Goal: Task Accomplishment & Management: Manage account settings

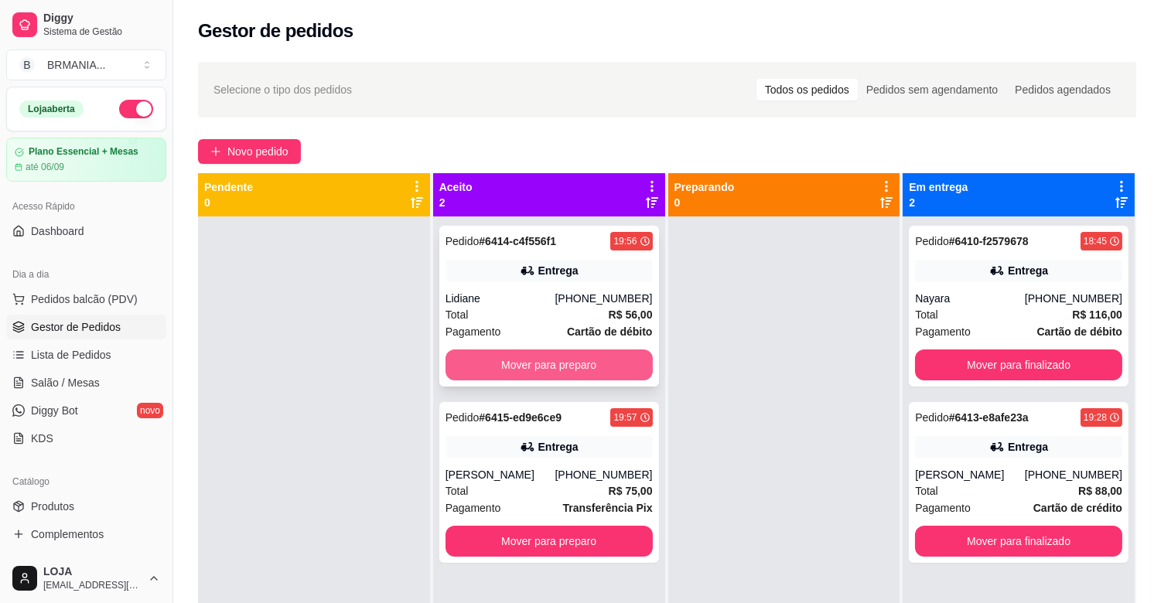
click at [558, 358] on button "Mover para preparo" at bounding box center [549, 365] width 207 height 31
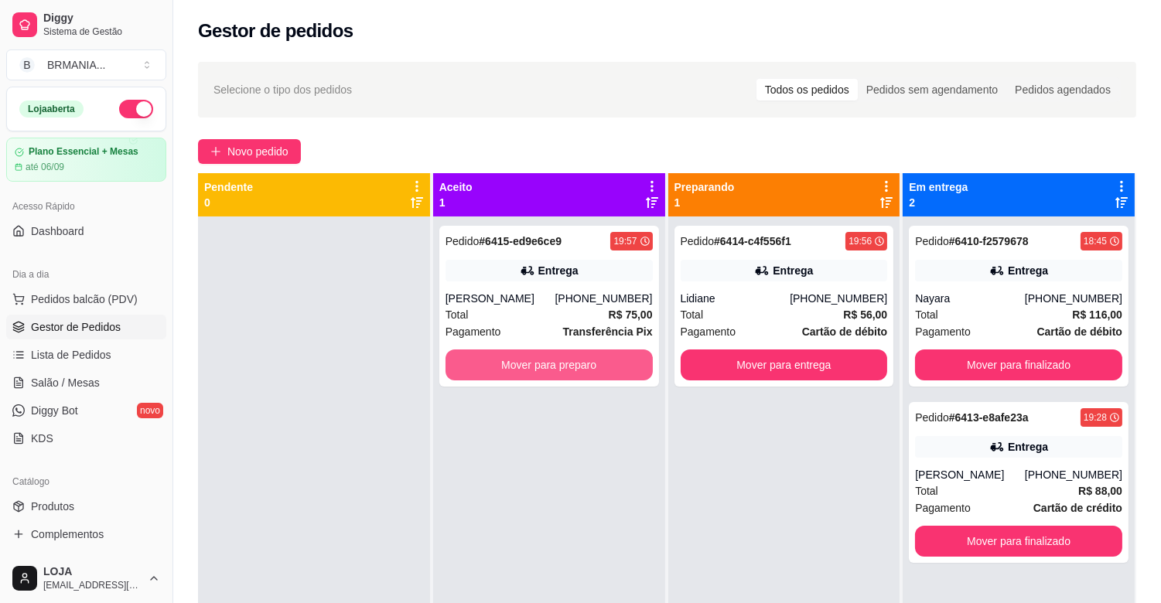
click at [555, 360] on button "Mover para preparo" at bounding box center [549, 365] width 207 height 31
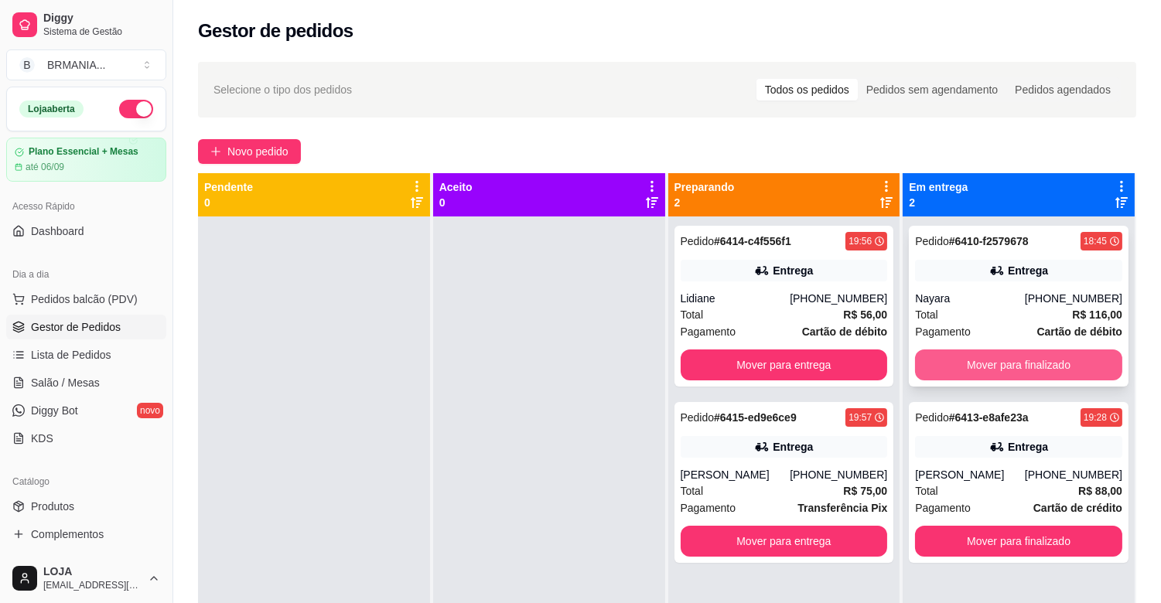
click at [972, 356] on button "Mover para finalizado" at bounding box center [1018, 365] width 207 height 31
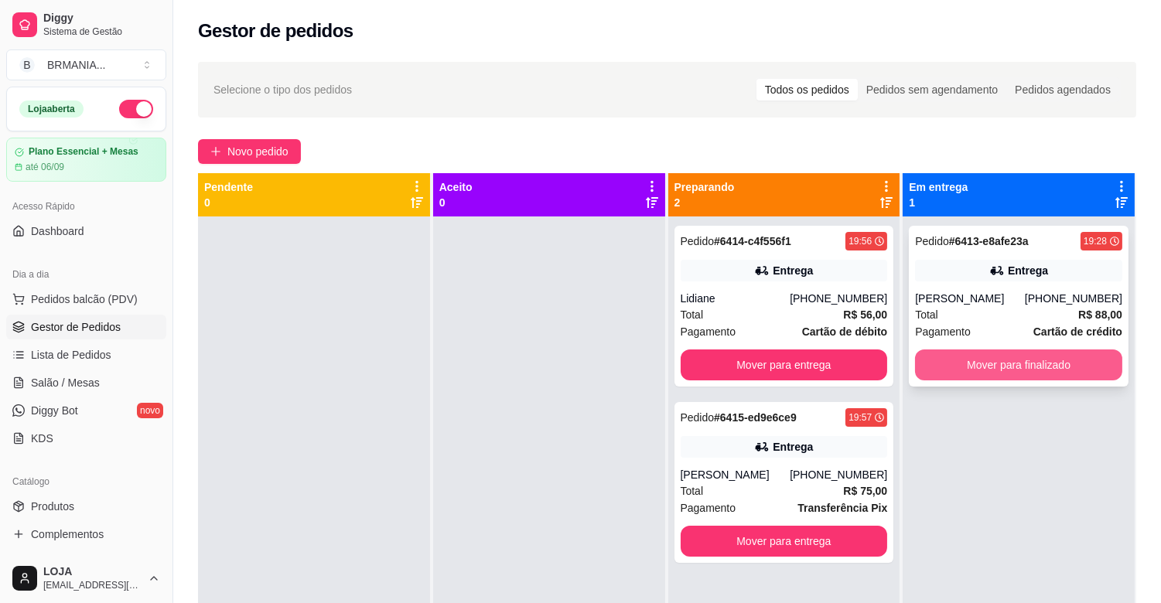
click at [1019, 380] on button "Mover para finalizado" at bounding box center [1018, 365] width 207 height 31
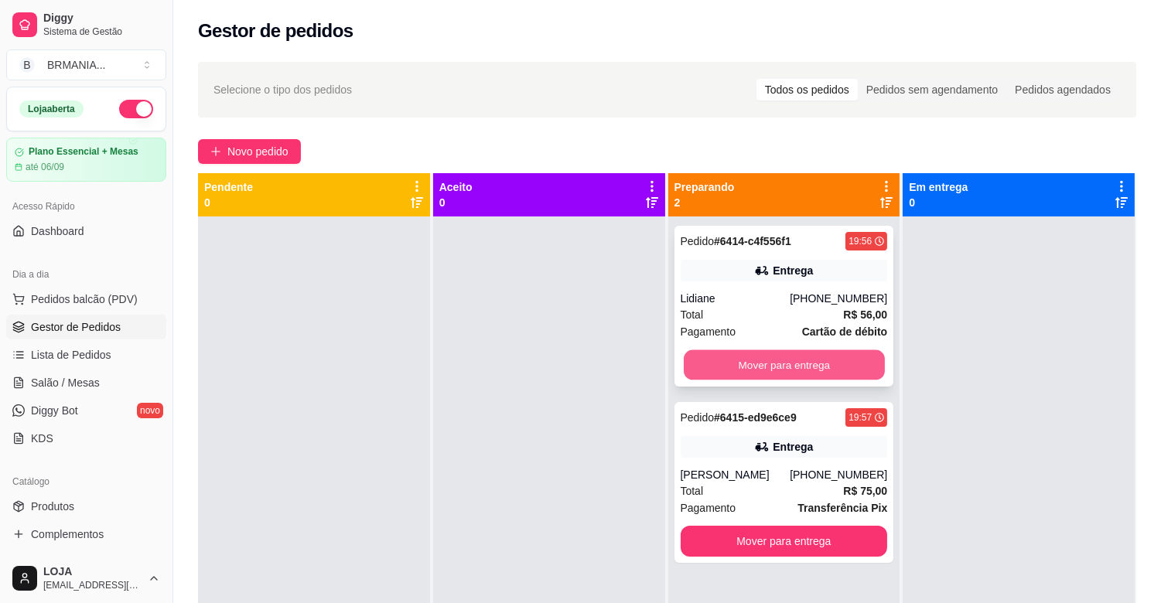
click at [828, 360] on button "Mover para entrega" at bounding box center [784, 365] width 201 height 30
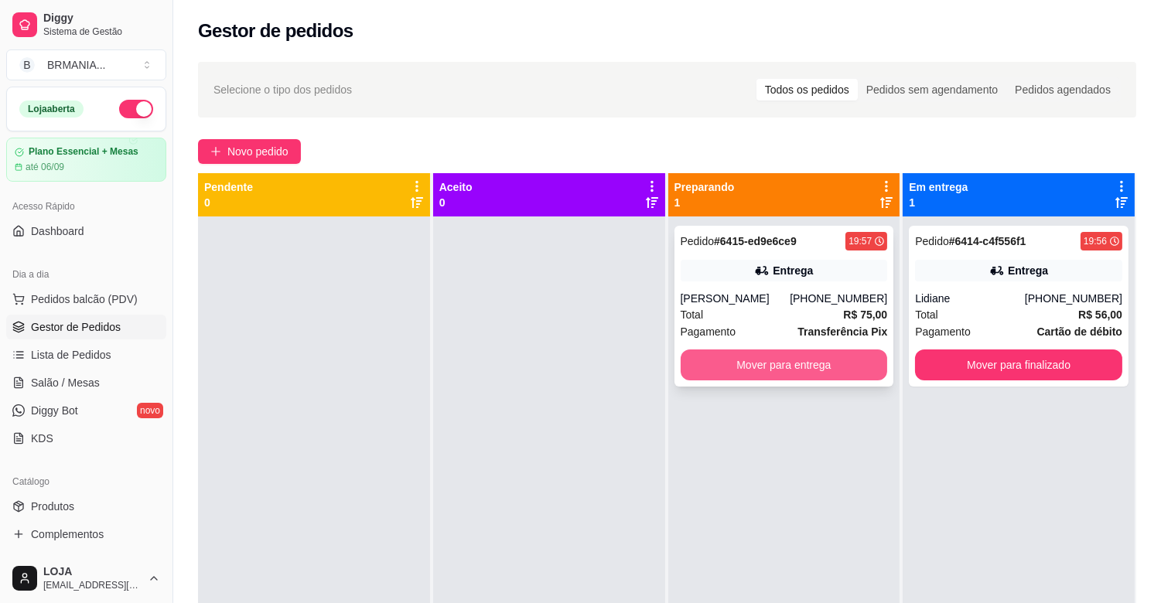
click at [815, 373] on button "Mover para entrega" at bounding box center [784, 365] width 207 height 31
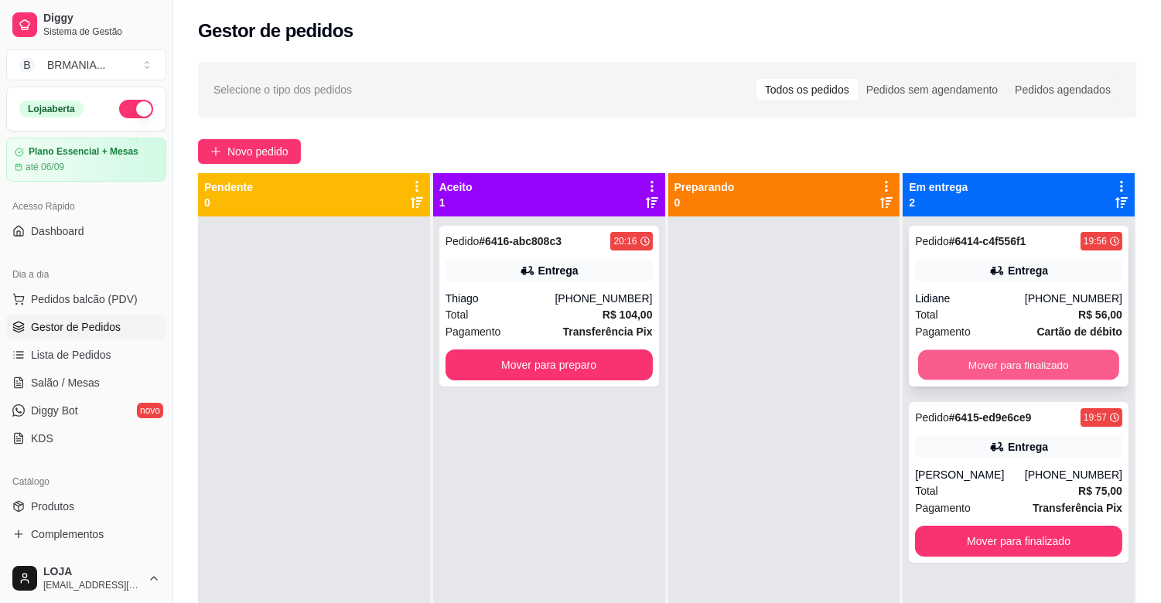
click at [1040, 367] on button "Mover para finalizado" at bounding box center [1018, 365] width 201 height 30
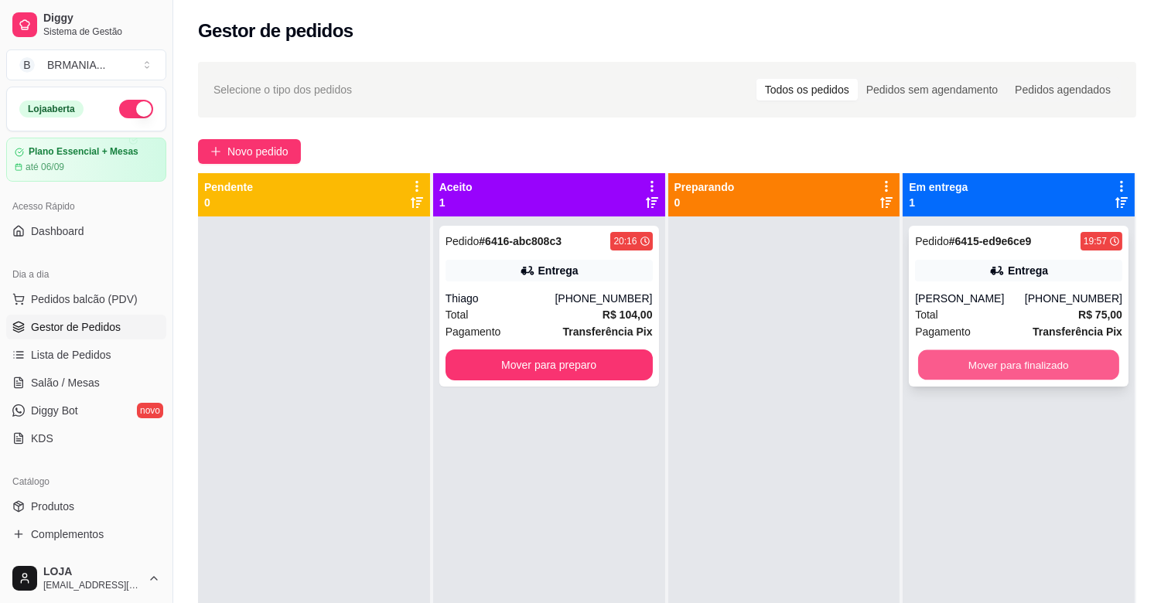
click at [1040, 366] on button "Mover para finalizado" at bounding box center [1018, 365] width 201 height 30
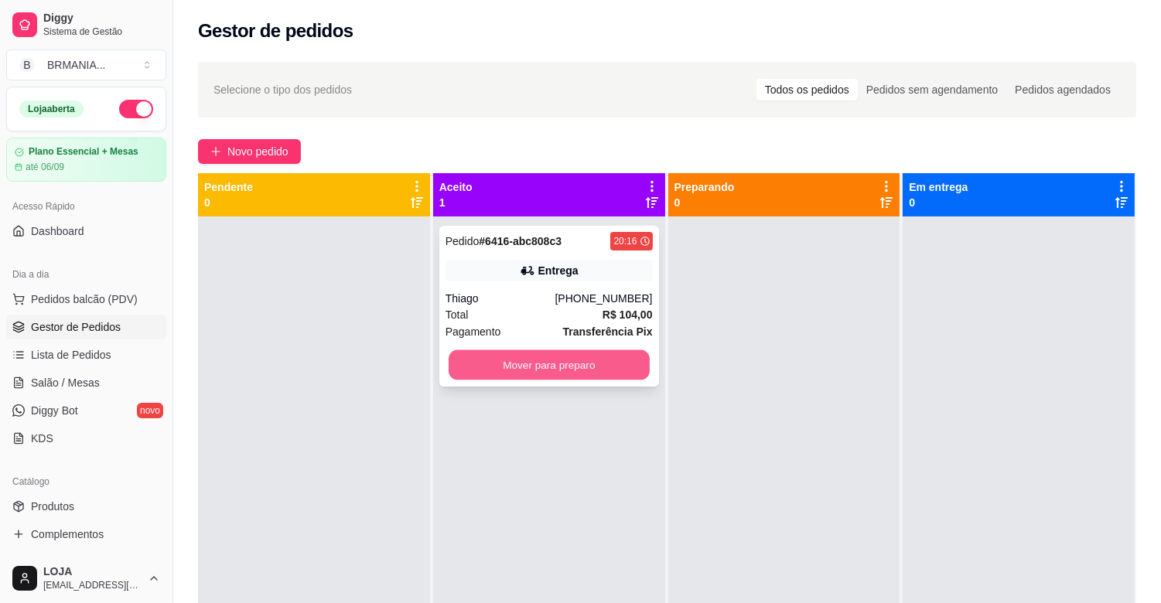
click at [551, 371] on button "Mover para preparo" at bounding box center [549, 365] width 201 height 30
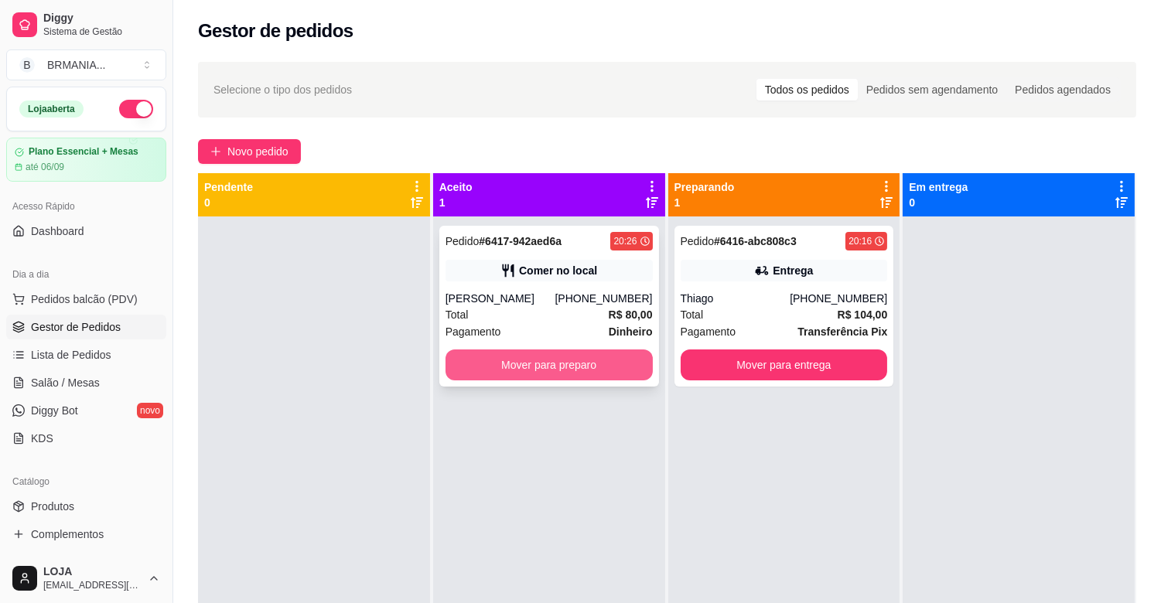
click at [542, 362] on button "Mover para preparo" at bounding box center [549, 365] width 207 height 31
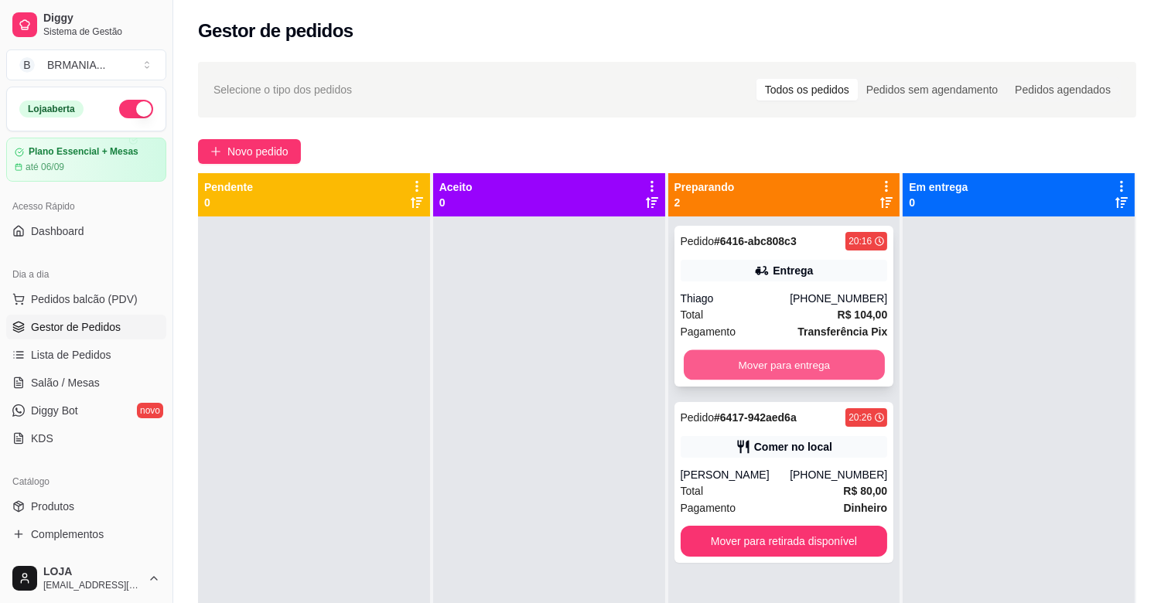
click at [731, 361] on button "Mover para entrega" at bounding box center [784, 365] width 201 height 30
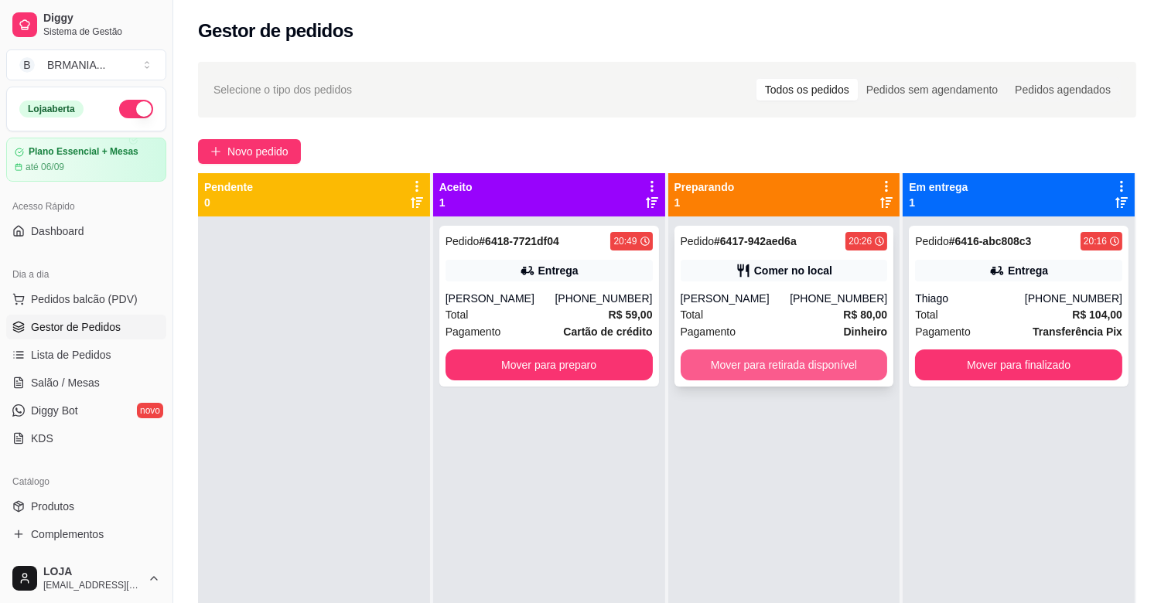
click at [807, 361] on button "Mover para retirada disponível" at bounding box center [784, 365] width 207 height 31
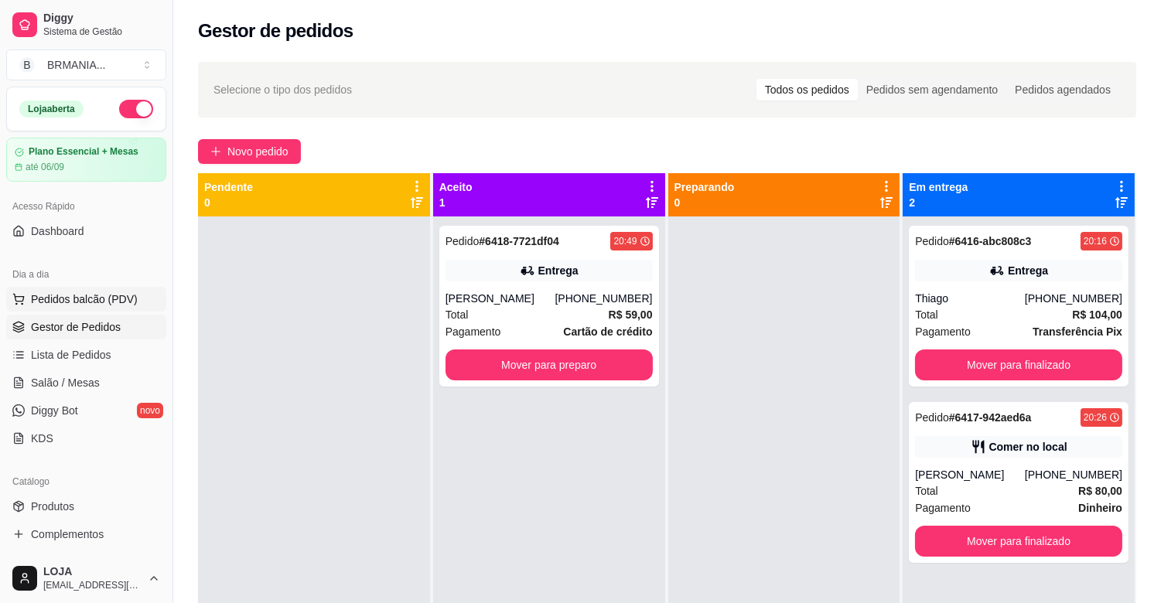
click at [91, 300] on span "Pedidos balcão (PDV)" at bounding box center [84, 299] width 107 height 15
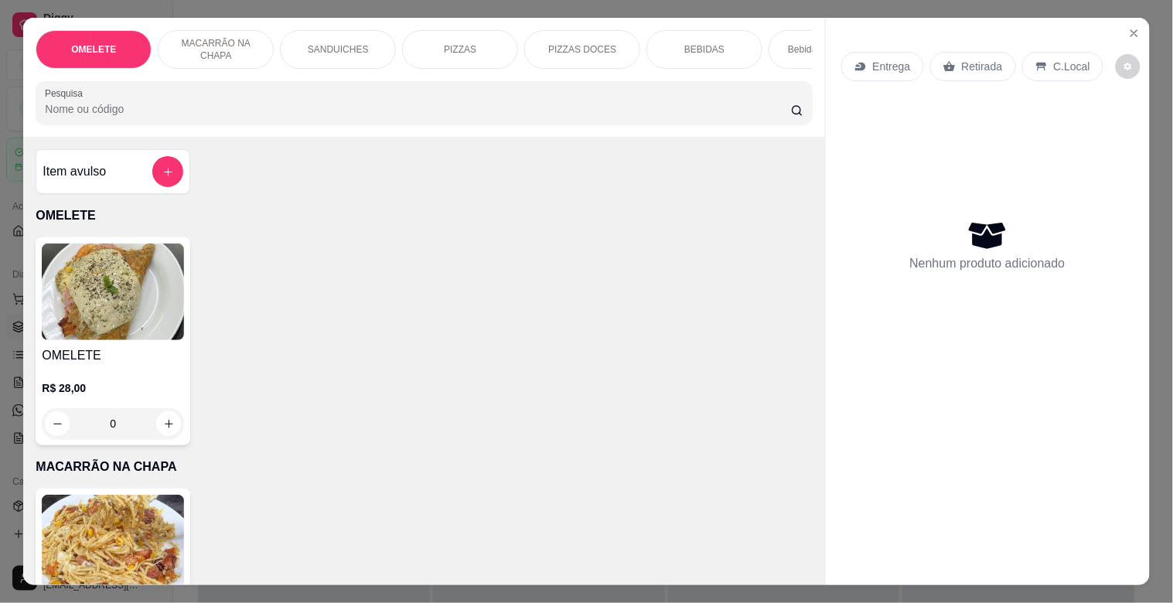
click at [279, 110] on input "Pesquisa" at bounding box center [418, 108] width 746 height 15
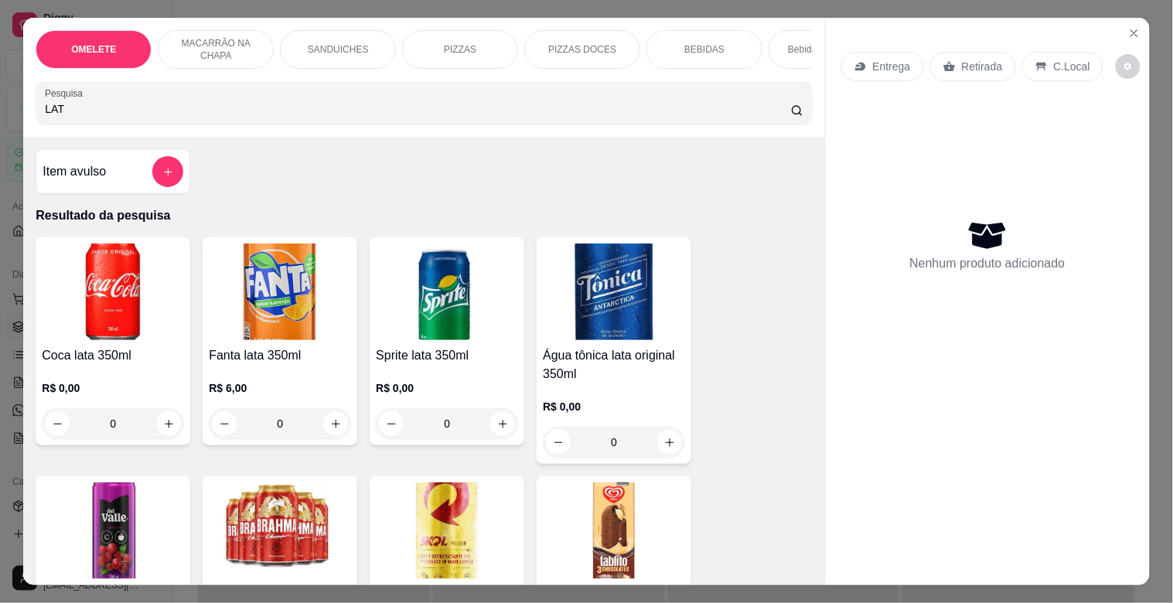
type input "LAT"
click at [268, 509] on img at bounding box center [280, 531] width 142 height 97
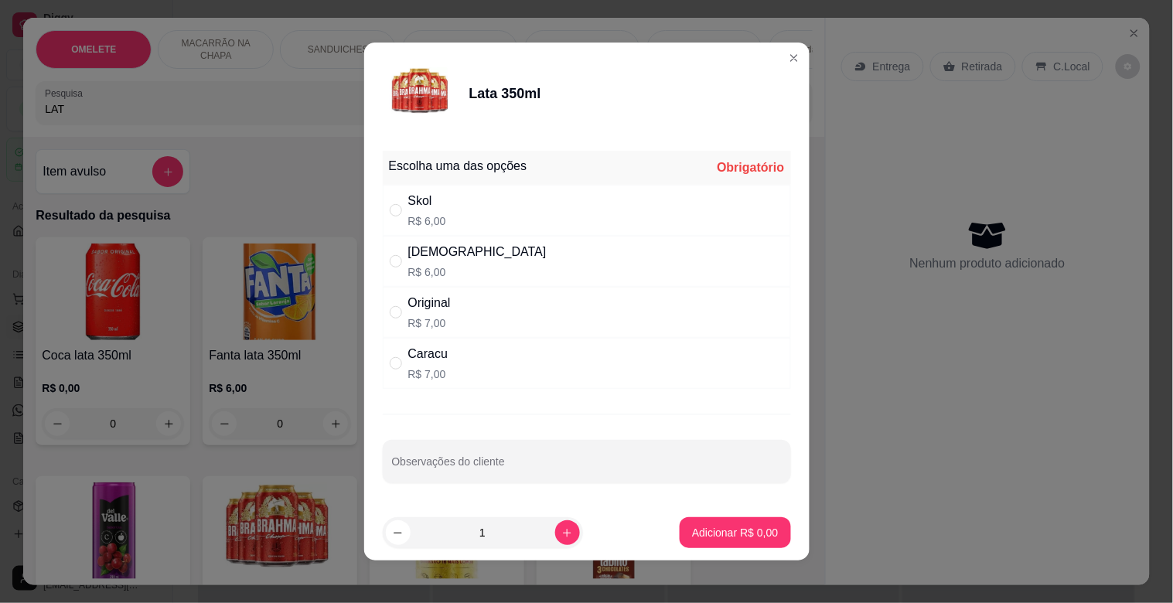
click at [401, 256] on div "" at bounding box center [399, 261] width 19 height 17
radio input "true"
click at [562, 537] on icon "increase-product-quantity" at bounding box center [568, 534] width 12 height 12
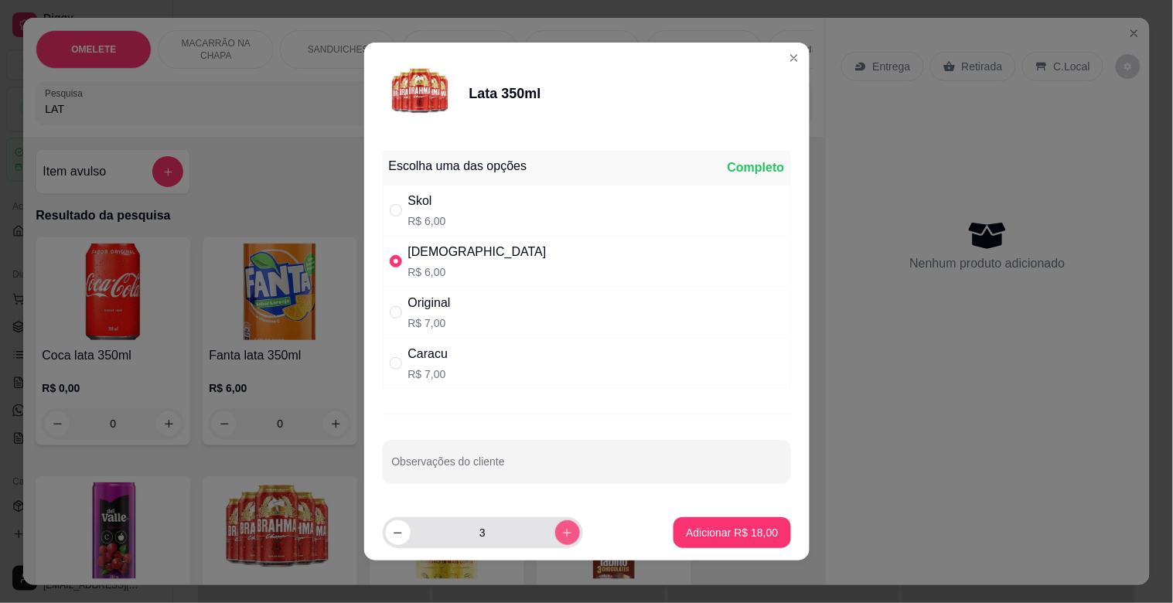
type input "4"
click at [686, 538] on p "Adicionar R$ 24,00" at bounding box center [732, 532] width 92 height 15
type input "4"
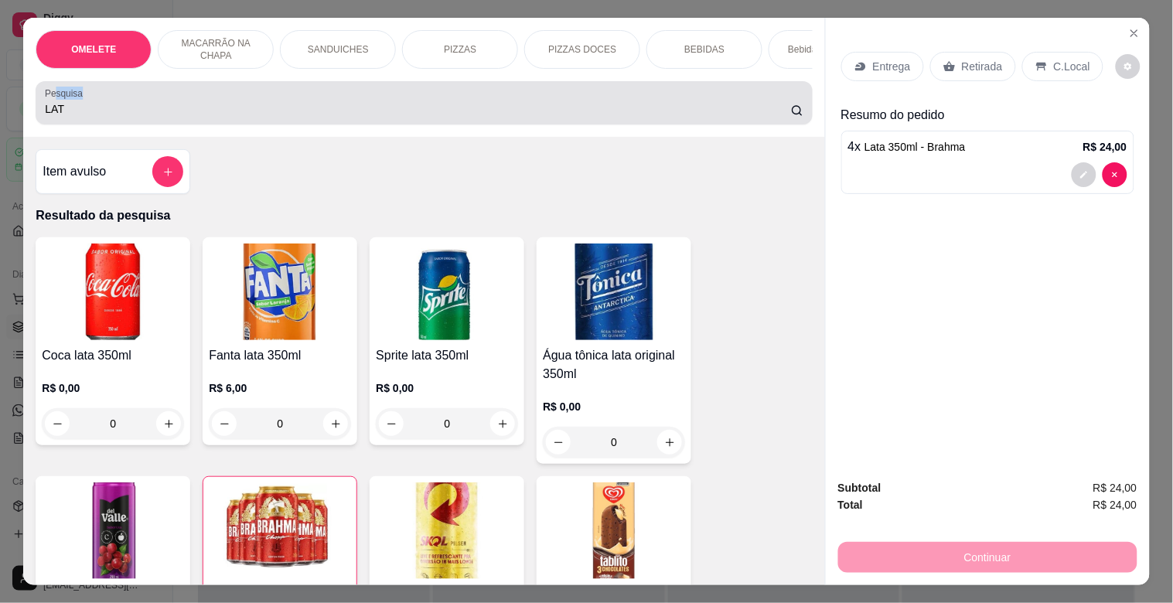
drag, startPoint x: 73, startPoint y: 97, endPoint x: 0, endPoint y: 101, distance: 73.6
click at [0, 101] on div "OMELETE MACARRÃO NA CHAPA SANDUICHES PIZZAS PIZZAS DOCES BEBIDAS Bebidas Alcoól…" at bounding box center [586, 301] width 1173 height 603
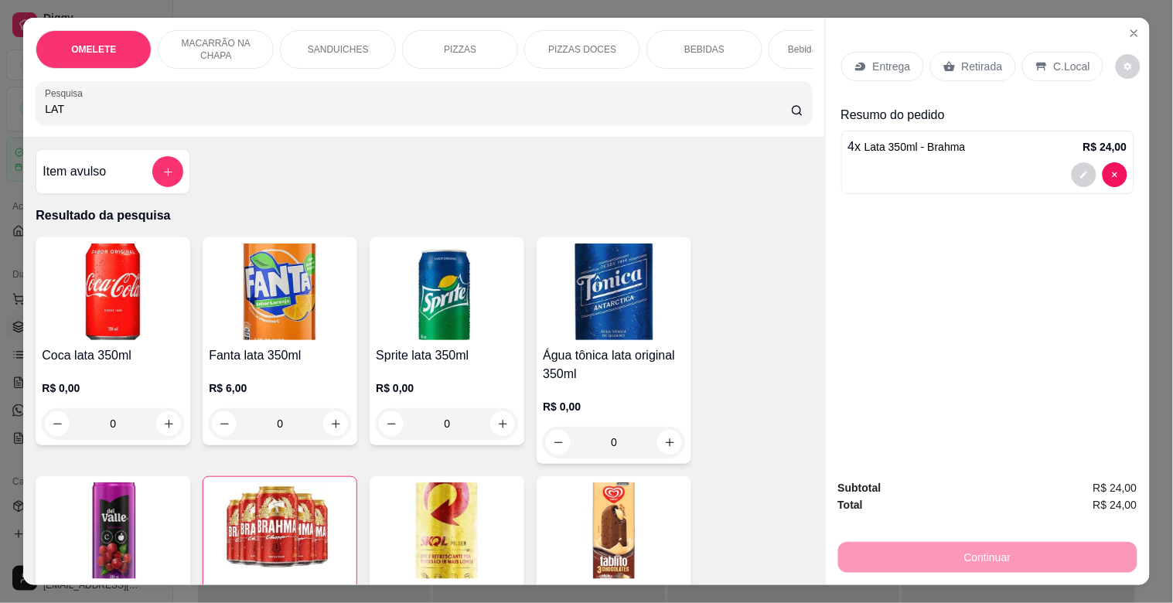
drag, startPoint x: 88, startPoint y: 117, endPoint x: 0, endPoint y: 122, distance: 88.3
click at [0, 122] on div "OMELETE MACARRÃO NA CHAPA SANDUICHES PIZZAS PIZZAS DOCES BEBIDAS Bebidas Alcoól…" at bounding box center [586, 301] width 1173 height 603
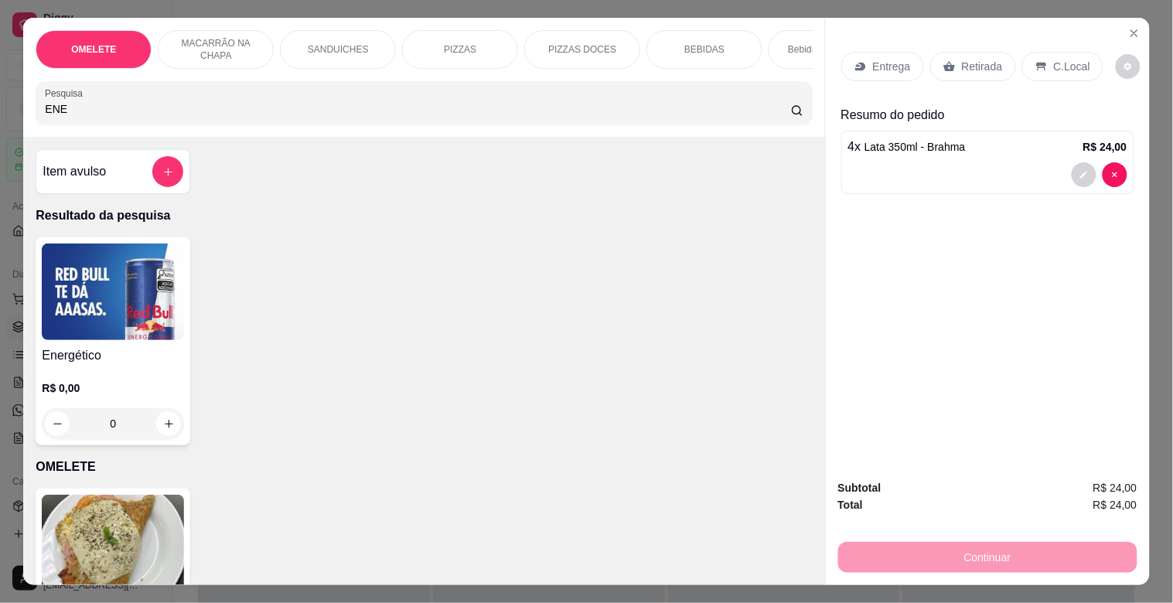
type input "ENE"
click at [64, 282] on img at bounding box center [113, 292] width 142 height 97
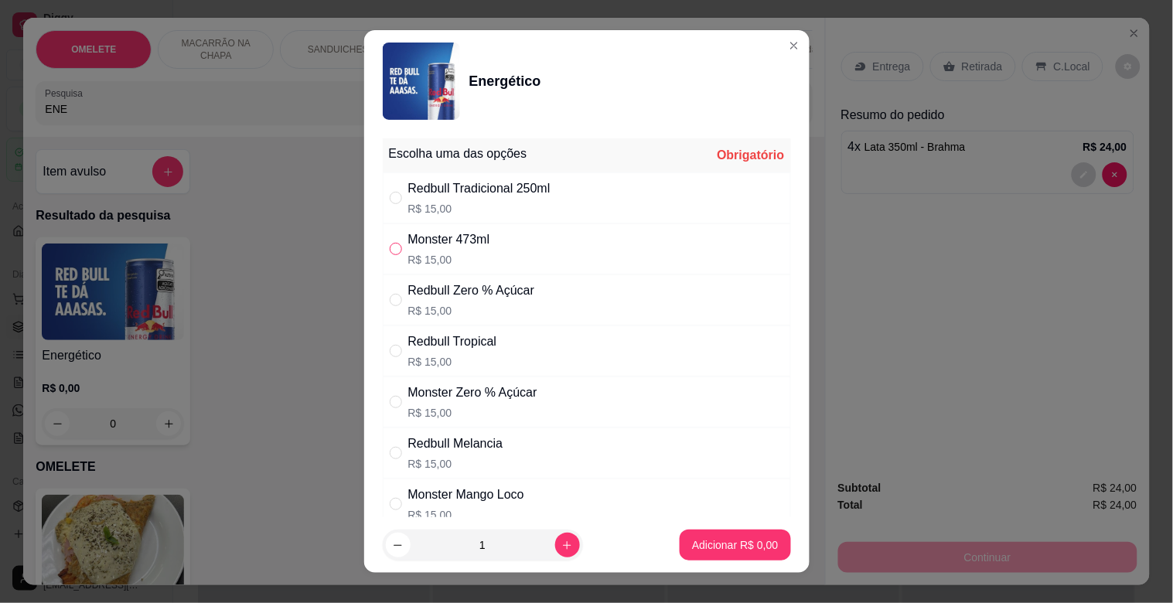
click at [390, 248] on input "" at bounding box center [396, 249] width 12 height 12
radio input "true"
click at [706, 537] on button "Adicionar R$ 15,00" at bounding box center [732, 545] width 117 height 31
type input "1"
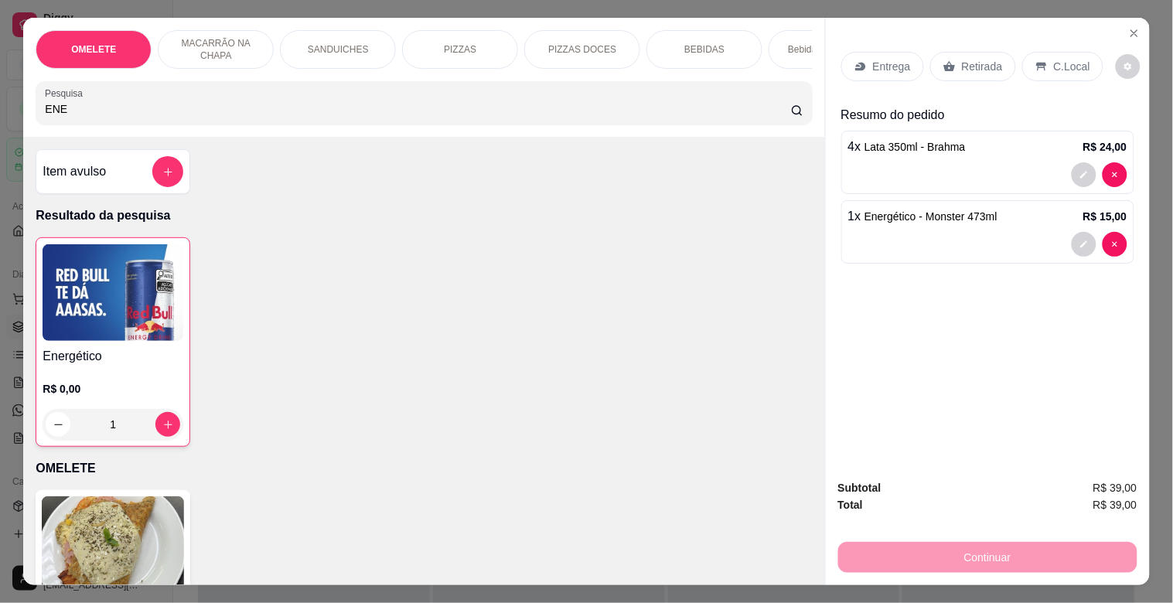
drag, startPoint x: 70, startPoint y: 114, endPoint x: 0, endPoint y: 114, distance: 69.6
click at [0, 114] on div "OMELETE MACARRÃO NA CHAPA SANDUICHES PIZZAS PIZZAS DOCES BEBIDAS Bebidas Alcoól…" at bounding box center [586, 301] width 1173 height 603
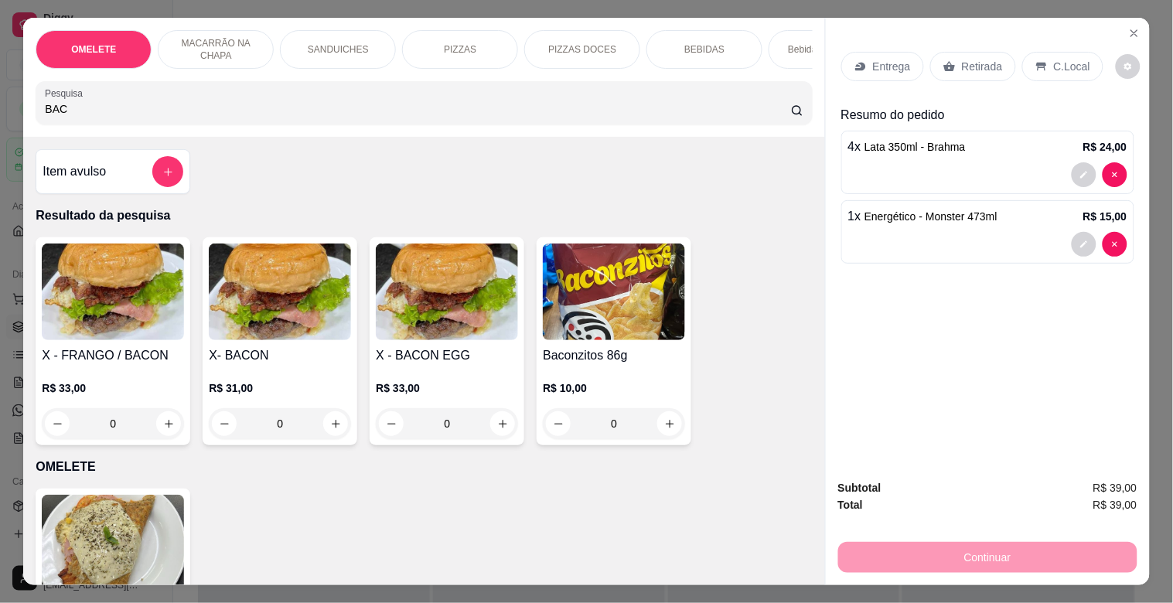
type input "BAC"
click at [250, 249] on div "X- BACON R$ 31,00 0" at bounding box center [280, 341] width 155 height 208
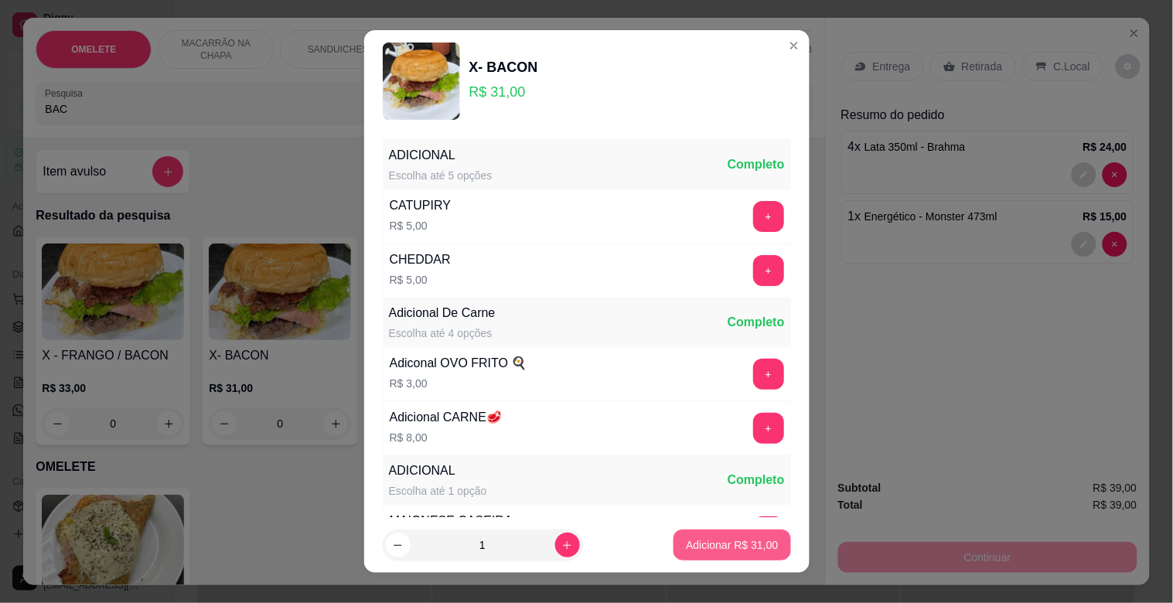
click at [686, 541] on p "Adicionar R$ 31,00" at bounding box center [732, 545] width 92 height 15
type input "1"
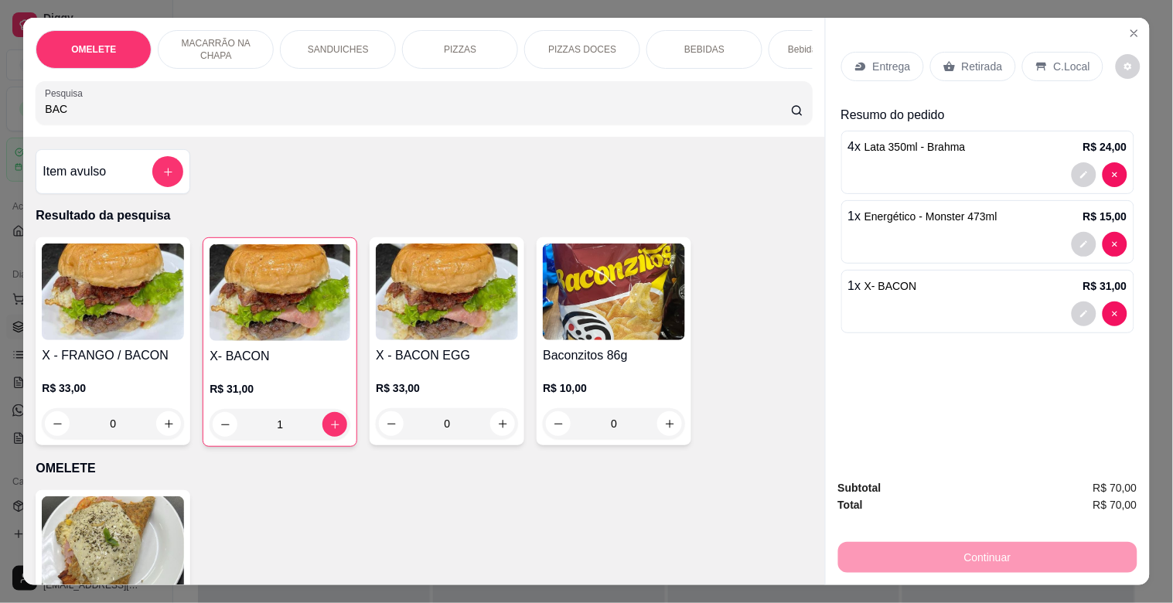
click at [972, 65] on p "Retirada" at bounding box center [982, 66] width 41 height 15
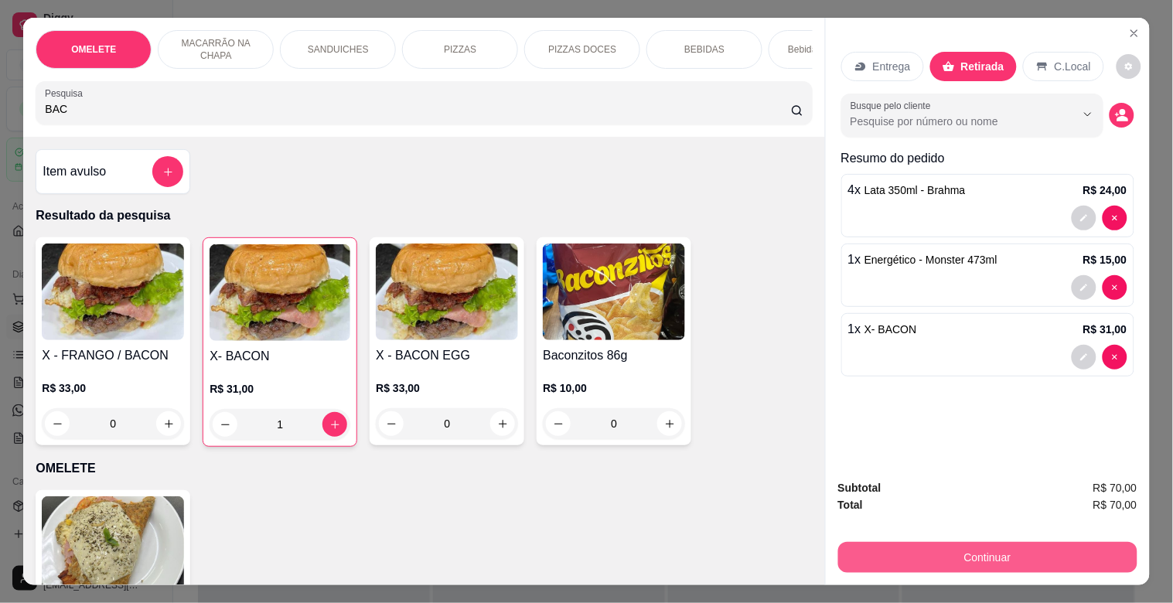
click at [1004, 558] on button "Continuar" at bounding box center [987, 557] width 299 height 31
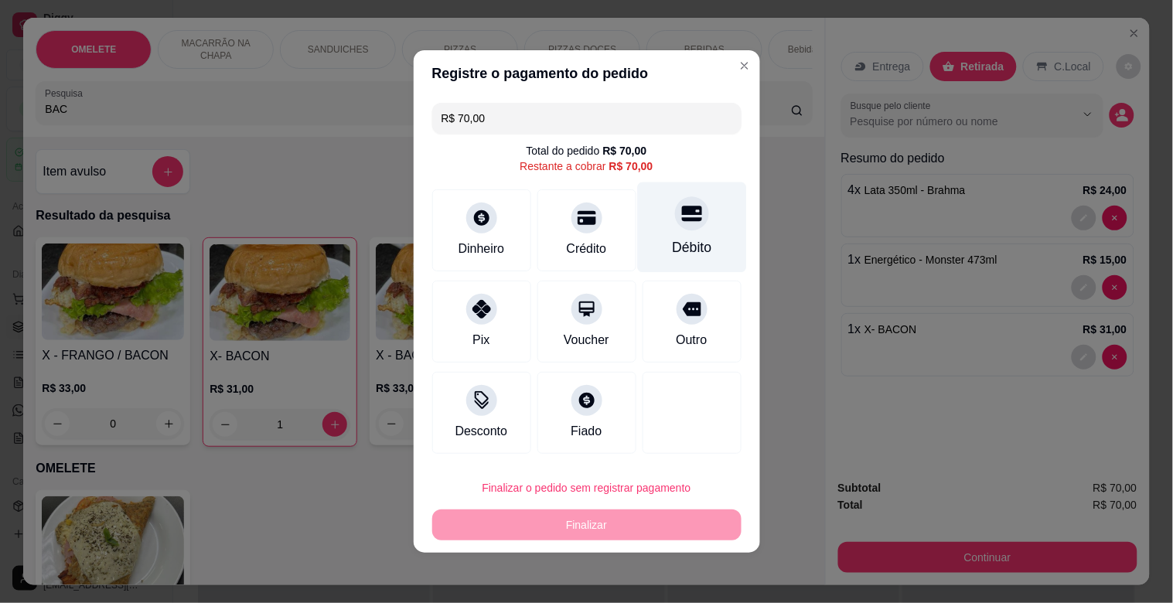
click at [701, 213] on div "Débito" at bounding box center [691, 228] width 109 height 91
type input "R$ 0,00"
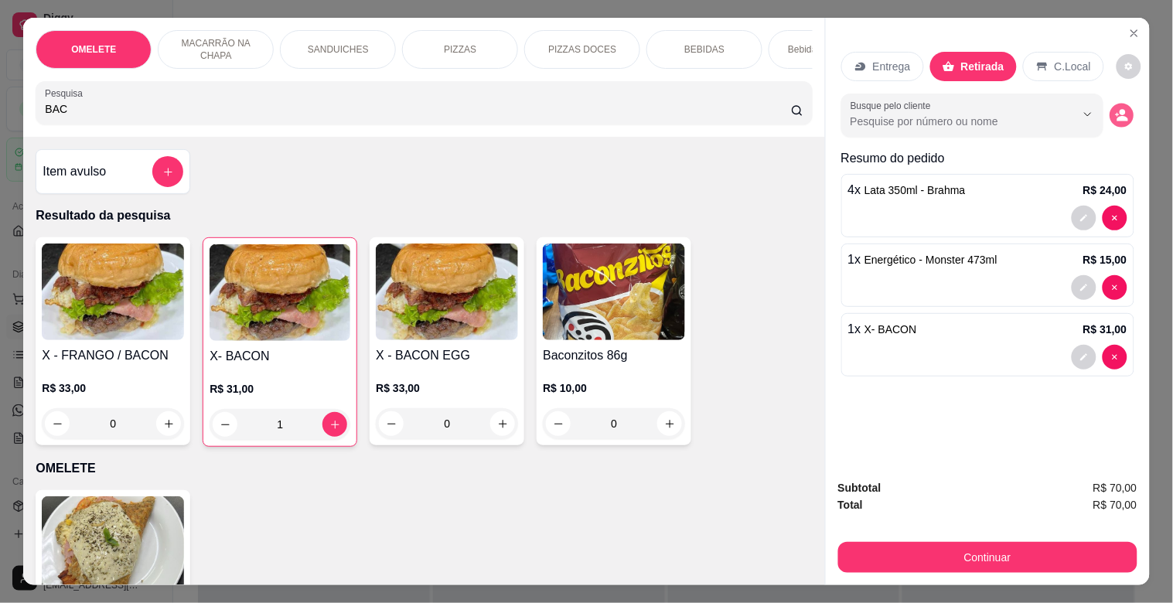
click at [1110, 108] on button "decrease-product-quantity" at bounding box center [1122, 116] width 24 height 24
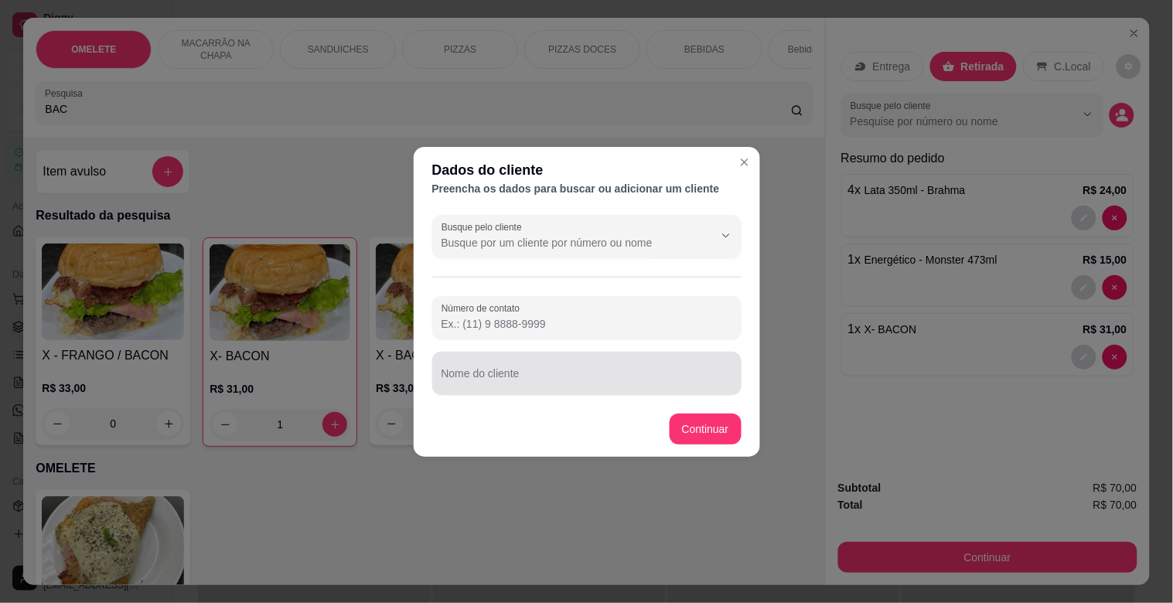
click at [526, 377] on input "Nome do cliente" at bounding box center [587, 379] width 291 height 15
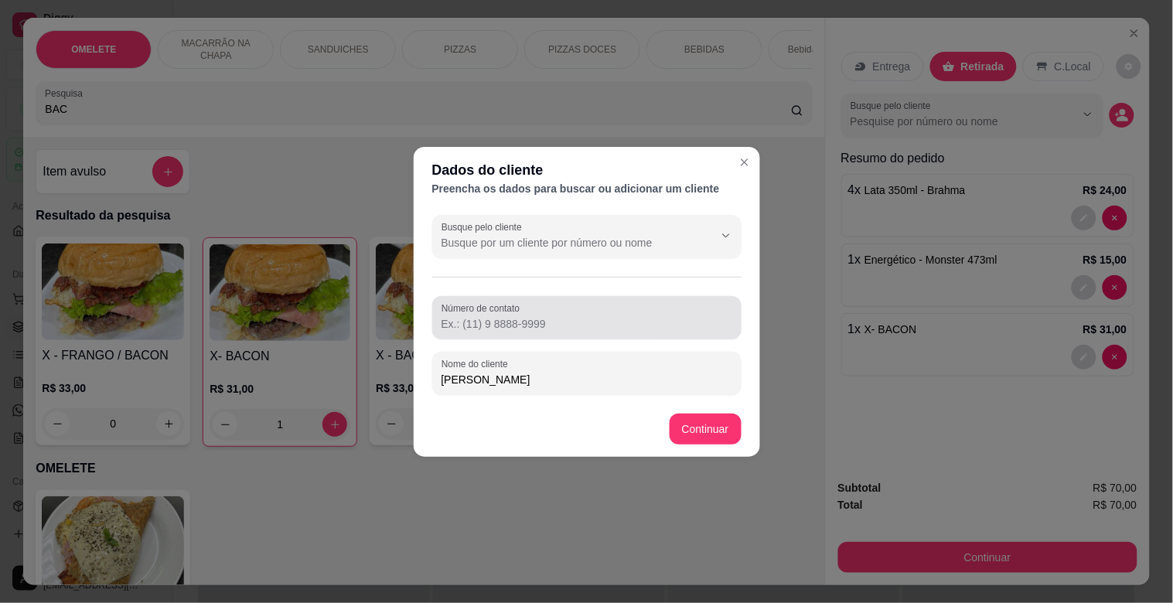
type input "[PERSON_NAME]"
drag, startPoint x: 624, startPoint y: 329, endPoint x: 647, endPoint y: 335, distance: 23.3
click at [624, 328] on input "Número de contato" at bounding box center [587, 323] width 291 height 15
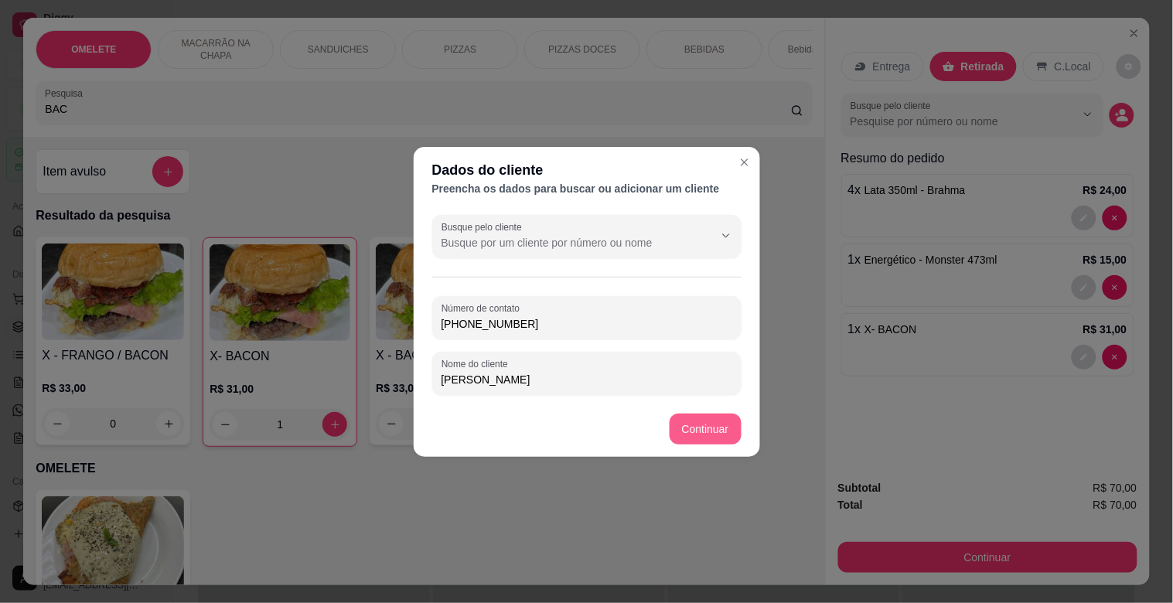
type input "[PHONE_NUMBER]"
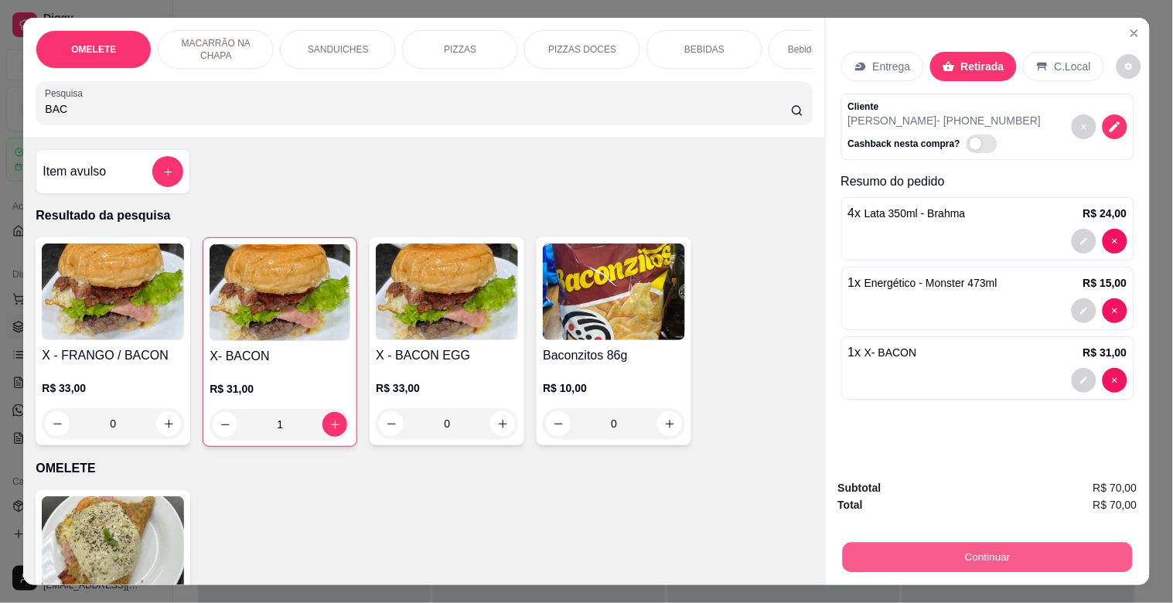
click at [1008, 552] on button "Continuar" at bounding box center [987, 557] width 290 height 30
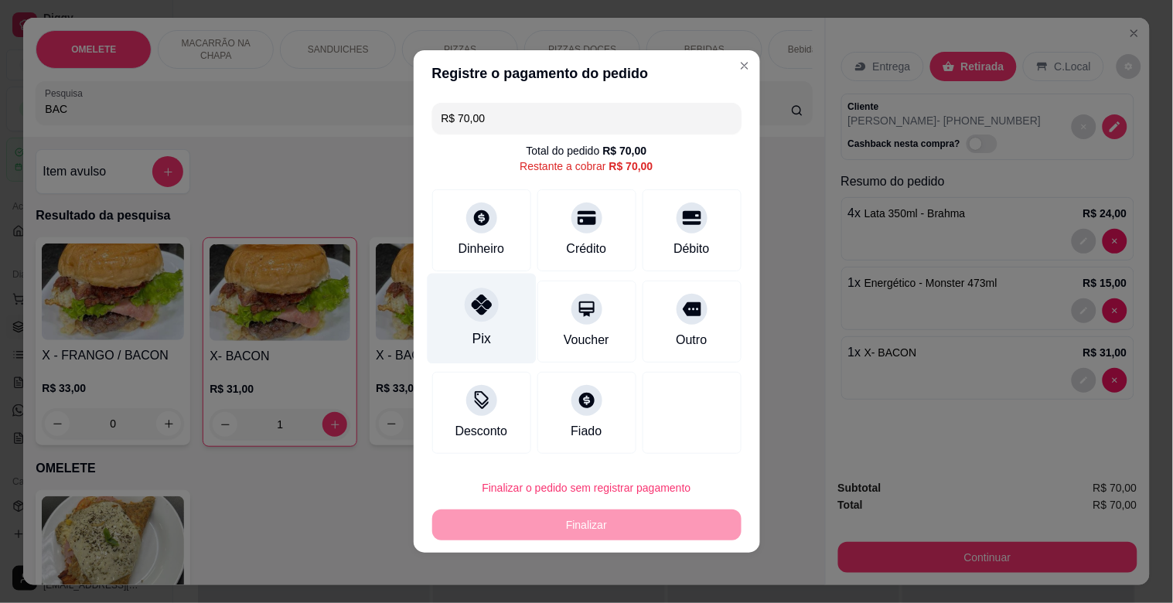
click at [476, 337] on div "Pix" at bounding box center [481, 339] width 19 height 20
type input "R$ 0,00"
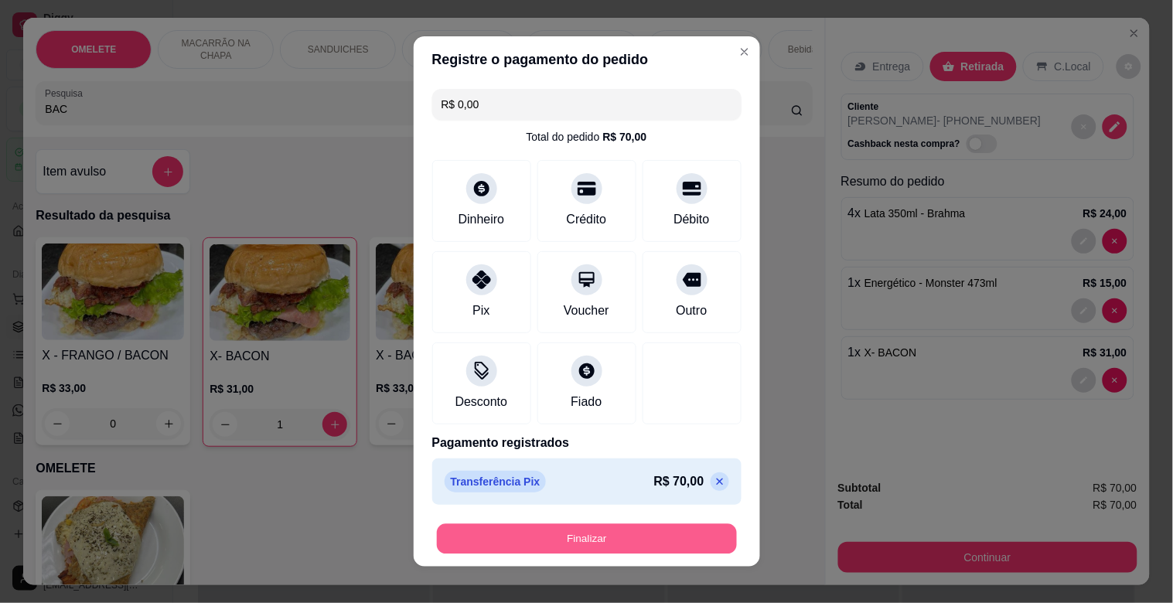
click at [562, 534] on button "Finalizar" at bounding box center [587, 539] width 300 height 30
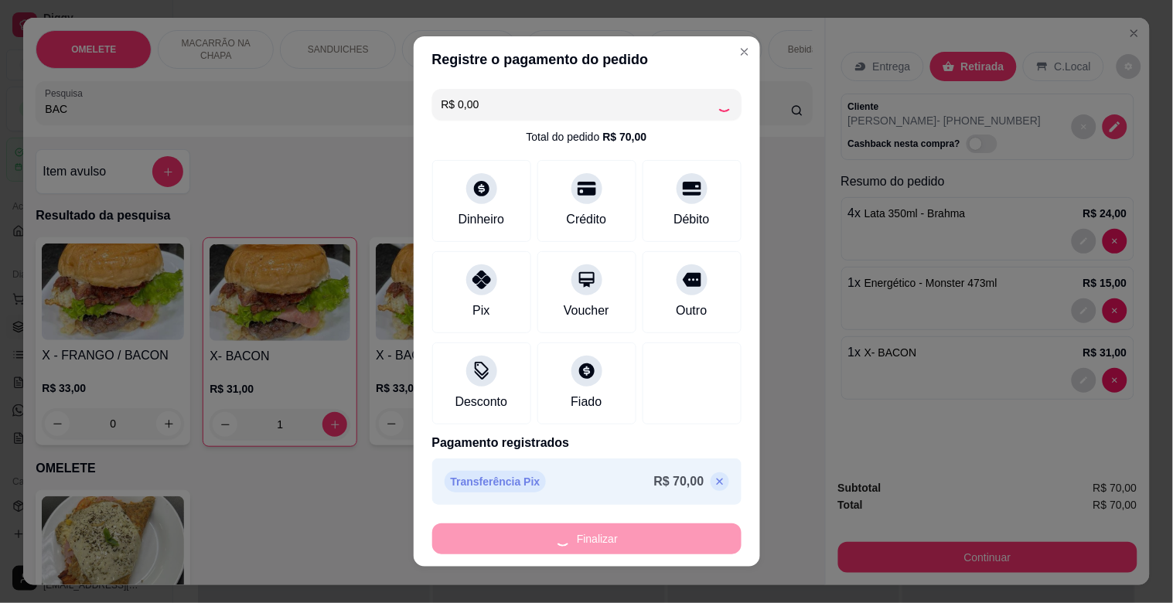
type input "0"
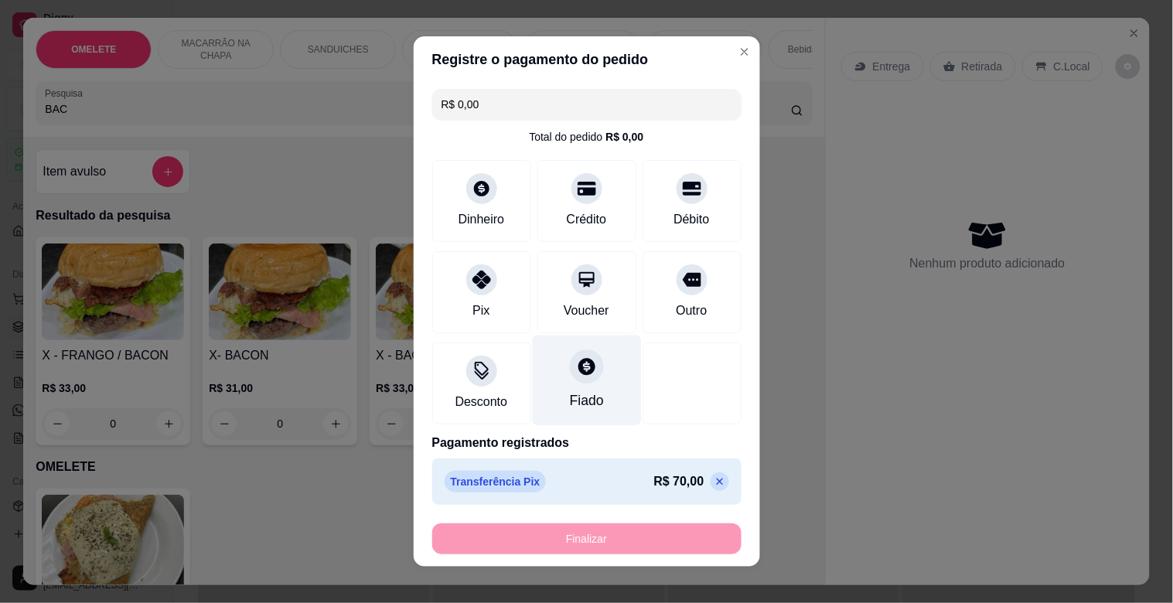
type input "-R$ 70,00"
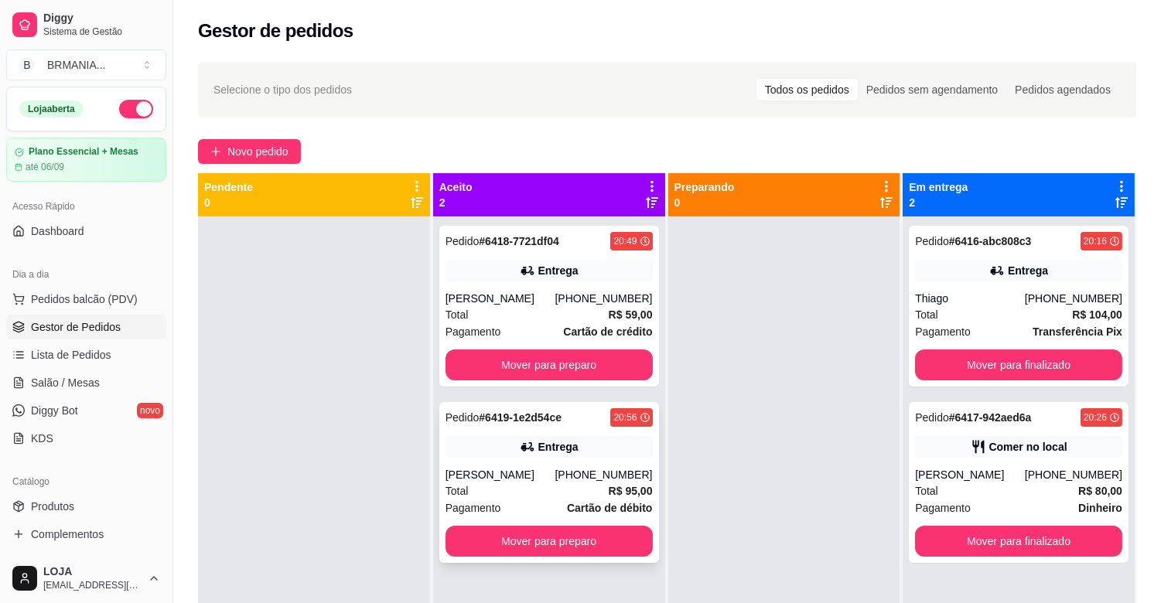
click at [534, 453] on div "Entrega" at bounding box center [549, 447] width 207 height 22
click at [111, 350] on link "Lista de Pedidos" at bounding box center [86, 355] width 160 height 25
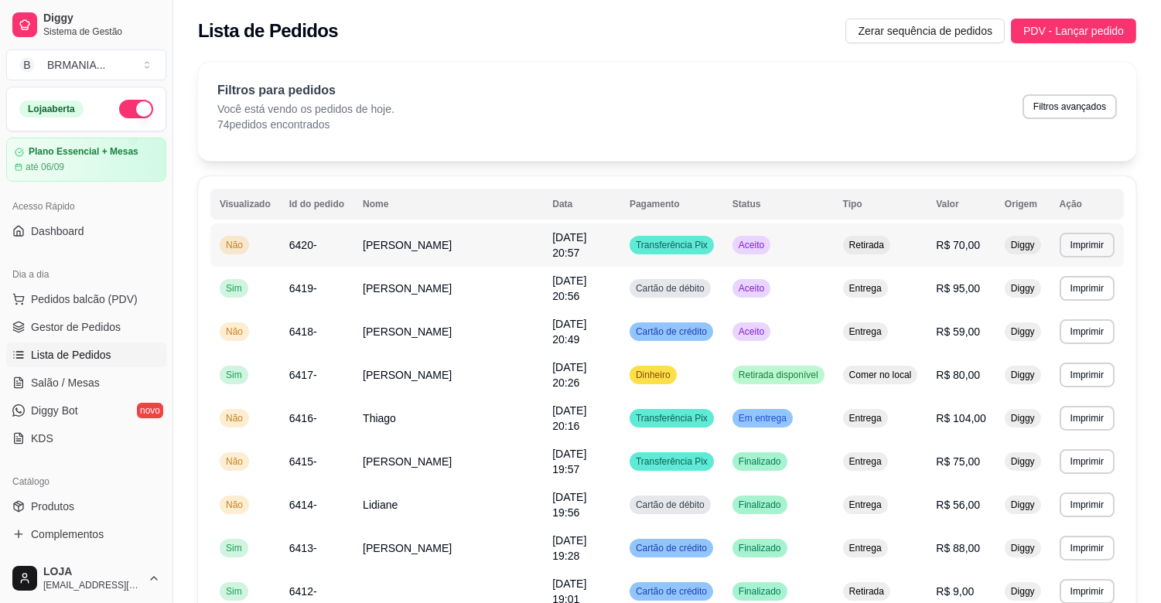
click at [485, 243] on td "[PERSON_NAME]" at bounding box center [448, 245] width 190 height 43
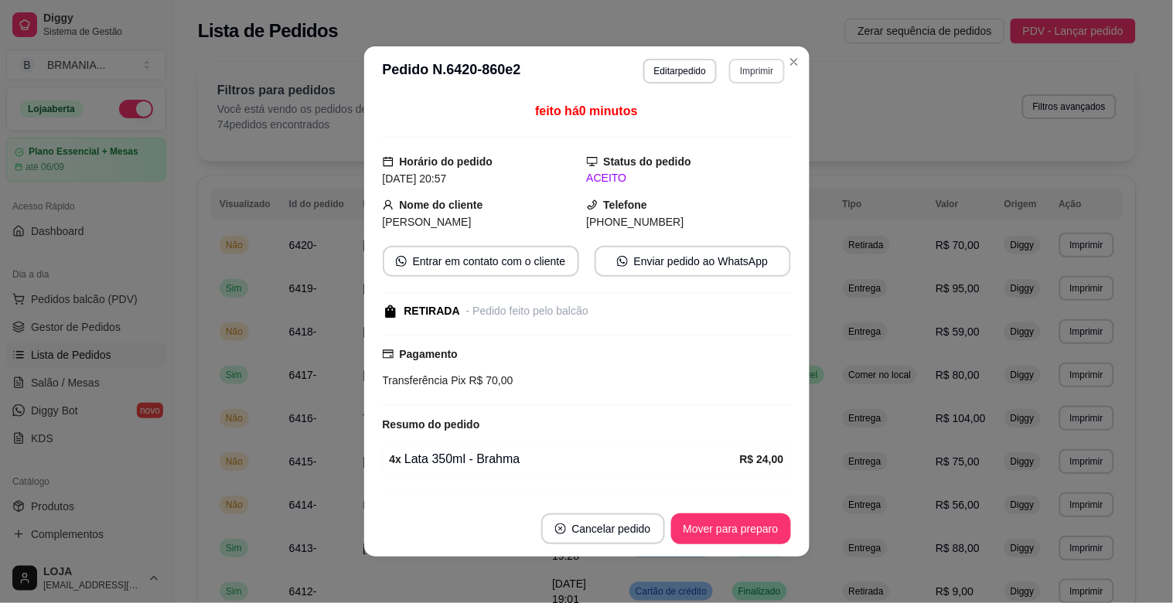
click at [739, 70] on button "Imprimir" at bounding box center [756, 71] width 55 height 25
click at [706, 120] on button "IMPRESSORA" at bounding box center [724, 126] width 112 height 25
click at [691, 530] on button "Mover para preparo" at bounding box center [731, 529] width 116 height 30
click at [691, 530] on div "Mover para preparo" at bounding box center [721, 529] width 142 height 31
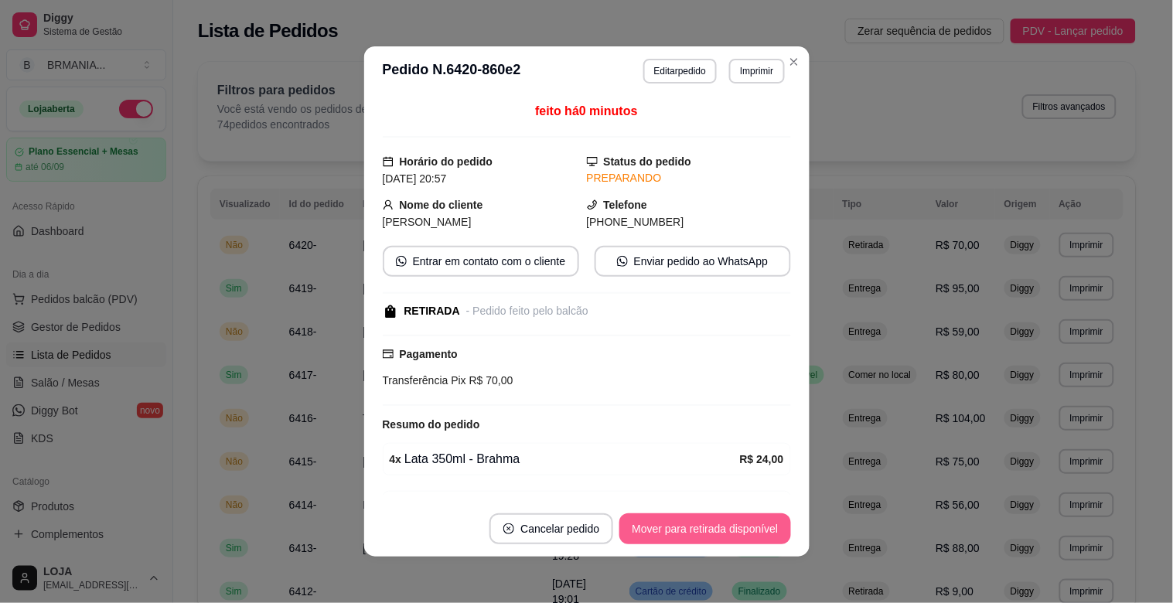
click at [691, 530] on button "Mover para retirada disponível" at bounding box center [705, 529] width 171 height 31
click at [692, 530] on button "Mover para finalizado" at bounding box center [727, 529] width 128 height 31
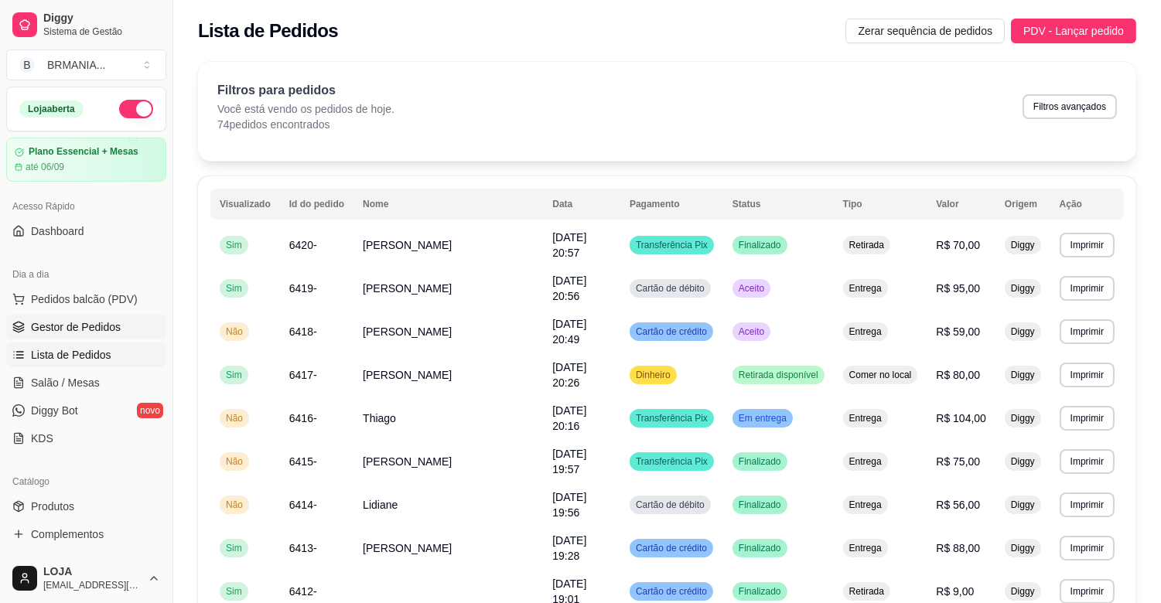
click at [101, 325] on span "Gestor de Pedidos" at bounding box center [76, 326] width 90 height 15
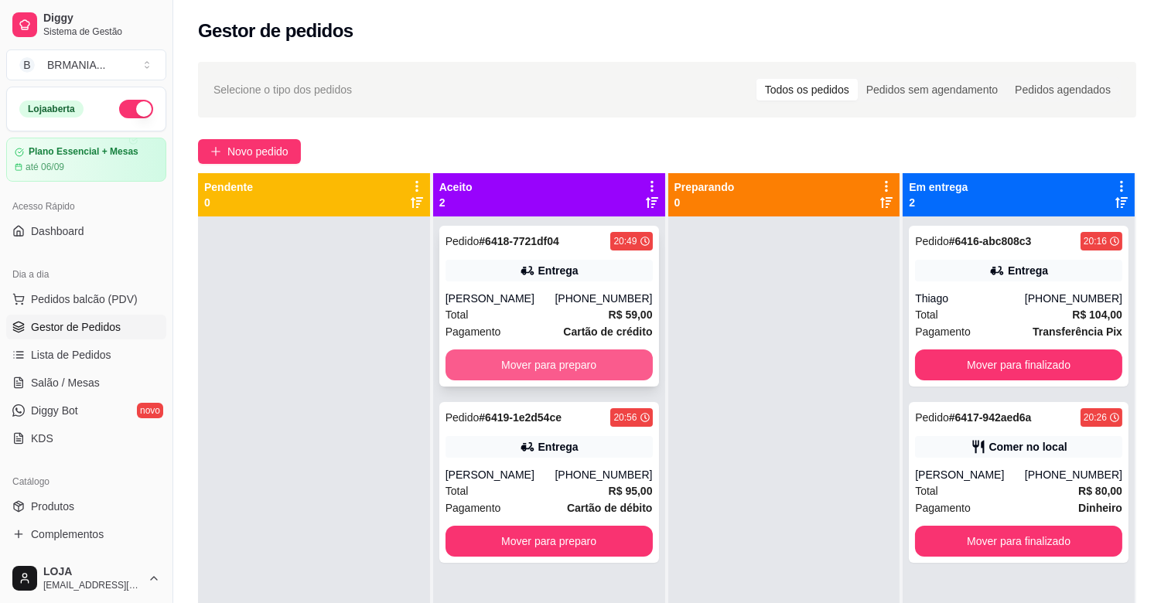
click at [572, 359] on button "Mover para preparo" at bounding box center [549, 365] width 207 height 31
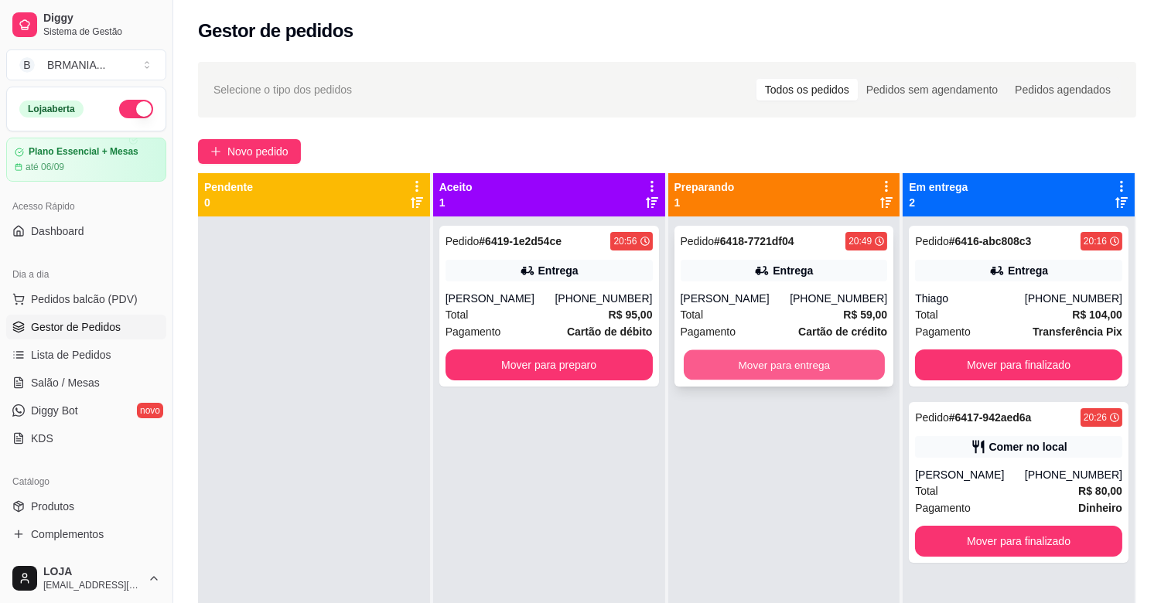
click at [729, 357] on button "Mover para entrega" at bounding box center [784, 365] width 201 height 30
click at [809, 368] on button "Mover para entrega" at bounding box center [784, 365] width 207 height 31
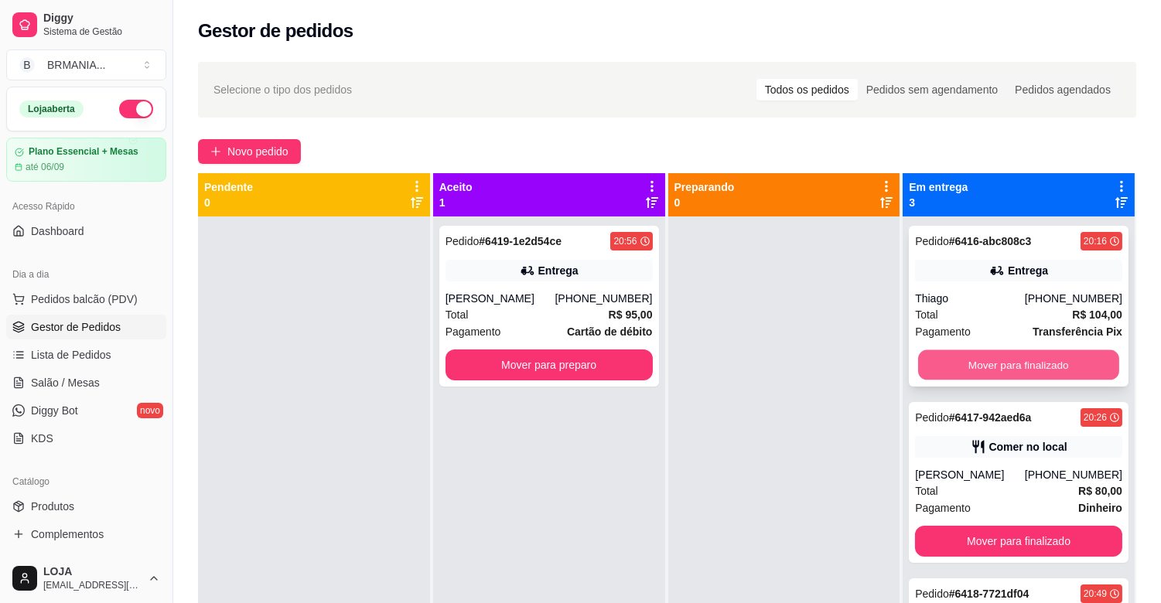
click at [972, 357] on button "Mover para finalizado" at bounding box center [1018, 365] width 201 height 30
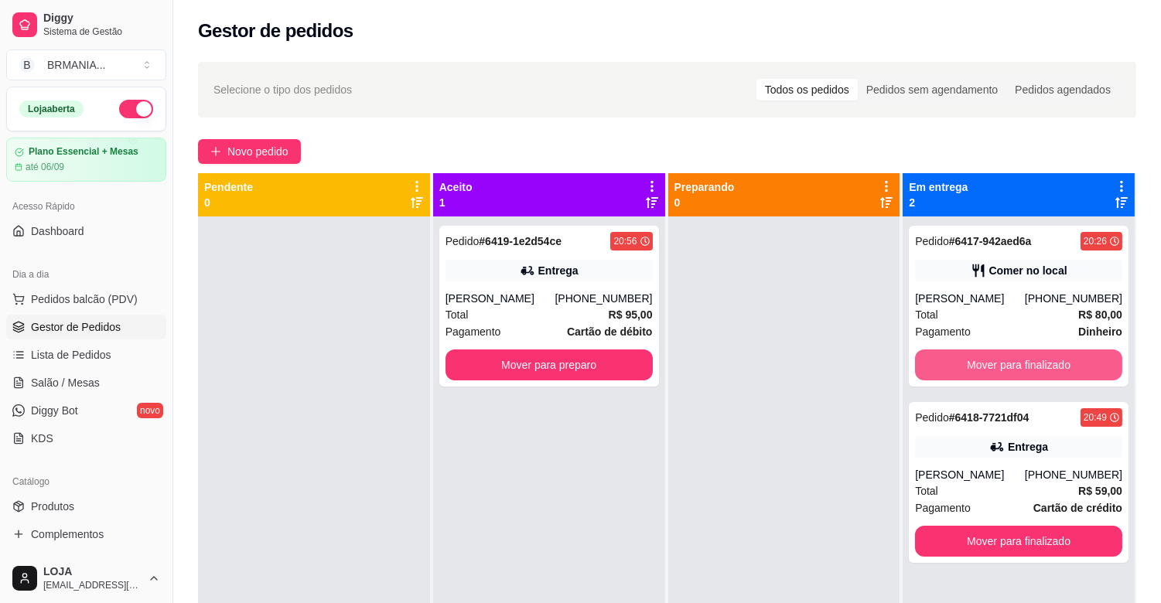
click at [972, 357] on button "Mover para finalizado" at bounding box center [1018, 365] width 207 height 31
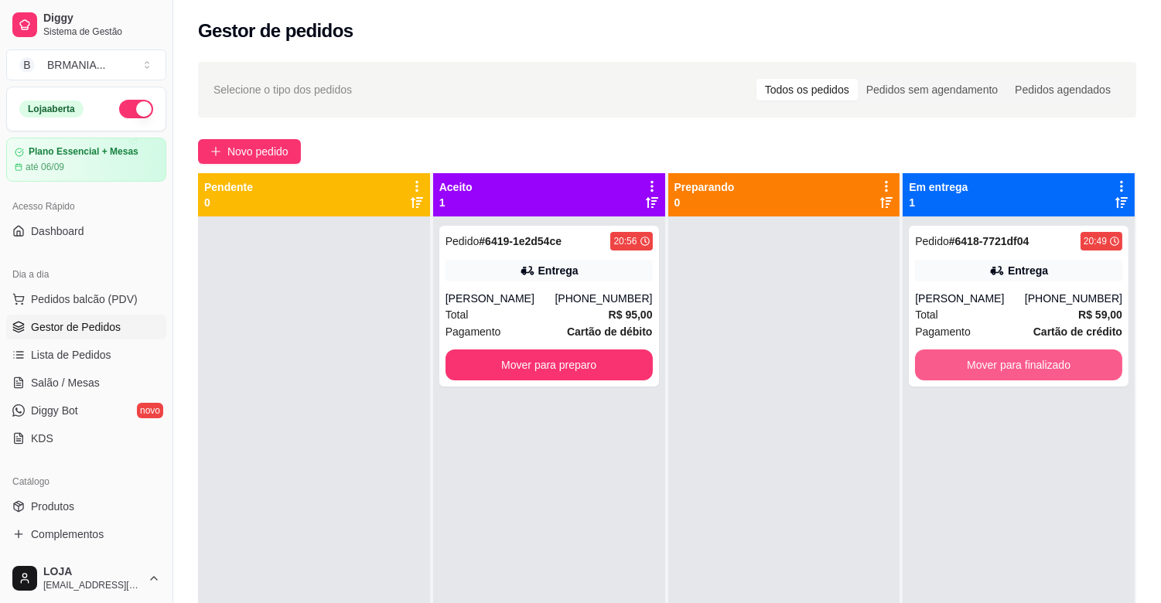
click at [972, 357] on button "Mover para finalizado" at bounding box center [1018, 365] width 207 height 31
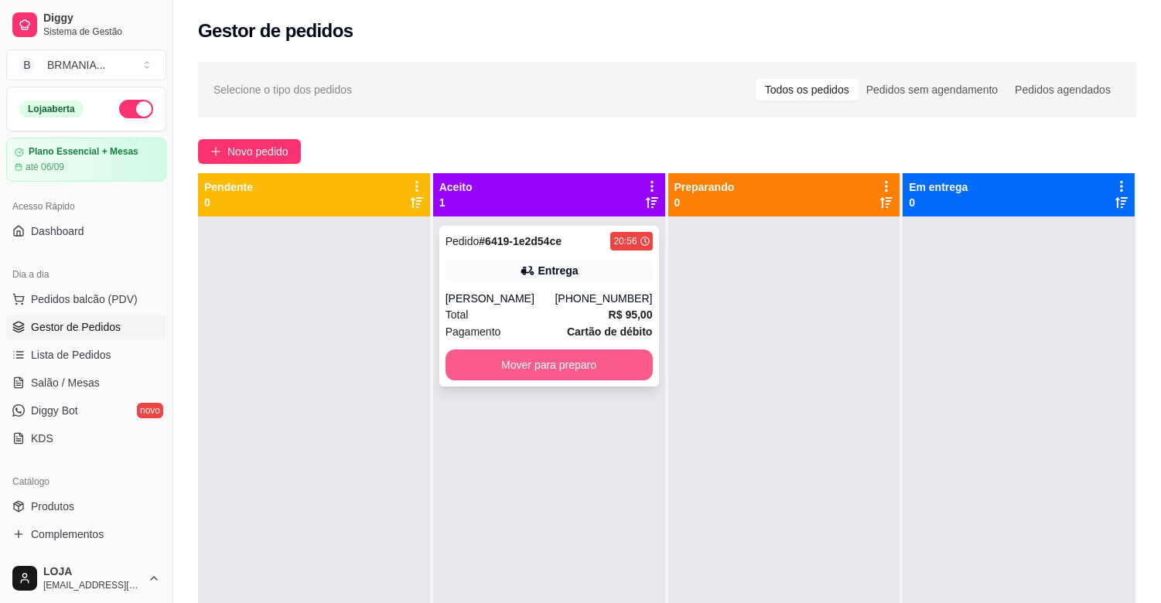
click at [577, 361] on button "Mover para preparo" at bounding box center [549, 365] width 207 height 31
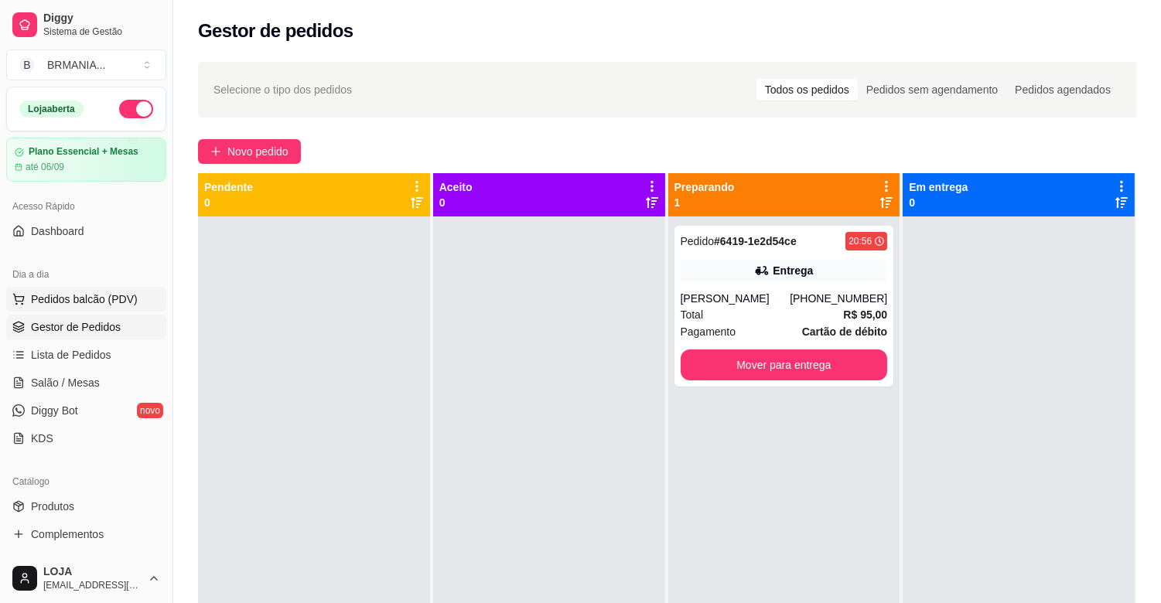
click at [91, 298] on span "Pedidos balcão (PDV)" at bounding box center [84, 299] width 107 height 15
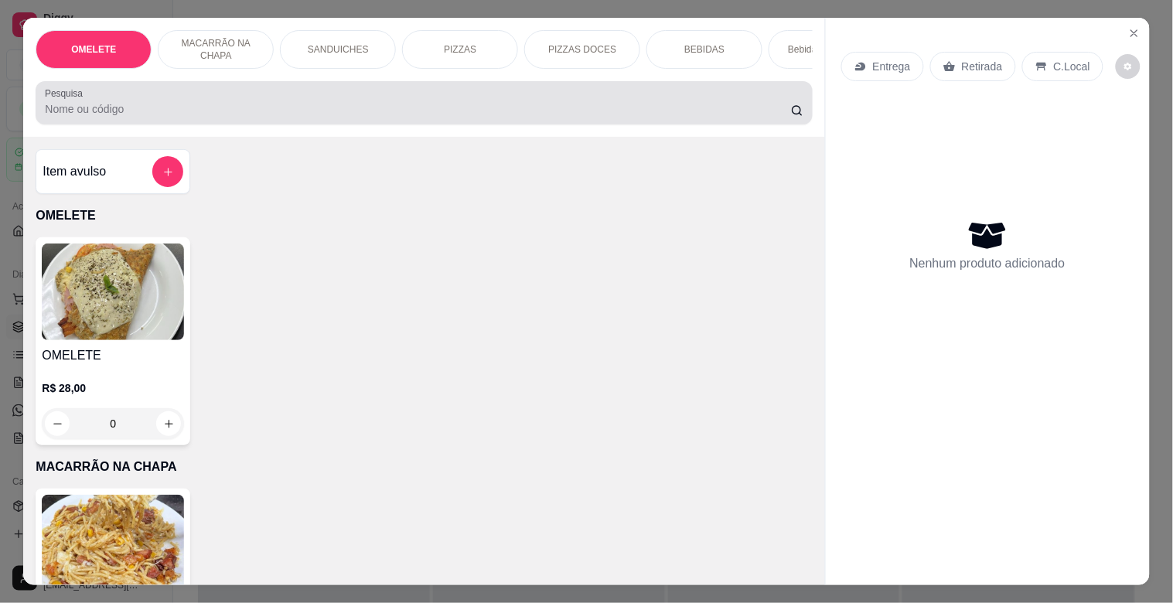
click at [194, 118] on div at bounding box center [424, 102] width 758 height 31
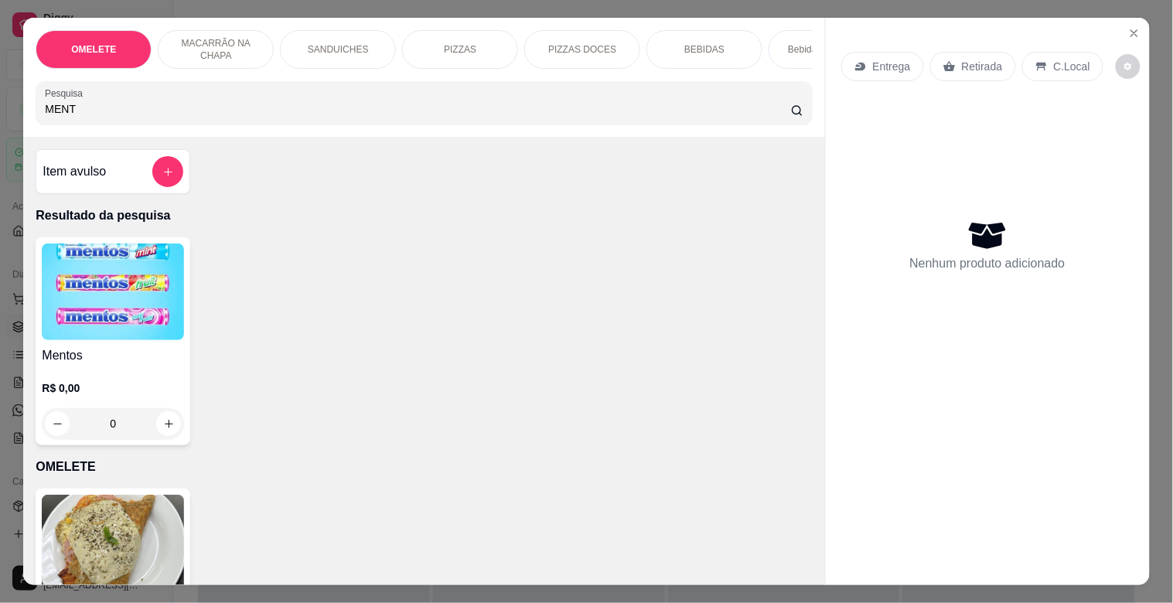
type input "MENT"
click at [106, 309] on img at bounding box center [113, 292] width 142 height 97
drag, startPoint x: 95, startPoint y: 108, endPoint x: 0, endPoint y: 108, distance: 95.1
click at [0, 108] on div "OMELETE MACARRÃO NA CHAPA SANDUICHES PIZZAS PIZZAS DOCES BEBIDAS Bebidas Alcoól…" at bounding box center [586, 301] width 1173 height 603
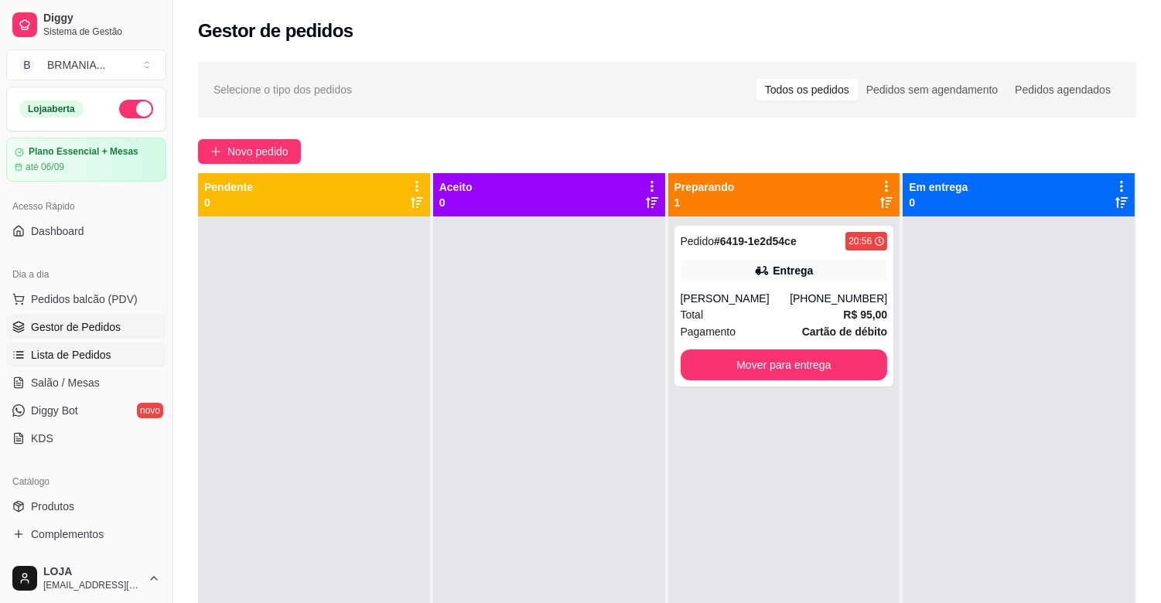
click at [78, 353] on span "Lista de Pedidos" at bounding box center [71, 354] width 80 height 15
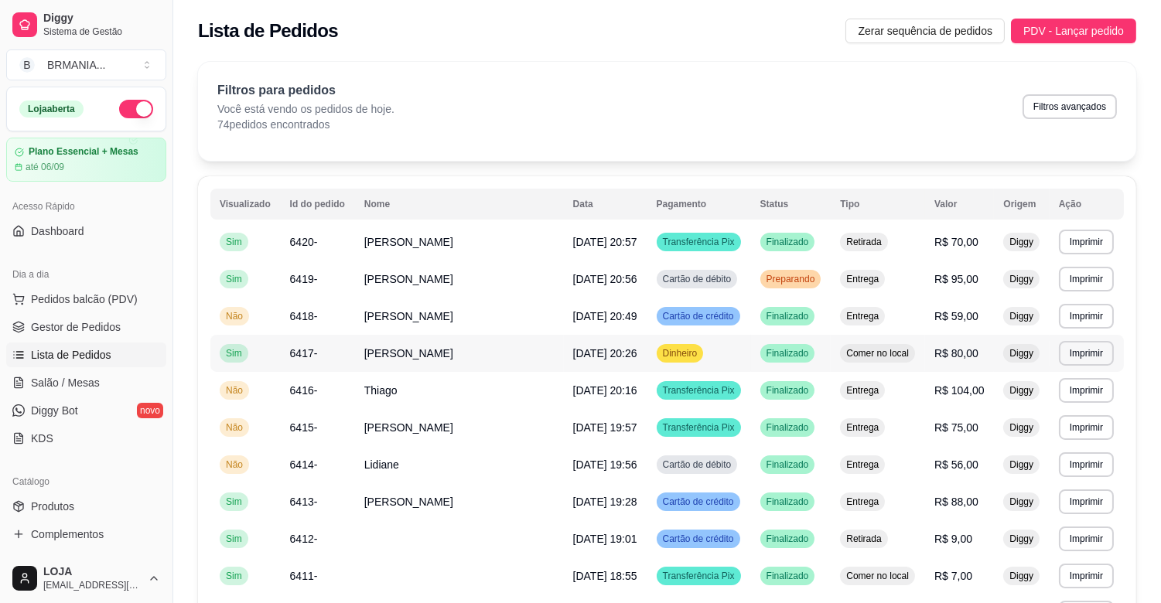
click at [405, 362] on td "[PERSON_NAME]" at bounding box center [459, 353] width 209 height 37
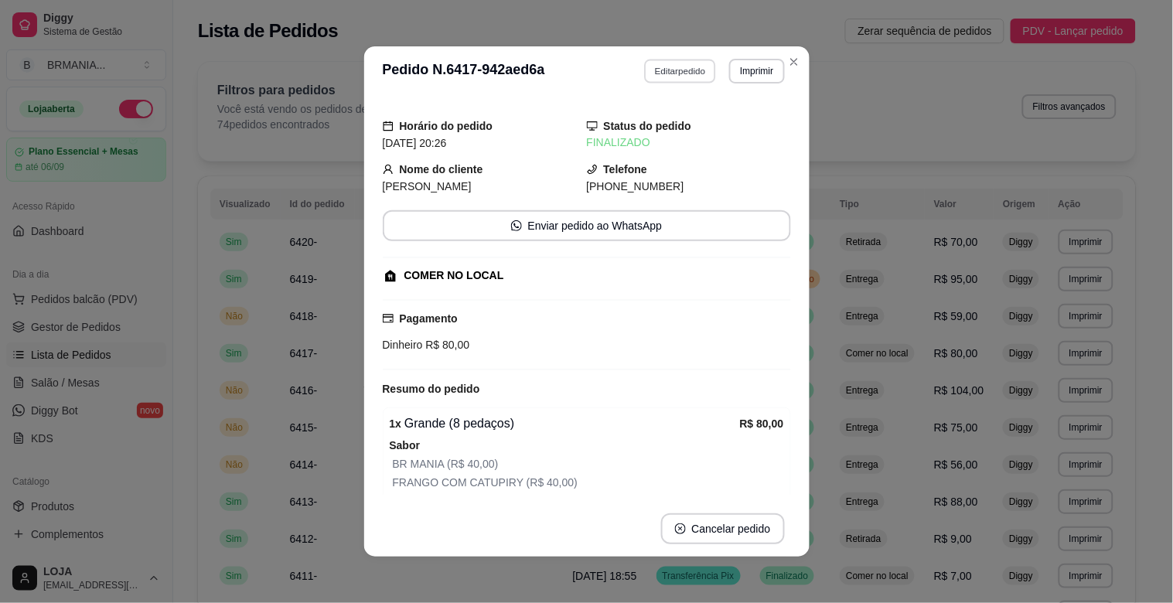
click at [651, 78] on button "Editar pedido" at bounding box center [680, 71] width 72 height 24
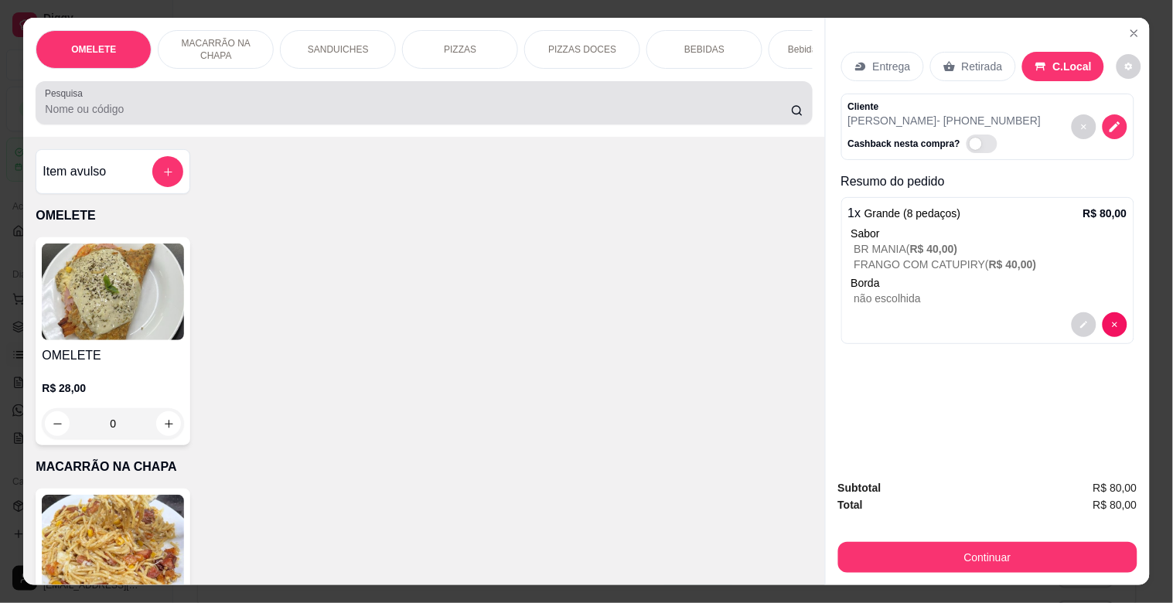
click at [600, 108] on input "Pesquisa" at bounding box center [418, 108] width 746 height 15
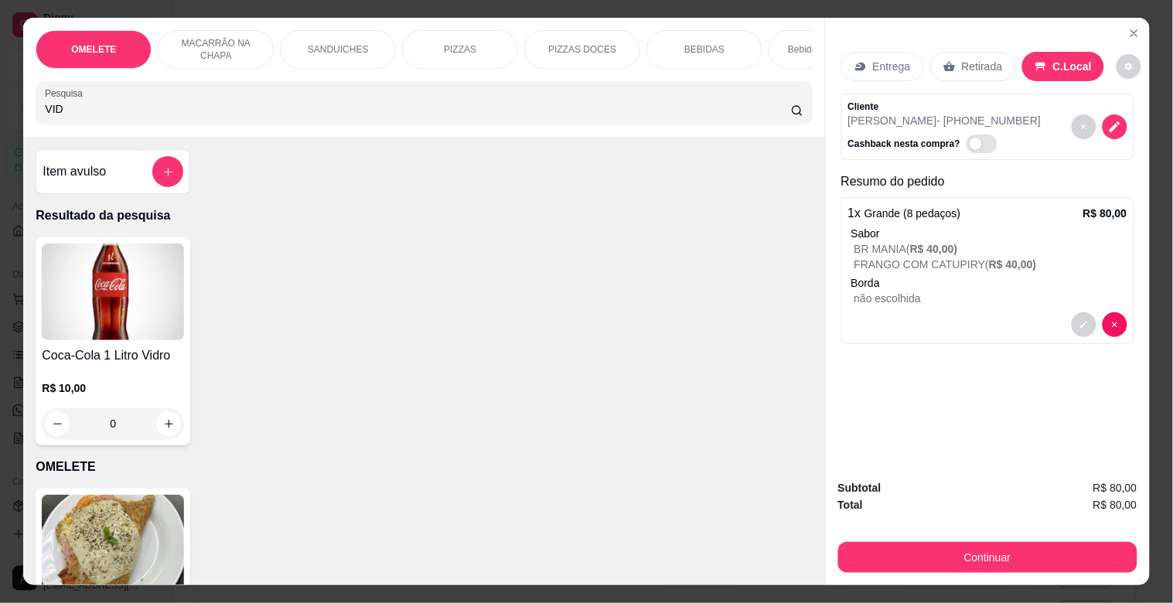
type input "VID"
click at [0, 318] on div "OMELETE MACARRÃO NA CHAPA SANDUICHES PIZZAS PIZZAS DOCES BEBIDAS Bebidas Alcoól…" at bounding box center [586, 301] width 1173 height 603
click at [96, 318] on img at bounding box center [113, 292] width 142 height 97
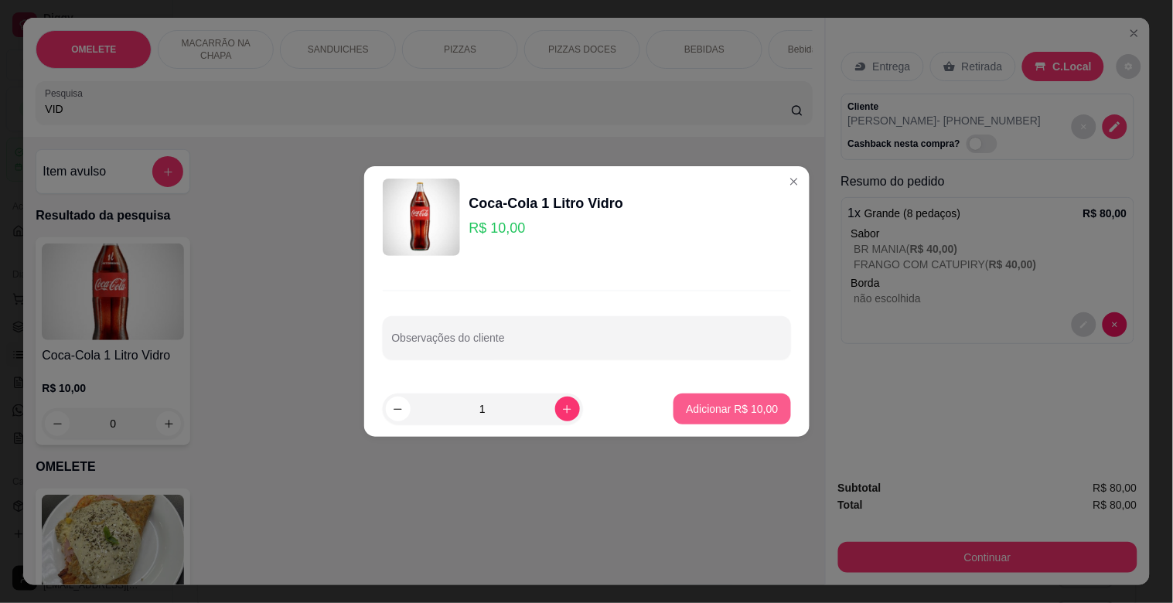
click at [702, 408] on p "Adicionar R$ 10,00" at bounding box center [732, 408] width 92 height 15
type input "1"
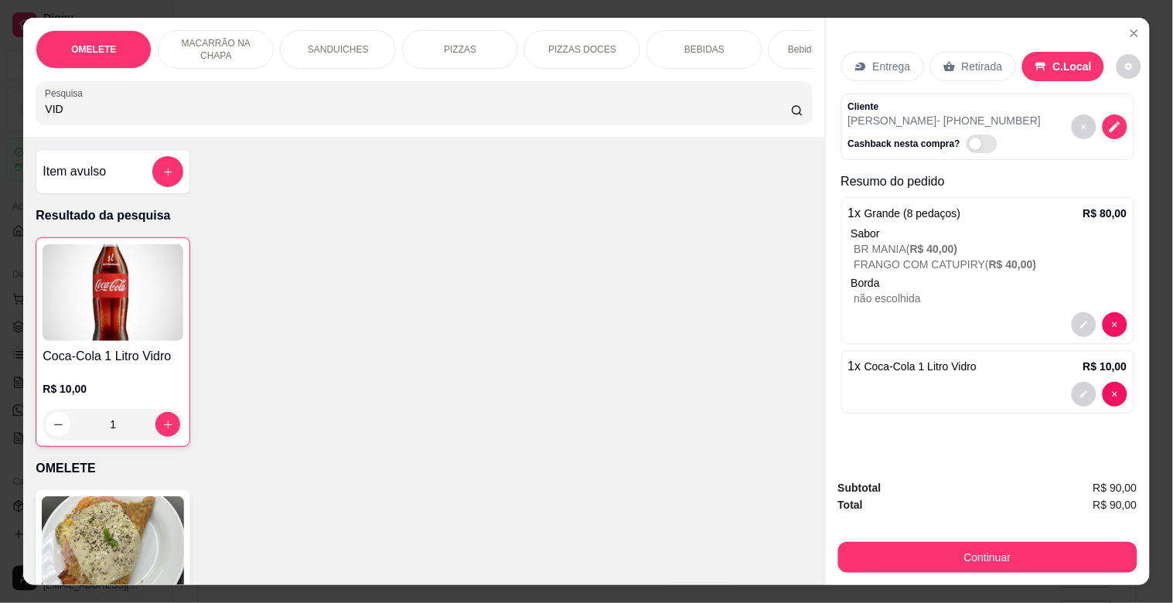
drag, startPoint x: 187, startPoint y: 119, endPoint x: 9, endPoint y: 120, distance: 178.7
click at [0, 120] on div "OMELETE MACARRÃO NA CHAPA SANDUICHES PIZZAS PIZZAS DOCES BEBIDAS Bebidas Alcoól…" at bounding box center [586, 301] width 1173 height 603
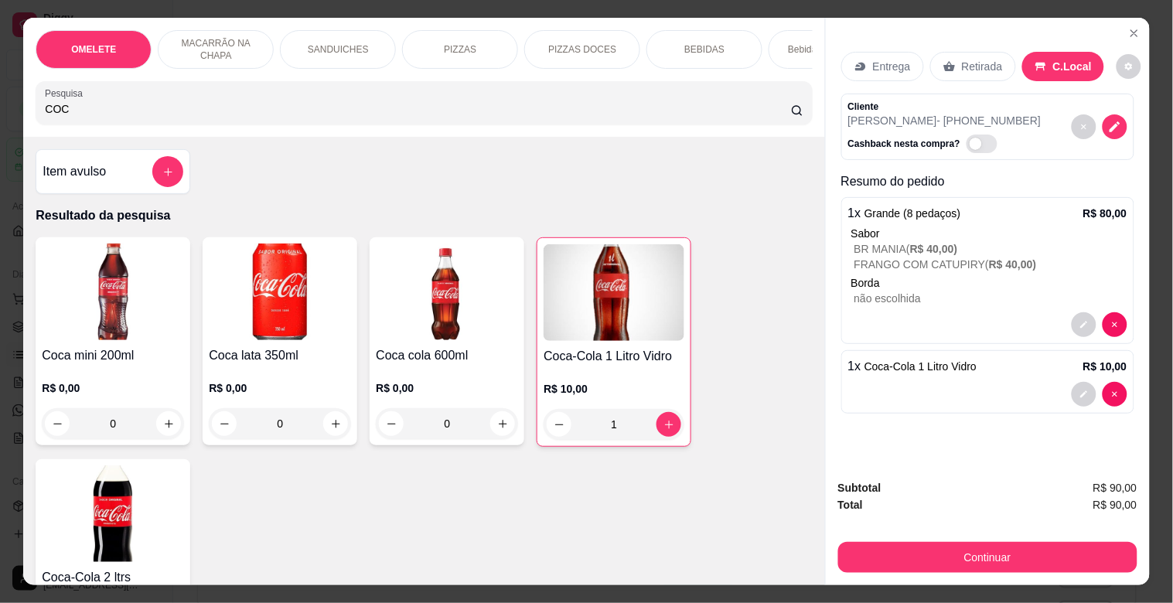
type input "COC"
click at [441, 311] on img at bounding box center [447, 292] width 142 height 97
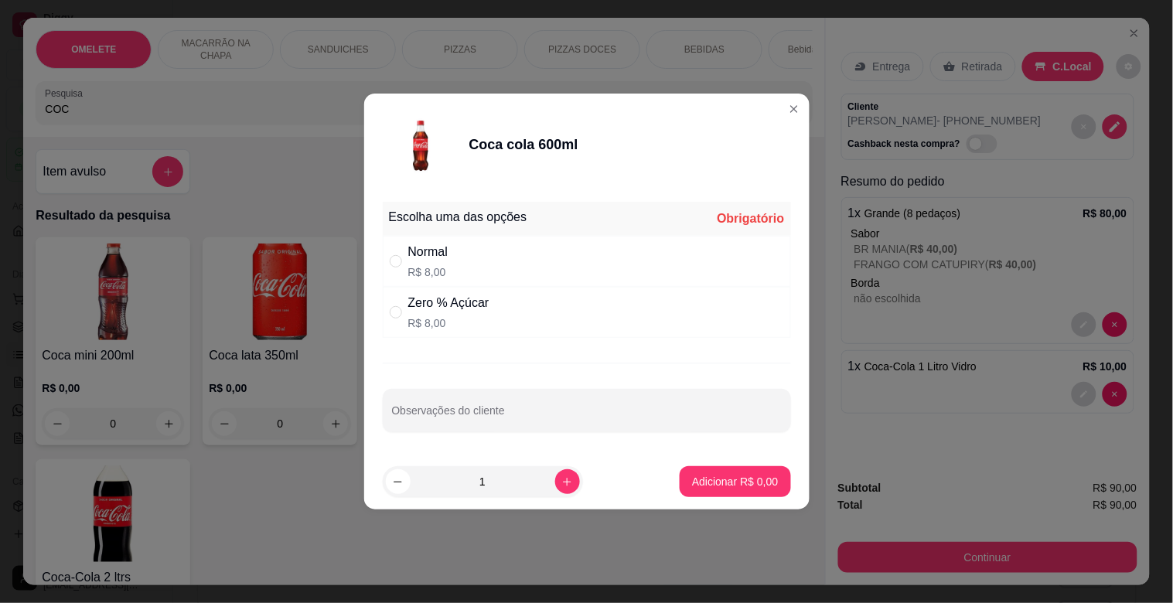
click at [434, 302] on div "Zero % Açúcar" at bounding box center [448, 303] width 81 height 19
radio input "true"
click at [692, 485] on p "Adicionar R$ 8,00" at bounding box center [735, 481] width 86 height 15
type input "1"
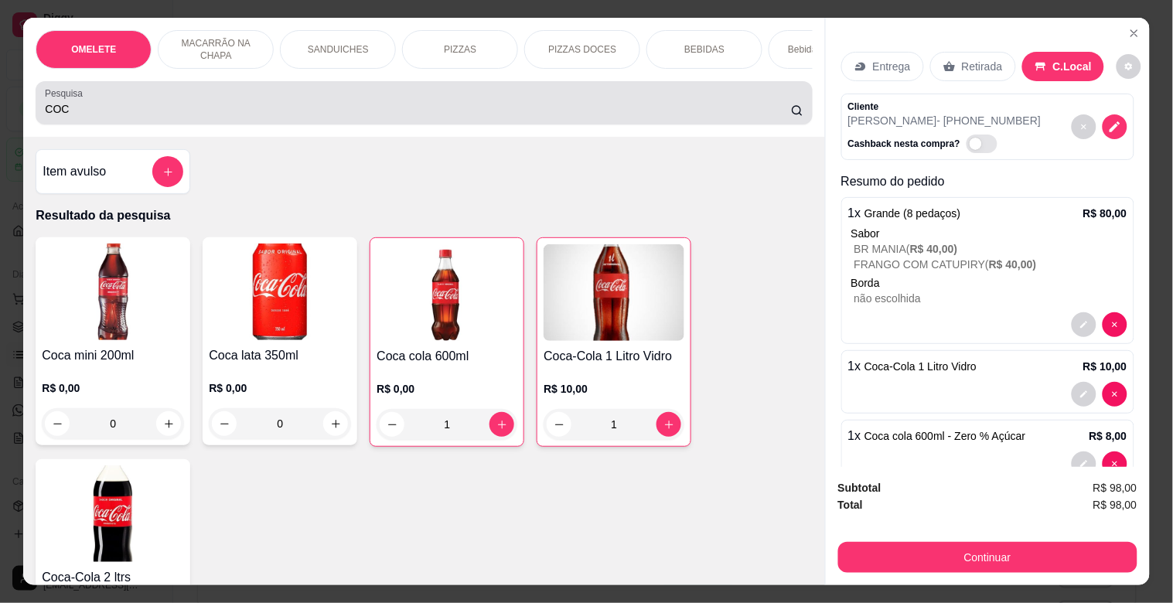
drag, startPoint x: 153, startPoint y: 126, endPoint x: 0, endPoint y: 107, distance: 154.4
click at [0, 107] on div "OMELETE MACARRÃO NA CHAPA SANDUICHES PIZZAS PIZZAS DOCES BEBIDAS Bebidas Alcoól…" at bounding box center [586, 301] width 1173 height 603
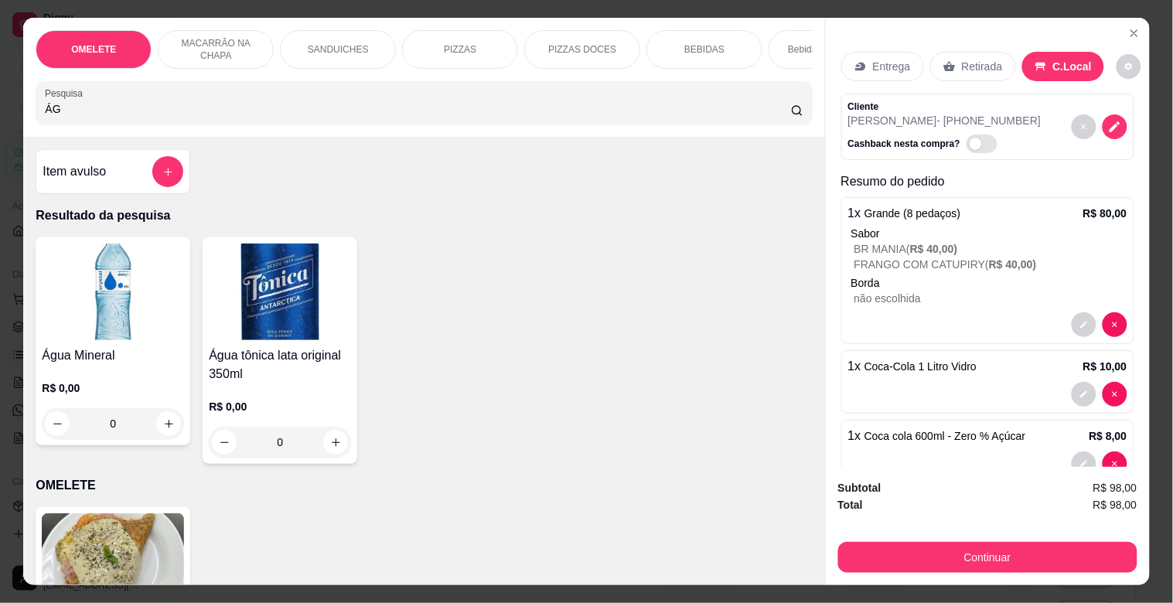
type input "ÁG"
click at [135, 330] on img at bounding box center [113, 292] width 142 height 97
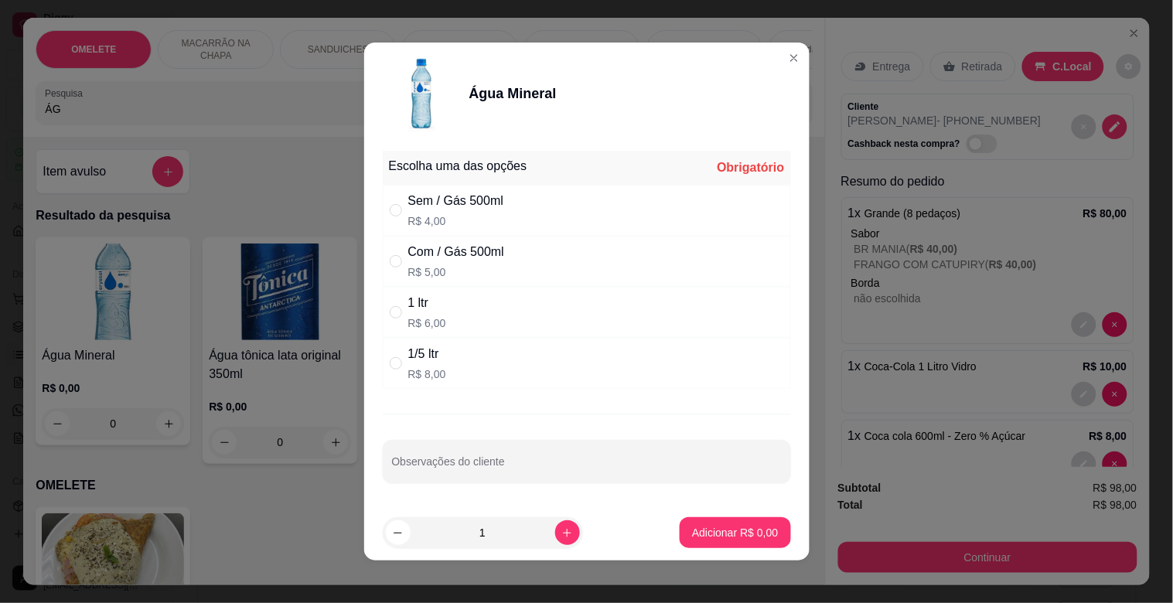
click at [399, 195] on div "Sem / Gás 500ml R$ 4,00" at bounding box center [587, 210] width 408 height 51
radio input "true"
click at [721, 524] on button "Adicionar R$ 4,00" at bounding box center [735, 532] width 111 height 31
type input "1"
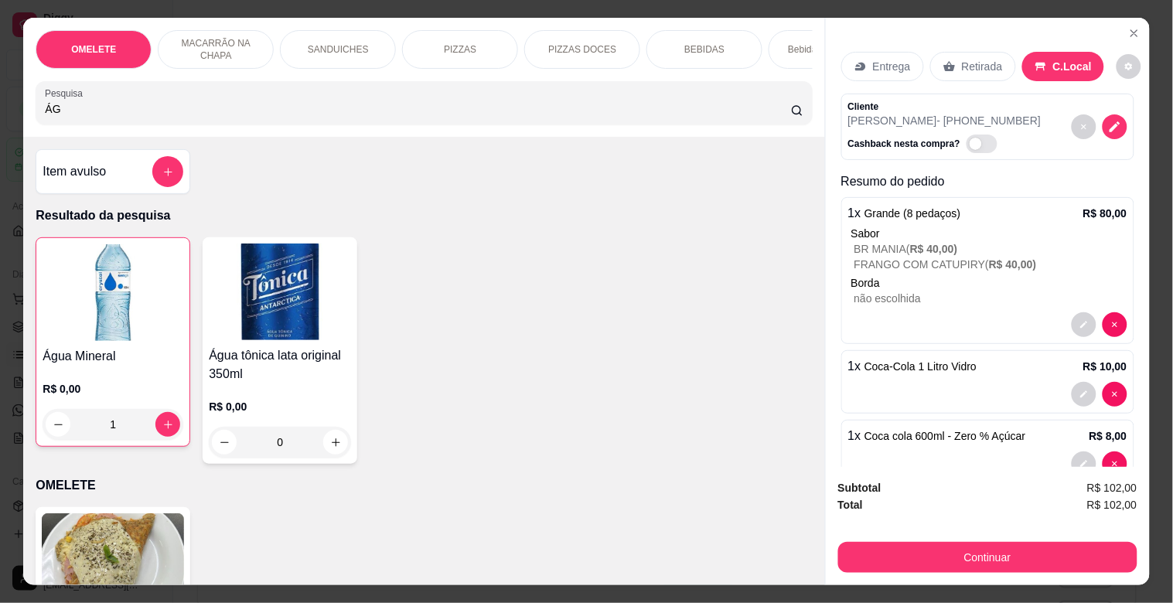
scroll to position [108, 0]
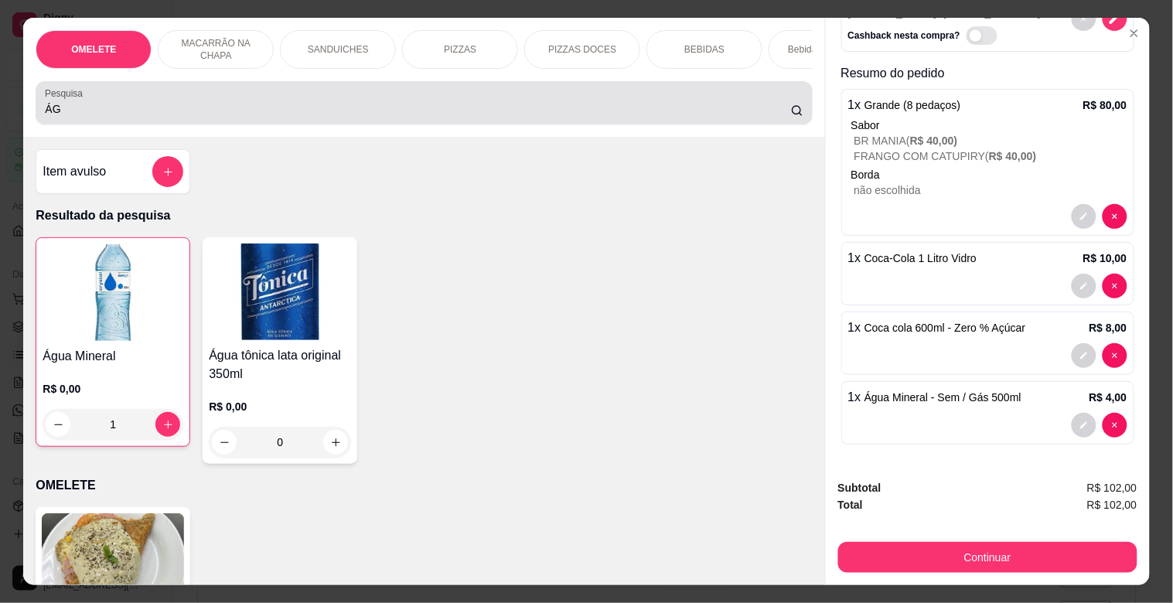
drag, startPoint x: 81, startPoint y: 114, endPoint x: 0, endPoint y: 138, distance: 84.5
click at [0, 138] on div "OMELETE MACARRÃO NA CHAPA SANDUICHES PIZZAS PIZZAS DOCES BEBIDAS Bebidas Alcoól…" at bounding box center [586, 301] width 1173 height 603
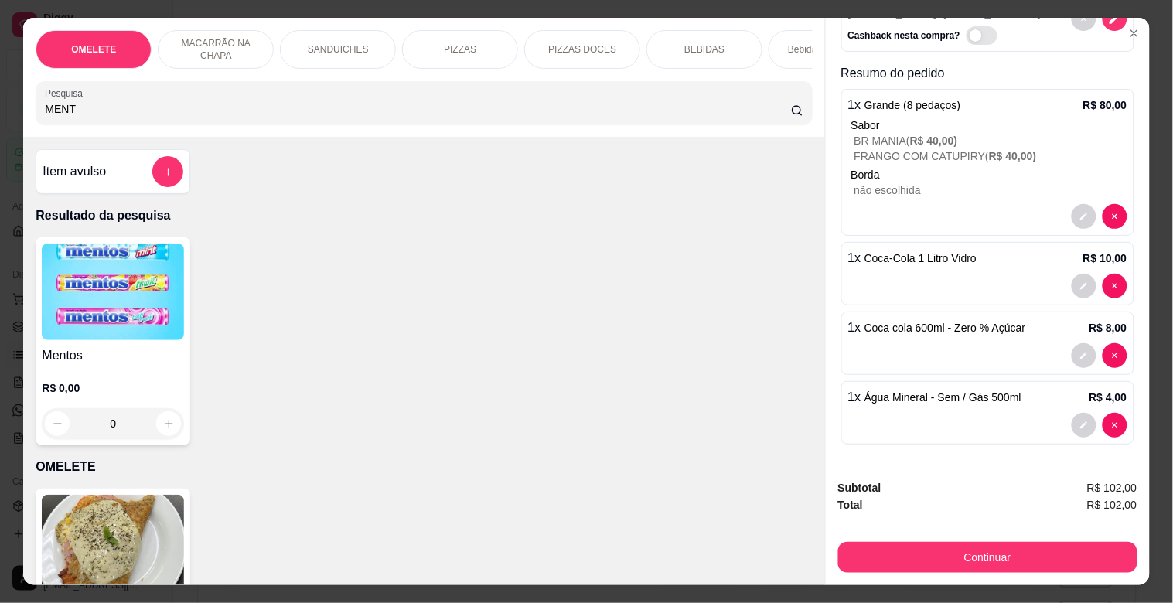
type input "MENT"
click at [148, 329] on img at bounding box center [113, 292] width 142 height 97
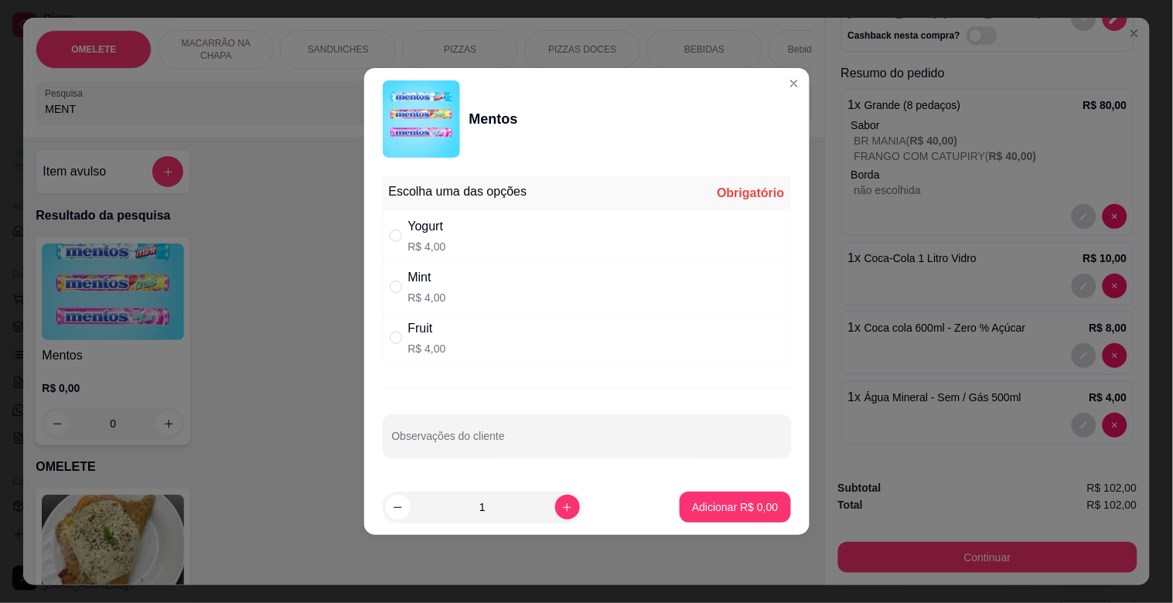
click at [450, 251] on div "Yogurt R$ 4,00" at bounding box center [587, 235] width 408 height 51
radio input "true"
click at [702, 500] on p "Adicionar R$ 4,00" at bounding box center [735, 507] width 86 height 15
type input "1"
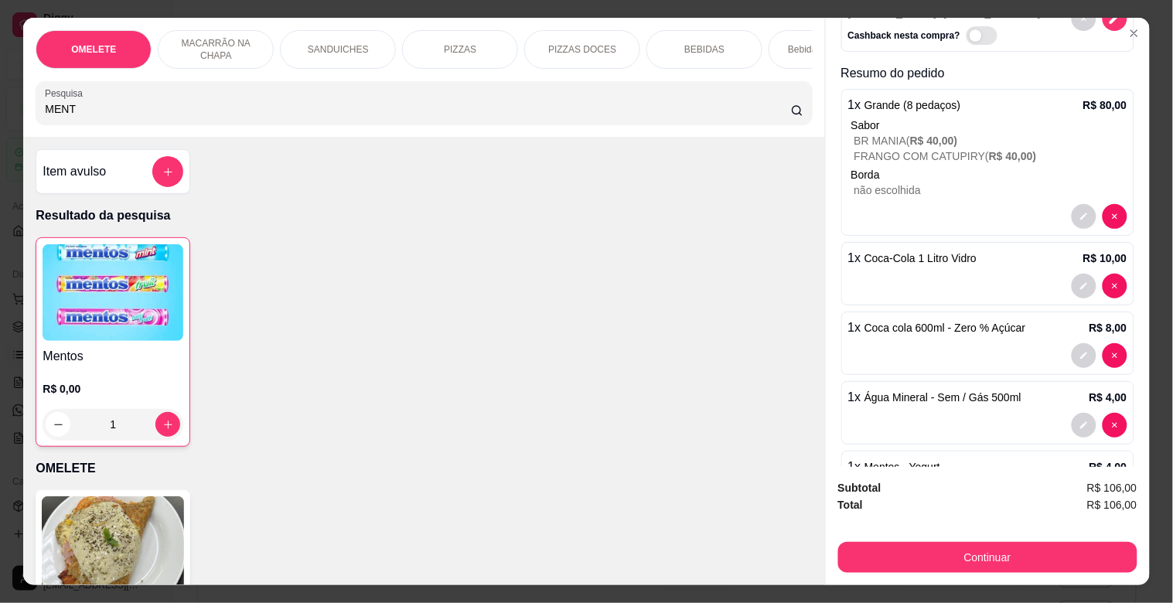
drag, startPoint x: 79, startPoint y: 119, endPoint x: 0, endPoint y: 120, distance: 78.9
click at [0, 119] on div "OMELETE MACARRÃO NA CHAPA SANDUICHES PIZZAS PIZZAS DOCES BEBIDAS Bebidas Alcoól…" at bounding box center [586, 301] width 1173 height 603
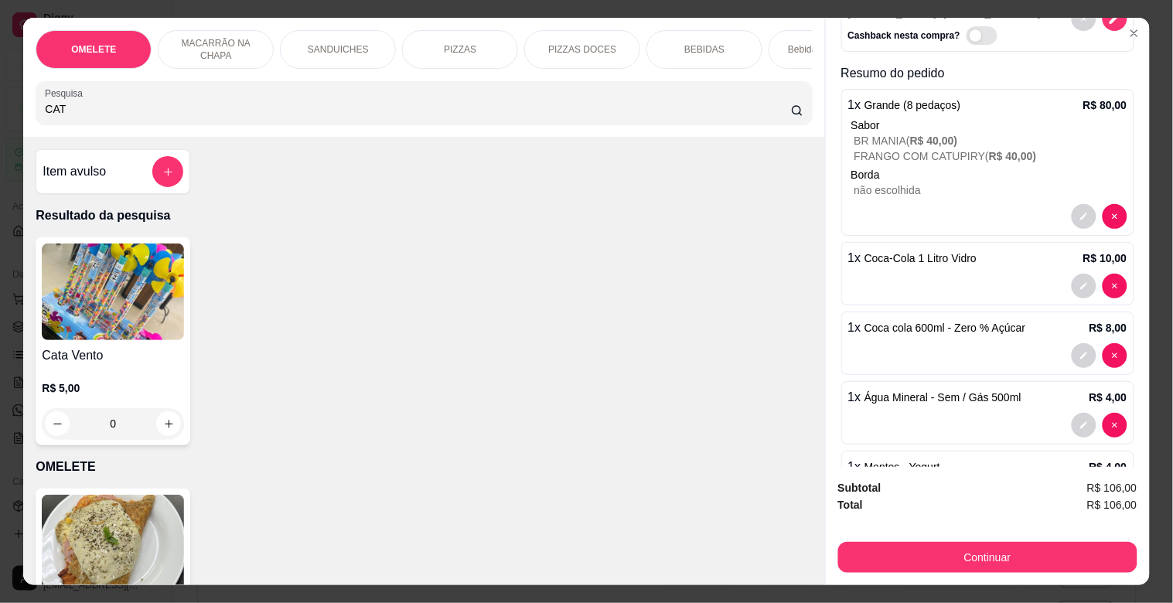
type input "CAT"
click at [122, 317] on img at bounding box center [113, 292] width 142 height 97
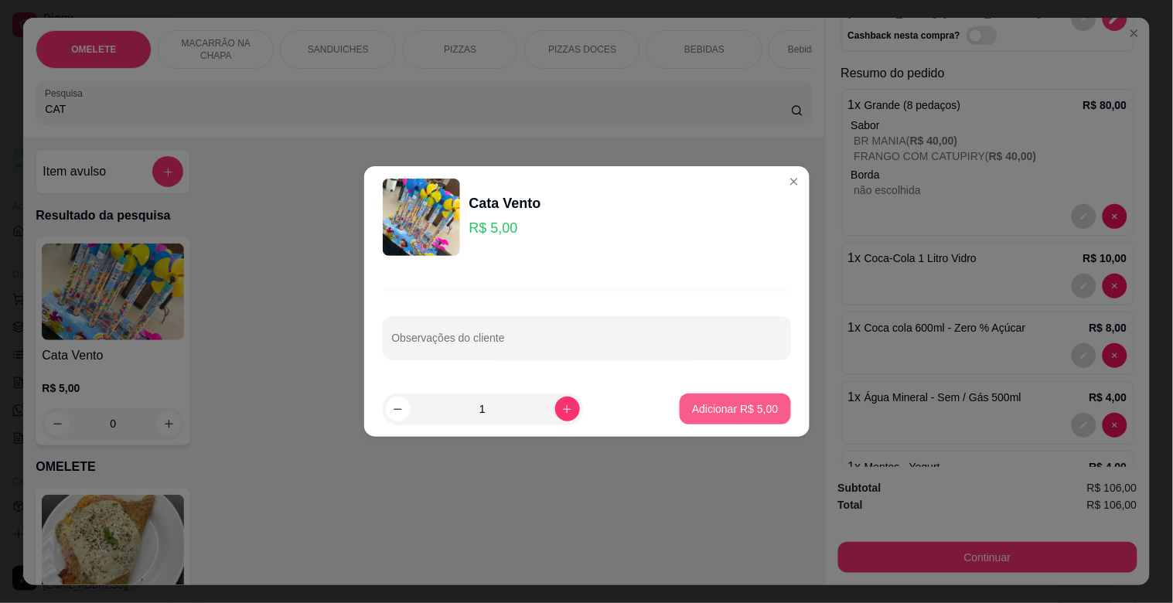
click at [699, 405] on p "Adicionar R$ 5,00" at bounding box center [735, 408] width 86 height 15
type input "1"
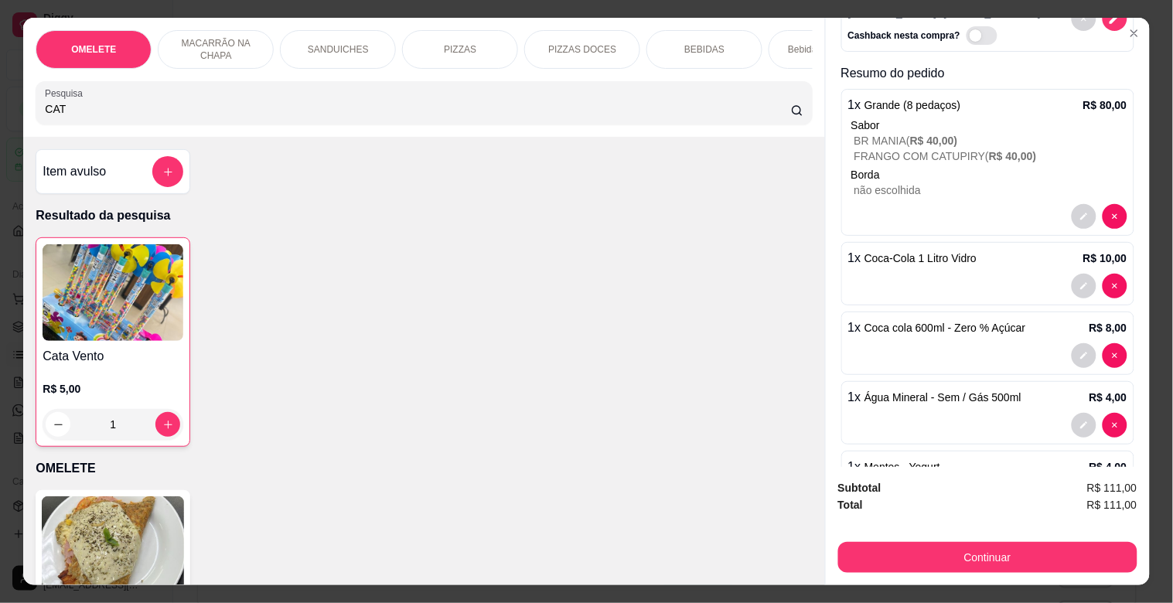
drag, startPoint x: 90, startPoint y: 119, endPoint x: 0, endPoint y: 105, distance: 90.8
click at [0, 105] on div "OMELETE MACARRÃO NA CHAPA SANDUICHES PIZZAS PIZZAS DOCES BEBIDAS Bebidas Alcoól…" at bounding box center [586, 301] width 1173 height 603
click at [163, 429] on icon "increase-product-quantity" at bounding box center [168, 425] width 12 height 12
type input "2"
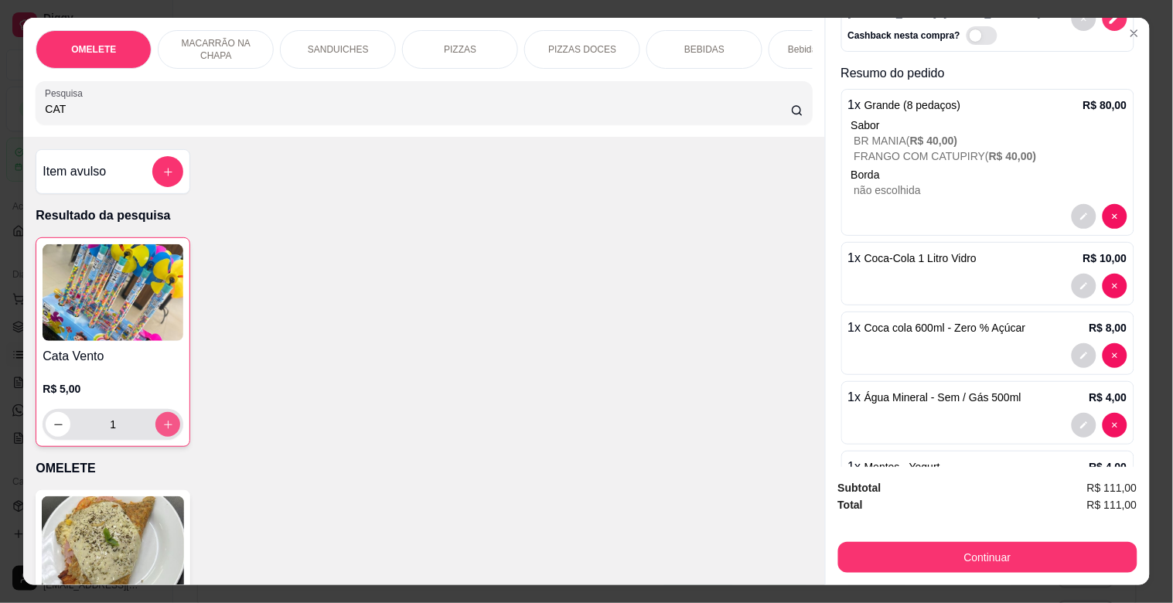
type input "2"
click at [53, 431] on icon "decrease-product-quantity" at bounding box center [59, 425] width 12 height 12
type input "1"
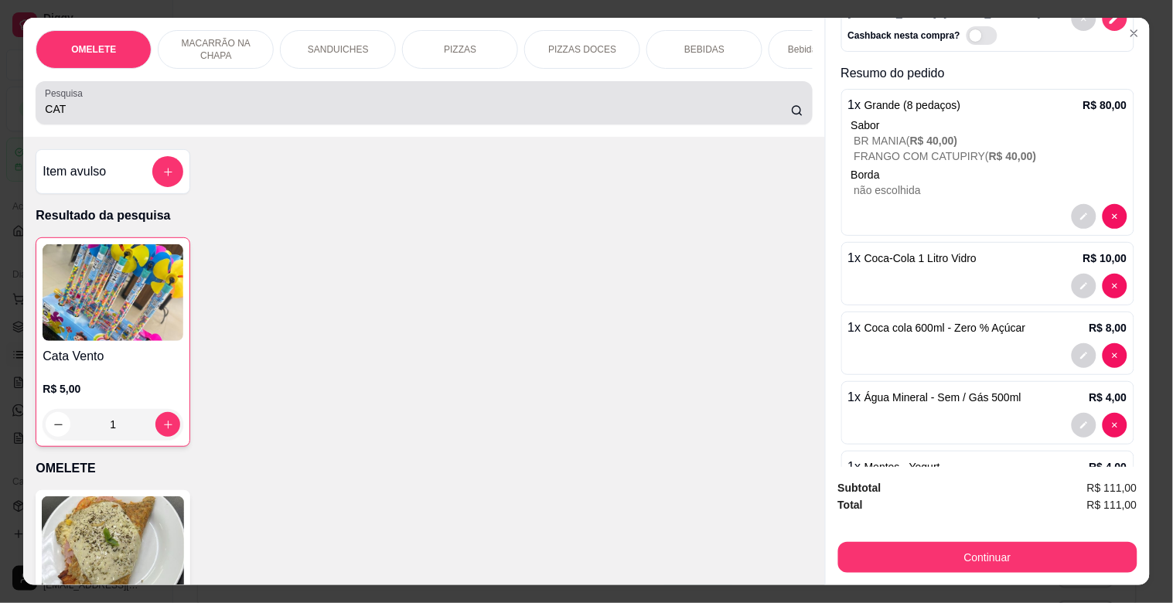
click at [23, 131] on div "OMELETE MACARRÃO NA CHAPA SANDUICHES PIZZAS PIZZAS DOCES BEBIDAS Bebidas Alcoól…" at bounding box center [423, 77] width 801 height 119
drag, startPoint x: 79, startPoint y: 118, endPoint x: 0, endPoint y: 118, distance: 78.9
click at [0, 118] on div "OMELETE MACARRÃO NA CHAPA SANDUICHES PIZZAS PIZZAS DOCES BEBIDAS Bebidas Alcoól…" at bounding box center [586, 301] width 1173 height 603
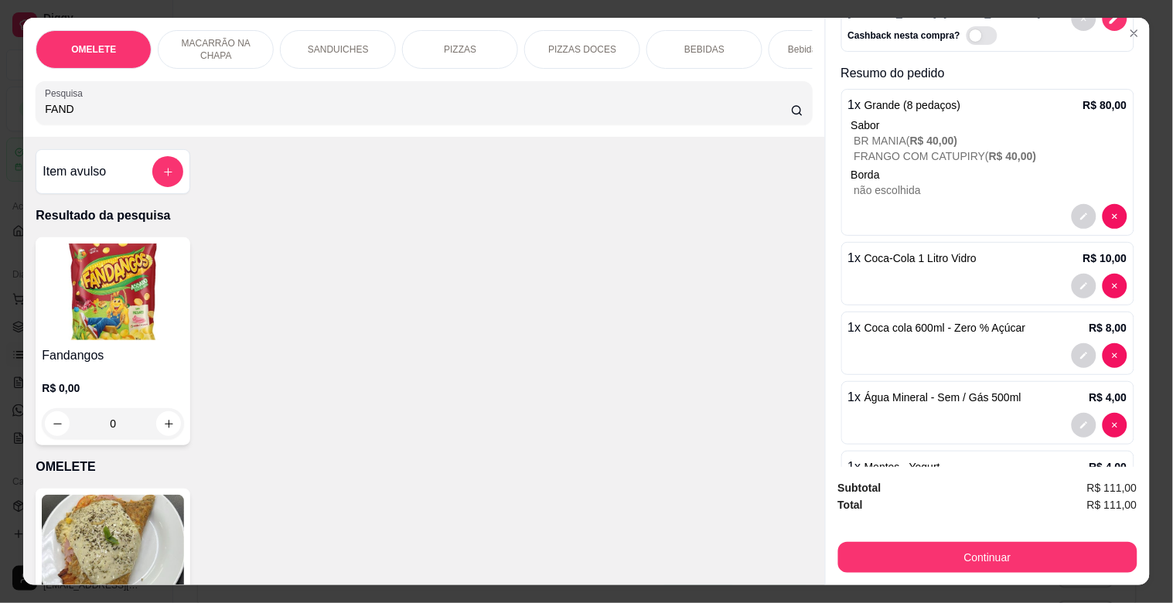
type input "FAND"
click at [98, 309] on img at bounding box center [113, 292] width 142 height 97
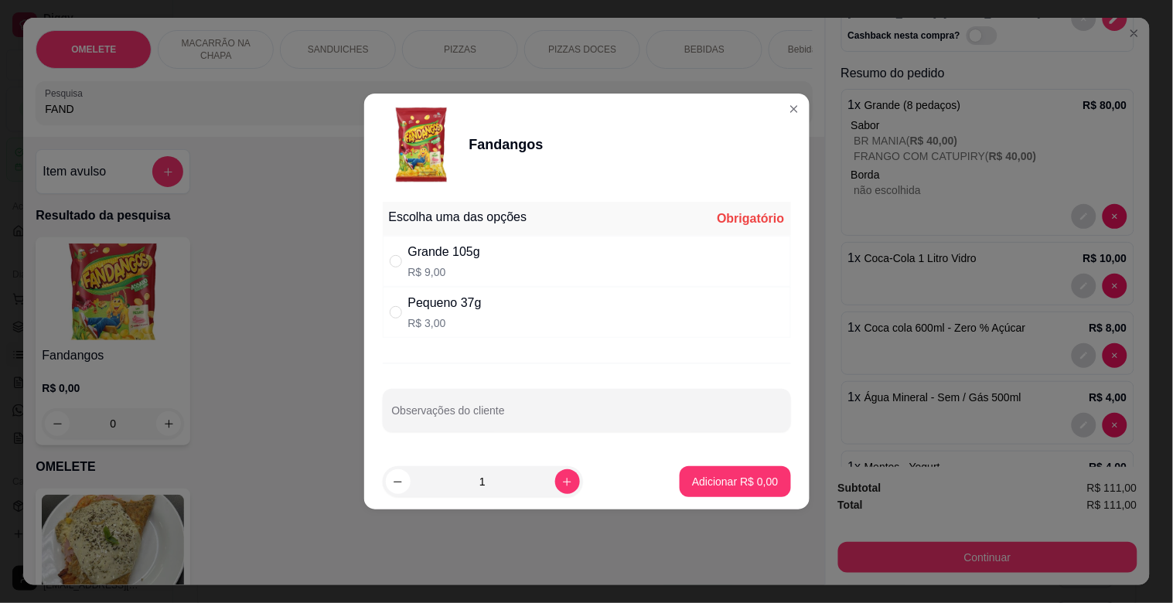
click at [477, 296] on div "Pequeno 37g" at bounding box center [444, 303] width 73 height 19
radio input "true"
click at [707, 486] on p "Adicionar R$ 3,00" at bounding box center [735, 481] width 86 height 15
type input "1"
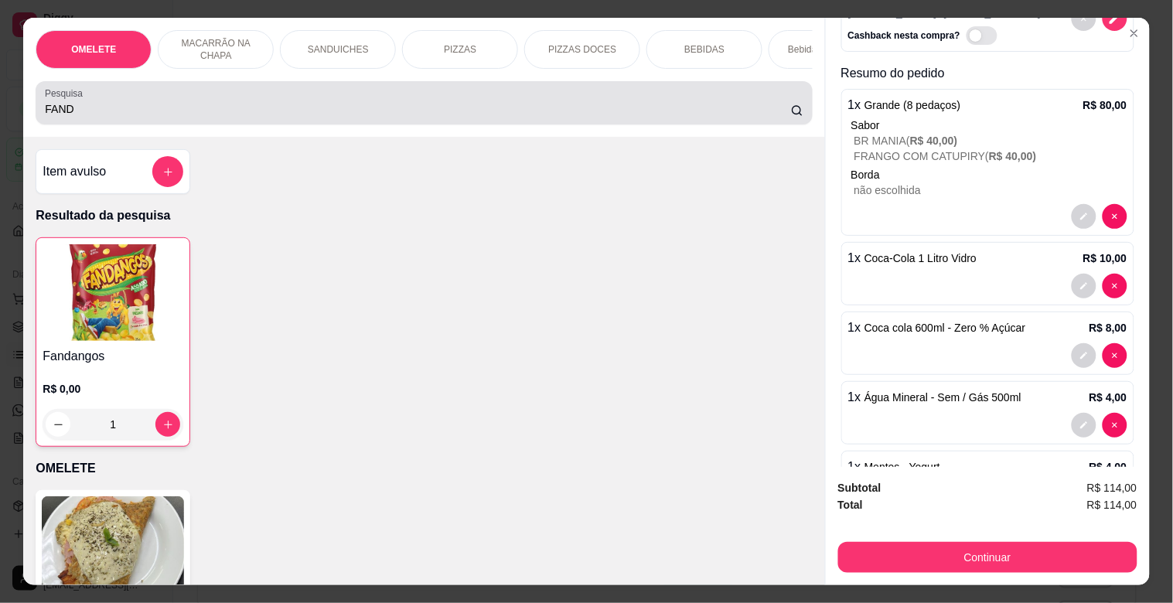
drag, startPoint x: 127, startPoint y: 101, endPoint x: 0, endPoint y: 93, distance: 127.1
click at [0, 93] on div "OMELETE MACARRÃO NA CHAPA SANDUICHES PIZZAS PIZZAS DOCES BEBIDAS Bebidas Alcoól…" at bounding box center [586, 301] width 1173 height 603
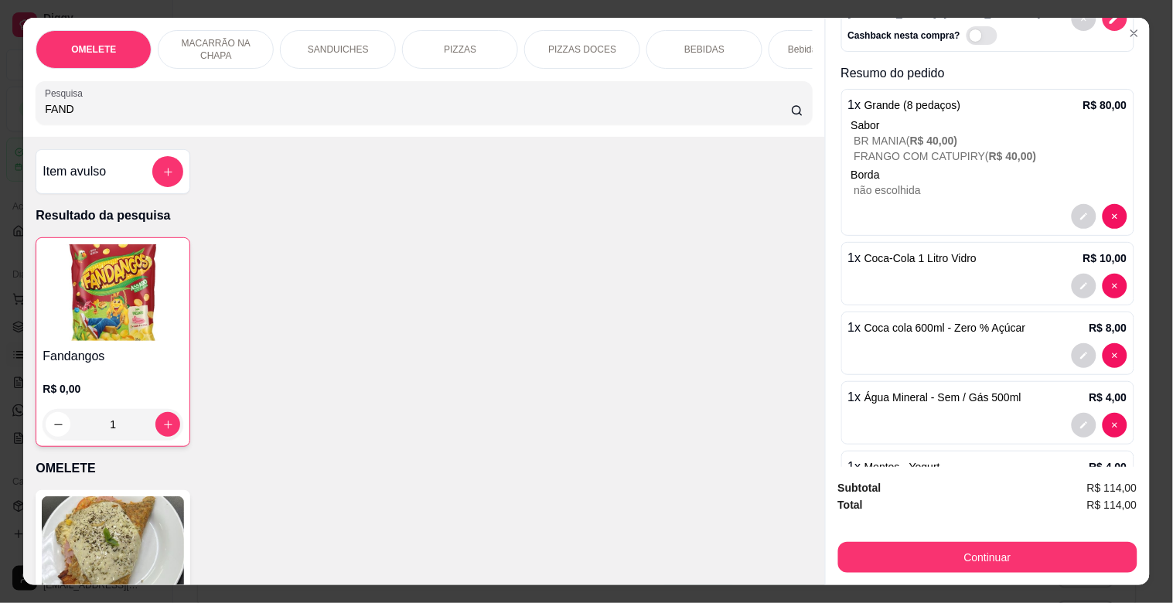
drag, startPoint x: 103, startPoint y: 134, endPoint x: 39, endPoint y: 118, distance: 65.5
click at [39, 118] on div "OMELETE MACARRÃO NA CHAPA SANDUICHES PIZZAS PIZZAS DOCES BEBIDAS Bebidas Alcoól…" at bounding box center [423, 77] width 801 height 119
click at [45, 117] on input "FAND" at bounding box center [418, 108] width 746 height 15
drag, startPoint x: 76, startPoint y: 121, endPoint x: 0, endPoint y: 105, distance: 77.4
click at [0, 105] on div "OMELETE MACARRÃO NA CHAPA SANDUICHES PIZZAS PIZZAS DOCES BEBIDAS Bebidas Alcoól…" at bounding box center [586, 301] width 1173 height 603
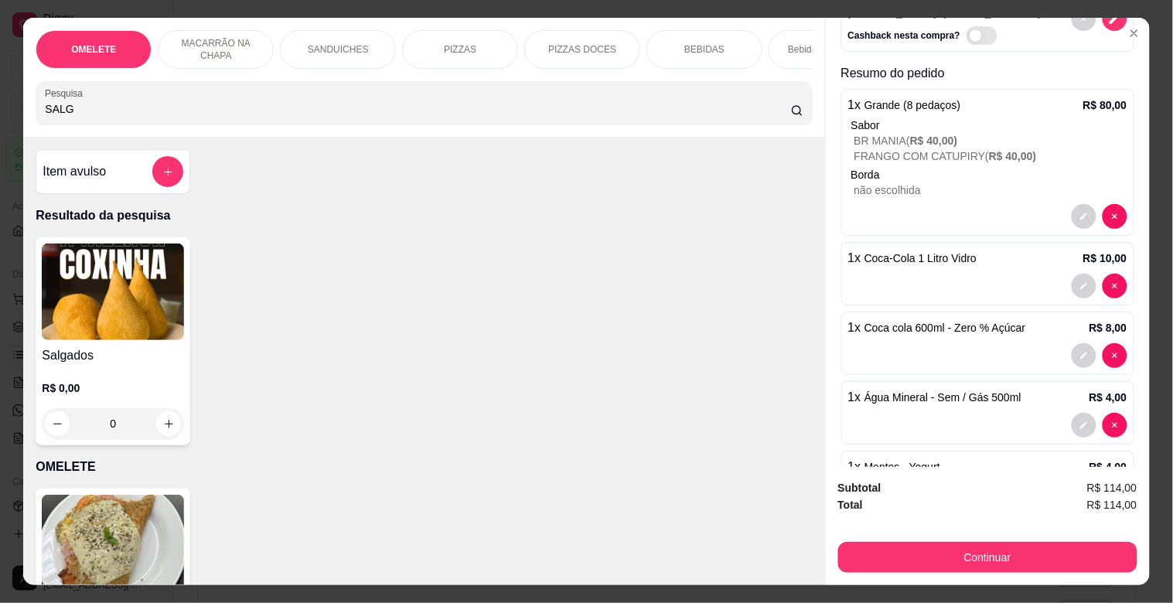
type input "SALG"
click at [83, 281] on img at bounding box center [113, 292] width 142 height 97
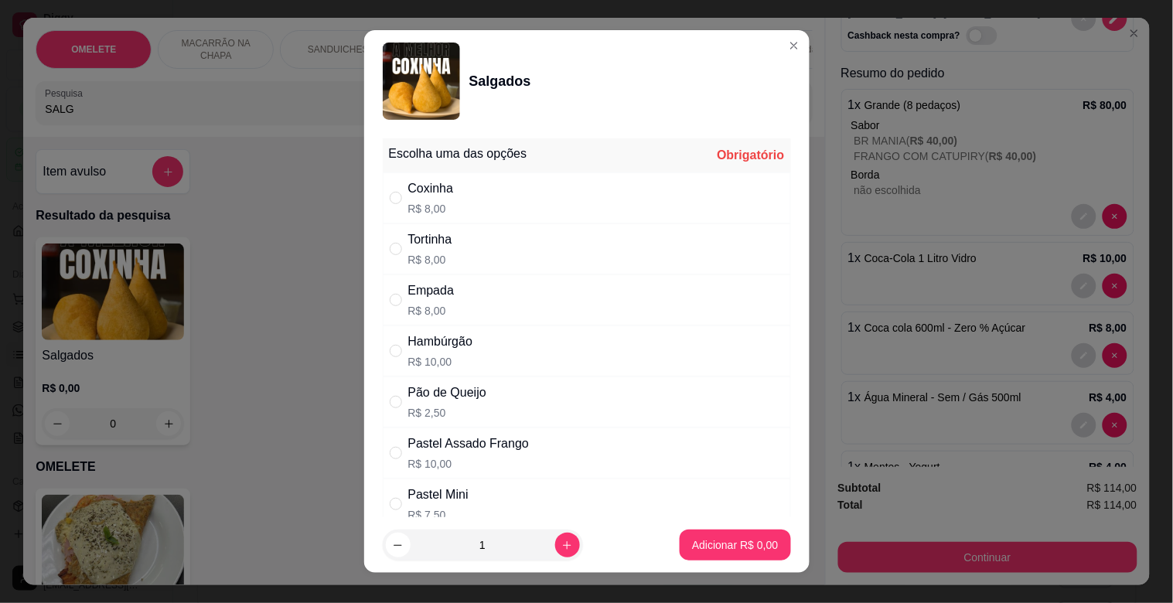
click at [496, 390] on div "Pão de Queijo R$ 2,50" at bounding box center [587, 402] width 408 height 51
radio input "true"
click at [696, 541] on p "Adicionar R$ 2,50" at bounding box center [735, 545] width 86 height 15
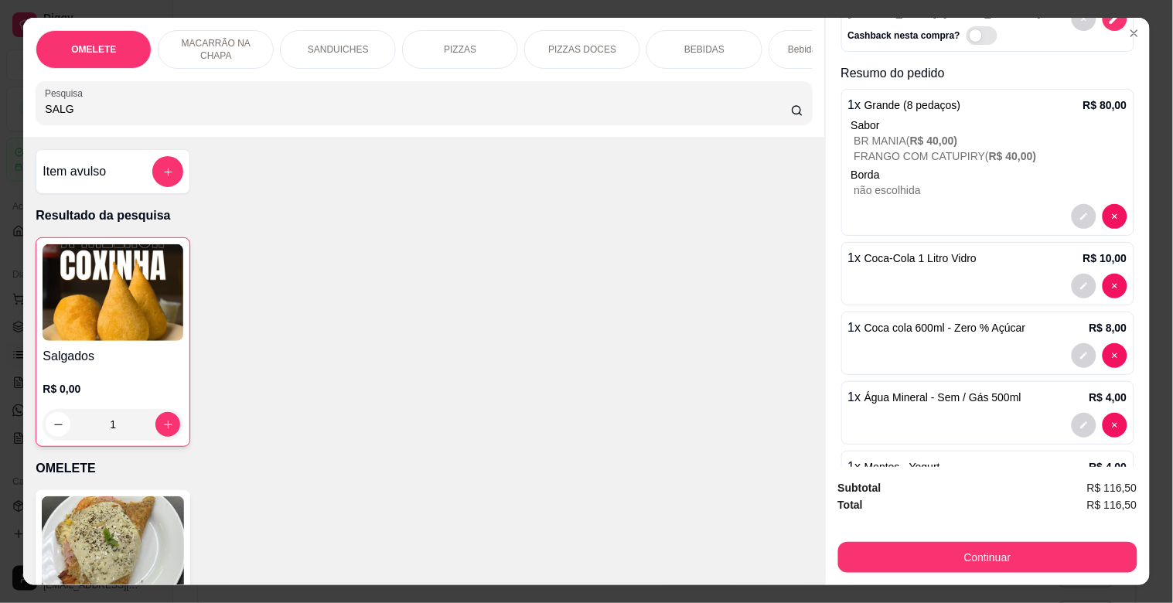
type input "1"
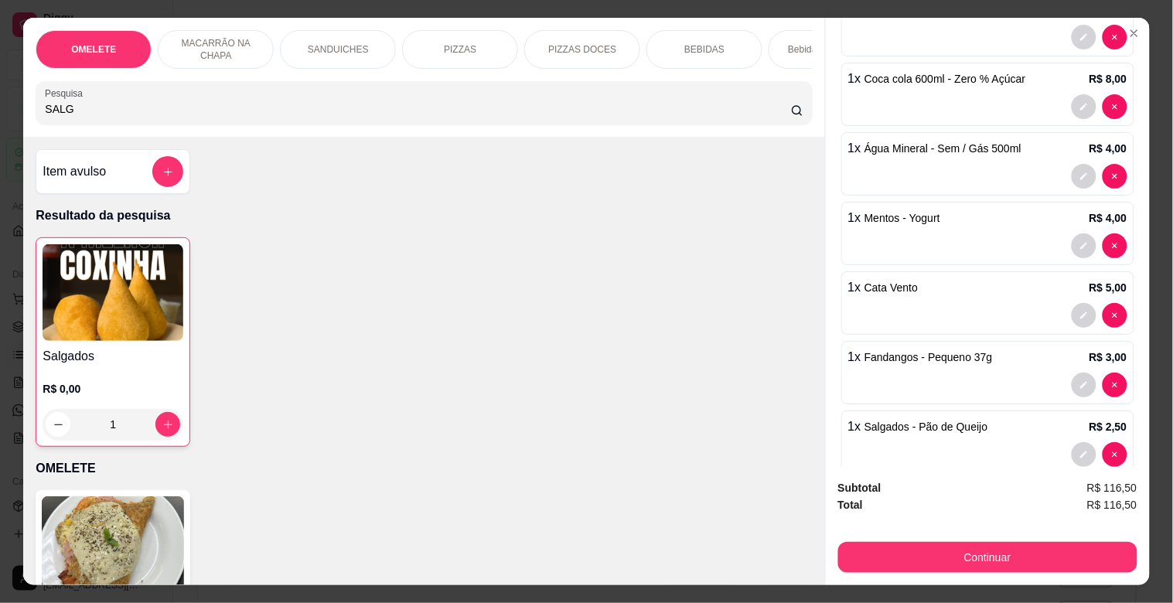
scroll to position [388, 0]
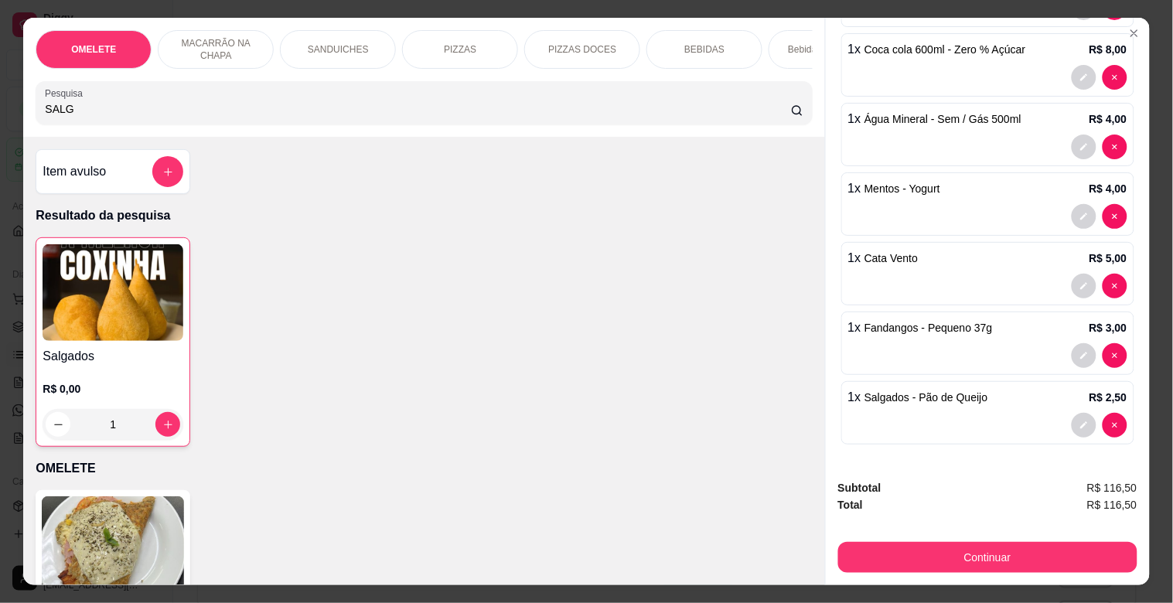
drag, startPoint x: 112, startPoint y: 113, endPoint x: 0, endPoint y: 144, distance: 116.3
click at [0, 144] on div "OMELETE MACARRÃO NA CHAPA SANDUICHES PIZZAS PIZZAS DOCES BEBIDAS Bebidas Alcoól…" at bounding box center [586, 301] width 1173 height 603
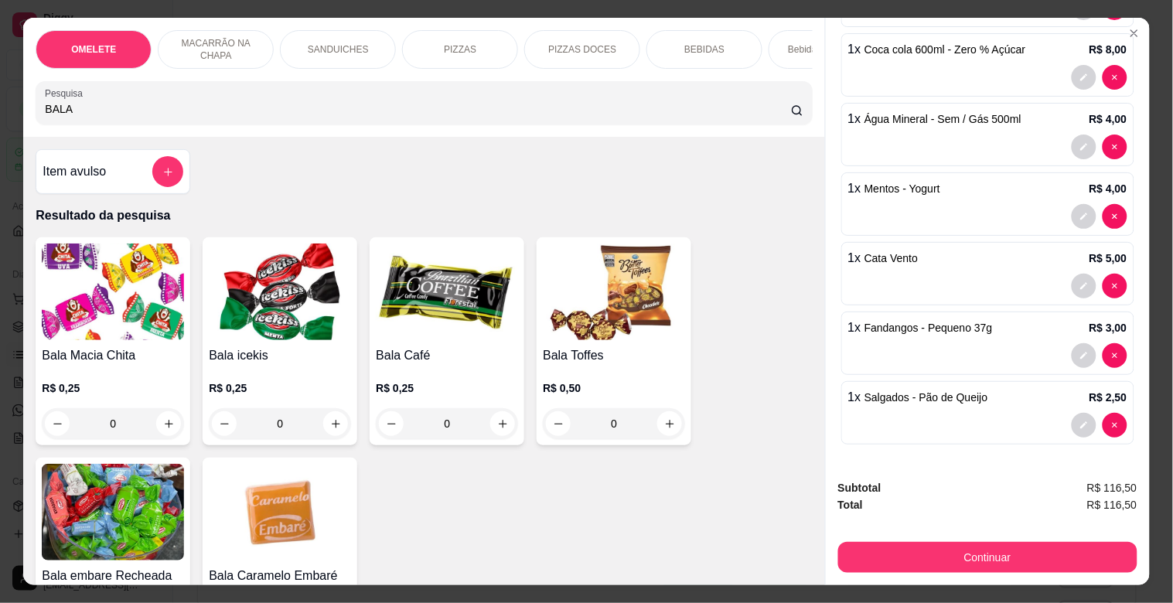
type input "BALA"
click at [615, 295] on img at bounding box center [614, 292] width 142 height 97
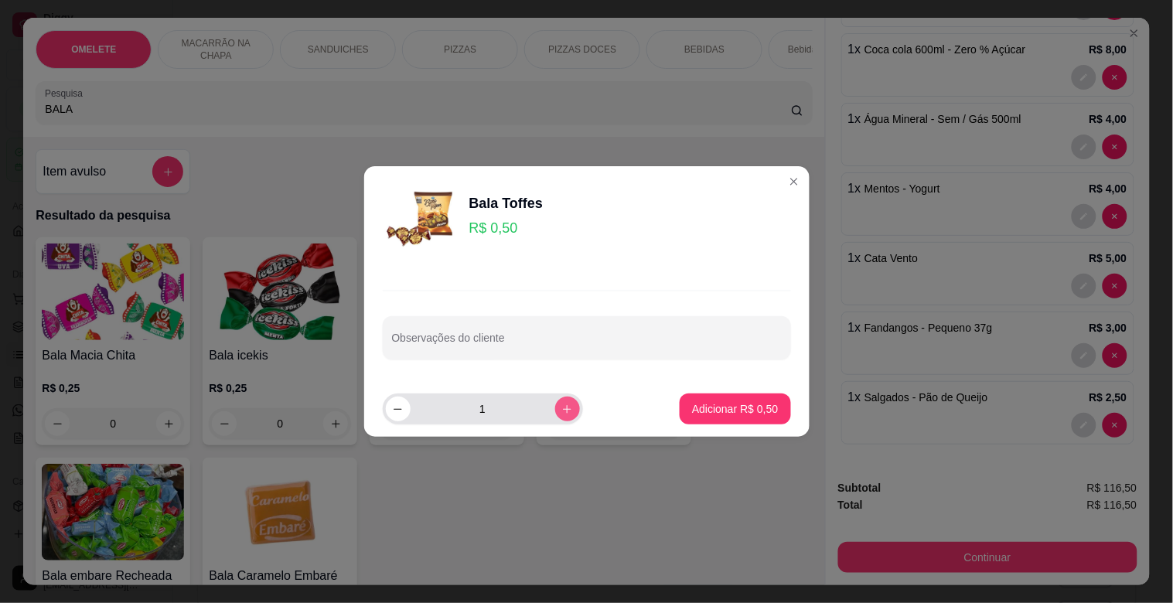
click at [563, 407] on icon "increase-product-quantity" at bounding box center [567, 409] width 9 height 9
type input "4"
click at [692, 405] on p "Adicionar R$ 2,00" at bounding box center [735, 408] width 86 height 15
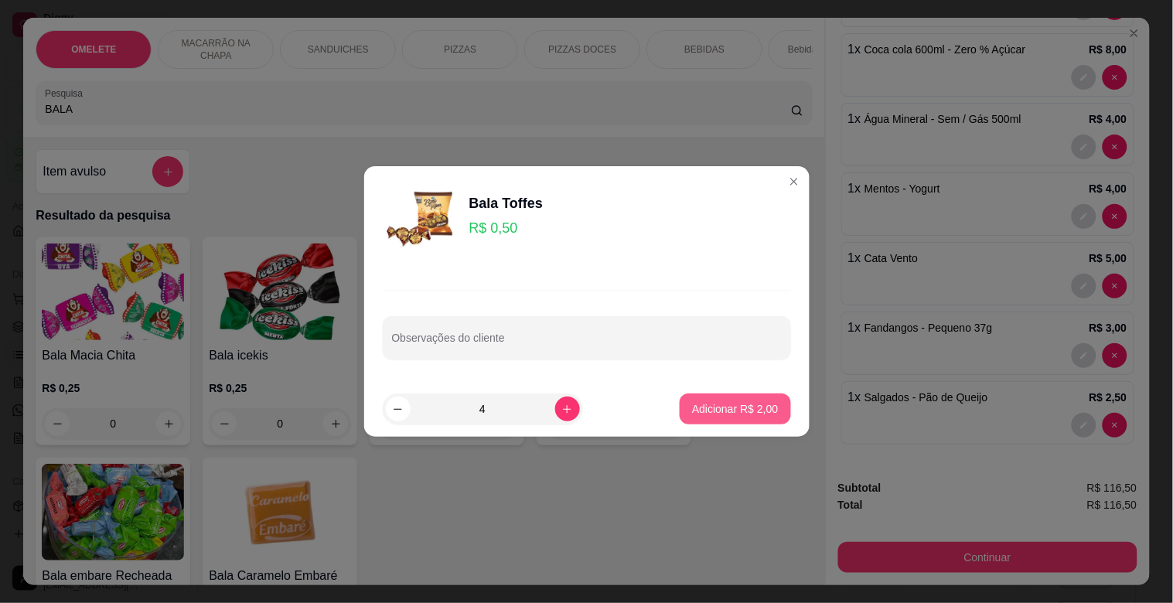
type input "4"
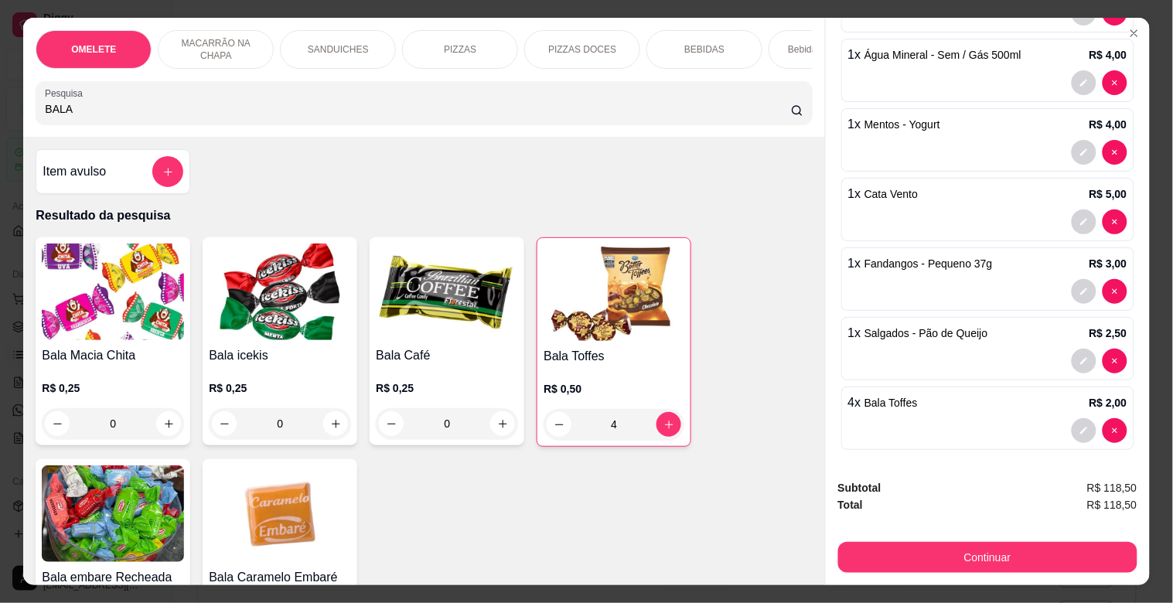
scroll to position [457, 0]
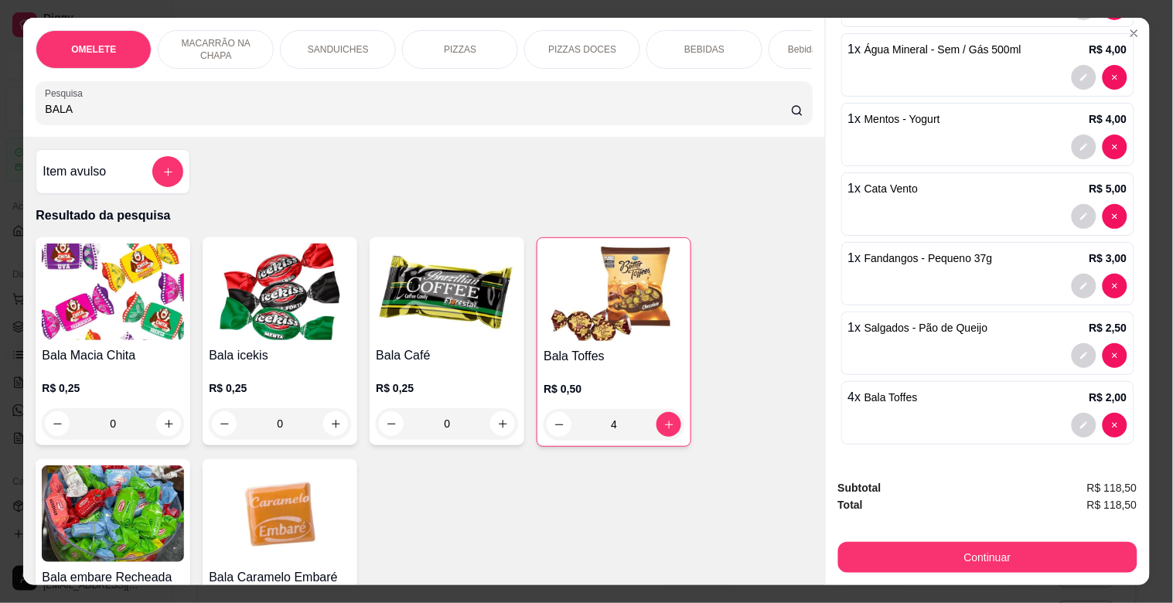
click at [1102, 390] on p "R$ 2,00" at bounding box center [1109, 397] width 38 height 15
drag, startPoint x: 0, startPoint y: 118, endPoint x: 10, endPoint y: 128, distance: 13.7
click at [0, 140] on div "OMELETE MACARRÃO NA CHAPA SANDUICHES PIZZAS PIZZAS DOCES BEBIDAS Bebidas Alcoól…" at bounding box center [586, 301] width 1173 height 603
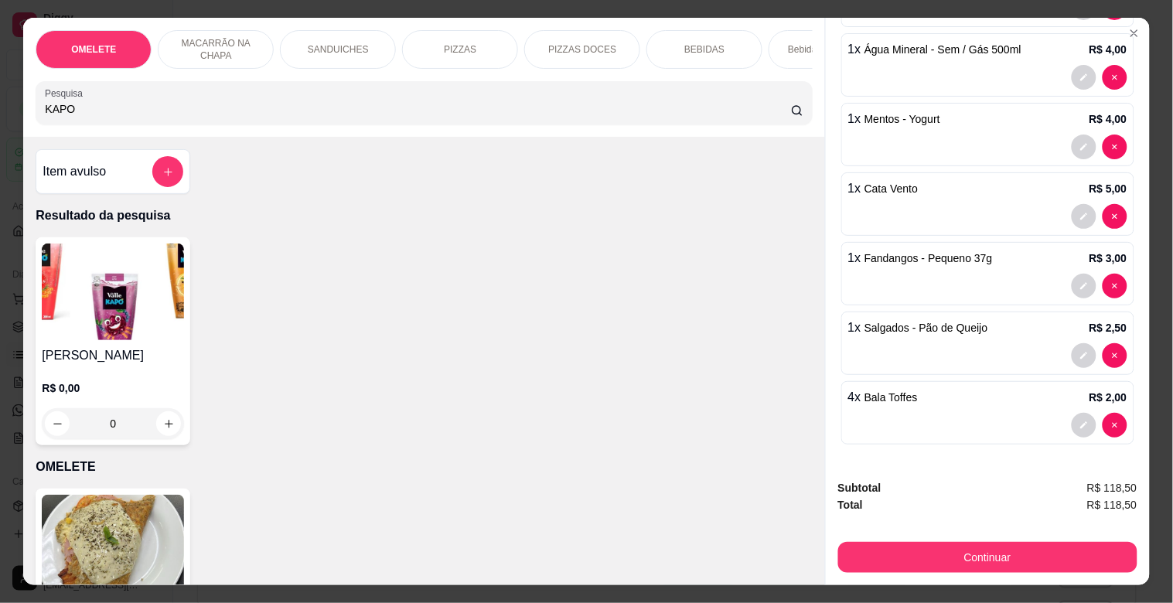
type input "KAPO"
click at [36, 278] on div "Suco Kapo R$ 0,00 0" at bounding box center [113, 341] width 155 height 208
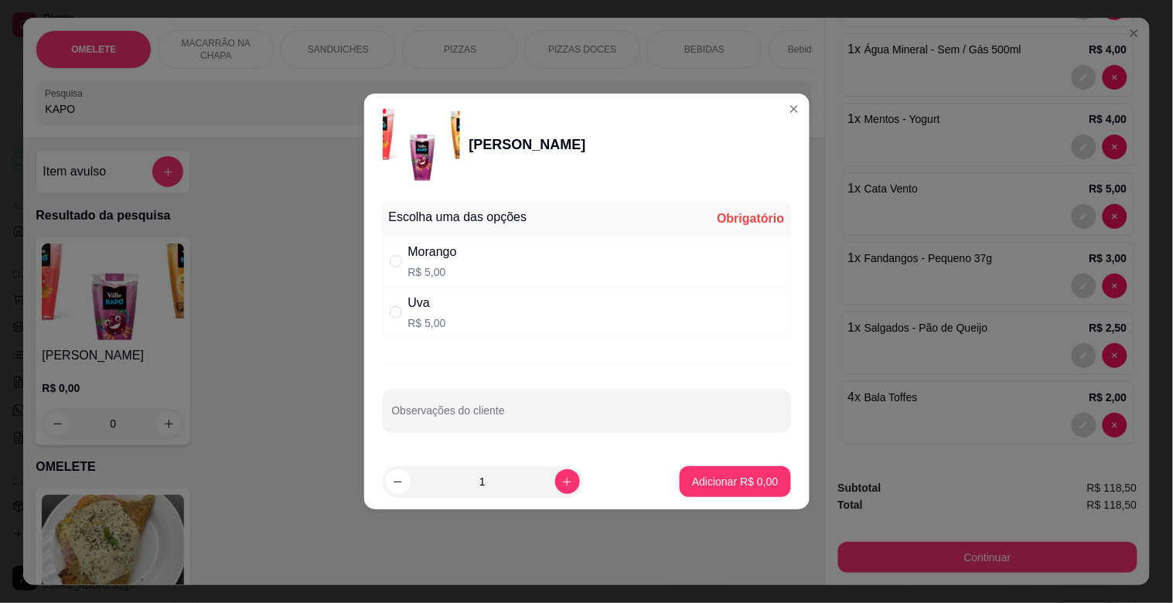
drag, startPoint x: 370, startPoint y: 289, endPoint x: 377, endPoint y: 309, distance: 21.3
click at [371, 292] on div "Escolha uma das opções Obrigatório Morango R$ 5,00 Uva R$ 5,00 Observações do c…" at bounding box center [587, 325] width 446 height 258
click at [379, 311] on div "Escolha uma das opções Obrigatório Morango R$ 5,00 Uva R$ 5,00 Observações do c…" at bounding box center [587, 325] width 446 height 258
click at [400, 312] on input "" at bounding box center [396, 312] width 12 height 12
radio input "true"
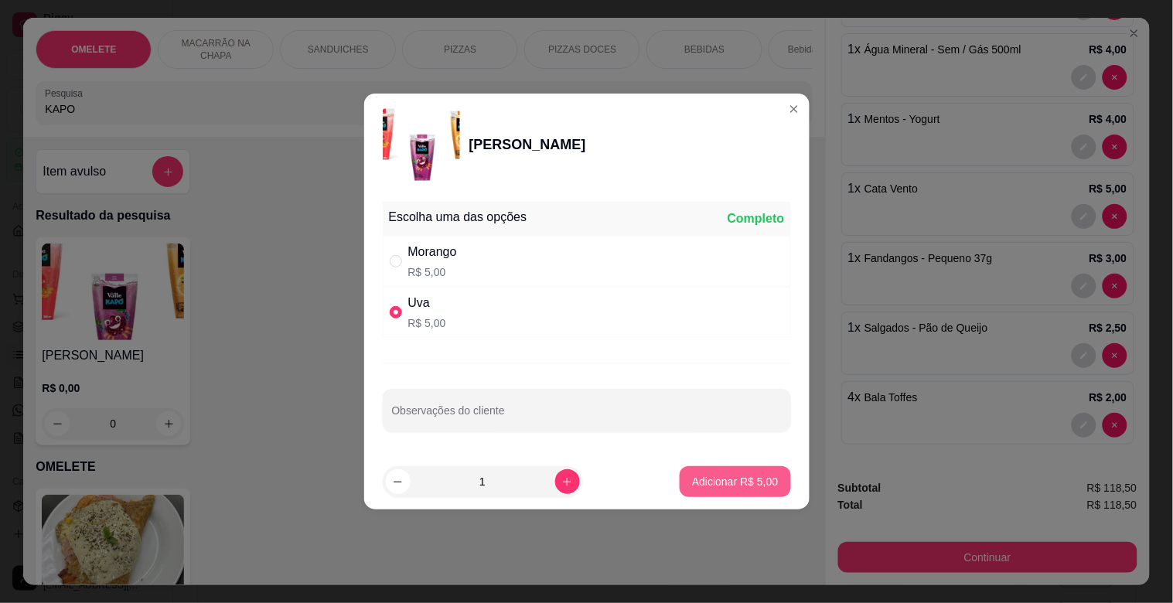
click at [760, 487] on p "Adicionar R$ 5,00" at bounding box center [735, 481] width 86 height 15
type input "1"
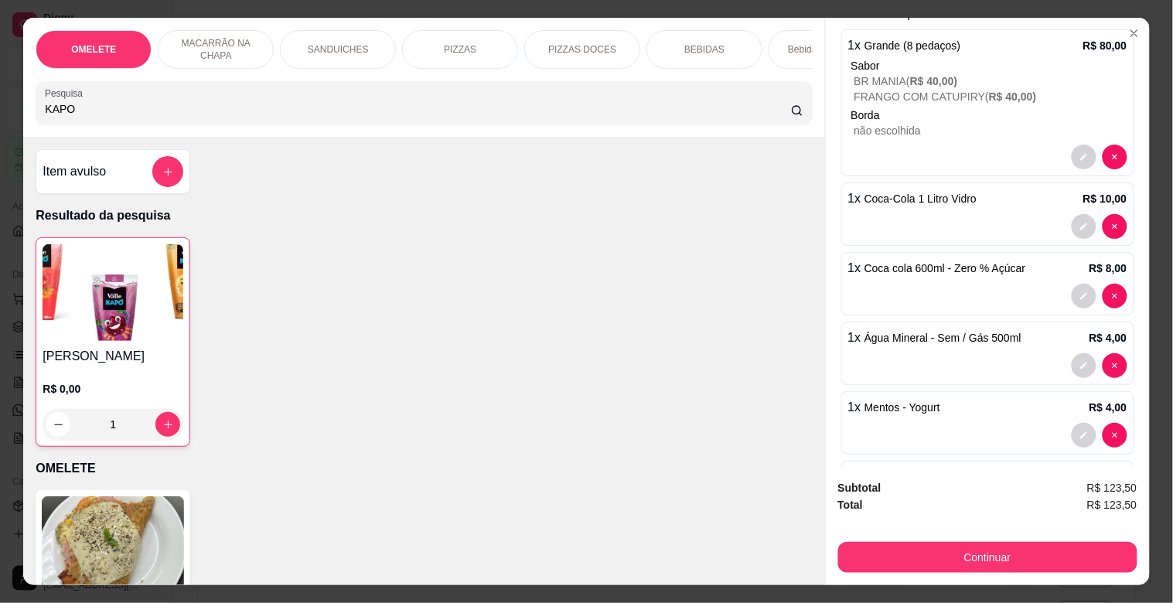
scroll to position [0, 0]
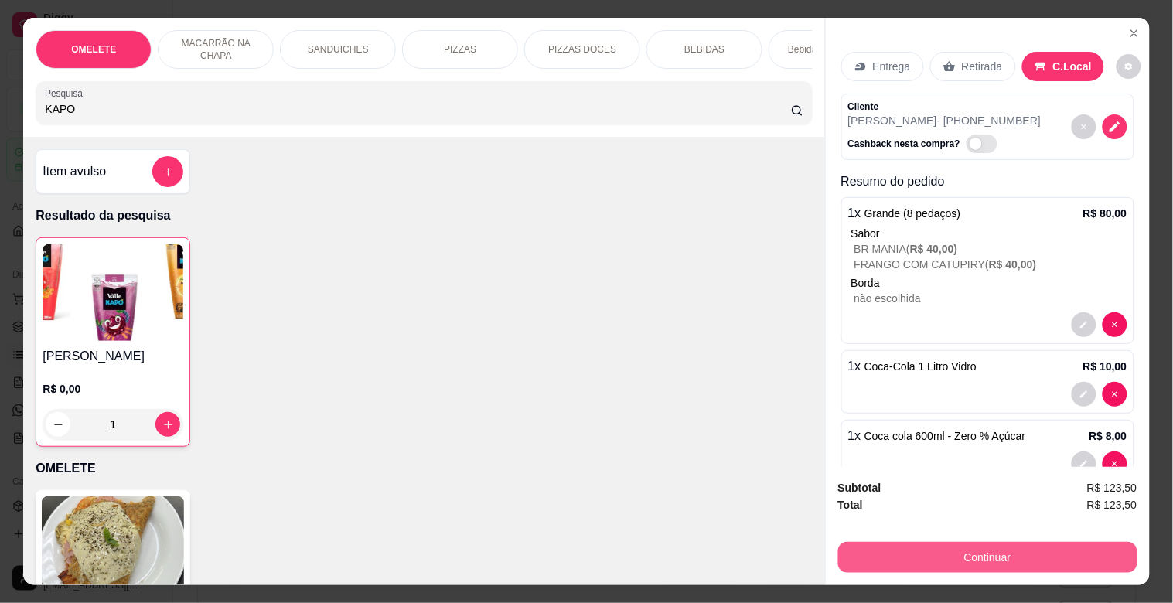
click at [1041, 547] on button "Continuar" at bounding box center [987, 557] width 299 height 31
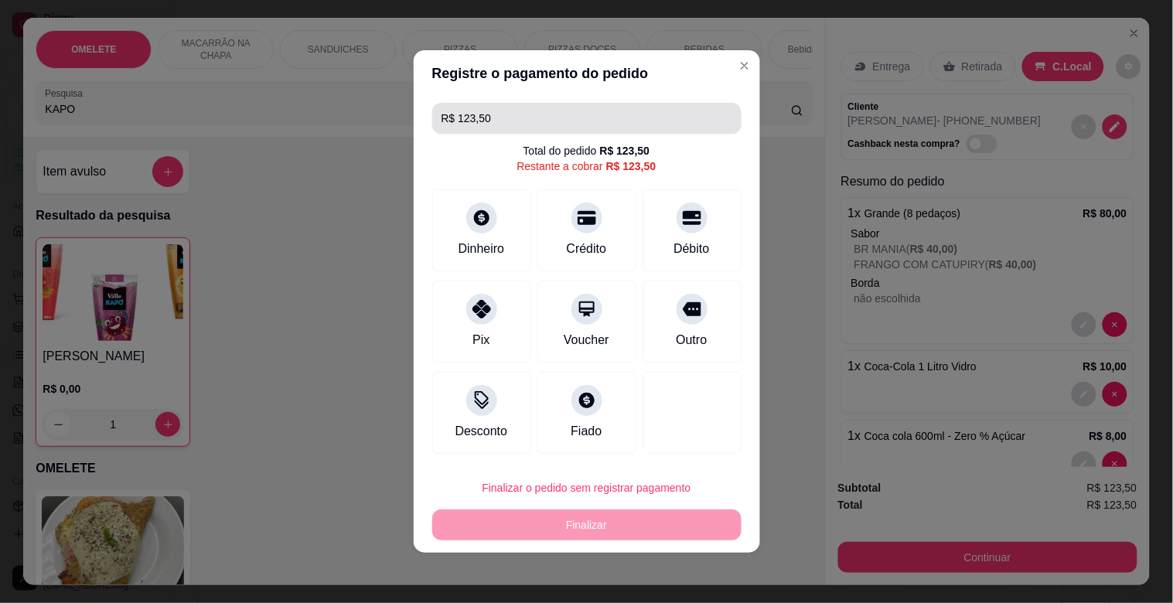
click at [496, 118] on input "R$ 123,50" at bounding box center [587, 118] width 291 height 31
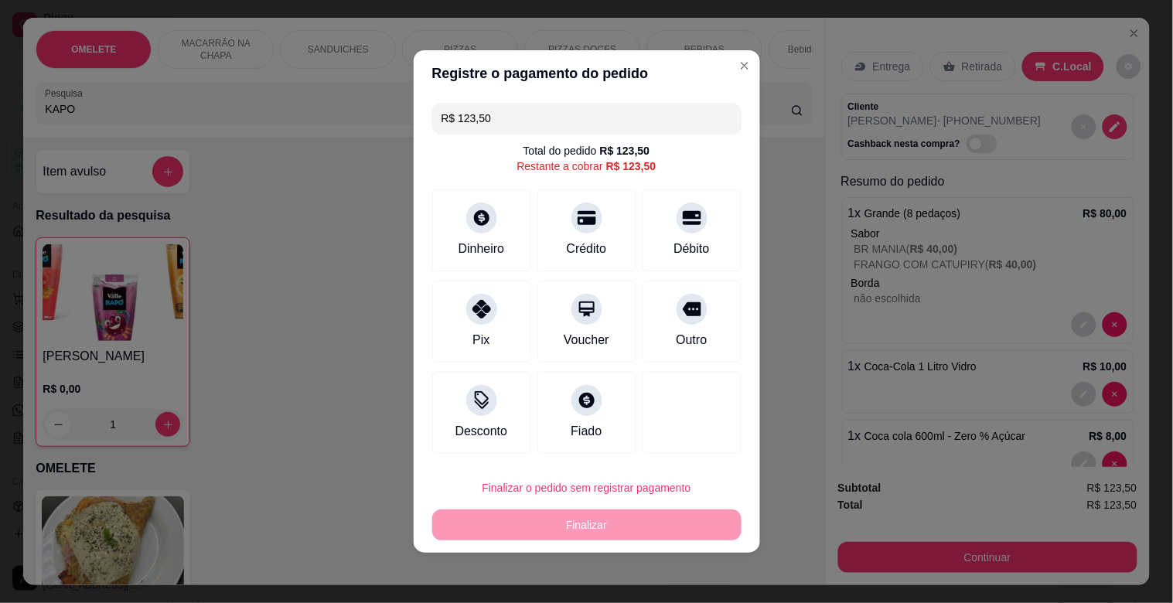
drag, startPoint x: 496, startPoint y: 118, endPoint x: 309, endPoint y: 120, distance: 186.4
click at [326, 118] on div "Registre o pagamento do pedido R$ 123,50 Total do pedido R$ 123,50 Restante a c…" at bounding box center [586, 301] width 1173 height 603
click at [570, 213] on div at bounding box center [587, 213] width 34 height 34
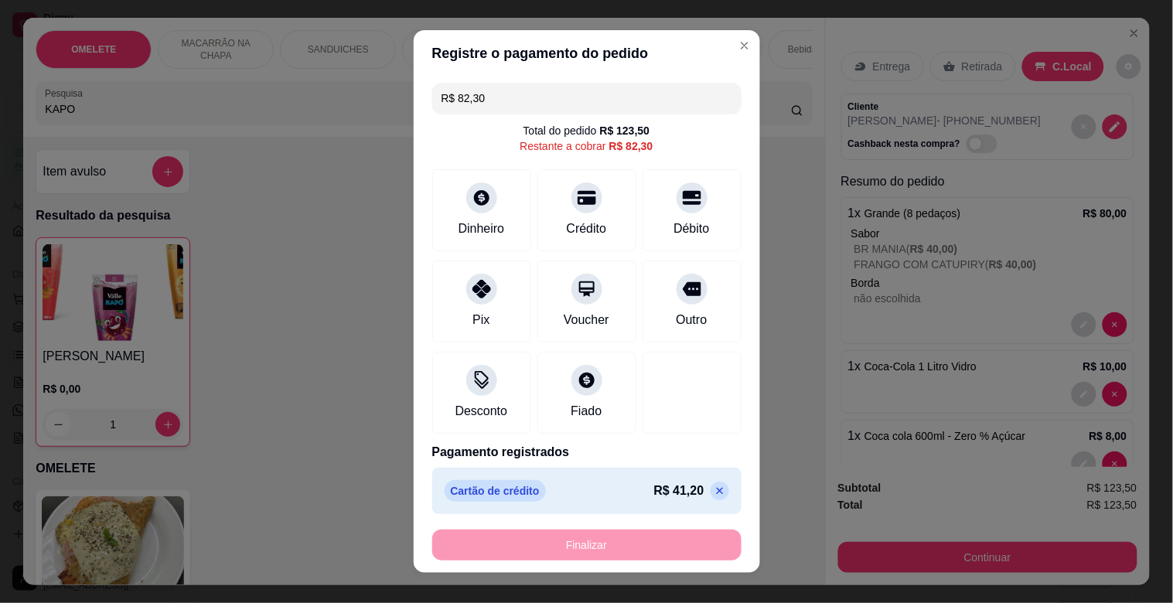
drag, startPoint x: 490, startPoint y: 91, endPoint x: 249, endPoint y: 132, distance: 244.0
click at [249, 132] on div "Registre o pagamento do pedido R$ 82,30 Total do pedido R$ 123,50 Restante a co…" at bounding box center [586, 301] width 1173 height 603
click at [494, 304] on div "Pix" at bounding box center [481, 299] width 109 height 91
click at [442, 198] on div "Dinheiro" at bounding box center [481, 207] width 109 height 91
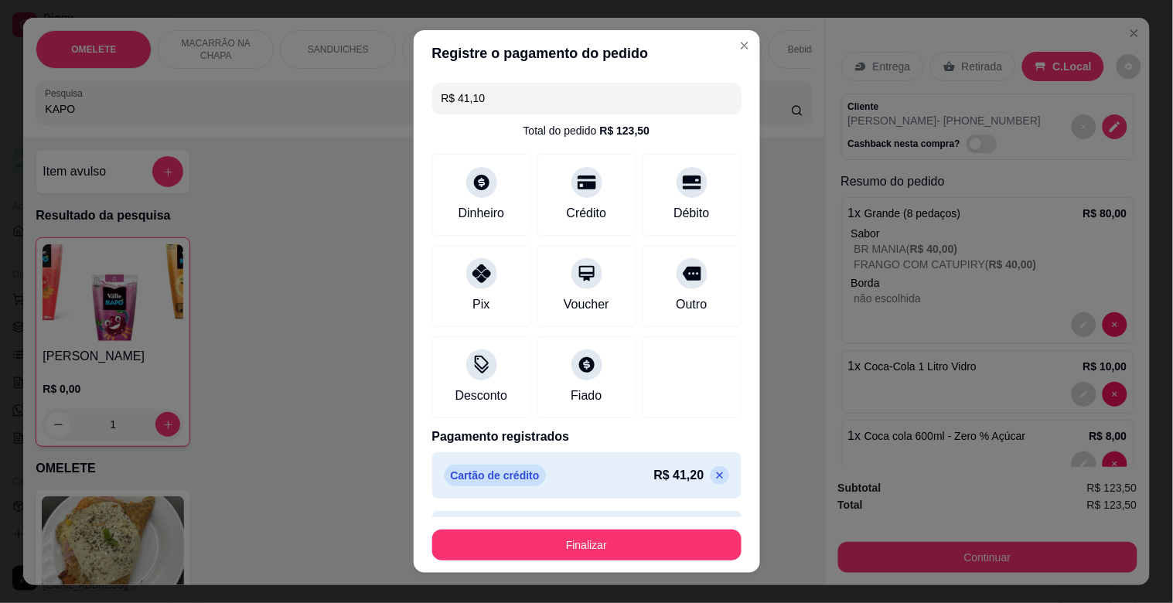
type input "R$ 0,00"
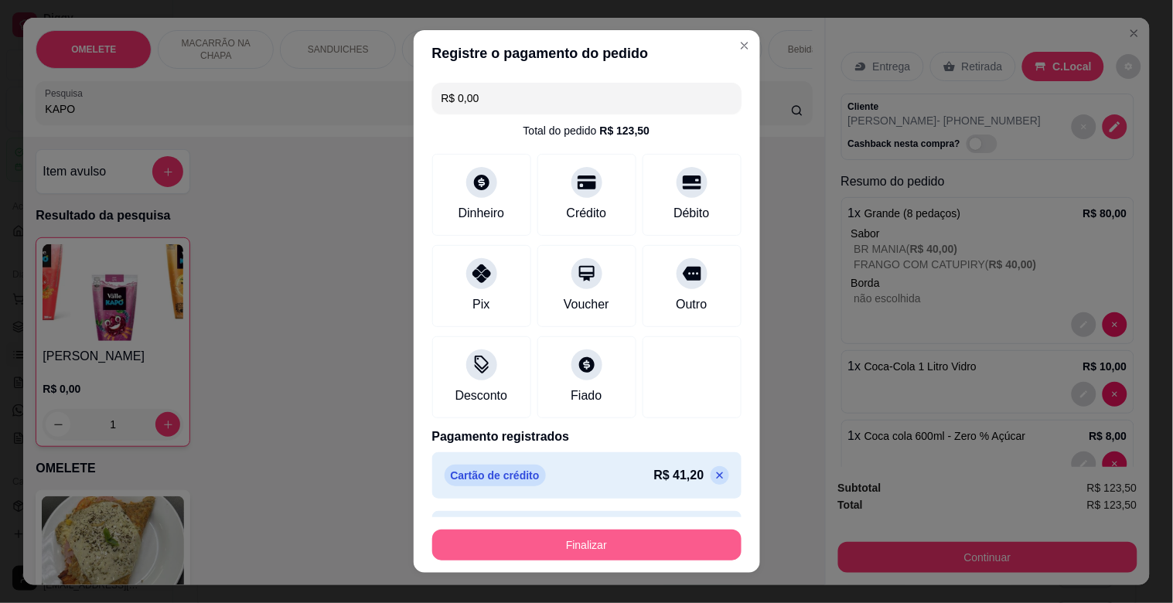
click at [607, 540] on button "Finalizar" at bounding box center [586, 545] width 309 height 31
click at [609, 545] on button "Finalizar" at bounding box center [587, 546] width 300 height 30
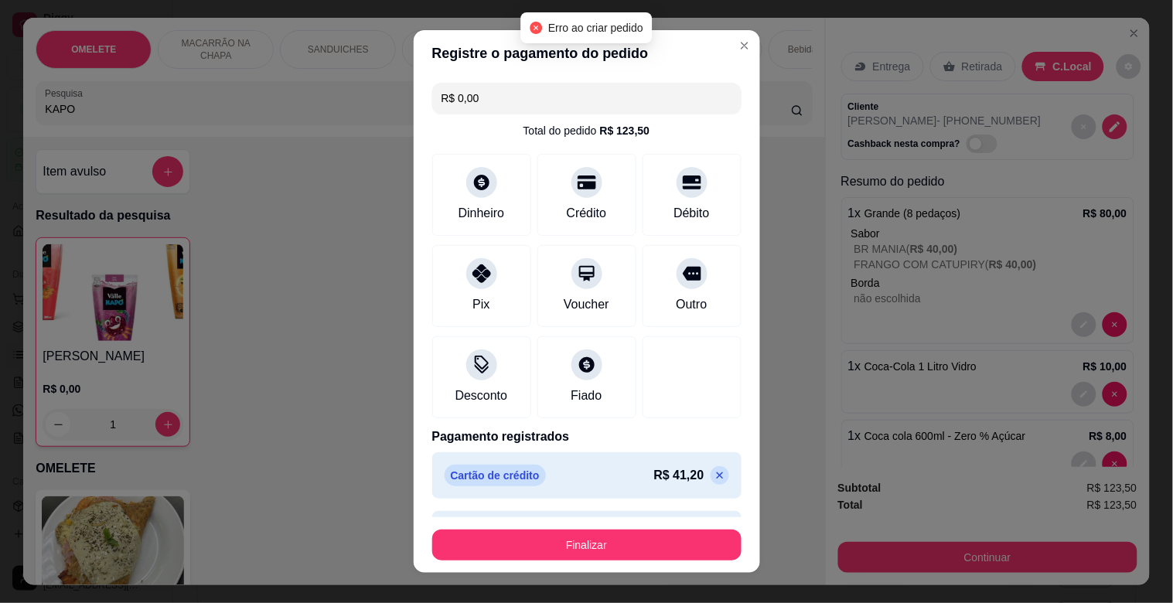
scroll to position [105, 0]
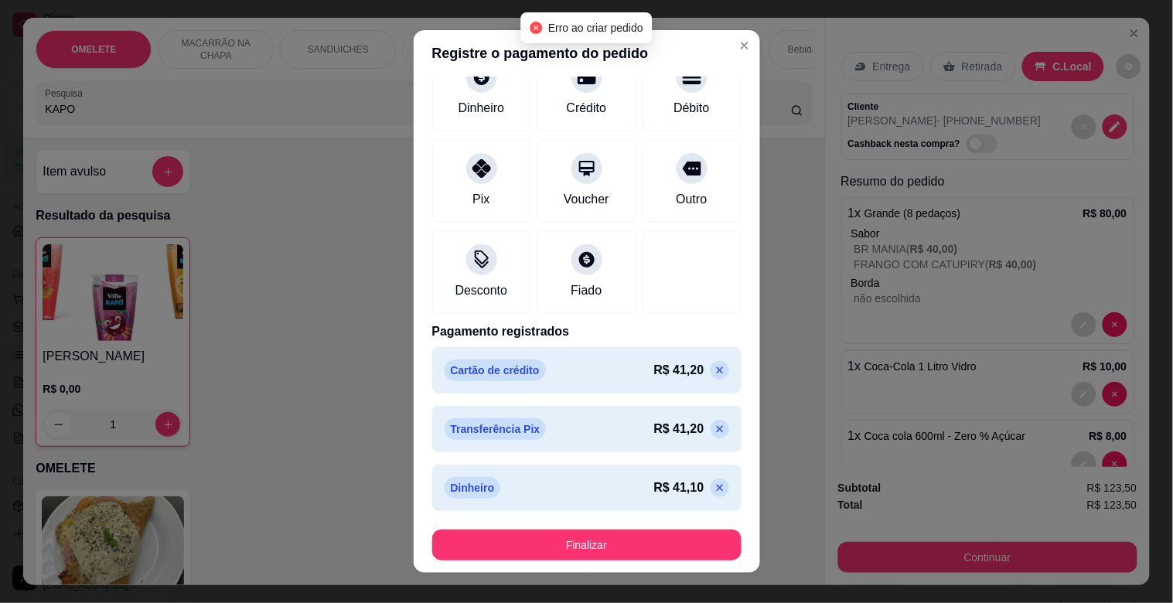
click at [733, 524] on footer "Finalizar" at bounding box center [587, 545] width 347 height 56
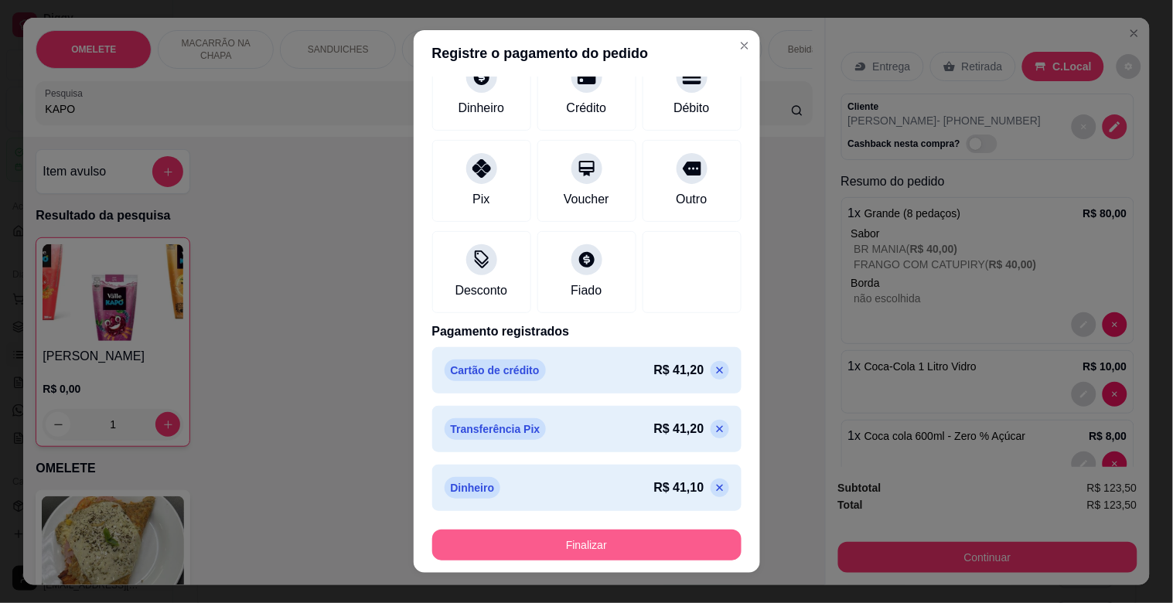
click at [566, 536] on button "Finalizar" at bounding box center [586, 545] width 309 height 31
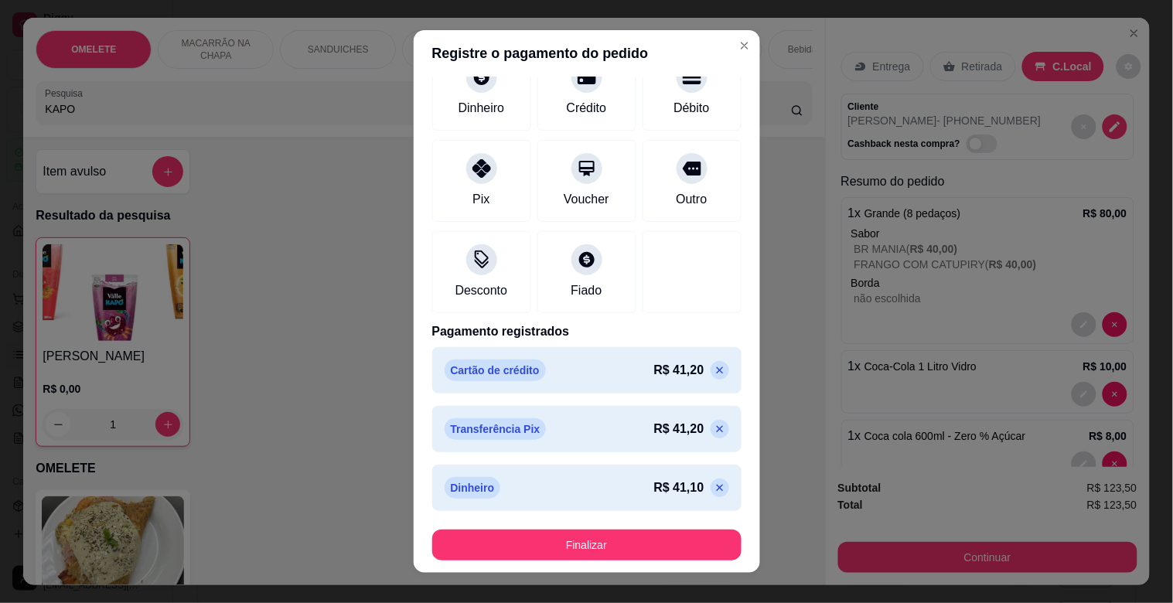
scroll to position [0, 0]
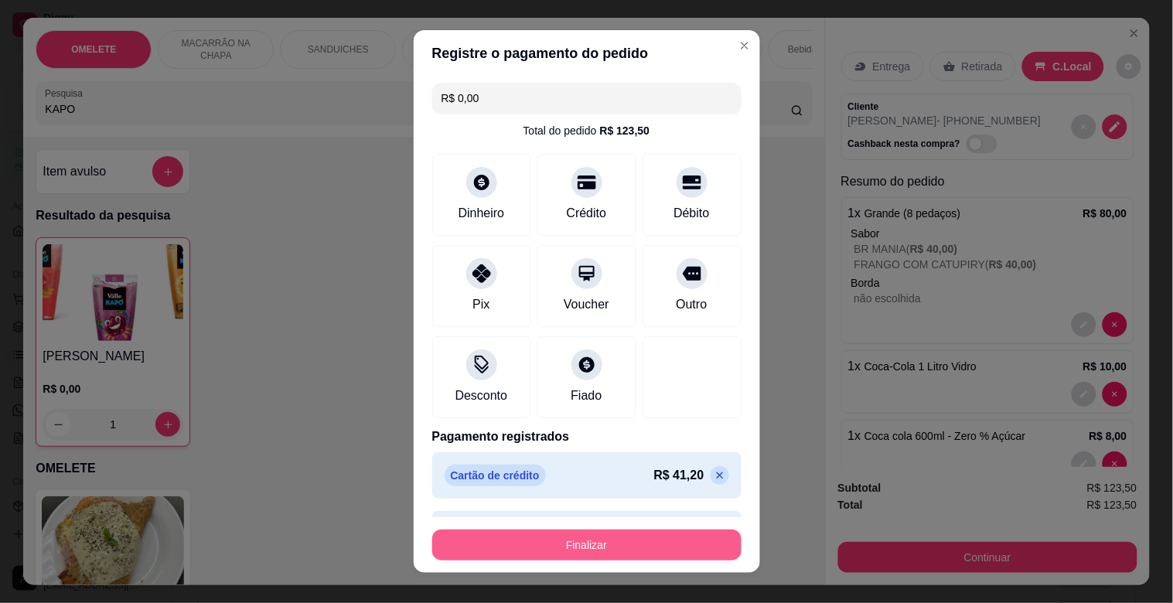
click at [594, 545] on button "Finalizar" at bounding box center [586, 545] width 309 height 31
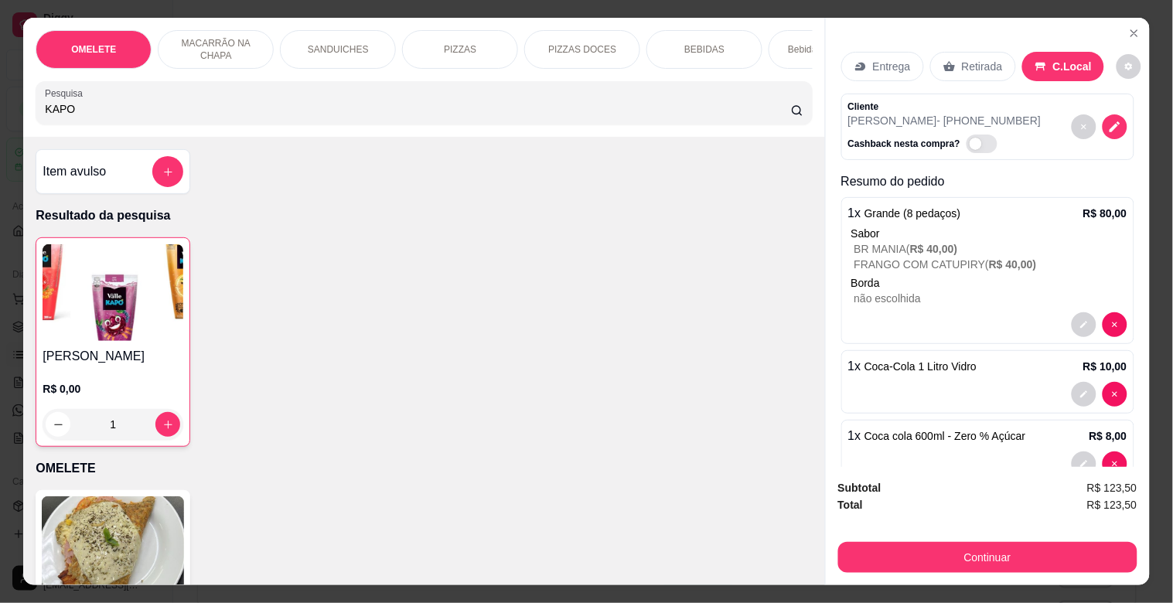
scroll to position [527, 0]
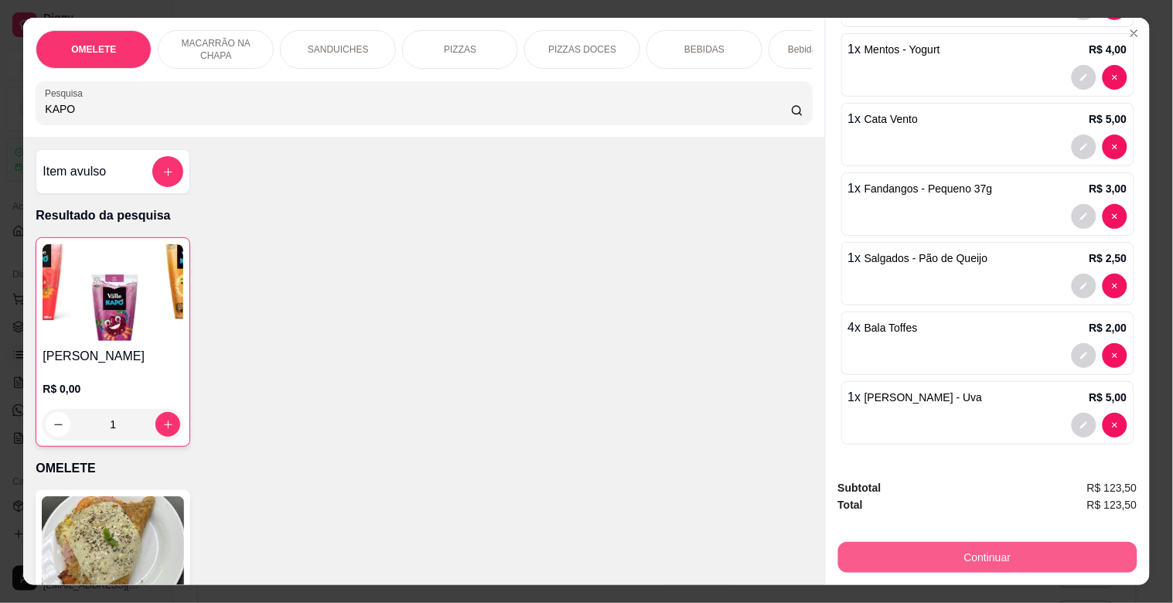
click at [1008, 538] on div "Continuar" at bounding box center [987, 555] width 299 height 35
click at [987, 550] on button "Continuar" at bounding box center [987, 557] width 299 height 31
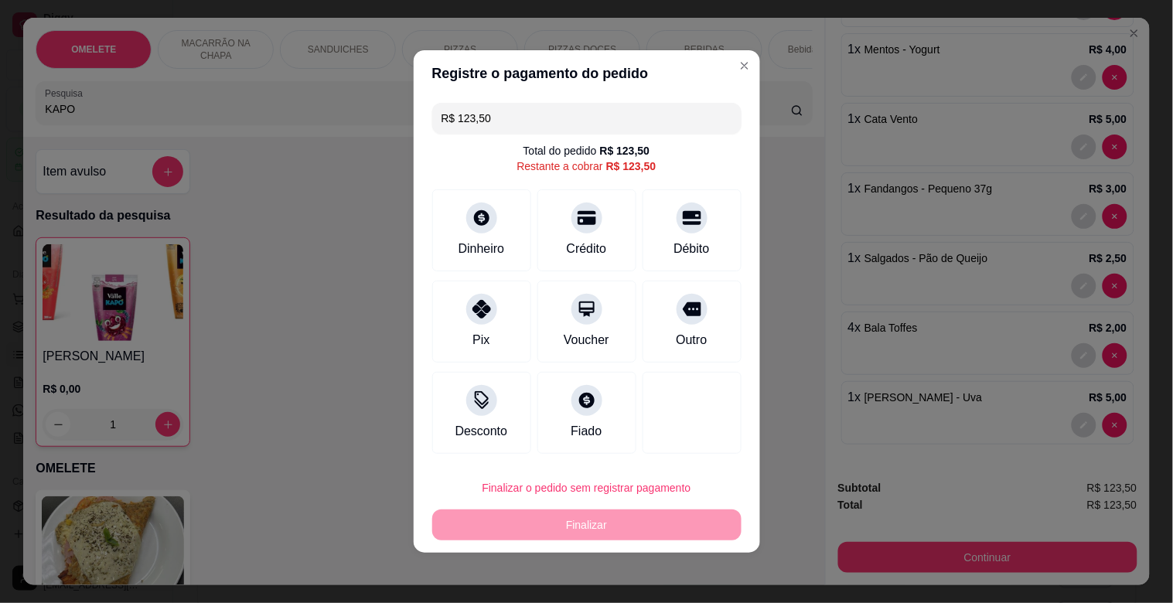
drag, startPoint x: 518, startPoint y: 120, endPoint x: 323, endPoint y: 120, distance: 194.9
click at [323, 120] on div "Registre o pagamento do pedido R$ 123,50 Total do pedido R$ 123,50 Restante a c…" at bounding box center [586, 301] width 1173 height 603
click at [589, 249] on div "Crédito" at bounding box center [587, 247] width 44 height 20
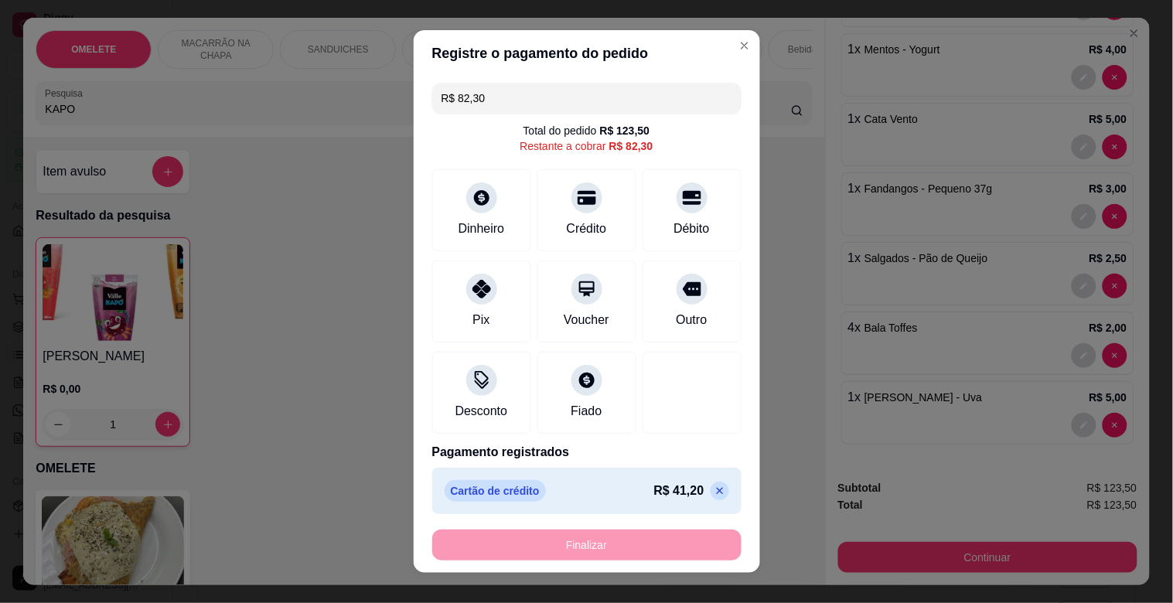
drag, startPoint x: 452, startPoint y: 96, endPoint x: 357, endPoint y: 96, distance: 94.4
click at [372, 96] on div "Registre o pagamento do pedido R$ 82,30 Total do pedido R$ 123,50 Restante a co…" at bounding box center [586, 301] width 1173 height 603
click at [471, 279] on icon at bounding box center [481, 285] width 20 height 20
click at [473, 201] on icon at bounding box center [481, 193] width 17 height 17
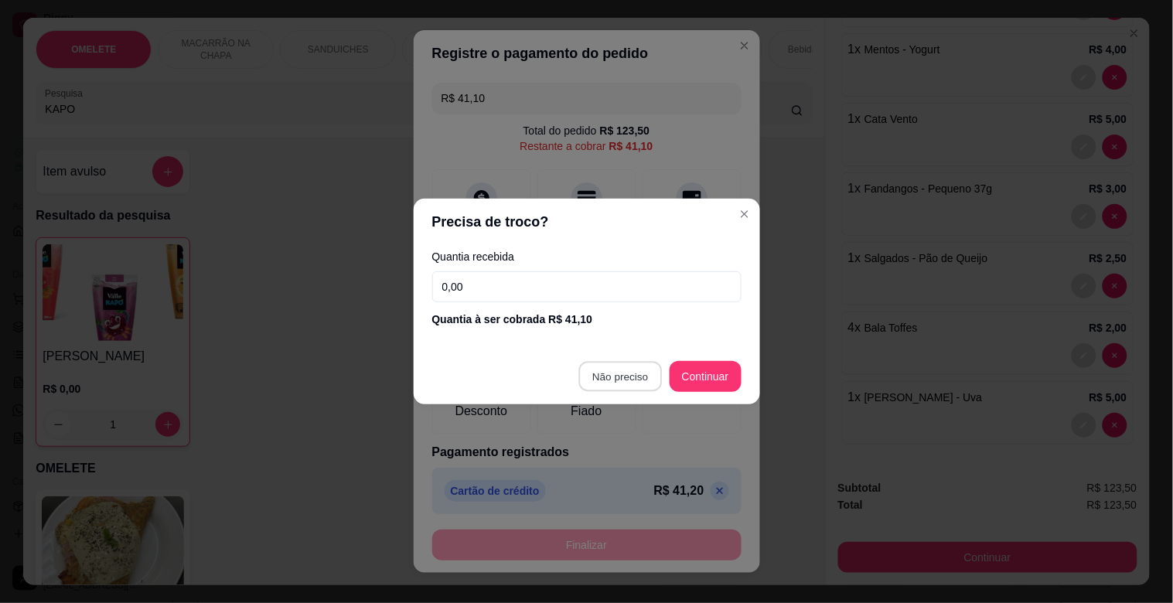
type input "R$ 0,00"
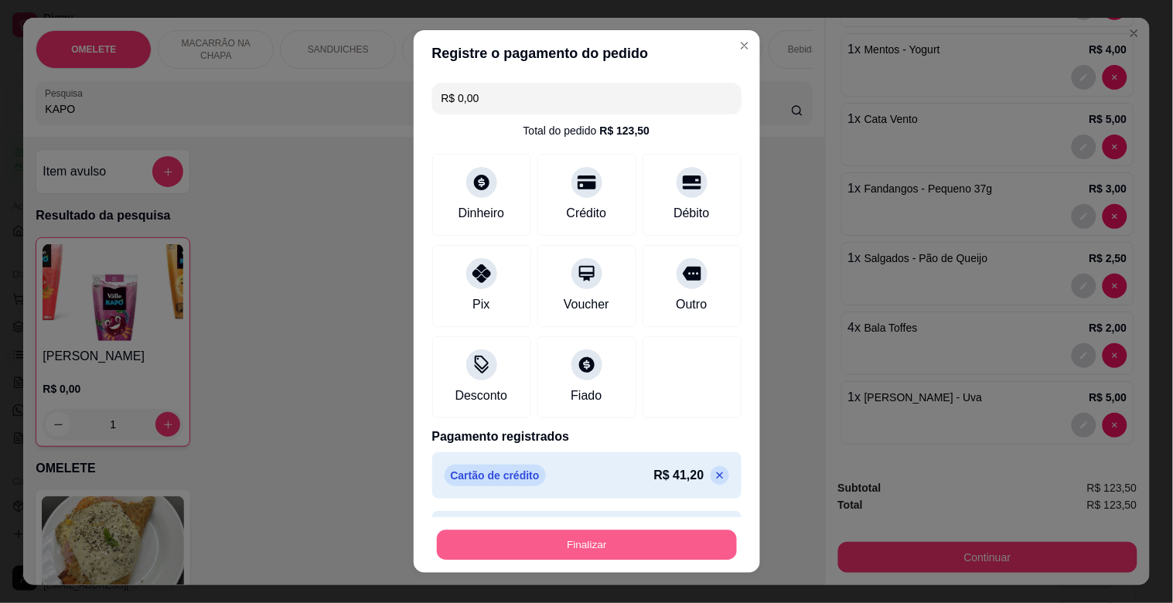
click at [592, 544] on button "Finalizar" at bounding box center [587, 546] width 300 height 30
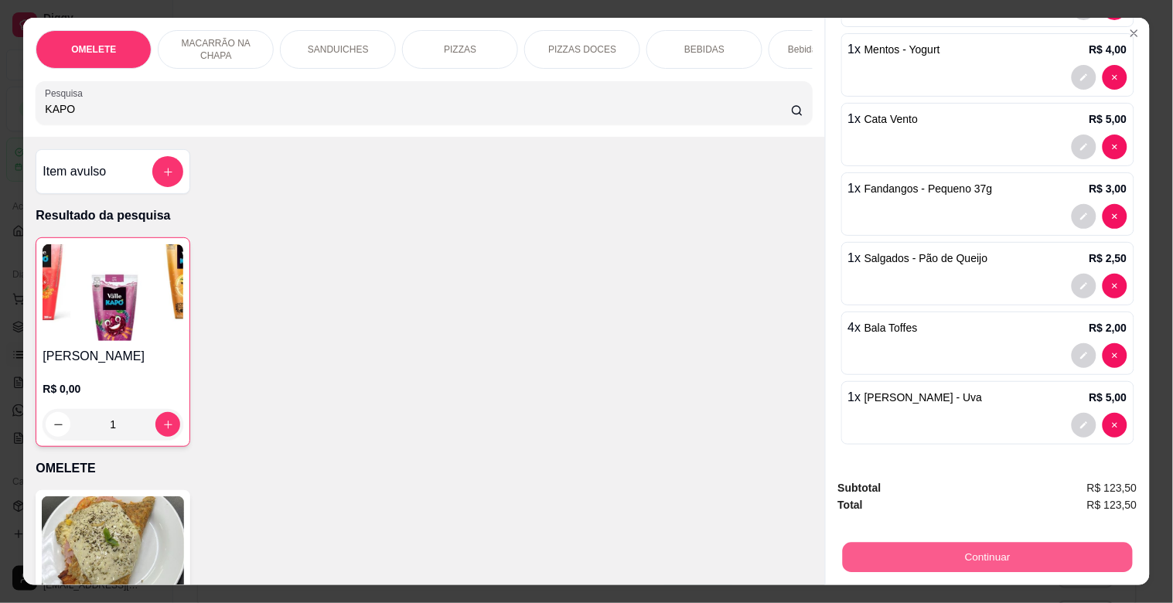
click at [983, 545] on button "Continuar" at bounding box center [987, 557] width 290 height 30
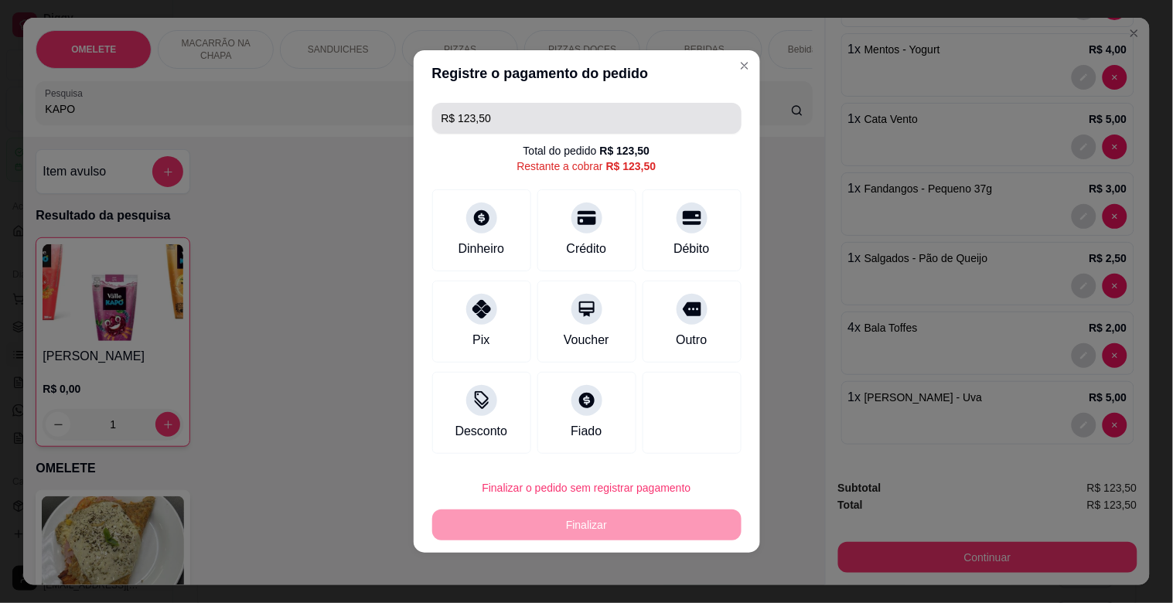
drag, startPoint x: 514, startPoint y: 119, endPoint x: 161, endPoint y: 183, distance: 359.3
click at [347, 149] on div "Registre o pagamento do pedido R$ 123,50 Total do pedido R$ 123,50 Restante a c…" at bounding box center [586, 301] width 1173 height 603
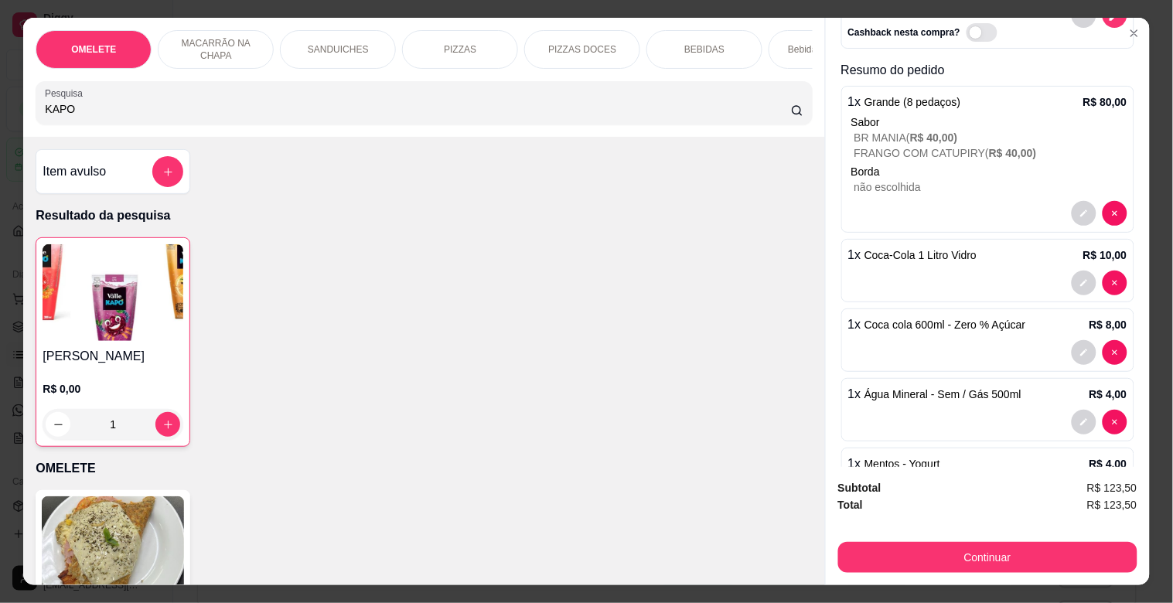
scroll to position [0, 0]
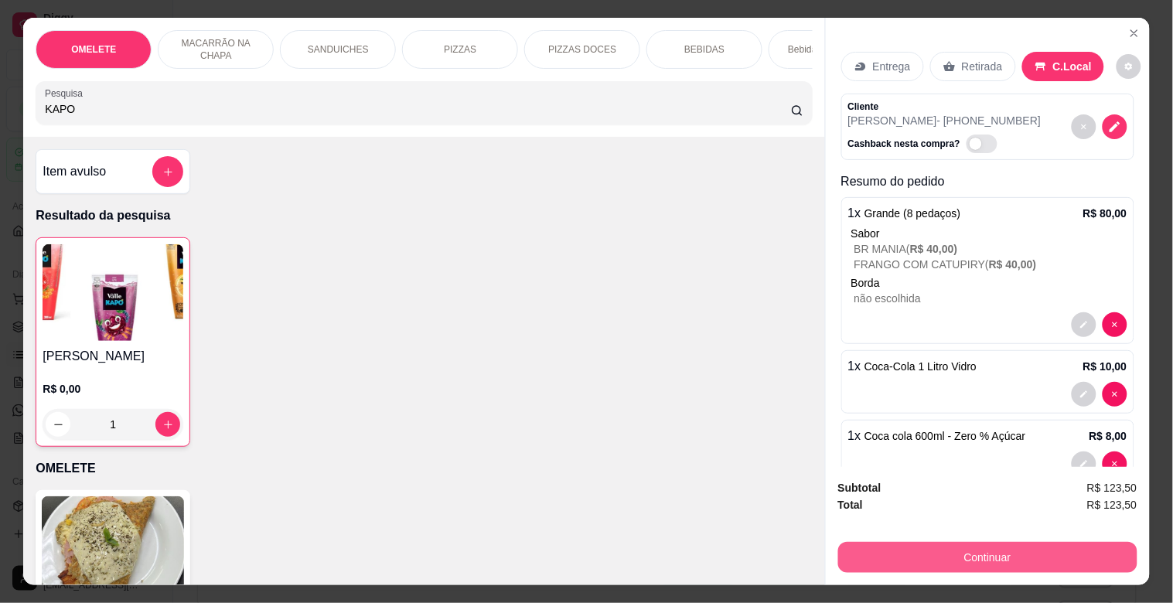
click at [975, 562] on button "Continuar" at bounding box center [987, 557] width 299 height 31
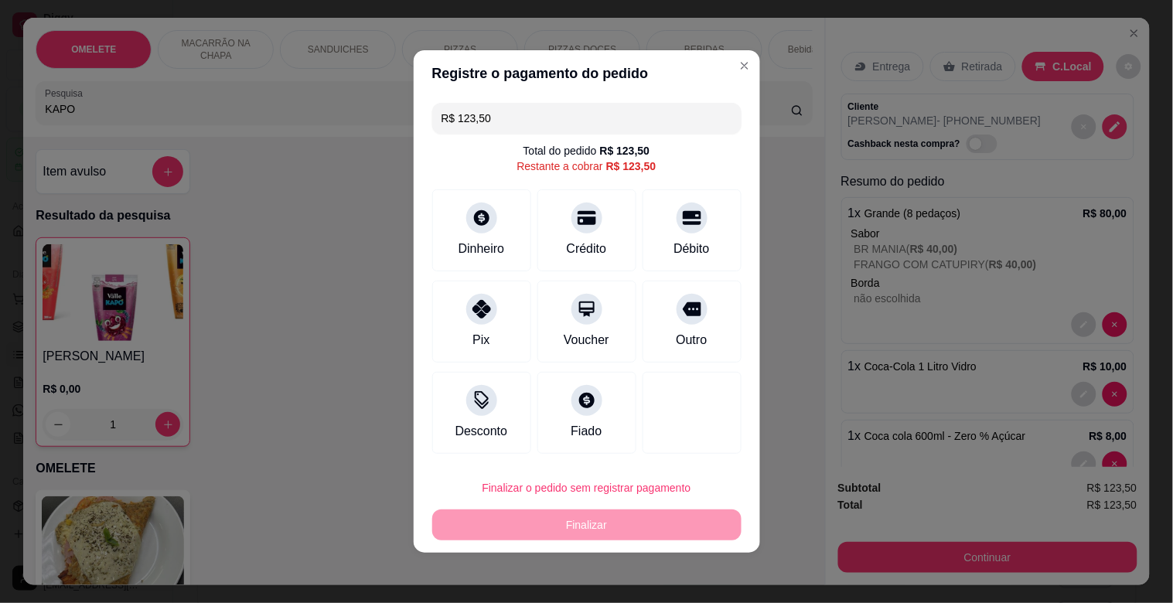
drag, startPoint x: 497, startPoint y: 108, endPoint x: 307, endPoint y: 132, distance: 191.8
click at [326, 133] on div "Registre o pagamento do pedido R$ 123,50 Total do pedido R$ 123,50 Restante a c…" at bounding box center [586, 301] width 1173 height 603
click at [546, 212] on div "Crédito" at bounding box center [586, 228] width 109 height 91
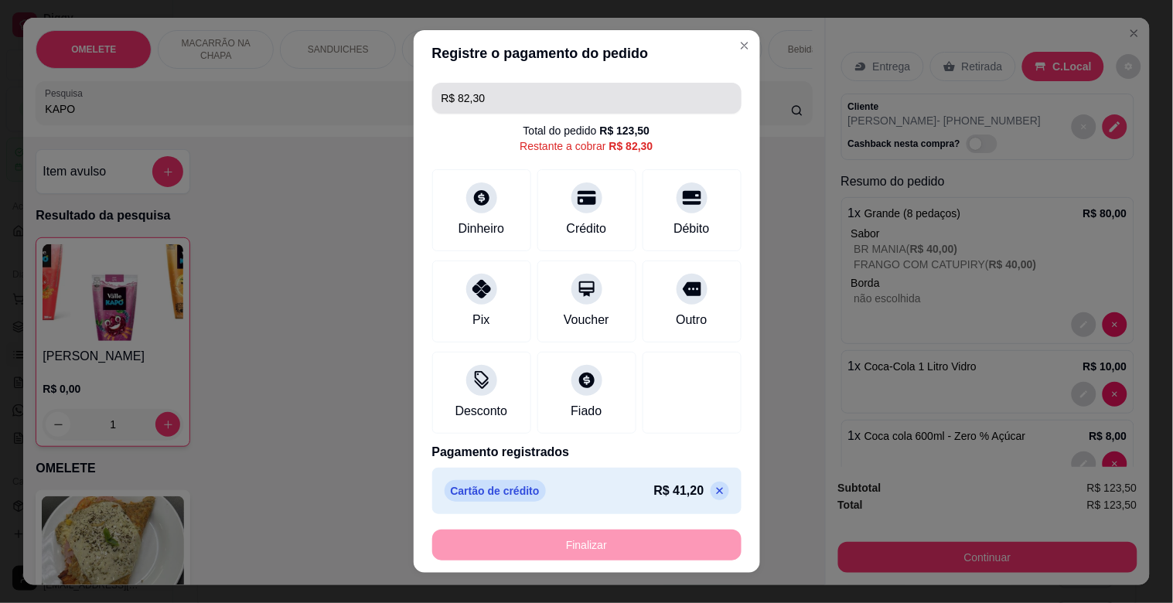
drag, startPoint x: 436, startPoint y: 97, endPoint x: 309, endPoint y: 95, distance: 126.9
click at [349, 90] on div "Registre o pagamento do pedido R$ 82,30 Total do pedido R$ 123,50 Restante a co…" at bounding box center [586, 301] width 1173 height 603
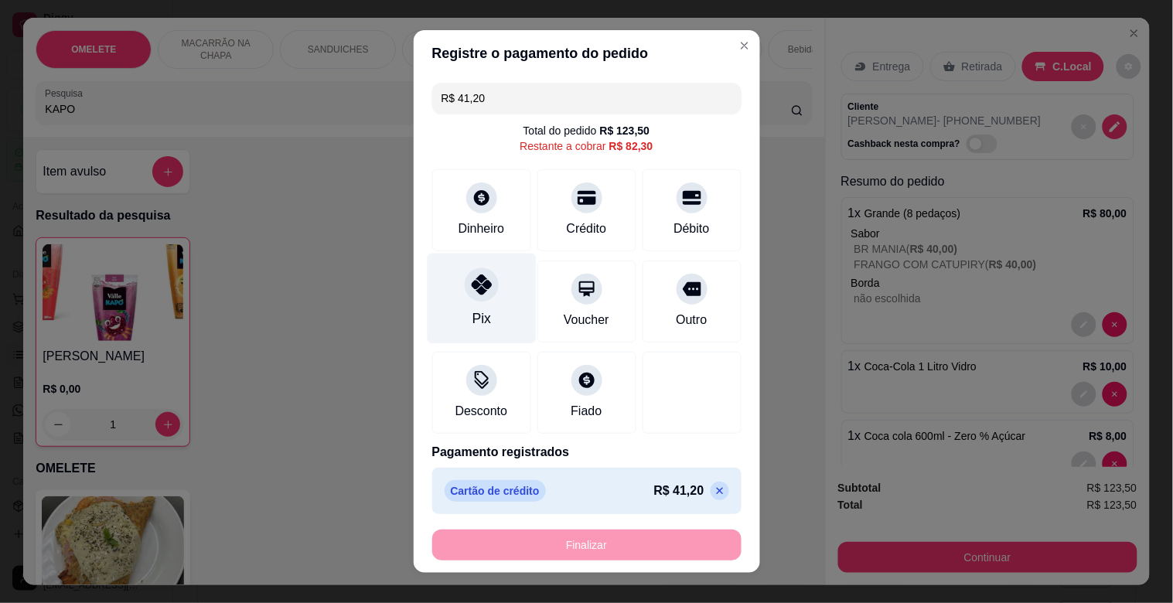
drag, startPoint x: 469, startPoint y: 305, endPoint x: 492, endPoint y: 286, distance: 29.7
click at [470, 305] on div "Pix" at bounding box center [481, 299] width 109 height 91
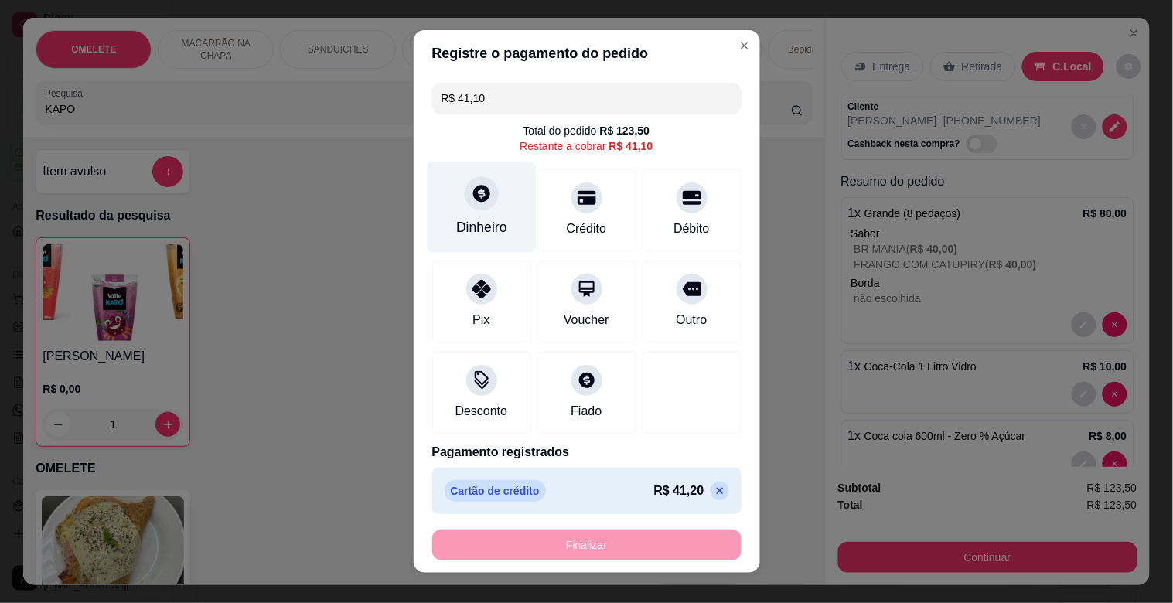
click at [476, 221] on div "Dinheiro" at bounding box center [481, 227] width 51 height 20
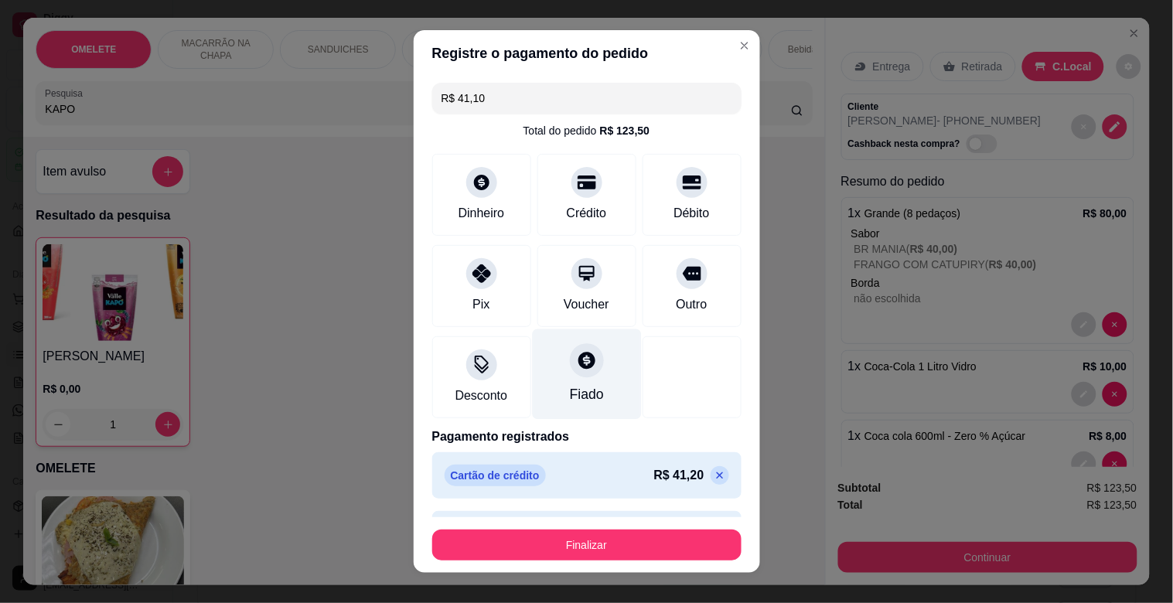
type input "R$ 0,00"
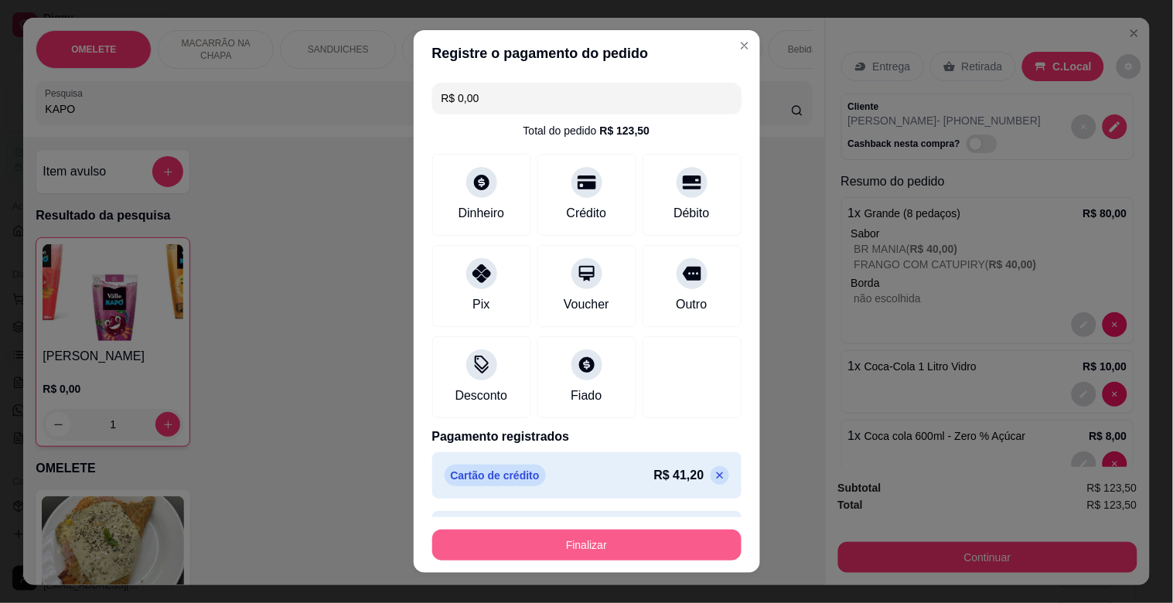
click at [585, 547] on button "Finalizar" at bounding box center [586, 545] width 309 height 31
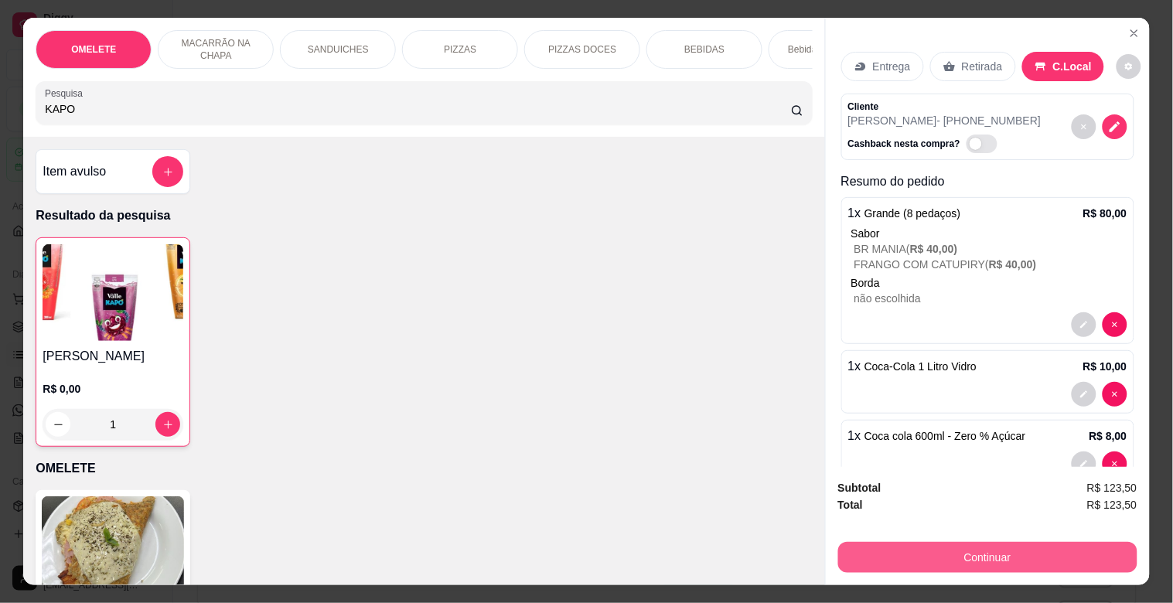
click at [1003, 543] on button "Continuar" at bounding box center [987, 557] width 299 height 31
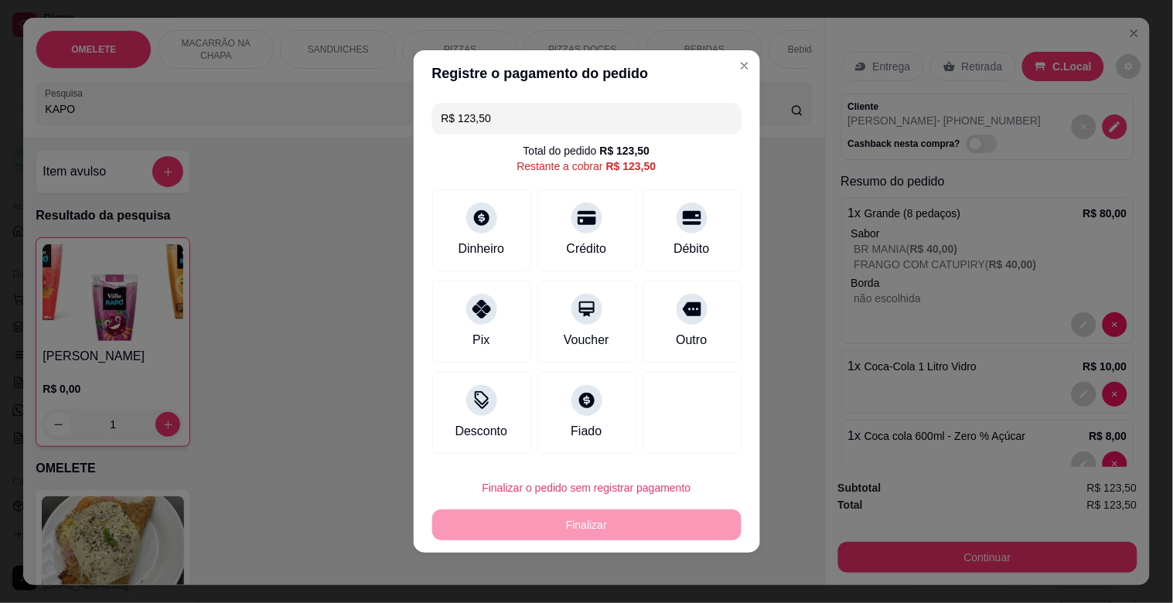
drag, startPoint x: 493, startPoint y: 118, endPoint x: 381, endPoint y: 138, distance: 113.8
click at [381, 138] on div "Registre o pagamento do pedido R$ 123,50 Total do pedido R$ 123,50 Restante a c…" at bounding box center [586, 301] width 1173 height 603
drag, startPoint x: 588, startPoint y: 242, endPoint x: 503, endPoint y: 207, distance: 91.9
click at [586, 242] on div "Crédito" at bounding box center [587, 249] width 40 height 19
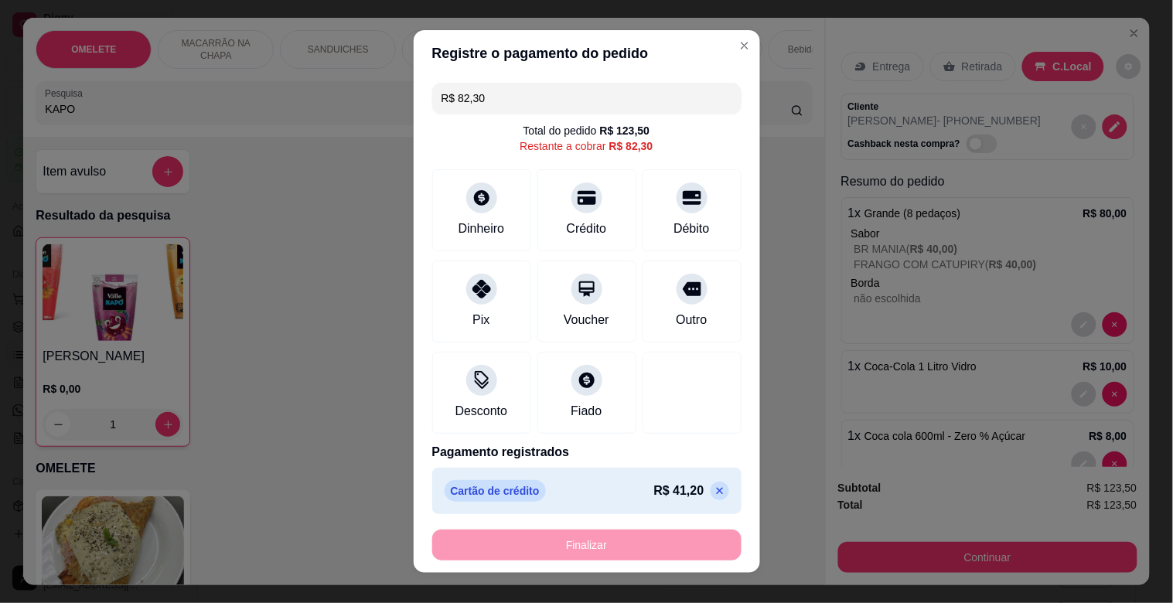
drag, startPoint x: 503, startPoint y: 96, endPoint x: 339, endPoint y: 96, distance: 164.0
click at [340, 96] on div "Registre o pagamento do pedido R$ 82,30 Total do pedido R$ 123,50 Restante a co…" at bounding box center [586, 301] width 1173 height 603
click at [472, 320] on div "Pix" at bounding box center [481, 319] width 19 height 20
click at [484, 183] on div "Dinheiro" at bounding box center [481, 207] width 109 height 91
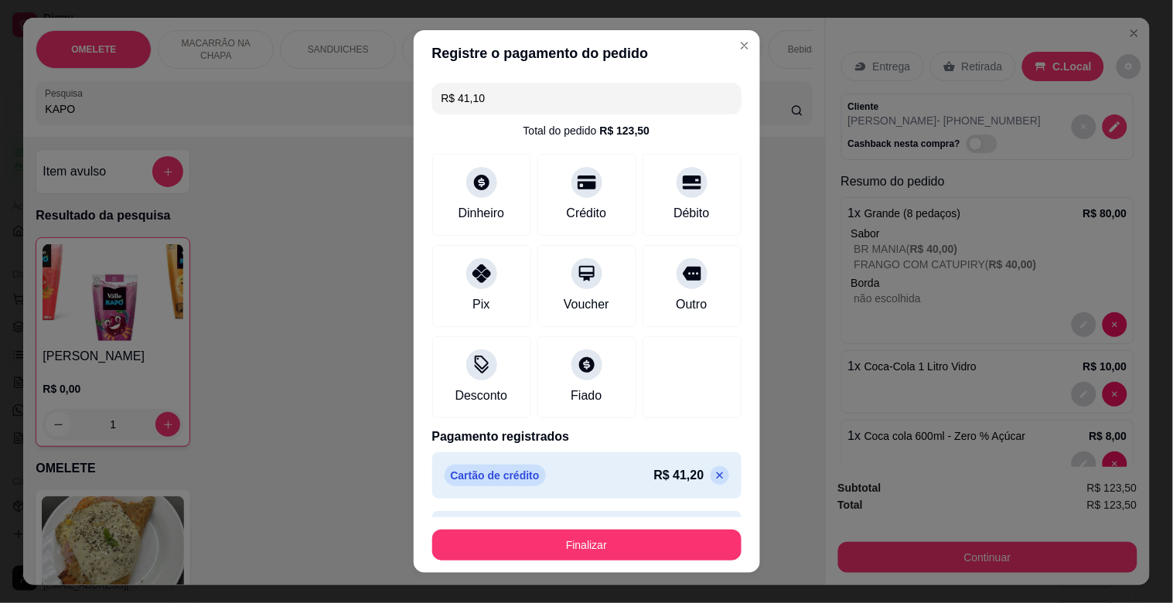
type input "R$ 0,00"
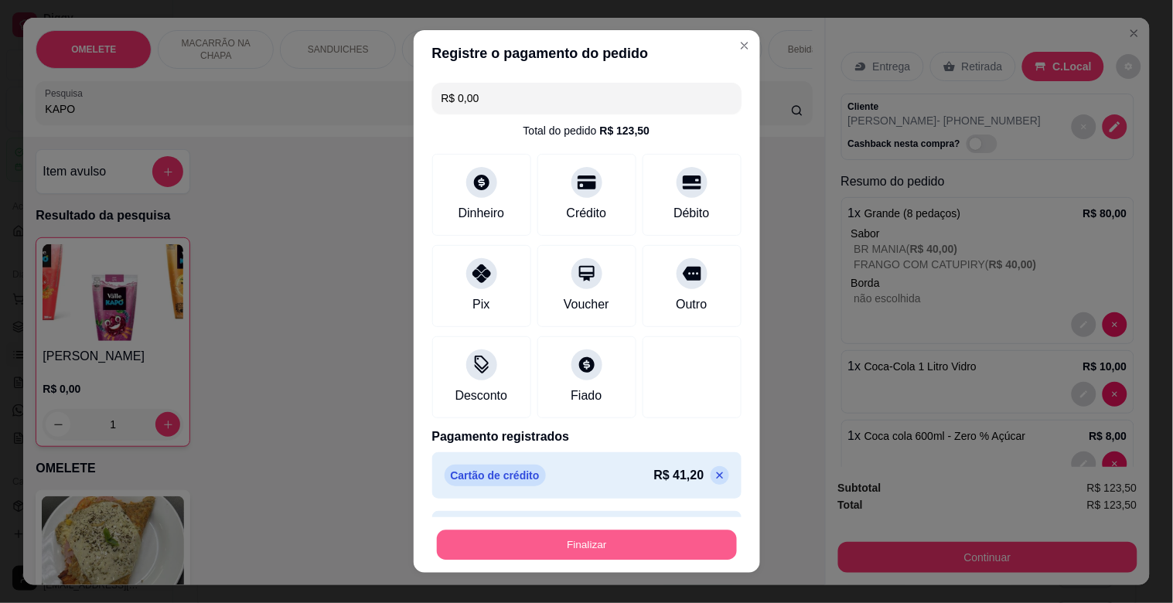
click at [614, 540] on button "Finalizar" at bounding box center [587, 546] width 300 height 30
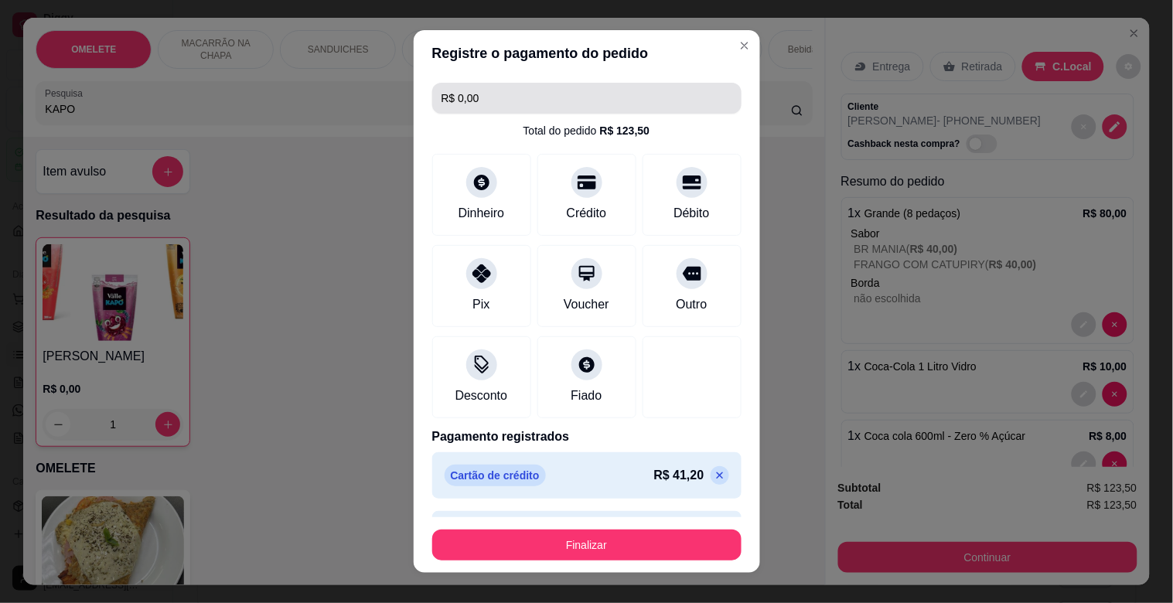
click at [519, 89] on div "R$ 0,00 Total do pedido R$ 123,50 Dinheiro Crédito Débito Pix Voucher Outro Des…" at bounding box center [587, 297] width 347 height 441
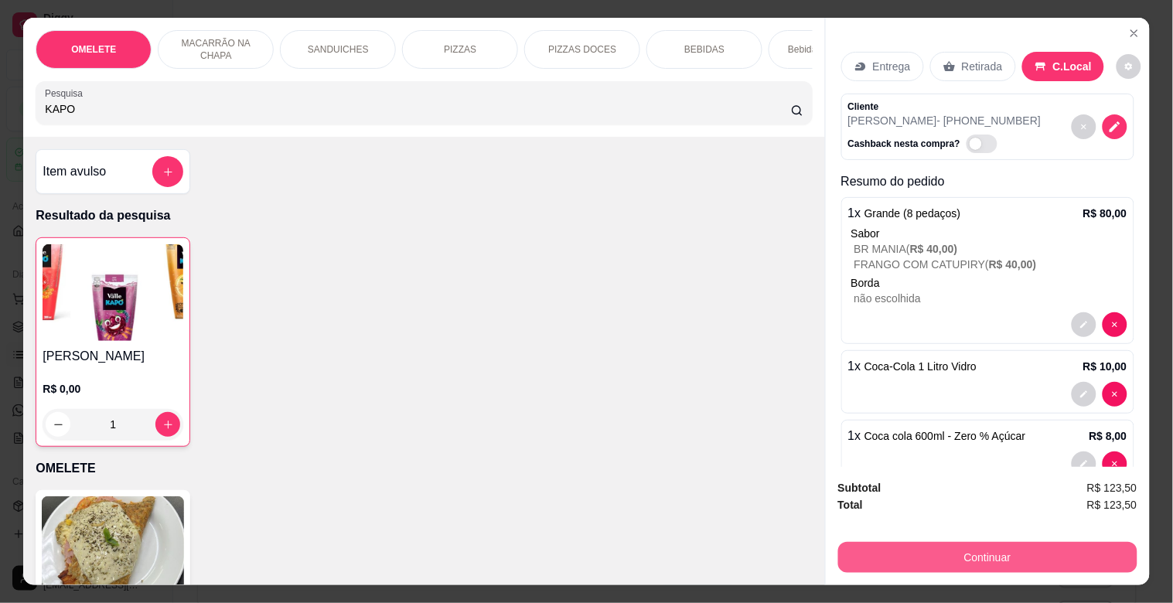
click at [938, 561] on button "Continuar" at bounding box center [987, 557] width 299 height 31
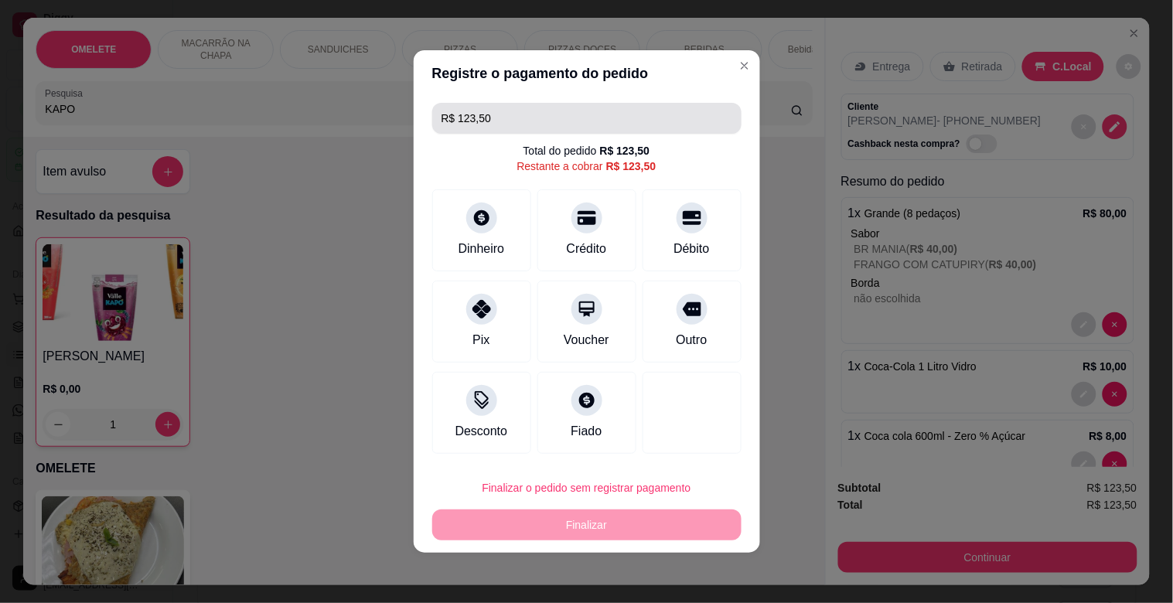
click at [549, 130] on input "R$ 123,50" at bounding box center [587, 118] width 291 height 31
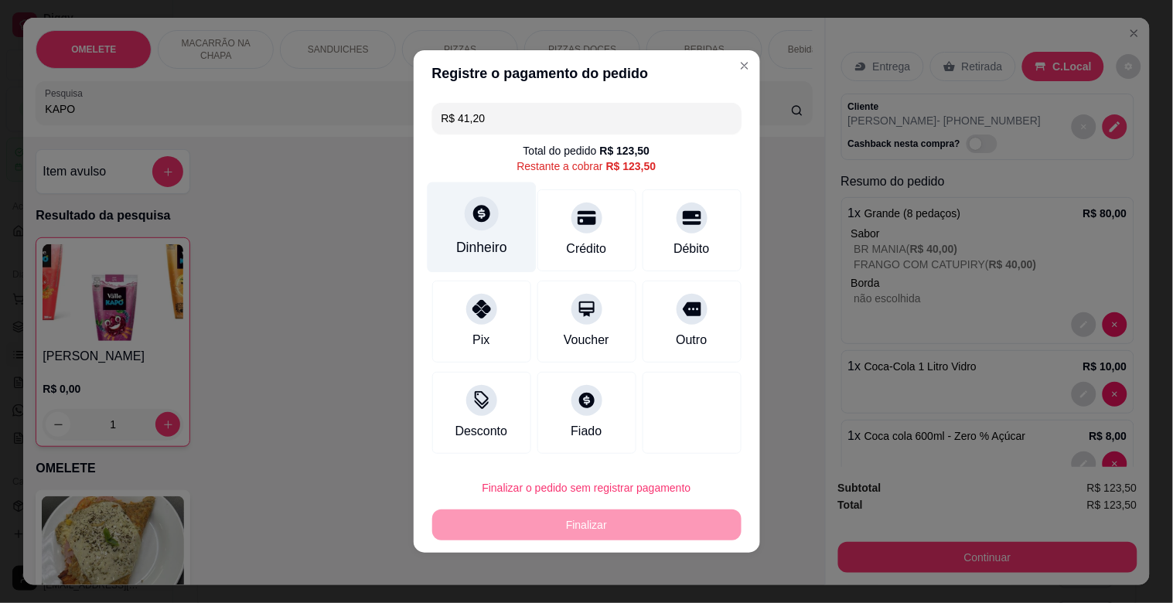
click at [489, 211] on icon at bounding box center [481, 213] width 20 height 20
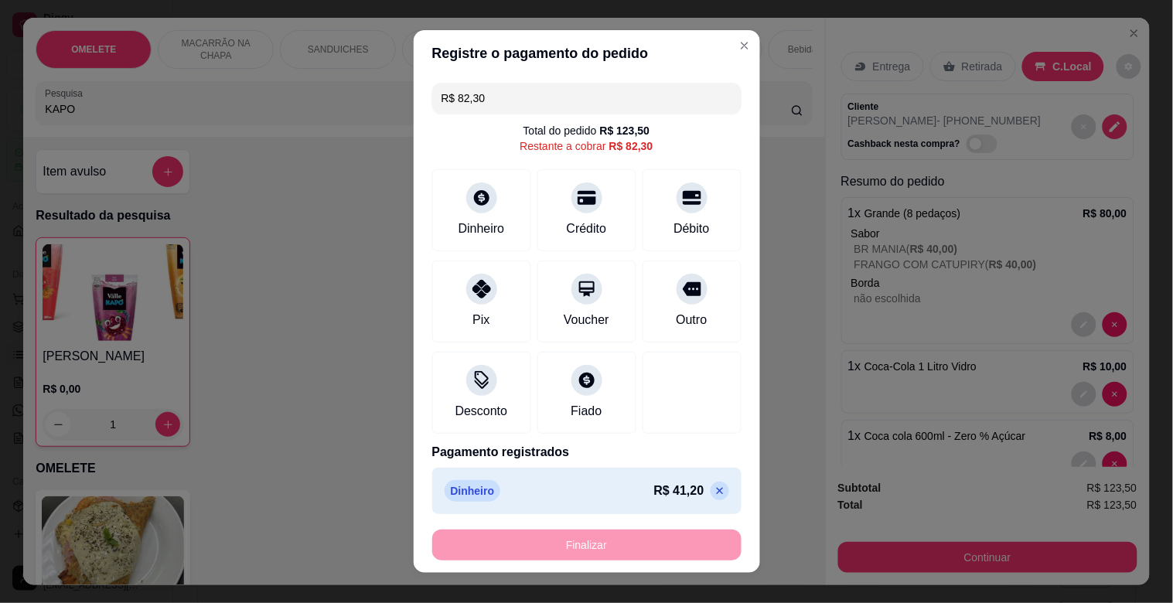
click at [532, 98] on input "R$ 82,30" at bounding box center [587, 98] width 291 height 31
click at [465, 296] on div at bounding box center [482, 285] width 34 height 34
drag, startPoint x: 574, startPoint y: 210, endPoint x: 588, endPoint y: 227, distance: 21.4
click at [574, 210] on div "Crédito" at bounding box center [586, 207] width 109 height 91
type input "R$ 0,00"
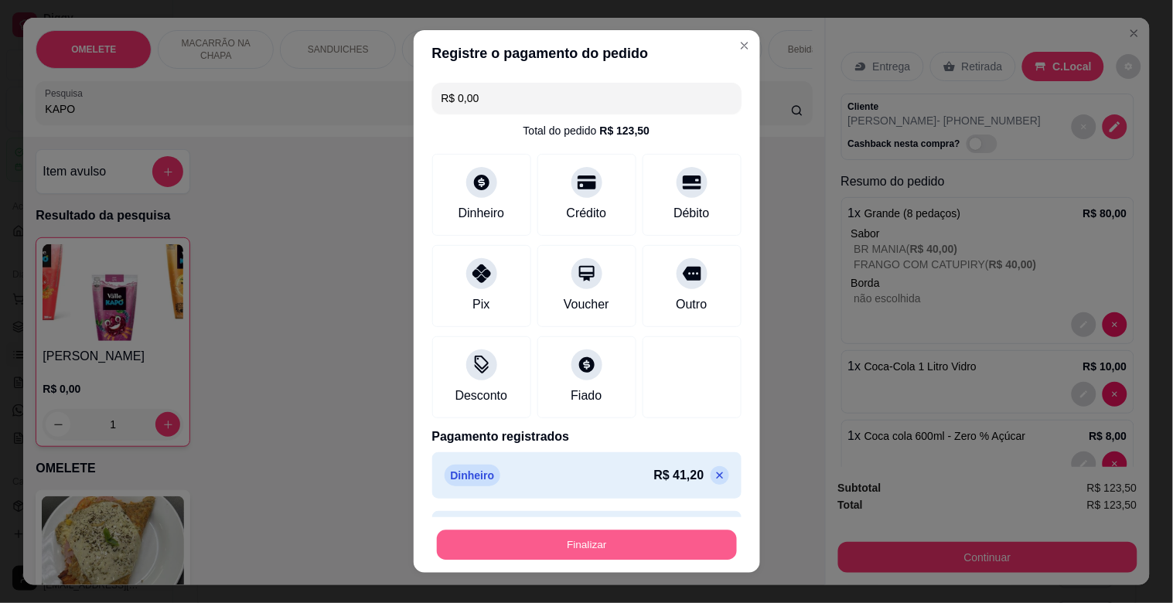
click at [638, 534] on button "Finalizar" at bounding box center [587, 546] width 300 height 30
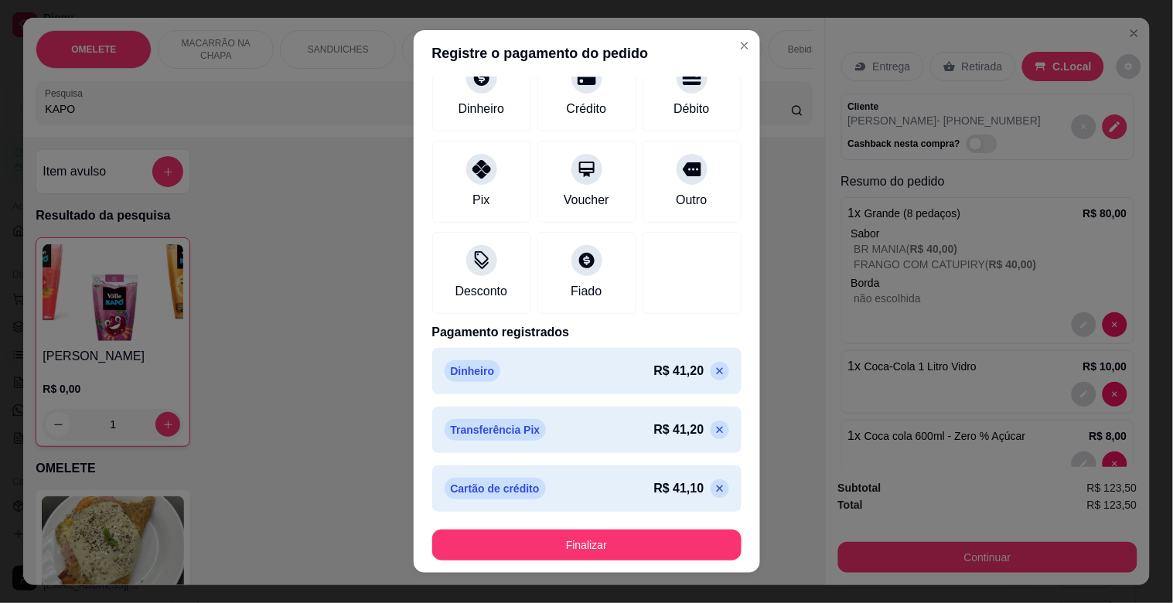
scroll to position [105, 0]
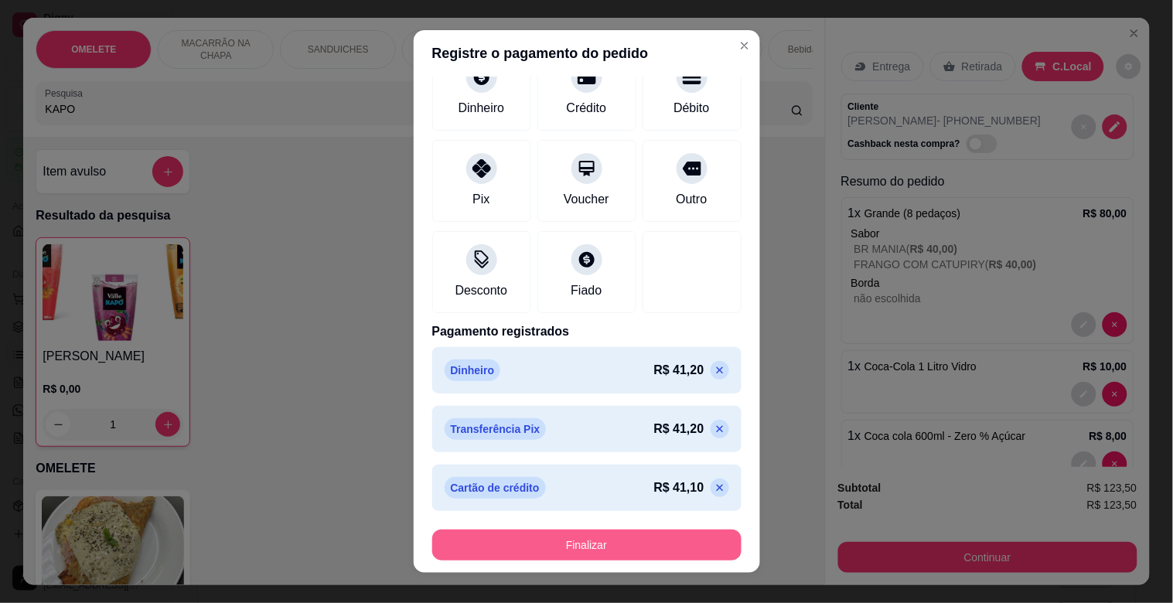
click at [651, 538] on button "Finalizar" at bounding box center [586, 545] width 309 height 31
click at [574, 543] on button "Finalizar" at bounding box center [587, 546] width 300 height 30
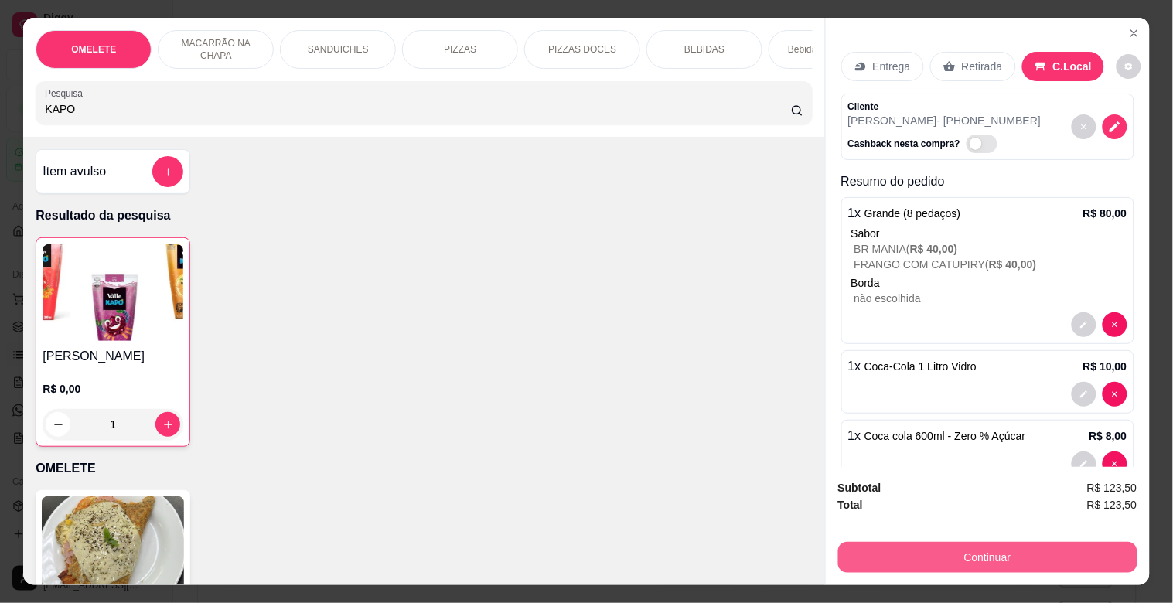
click at [955, 551] on button "Continuar" at bounding box center [987, 557] width 299 height 31
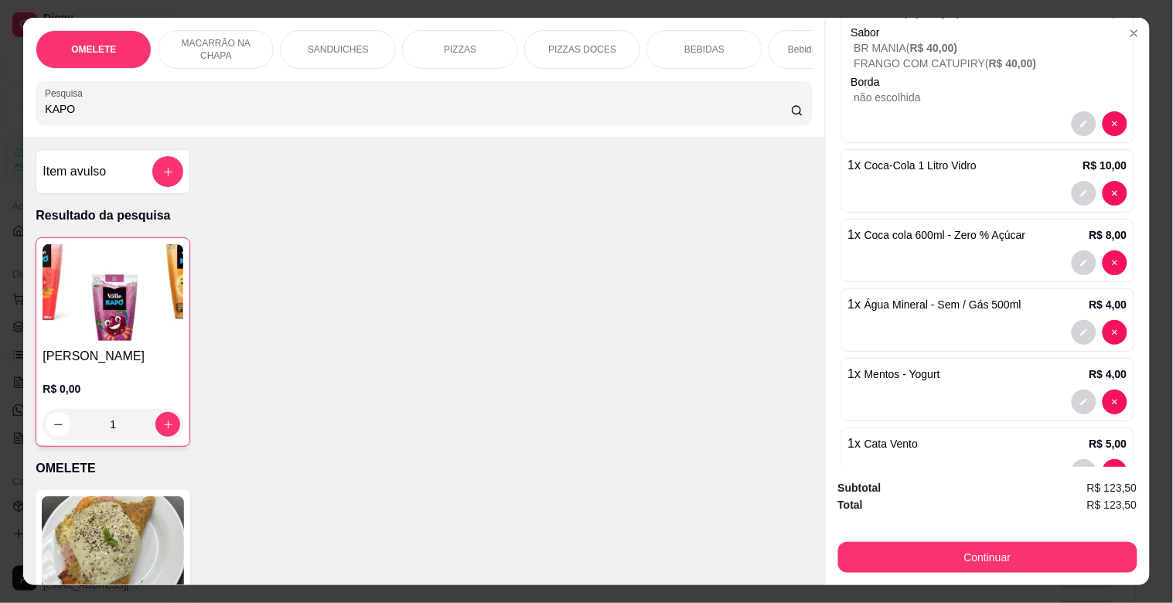
scroll to position [0, 2]
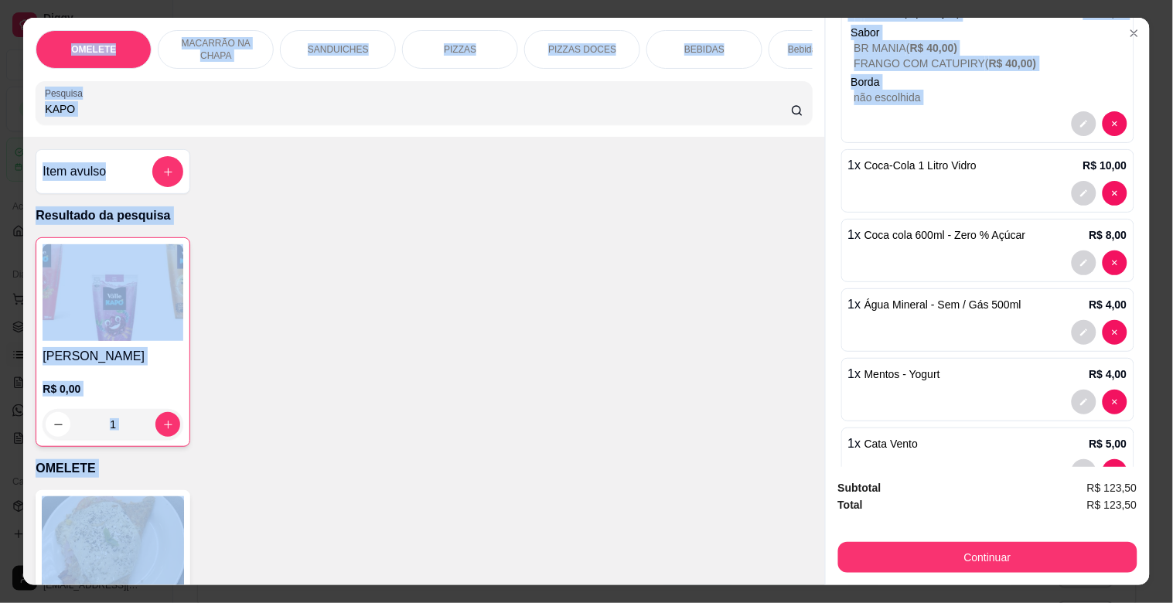
click at [1115, 0] on html "Diggy Sistema de Gestão B BRMANIA ... Loja aberta Plano Essencial + Mesas até 0…" at bounding box center [586, 301] width 1173 height 603
click at [605, 516] on div "OMELETE R$ 28,00 0" at bounding box center [424, 594] width 777 height 208
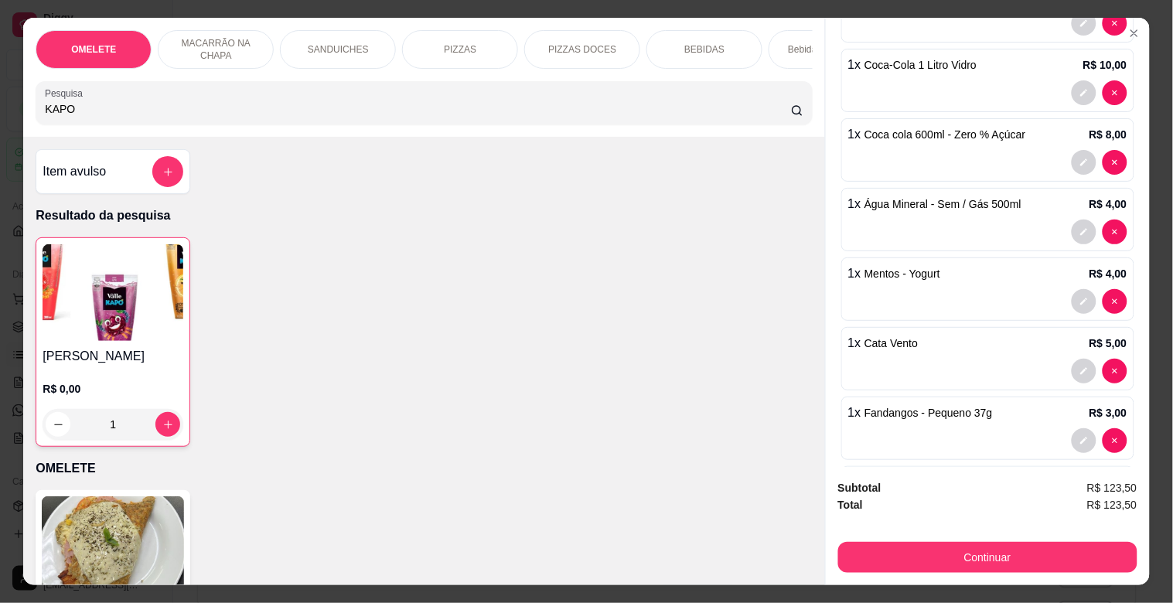
scroll to position [527, 0]
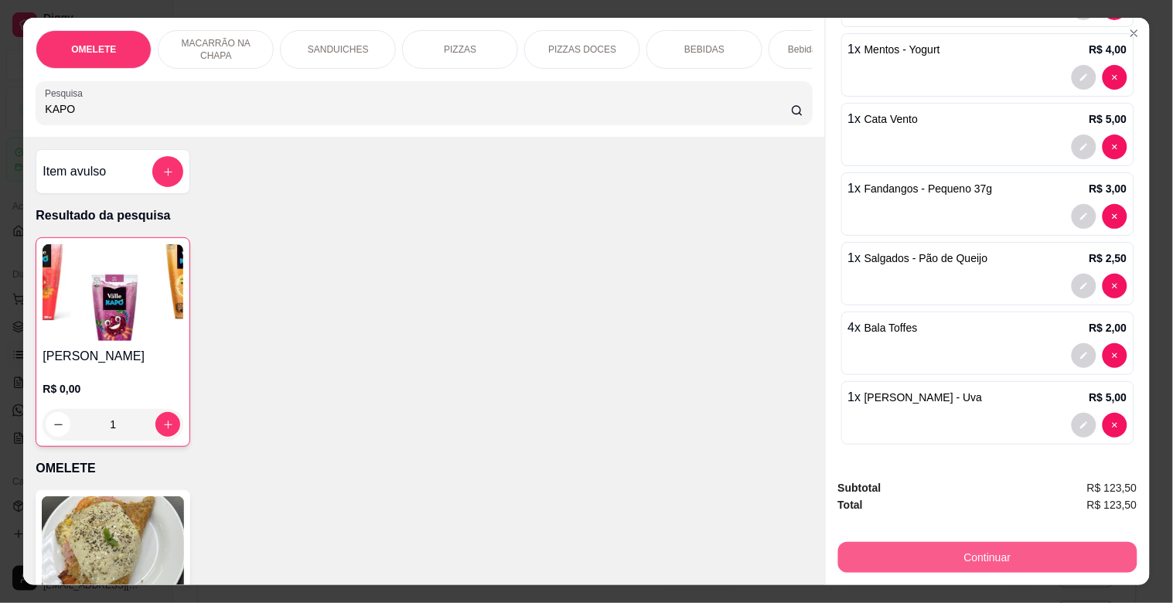
click at [1065, 555] on button "Continuar" at bounding box center [987, 557] width 299 height 31
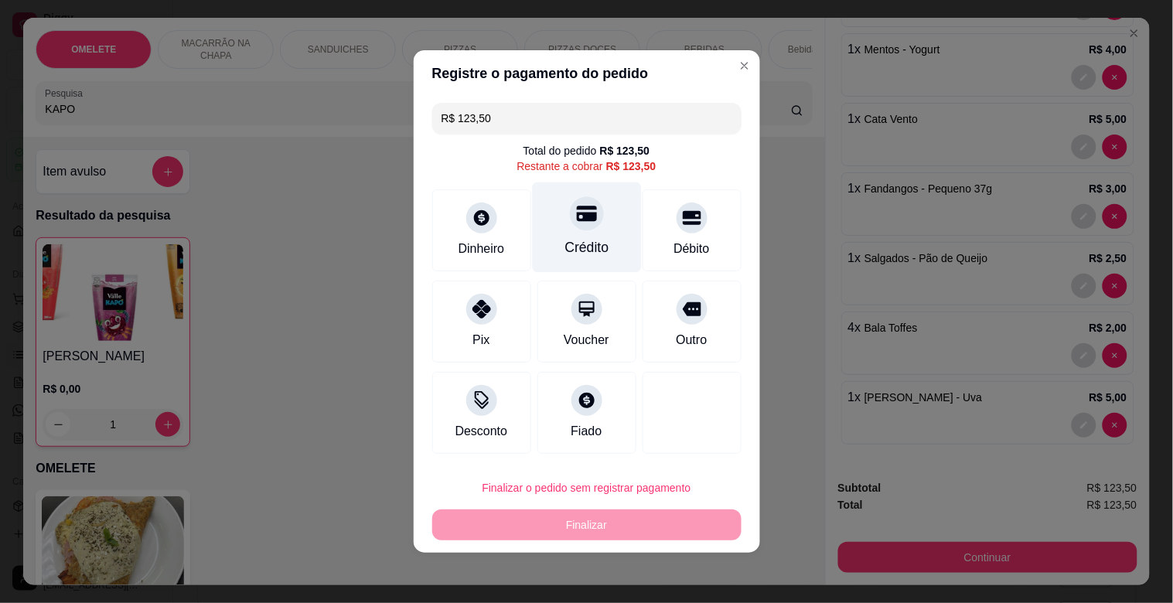
click at [589, 209] on icon at bounding box center [586, 213] width 20 height 20
type input "R$ 0,00"
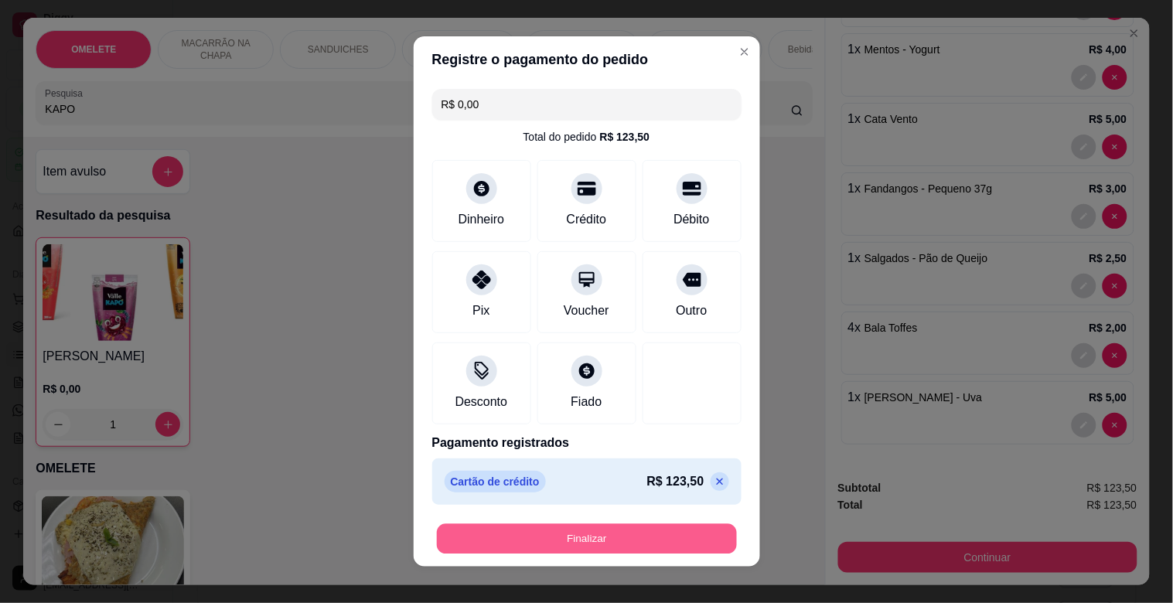
click at [627, 541] on button "Finalizar" at bounding box center [587, 539] width 300 height 30
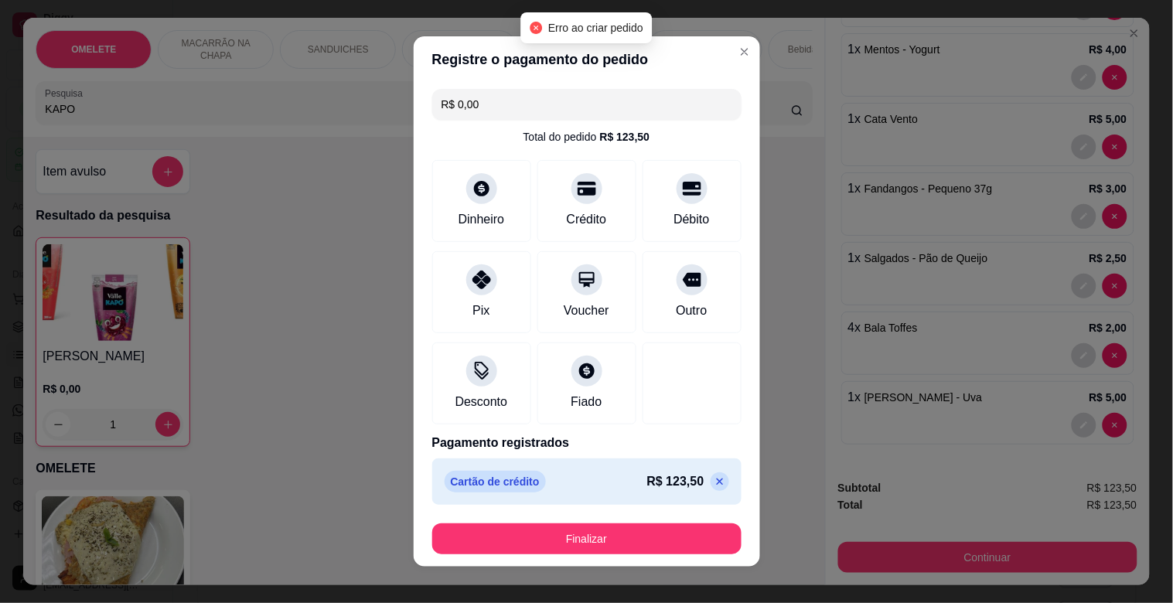
drag, startPoint x: 580, startPoint y: 562, endPoint x: 593, endPoint y: 552, distance: 17.0
click at [583, 562] on footer "Finalizar" at bounding box center [587, 539] width 347 height 56
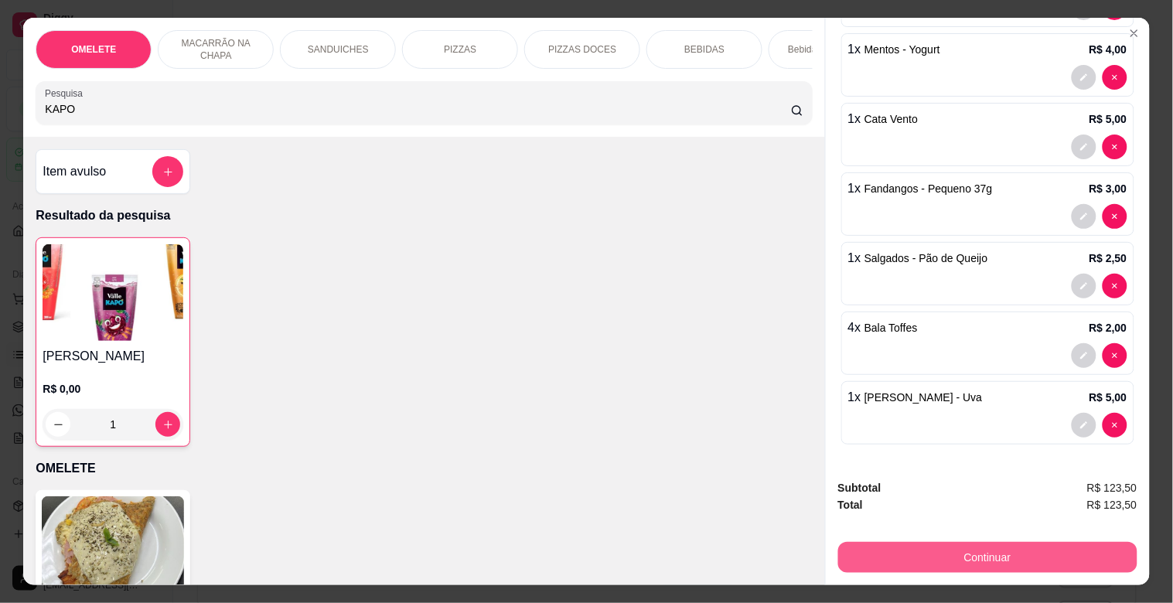
click at [959, 552] on button "Continuar" at bounding box center [987, 557] width 299 height 31
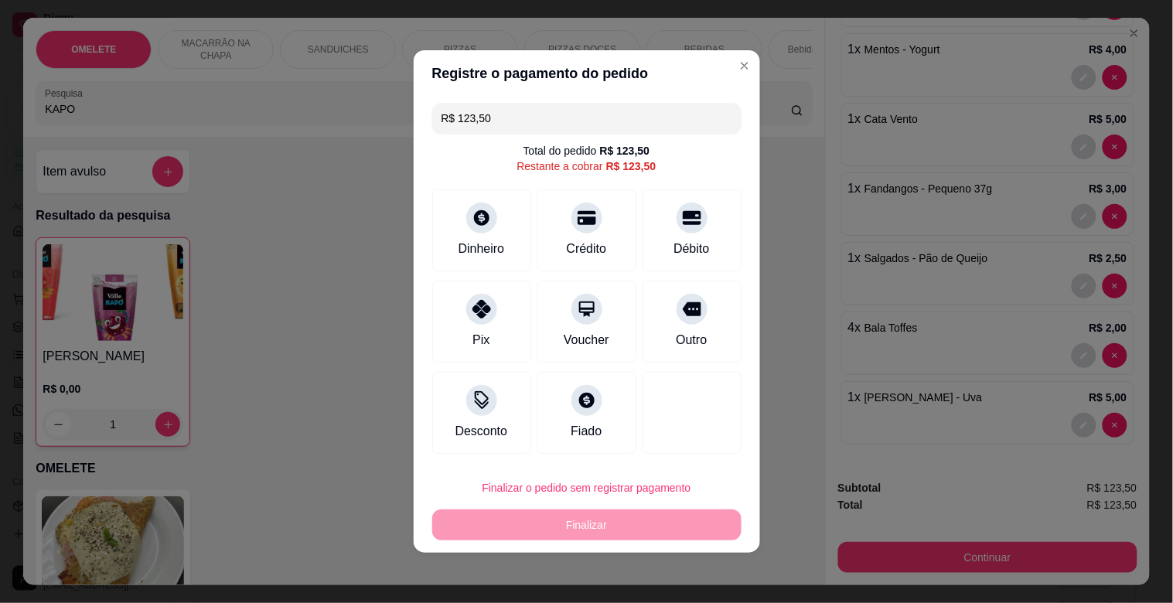
click at [631, 514] on div "Finalizar o pedido sem registrar pagamento Finalizar" at bounding box center [586, 507] width 309 height 68
click at [458, 213] on div "Dinheiro" at bounding box center [481, 228] width 109 height 91
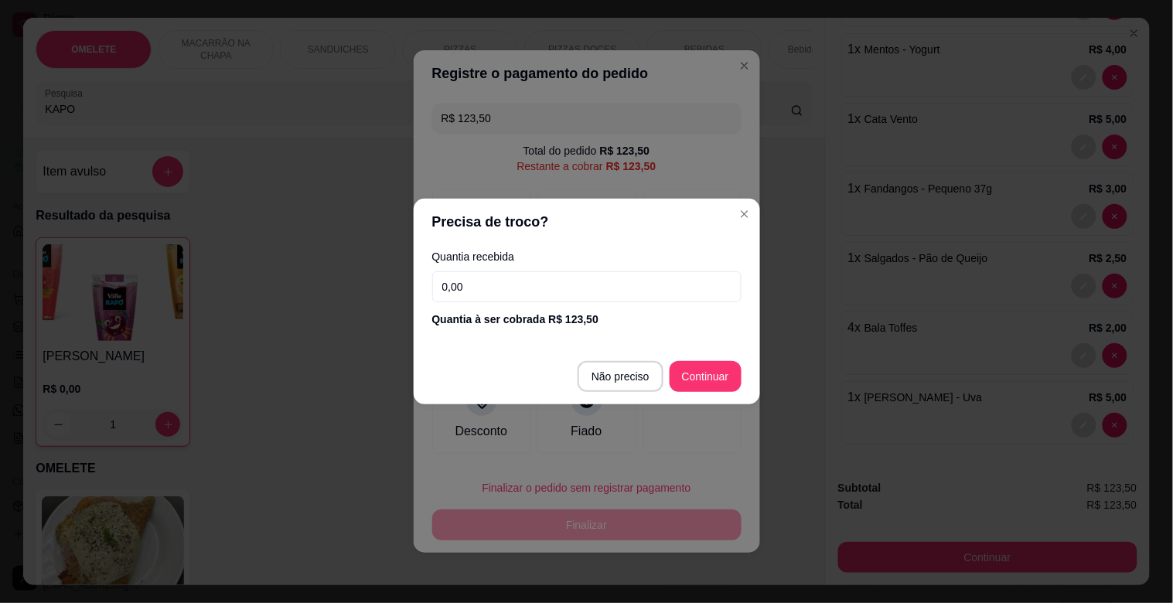
click at [745, 381] on footer "Não preciso Continuar" at bounding box center [587, 377] width 347 height 56
type input "R$ 0,00"
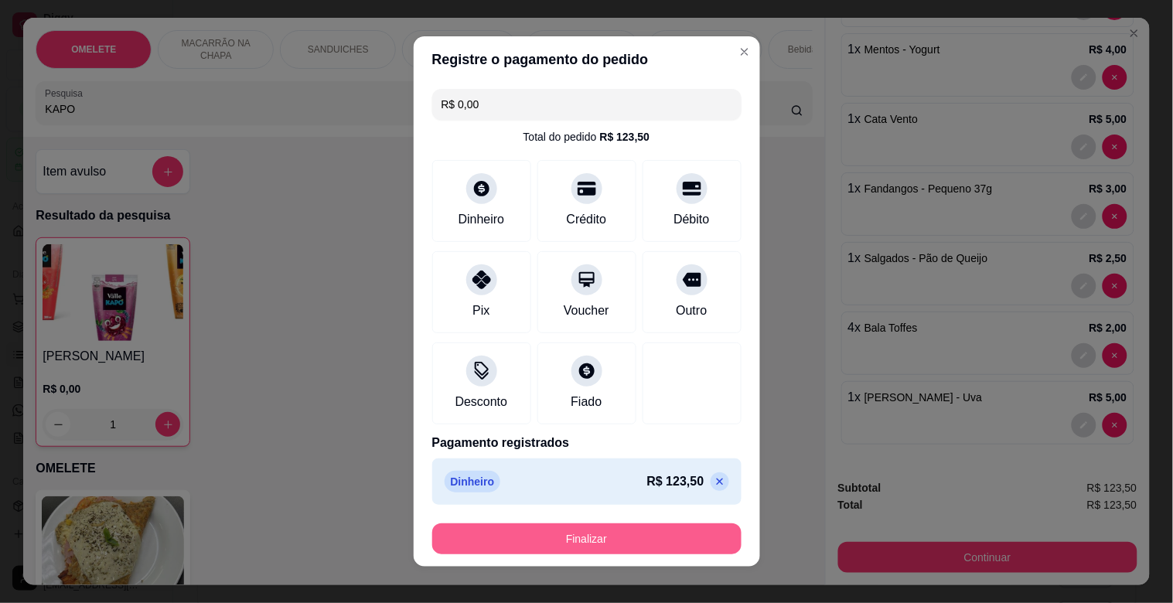
click at [633, 538] on button "Finalizar" at bounding box center [586, 539] width 309 height 31
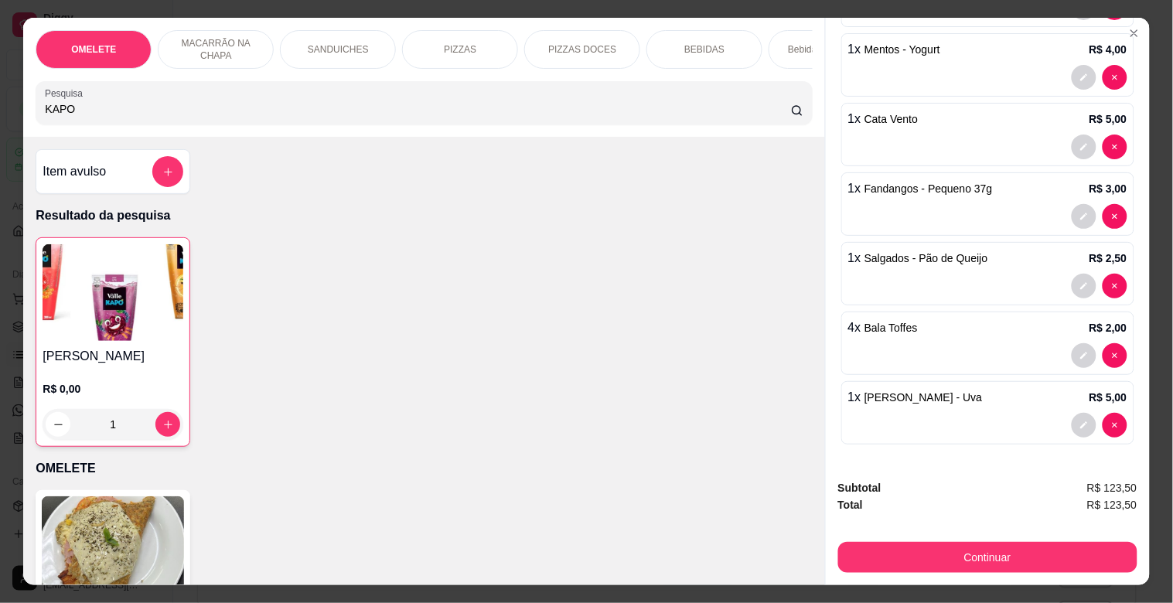
scroll to position [0, 0]
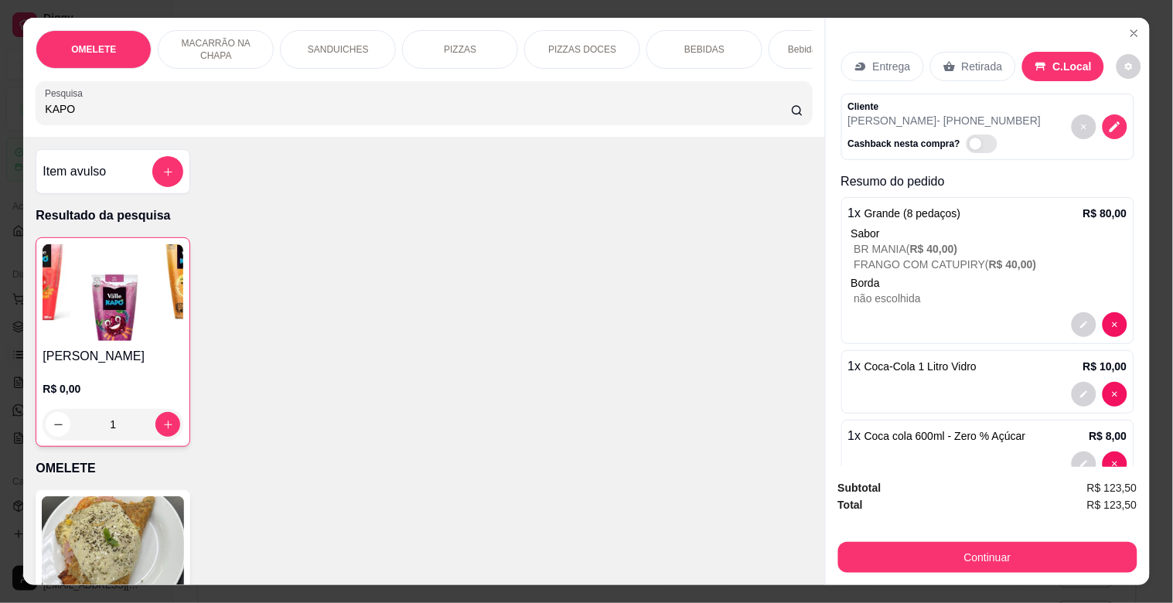
click at [982, 52] on div "Retirada" at bounding box center [974, 66] width 86 height 29
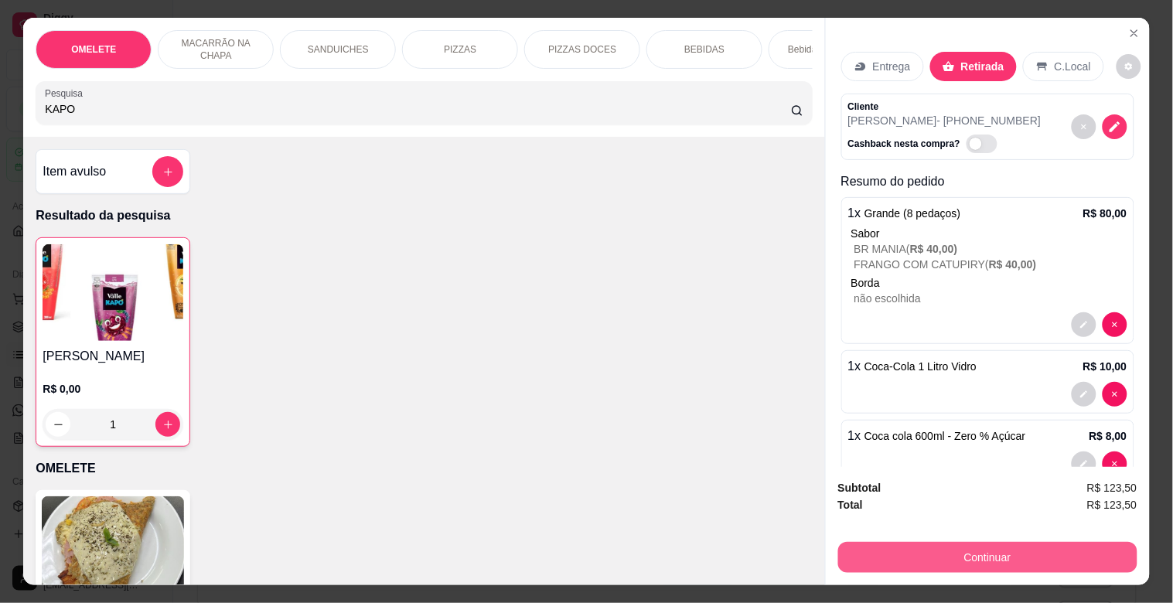
click at [911, 552] on button "Continuar" at bounding box center [987, 557] width 299 height 31
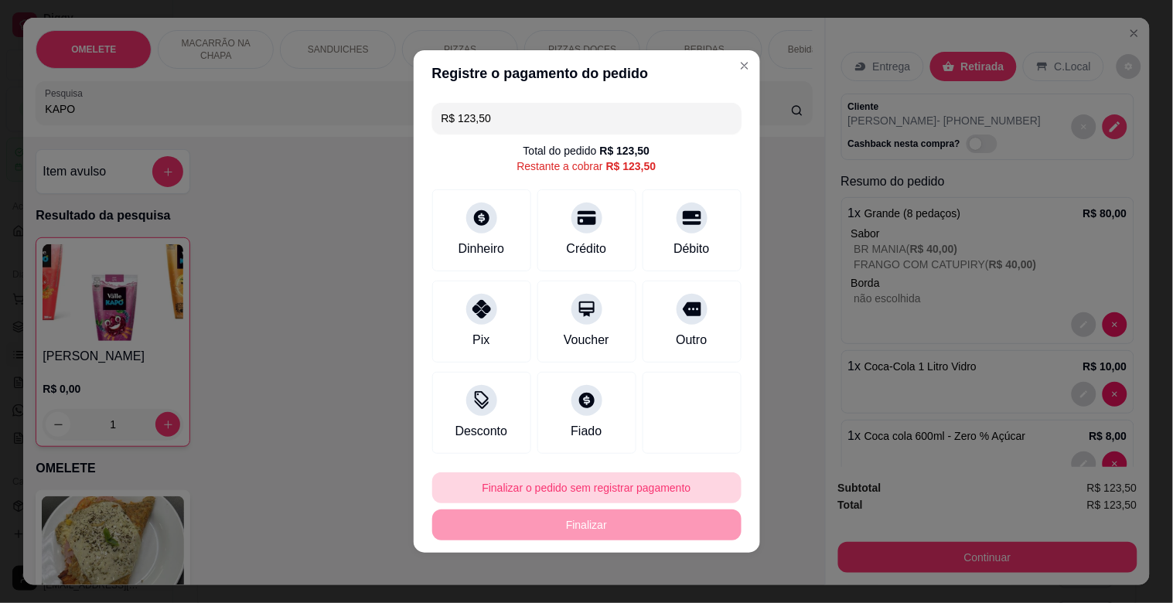
click at [578, 494] on button "Finalizar o pedido sem registrar pagamento" at bounding box center [586, 488] width 309 height 31
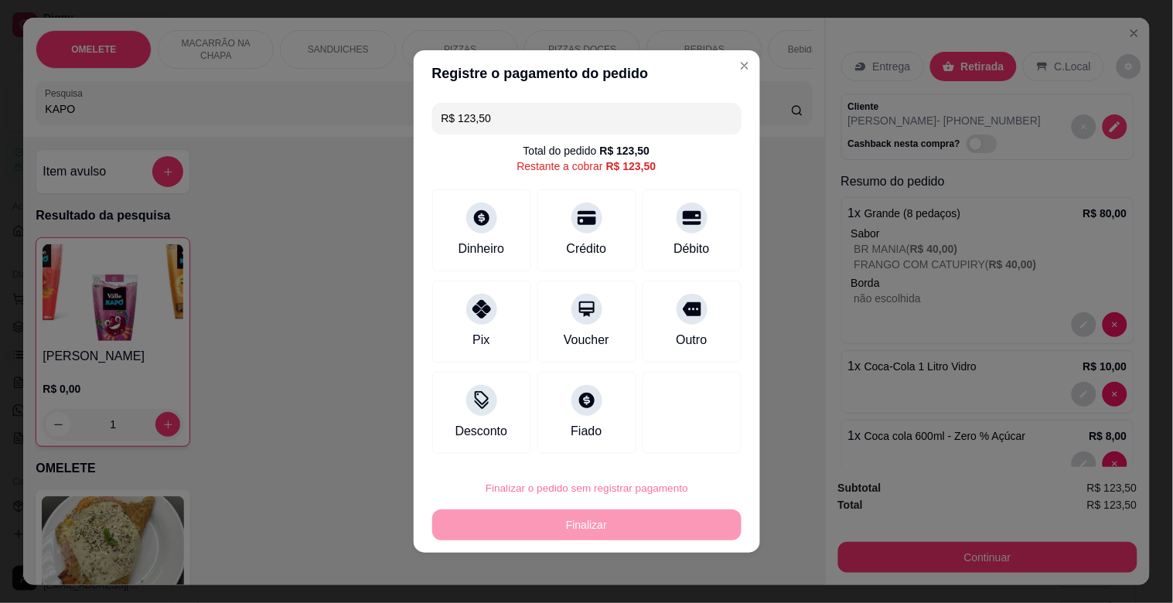
click at [679, 446] on button "Confirmar" at bounding box center [682, 443] width 55 height 23
click at [731, 234] on div "R$ 123,50 Total do pedido R$ 123,50 Restante a cobrar R$ 123,50 Dinheiro Crédit…" at bounding box center [587, 279] width 347 height 364
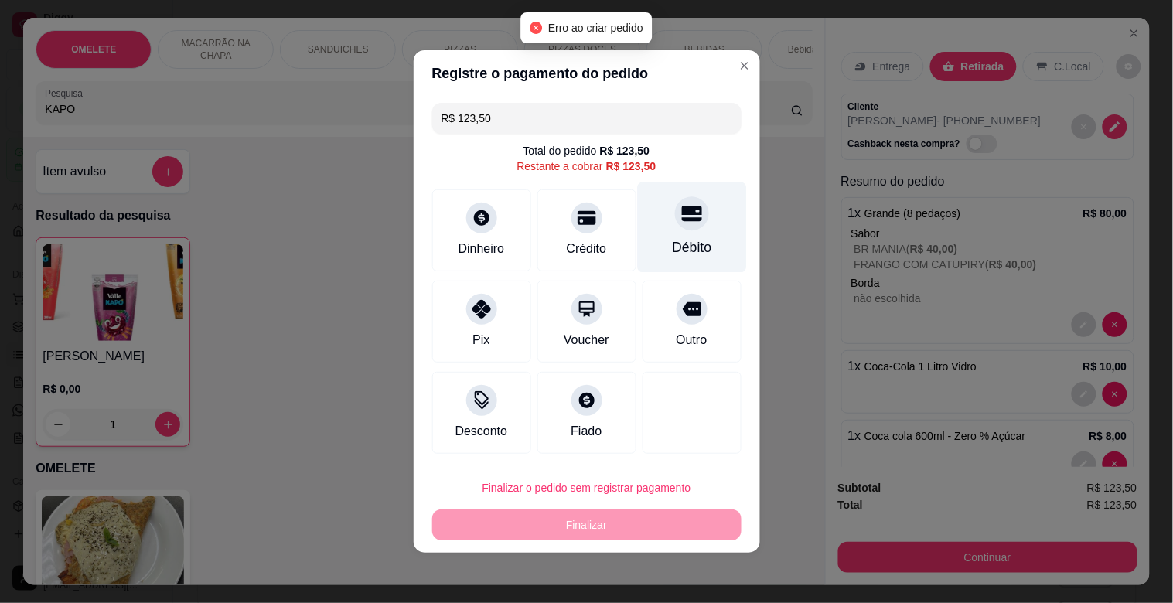
click at [695, 234] on div "Débito" at bounding box center [691, 228] width 109 height 91
type input "R$ 0,00"
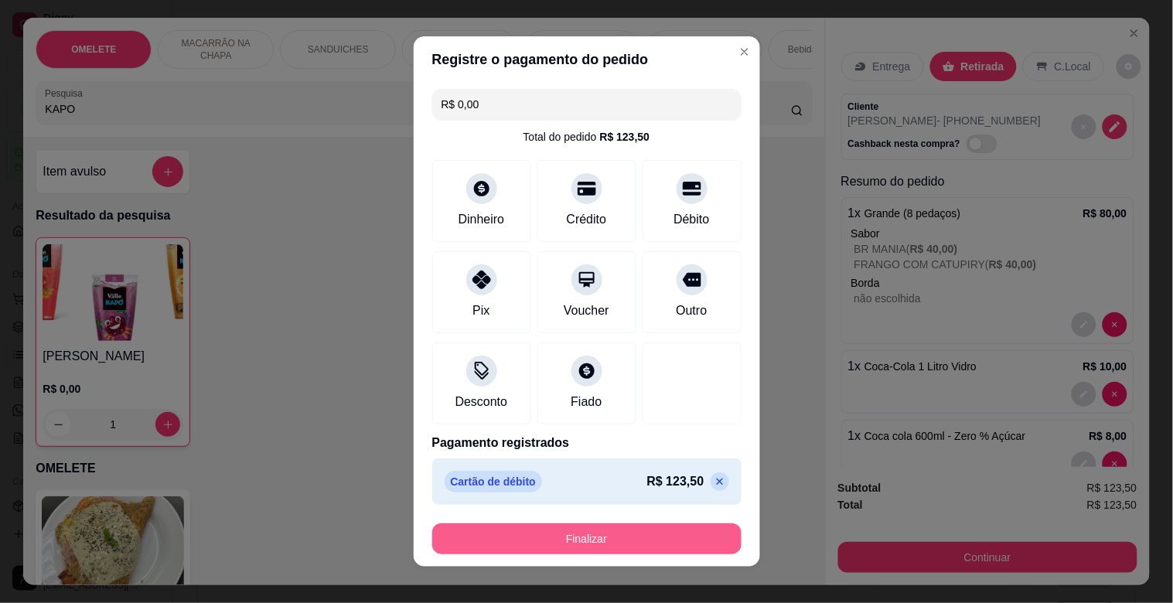
click at [589, 537] on button "Finalizar" at bounding box center [586, 539] width 309 height 31
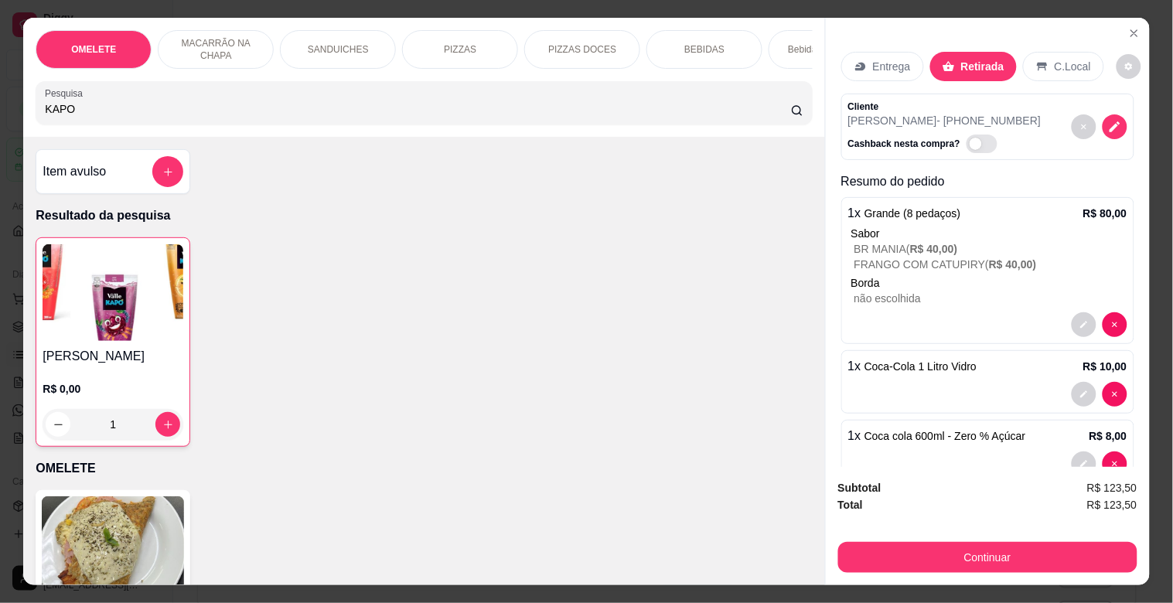
click at [883, 59] on p "Entrega" at bounding box center [892, 66] width 38 height 15
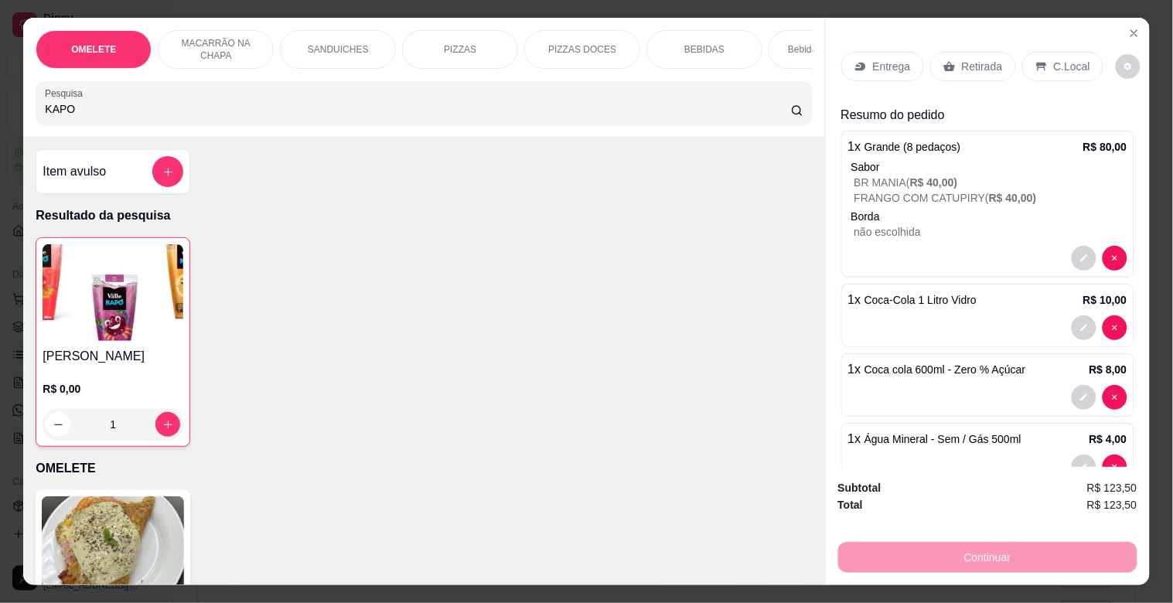
click at [1054, 60] on p "C.Local" at bounding box center [1072, 66] width 36 height 15
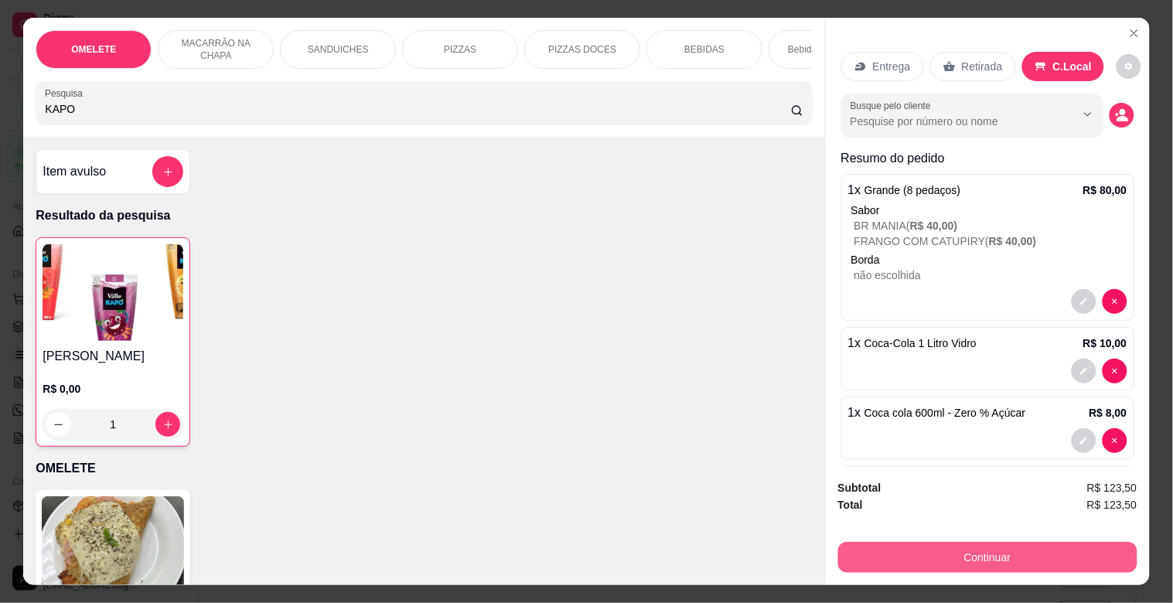
click at [987, 563] on button "Continuar" at bounding box center [987, 557] width 299 height 31
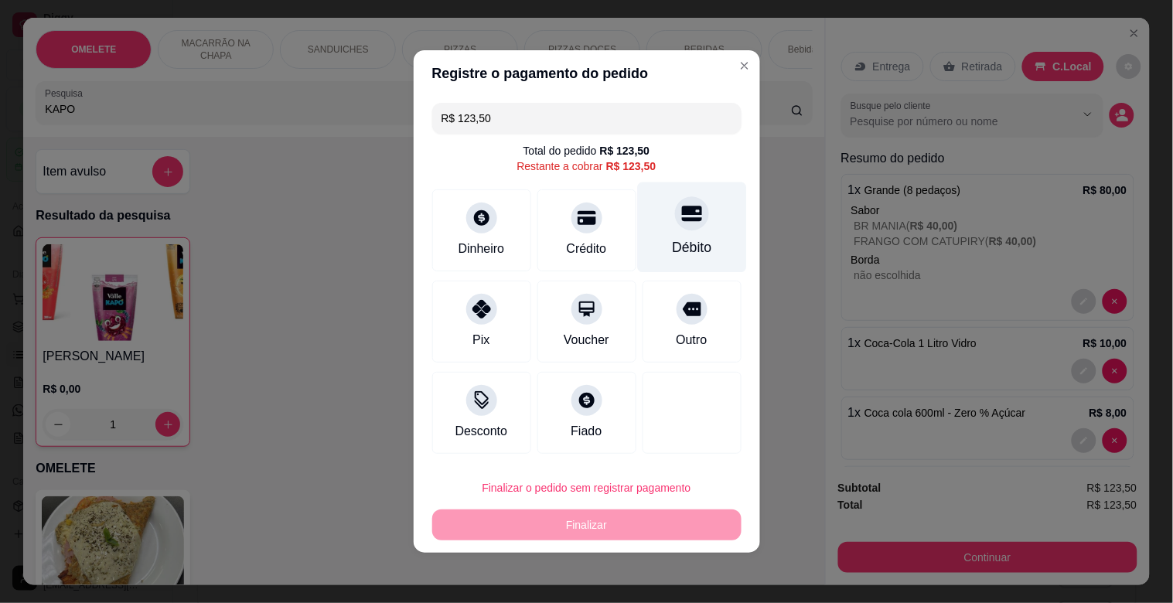
click at [709, 252] on div "Débito" at bounding box center [691, 228] width 109 height 91
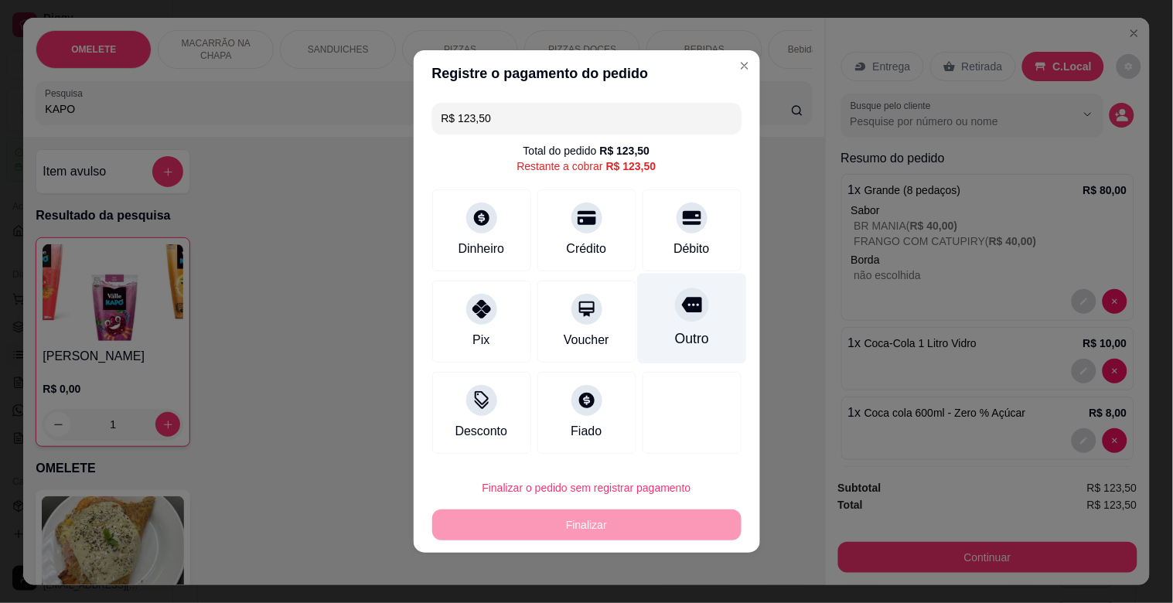
type input "R$ 0,00"
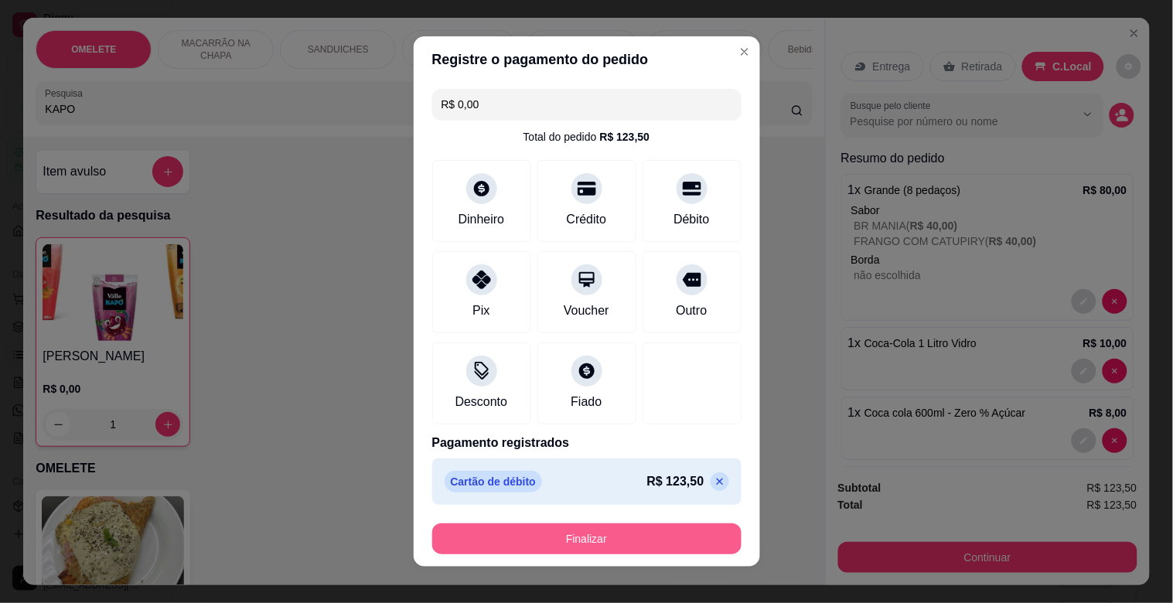
click at [623, 547] on button "Finalizar" at bounding box center [586, 539] width 309 height 31
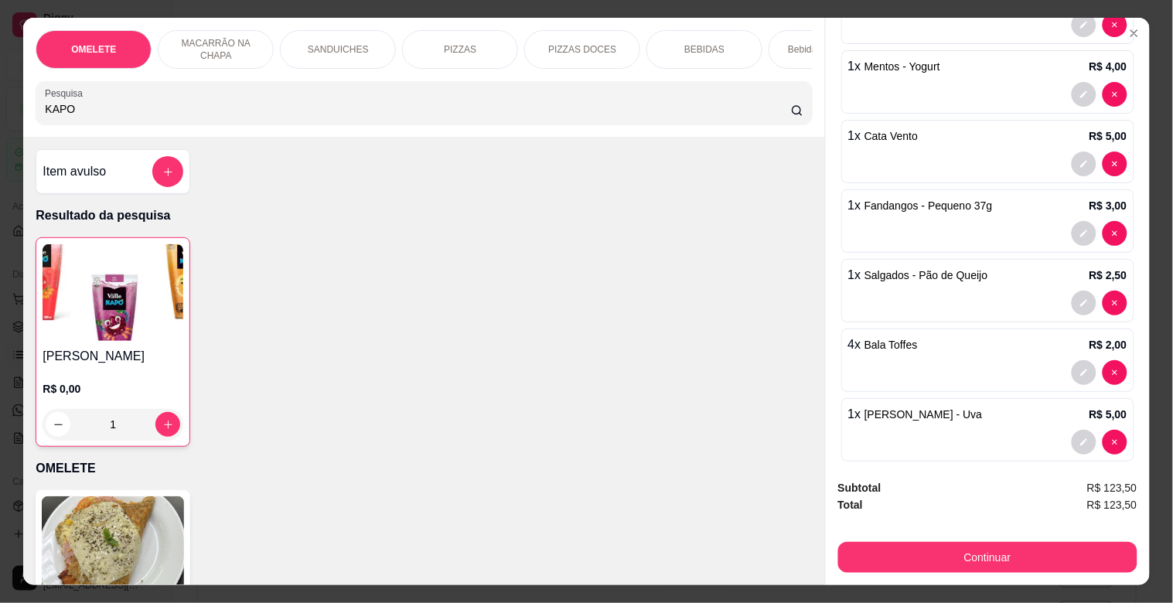
scroll to position [504, 0]
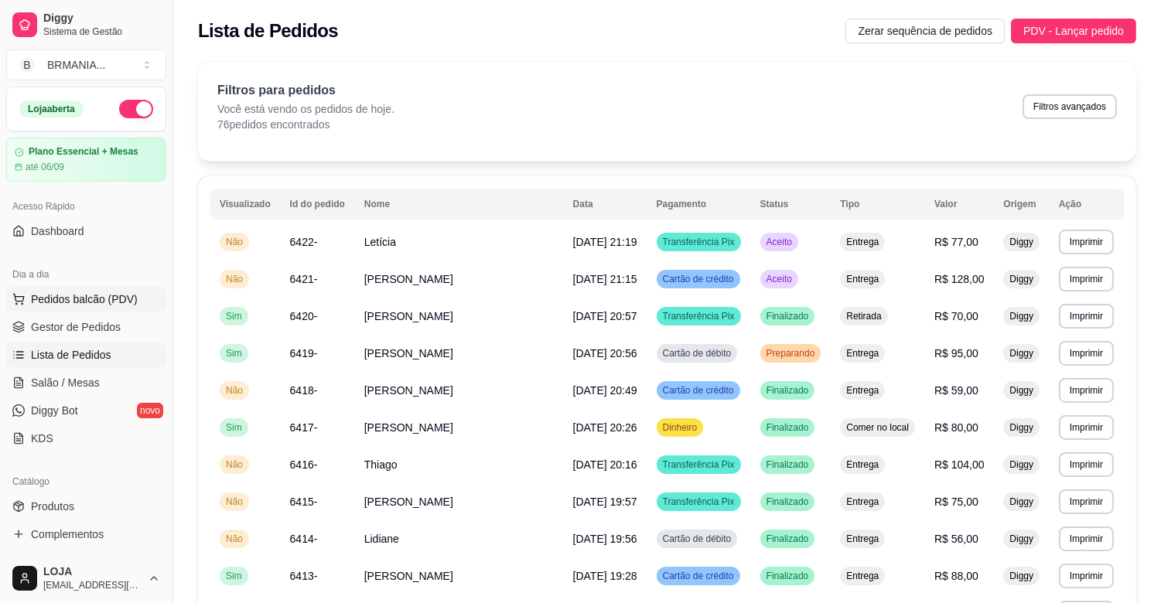
click at [101, 297] on span "Pedidos balcão (PDV)" at bounding box center [84, 299] width 107 height 15
click at [98, 326] on span "Gestor de Pedidos" at bounding box center [76, 326] width 90 height 15
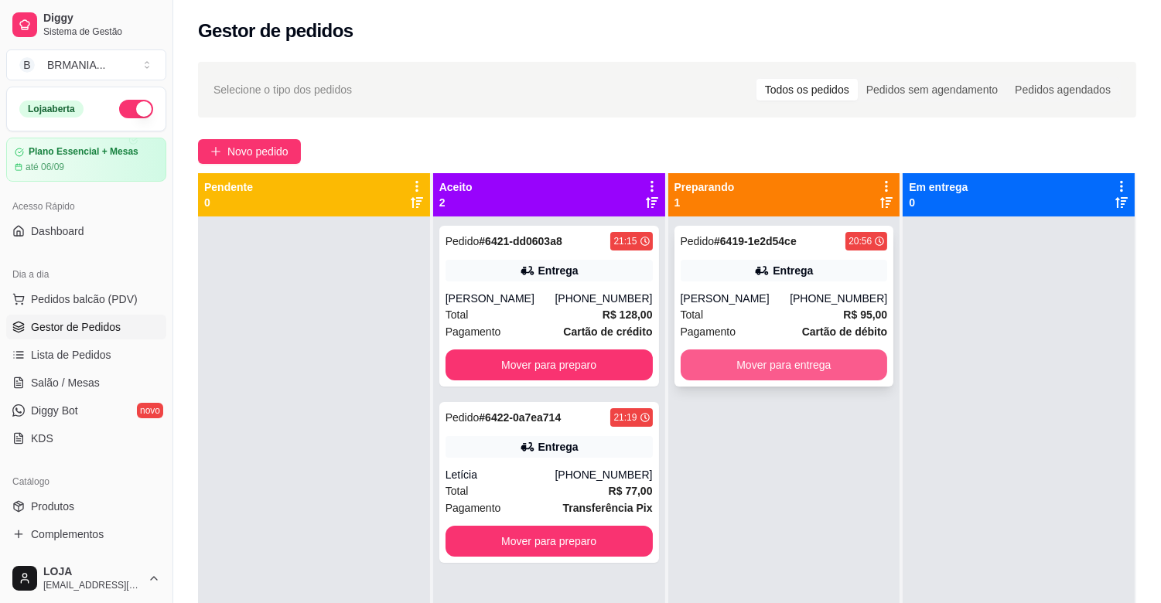
click at [732, 360] on button "Mover para entrega" at bounding box center [784, 365] width 207 height 31
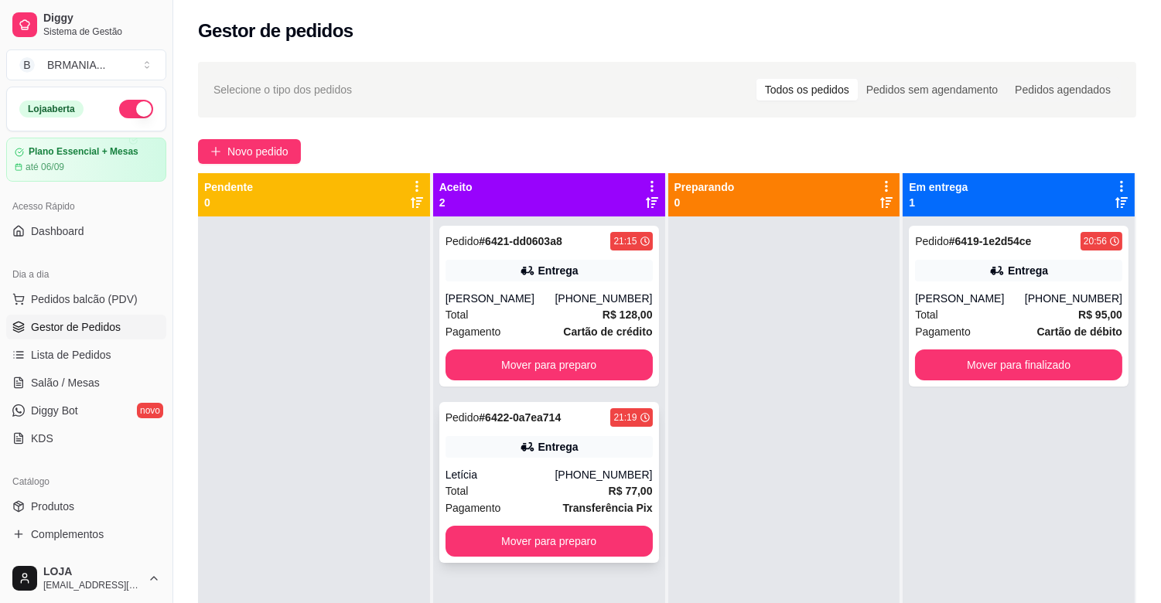
click at [497, 432] on div "Pedido # 6422-0a7ea714 21:19 Entrega Letícia [PHONE_NUMBER] Total R$ 77,00 Paga…" at bounding box center [549, 482] width 220 height 161
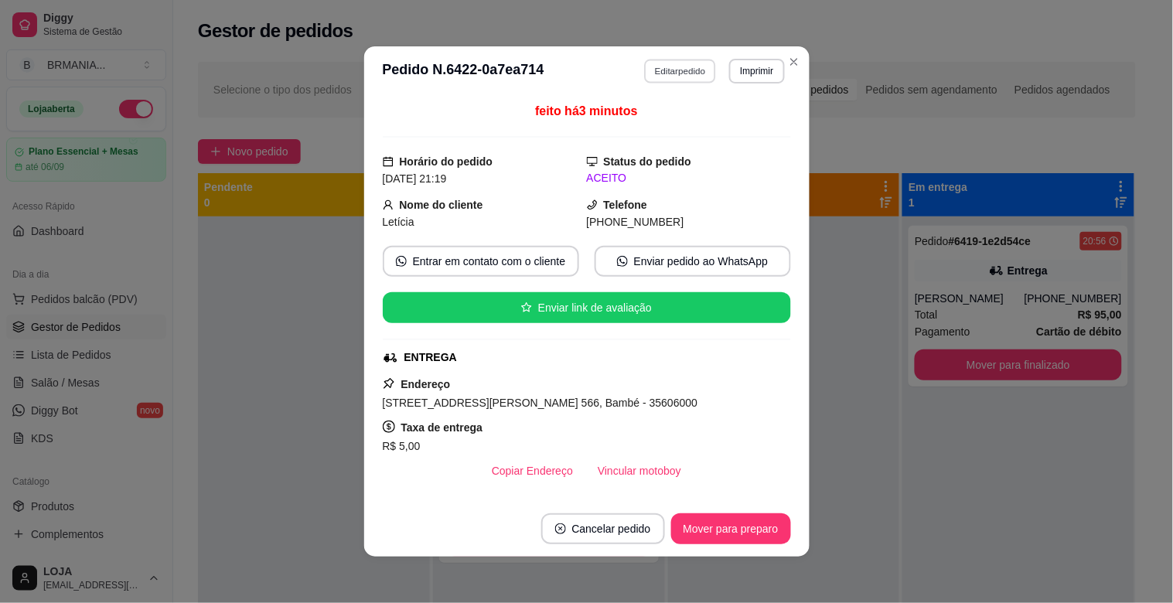
click at [669, 68] on button "Editar pedido" at bounding box center [680, 71] width 72 height 24
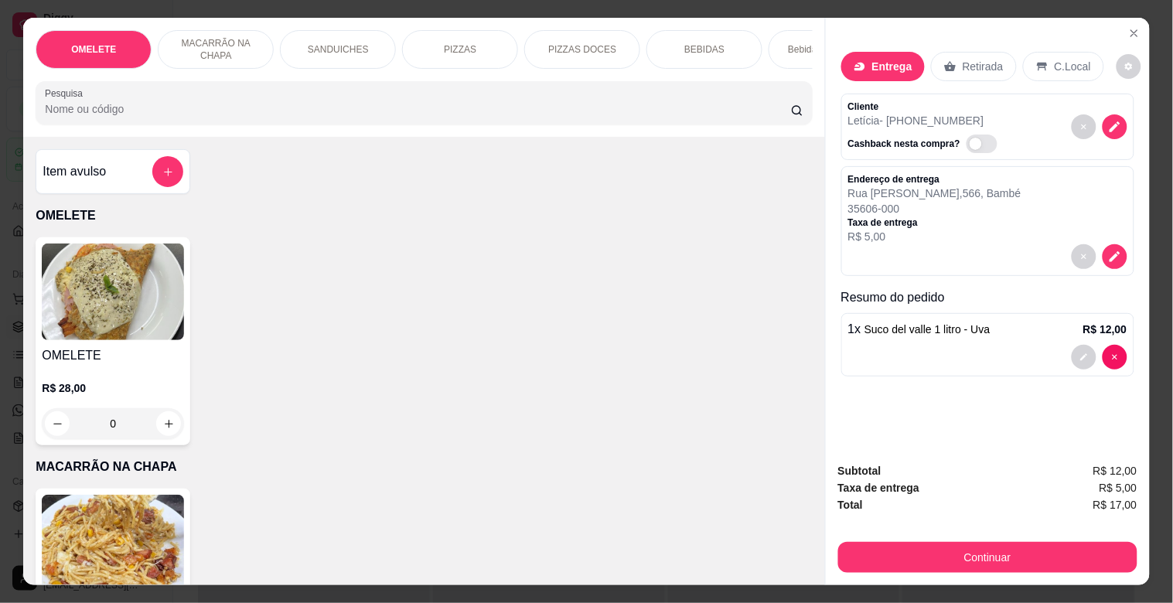
click at [441, 50] on div "PIZZAS" at bounding box center [460, 49] width 116 height 39
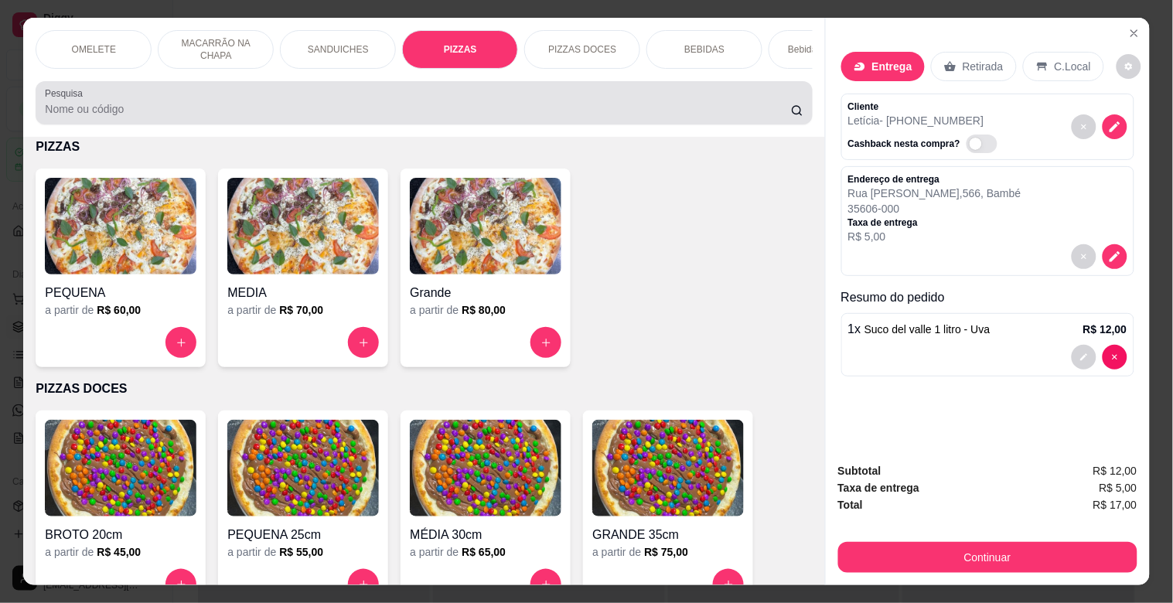
scroll to position [37, 0]
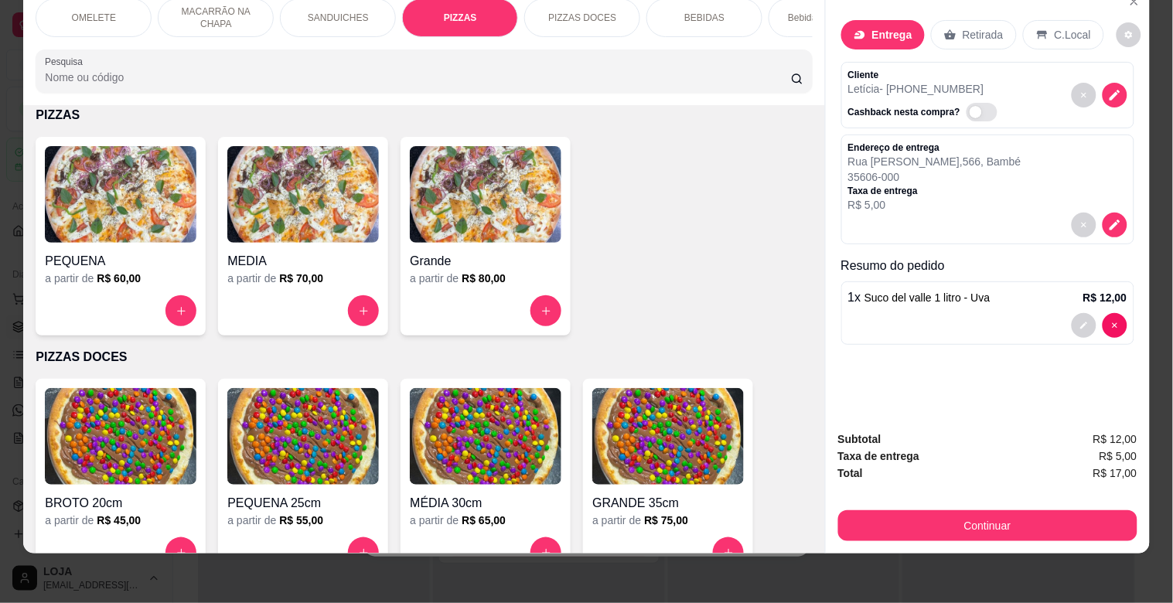
click at [307, 217] on img at bounding box center [303, 194] width 152 height 97
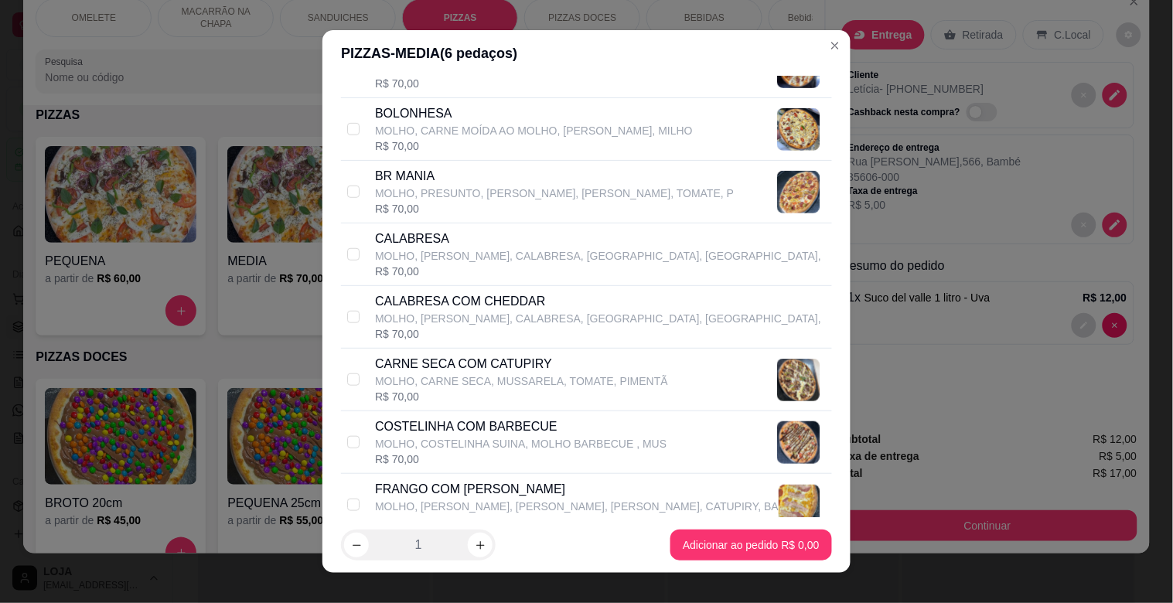
scroll to position [309, 0]
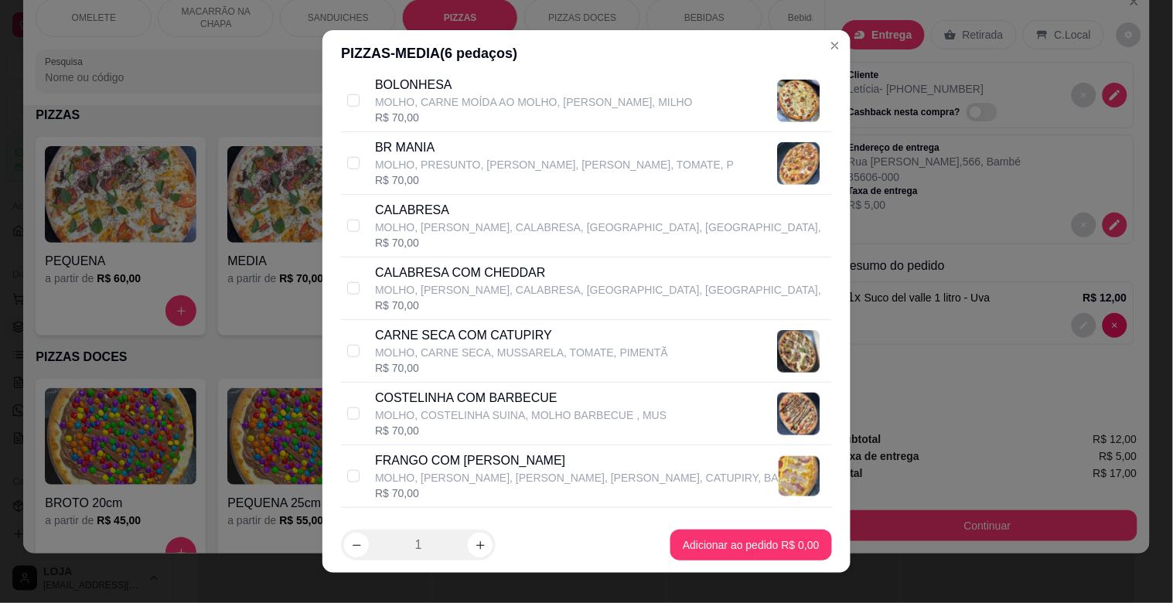
click at [416, 412] on p "MOLHO, COSTELINHA SUINA, MOLHO BARBECUE , MUS" at bounding box center [521, 415] width 292 height 15
checkbox input "true"
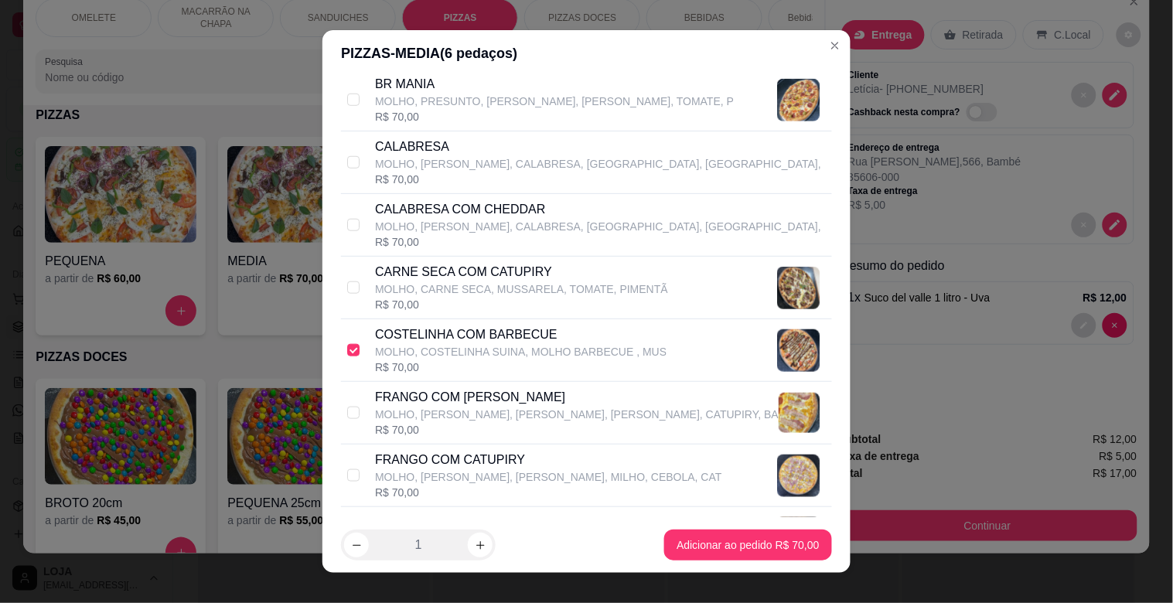
scroll to position [377, 0]
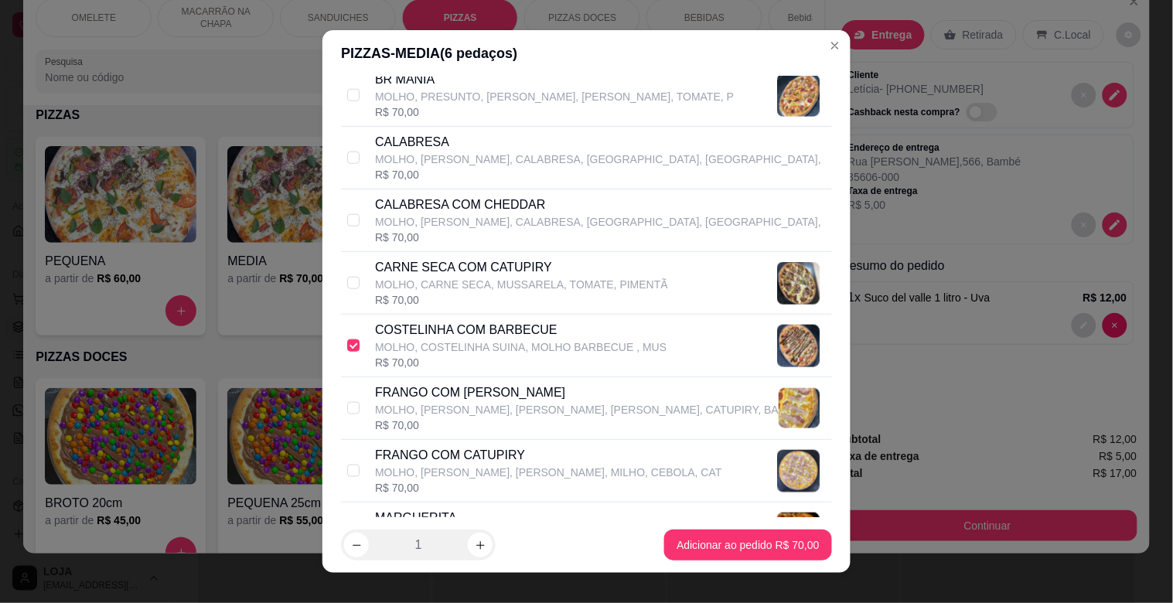
click at [520, 454] on p "FRANGO COM CATUPIRY" at bounding box center [548, 455] width 347 height 19
checkbox input "true"
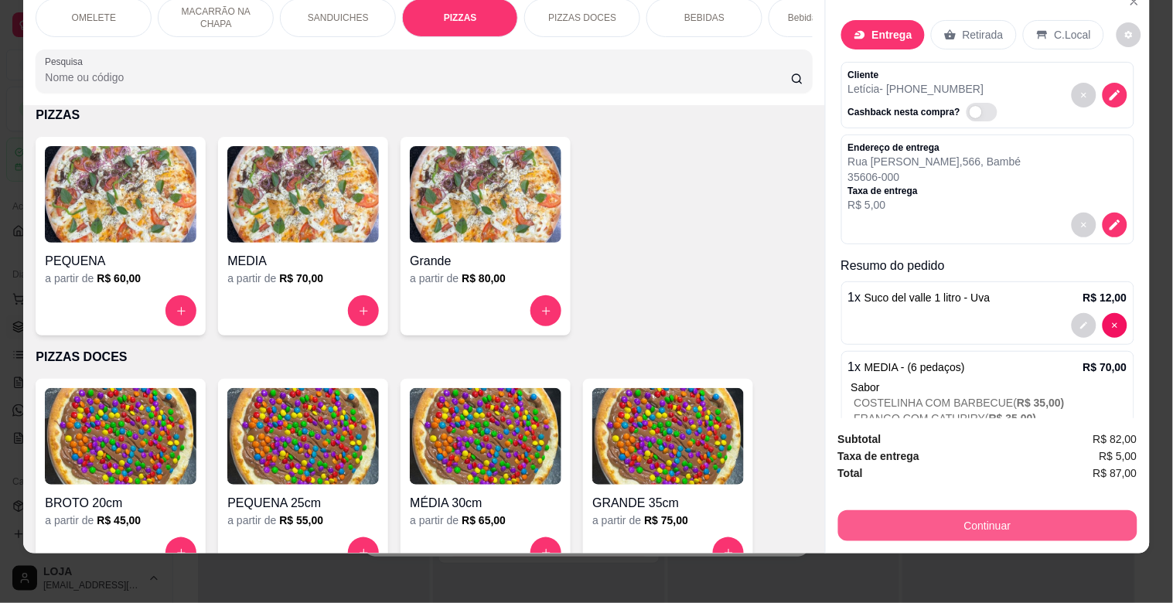
click at [1008, 511] on button "Continuar" at bounding box center [987, 526] width 299 height 31
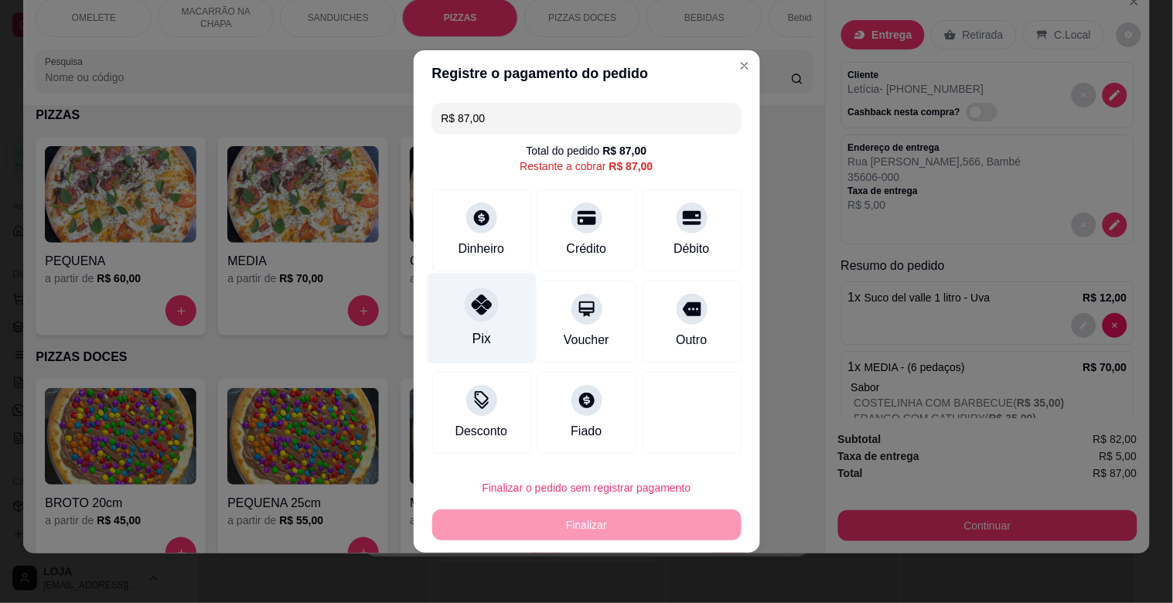
click at [476, 297] on icon at bounding box center [481, 305] width 20 height 20
type input "R$ 0,00"
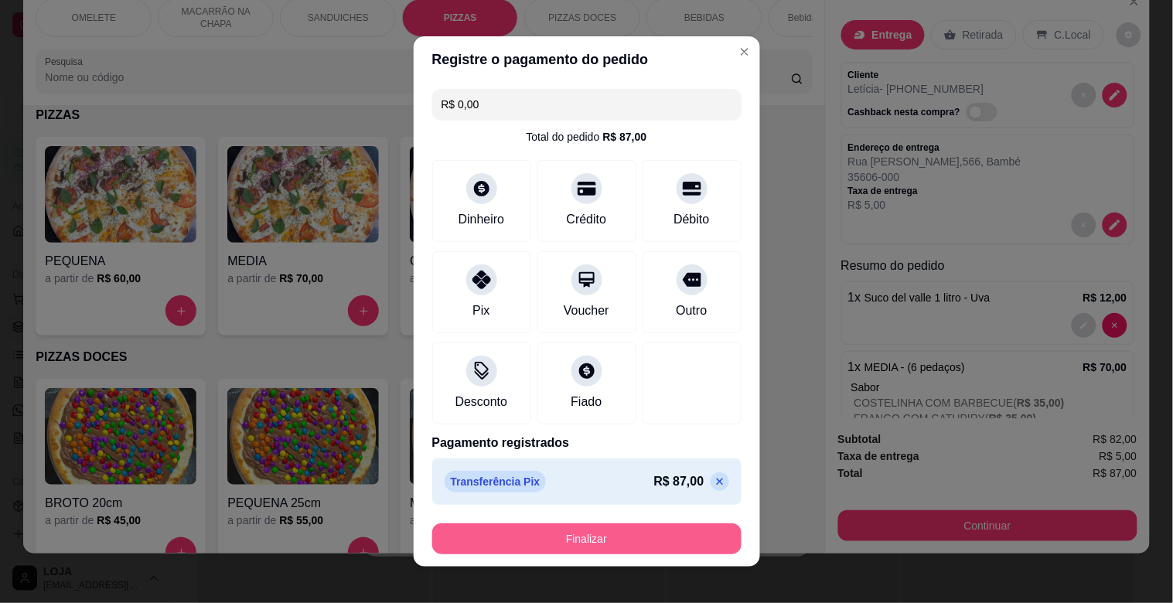
click at [585, 536] on button "Finalizar" at bounding box center [586, 539] width 309 height 31
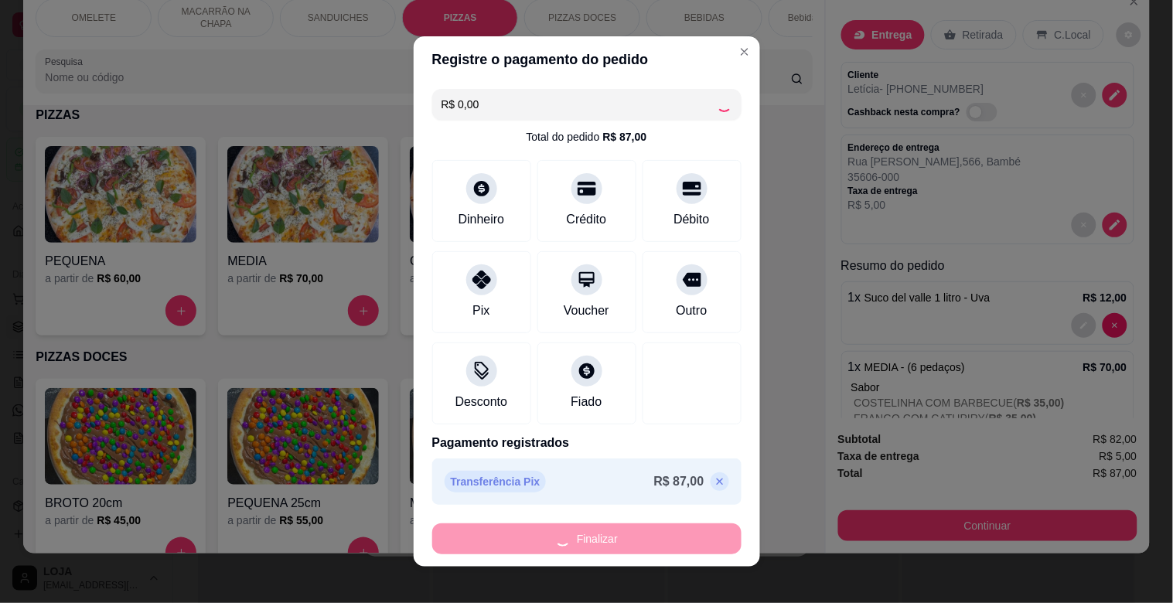
type input "0"
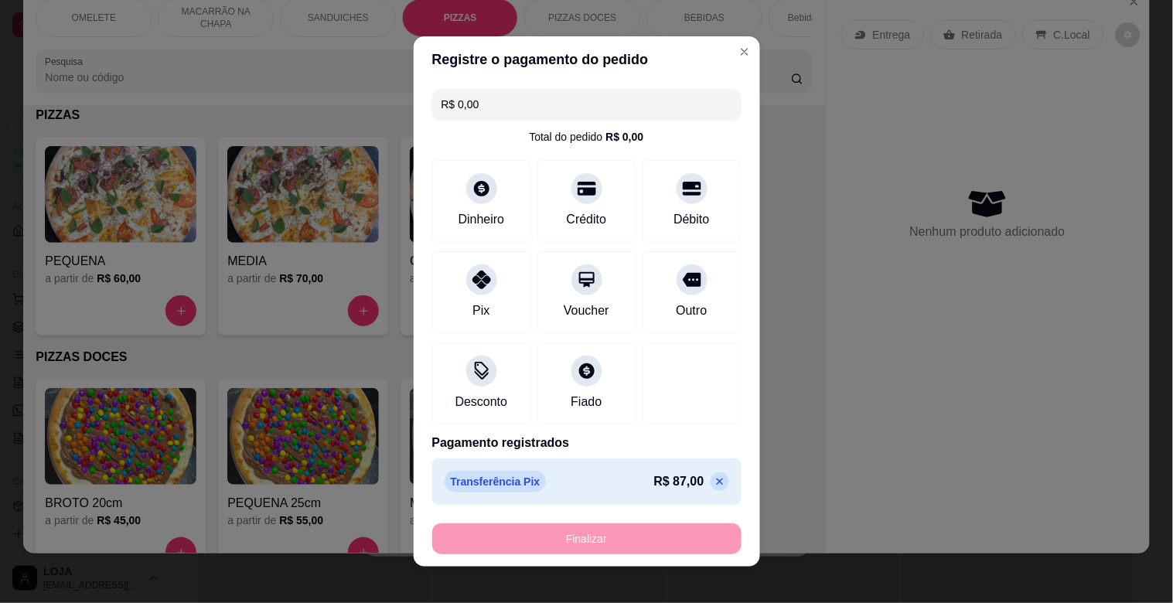
type input "-R$ 87,00"
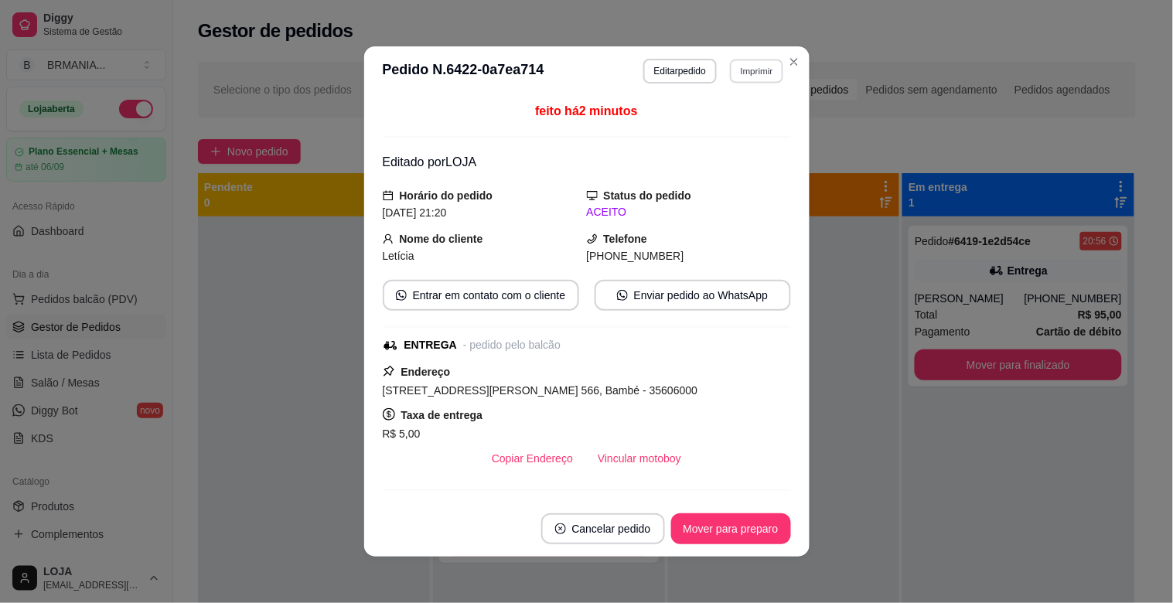
click at [738, 78] on button "Imprimir" at bounding box center [756, 71] width 53 height 24
click at [745, 126] on button "IMPRESSORA" at bounding box center [724, 126] width 112 height 25
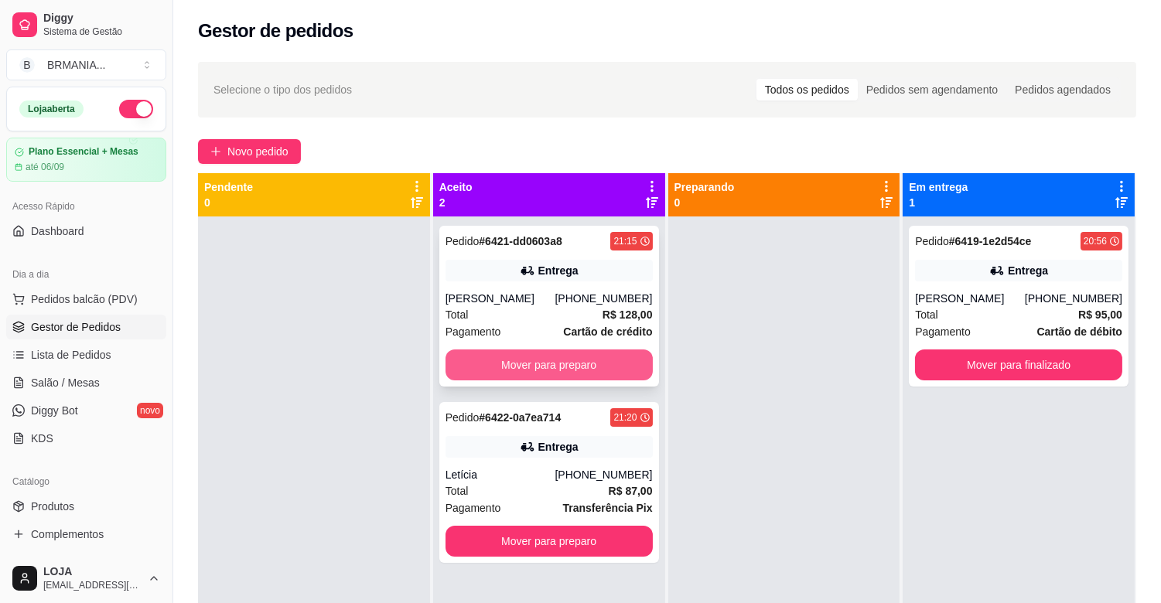
click at [555, 362] on button "Mover para preparo" at bounding box center [549, 365] width 207 height 31
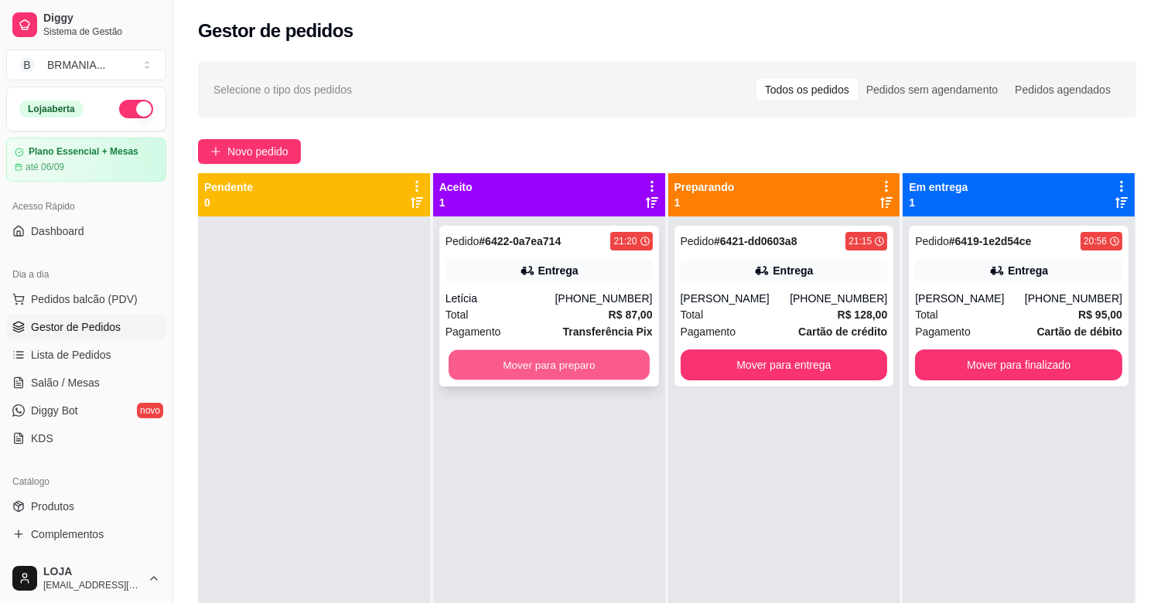
click at [553, 360] on button "Mover para preparo" at bounding box center [549, 365] width 201 height 30
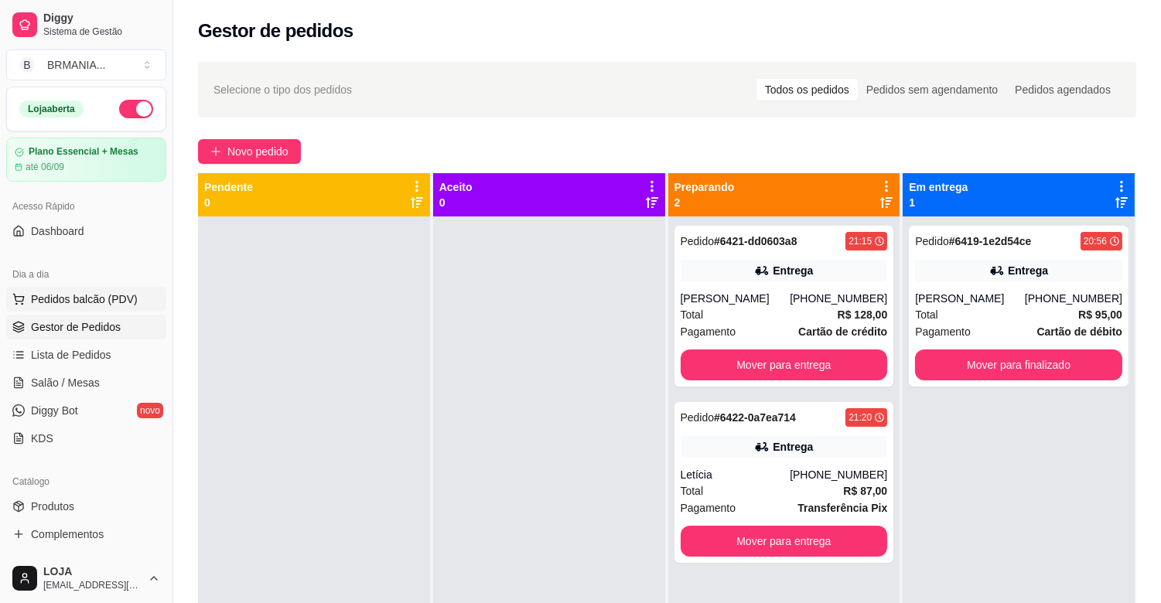
click at [99, 302] on span "Pedidos balcão (PDV)" at bounding box center [84, 299] width 107 height 15
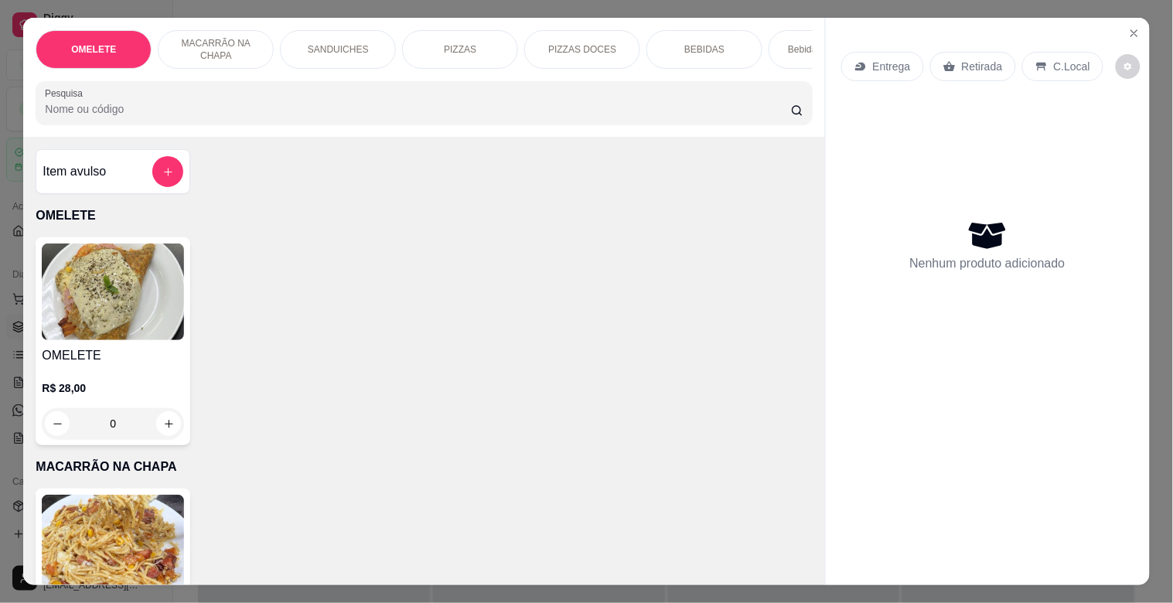
drag, startPoint x: 586, startPoint y: 44, endPoint x: 577, endPoint y: 71, distance: 28.6
drag, startPoint x: 577, startPoint y: 71, endPoint x: 561, endPoint y: 149, distance: 79.0
click at [561, 149] on div "Item avulso OMELETE OMELETE R$ 28,00 0 MACARRÃO NA CHAPA MACARRÃO NA CHAPA R$ 2…" at bounding box center [423, 361] width 801 height 448
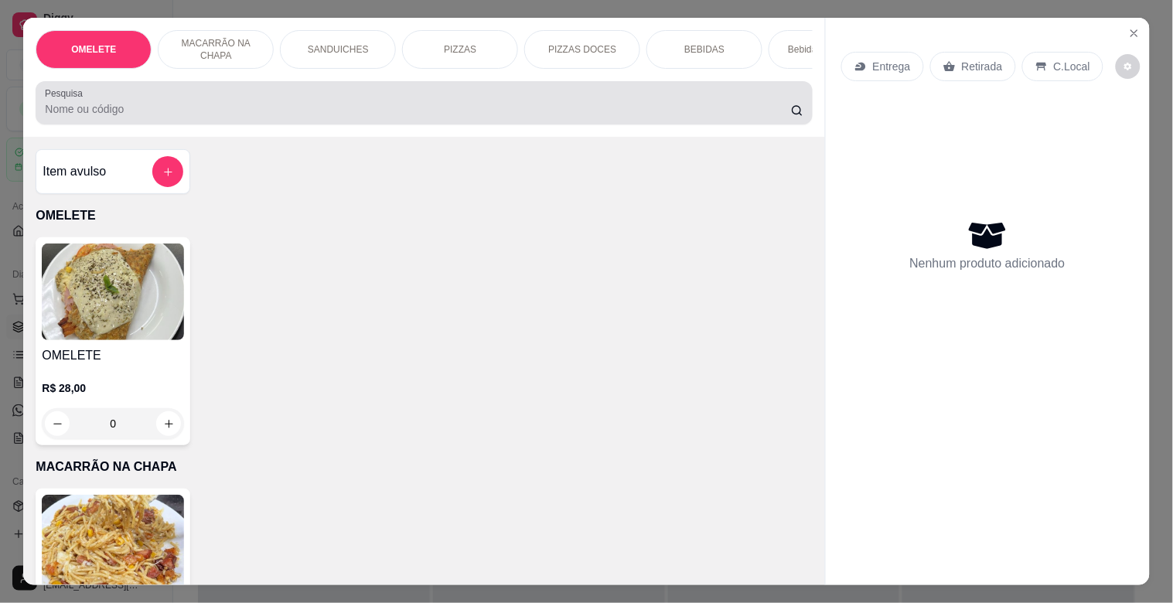
click at [128, 109] on input "Pesquisa" at bounding box center [418, 108] width 746 height 15
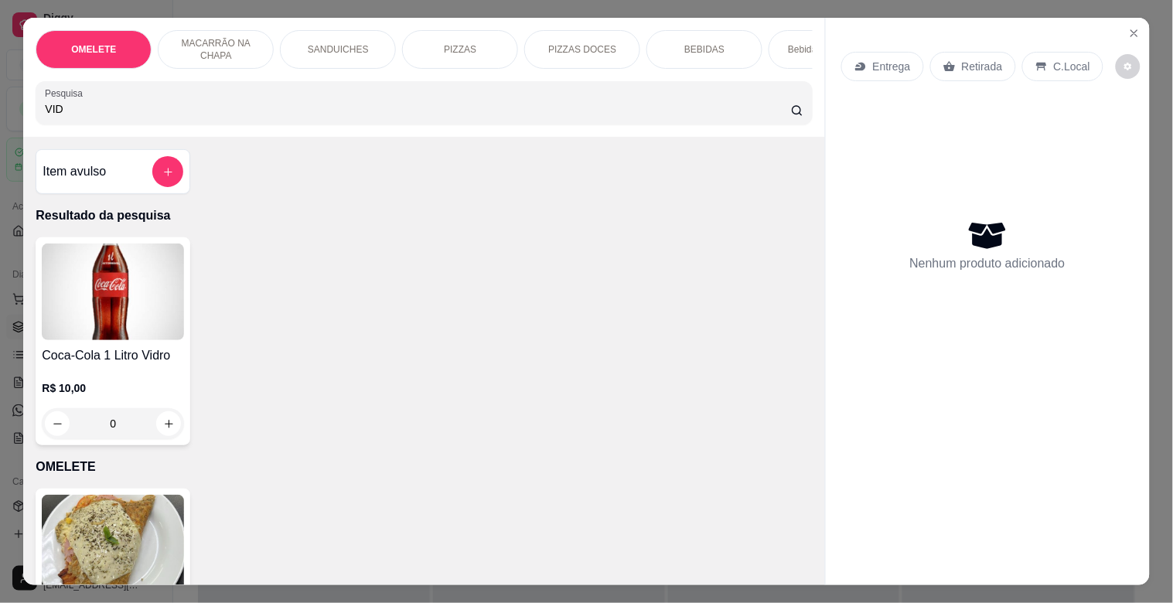
type input "VID"
click at [153, 357] on h4 "Coca-Cola 1 Litro Vidro" at bounding box center [113, 356] width 142 height 19
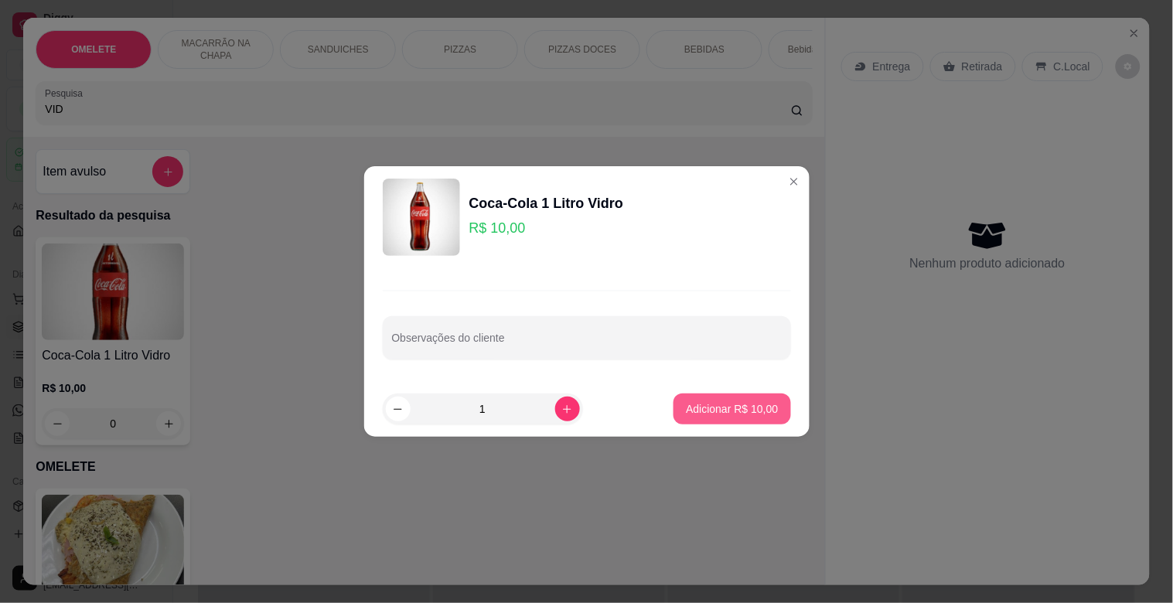
click at [722, 412] on p "Adicionar R$ 10,00" at bounding box center [732, 408] width 92 height 15
type input "1"
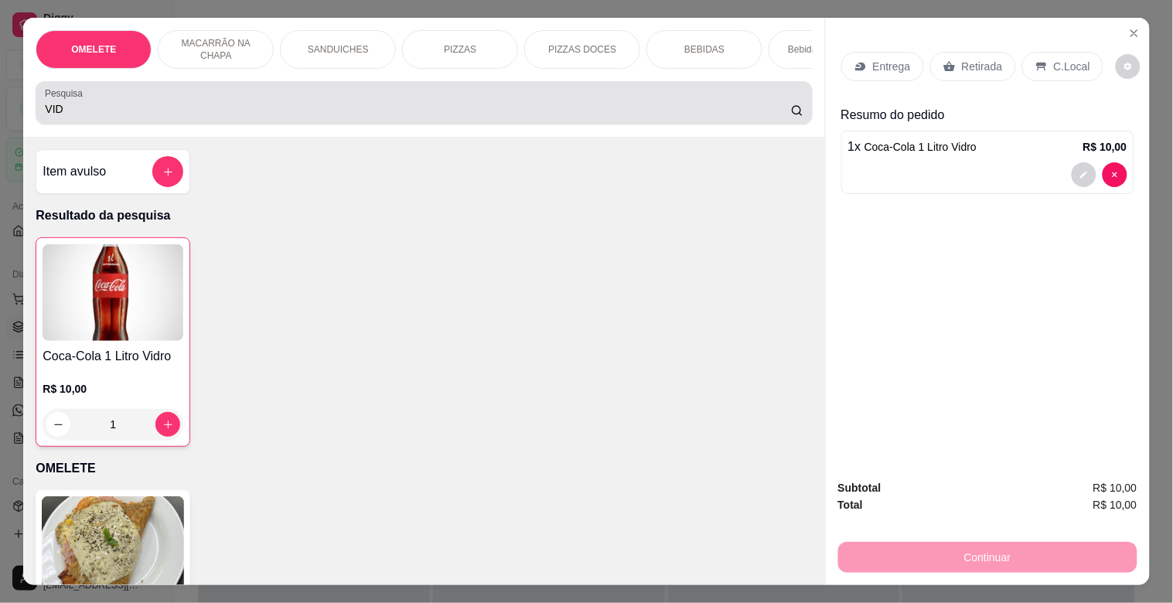
drag, startPoint x: 101, startPoint y: 106, endPoint x: 0, endPoint y: 105, distance: 101.3
click at [0, 105] on div "OMELETE MACARRÃO NA CHAPA SANDUICHES PIZZAS PIZZAS DOCES BEBIDAS Bebidas Alcoól…" at bounding box center [586, 301] width 1173 height 603
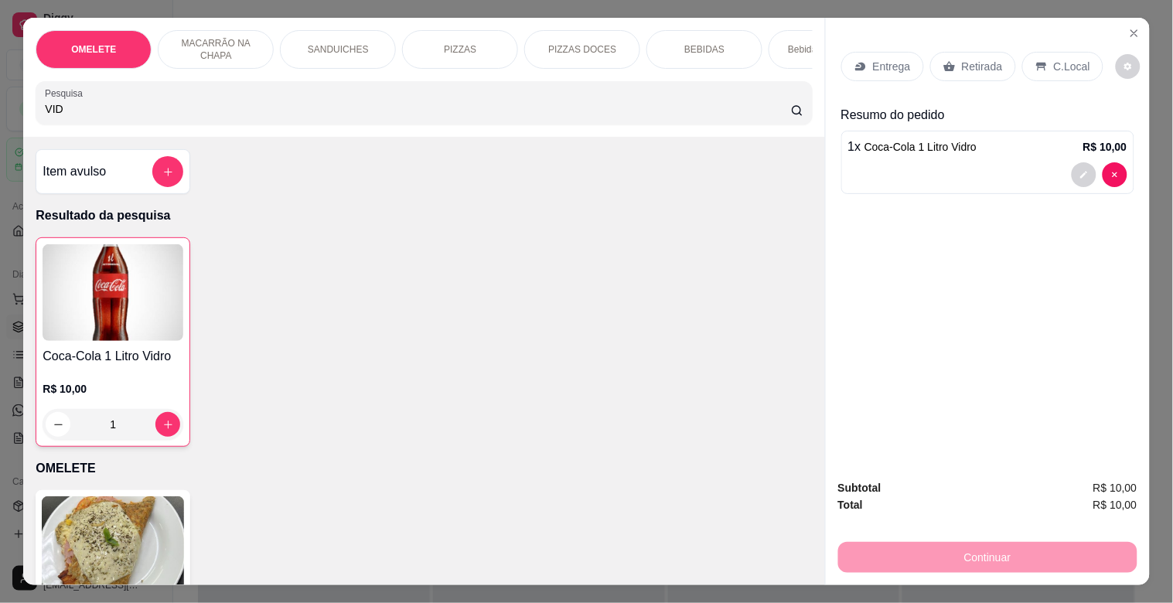
drag, startPoint x: 55, startPoint y: 117, endPoint x: 19, endPoint y: 121, distance: 36.7
click at [23, 121] on div "OMELETE MACARRÃO NA CHAPA SANDUICHES PIZZAS PIZZAS DOCES BEBIDAS Bebidas Alcoól…" at bounding box center [423, 77] width 801 height 119
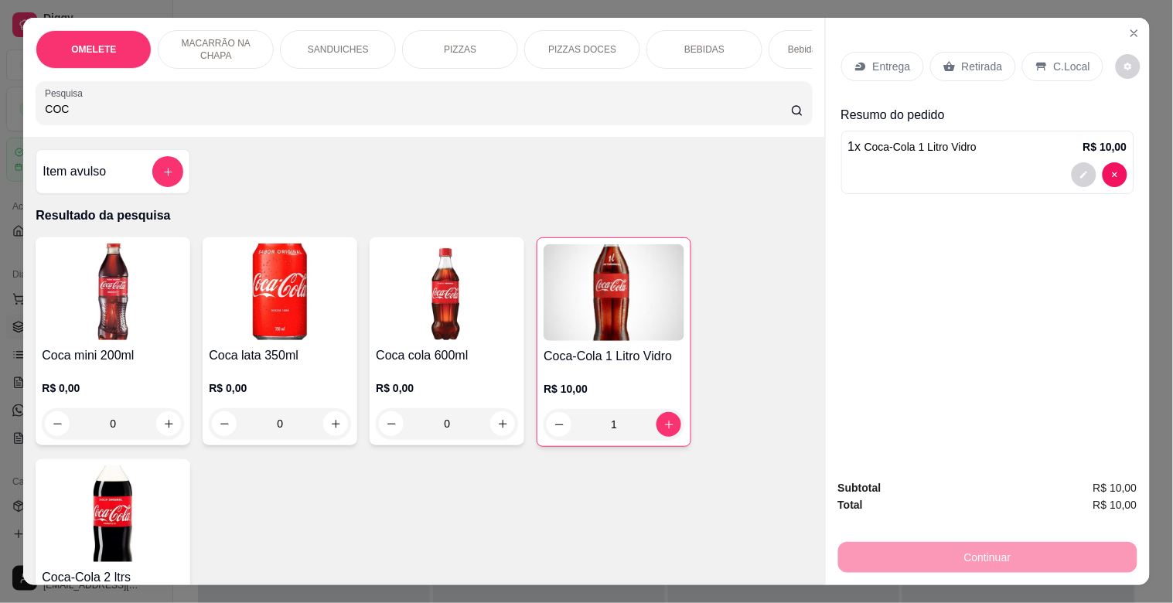
type input "COC"
click at [469, 340] on img at bounding box center [447, 292] width 142 height 97
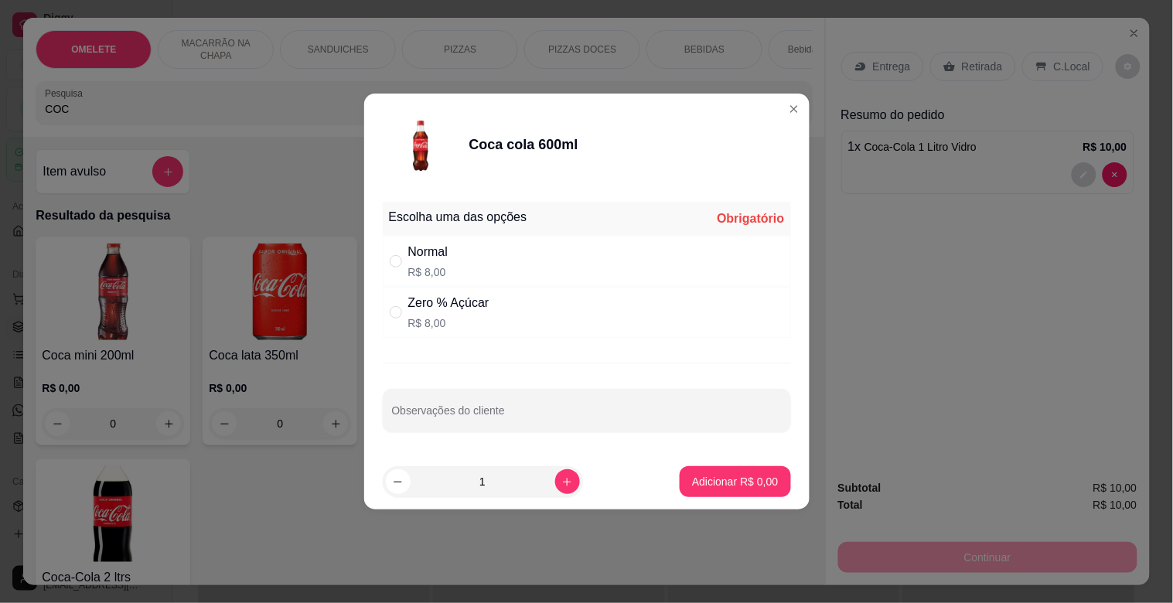
click at [514, 306] on div "Zero % Açúcar R$ 8,00" at bounding box center [587, 312] width 408 height 51
radio input "true"
click at [726, 467] on button "Adicionar R$ 8,00" at bounding box center [735, 481] width 111 height 31
type input "1"
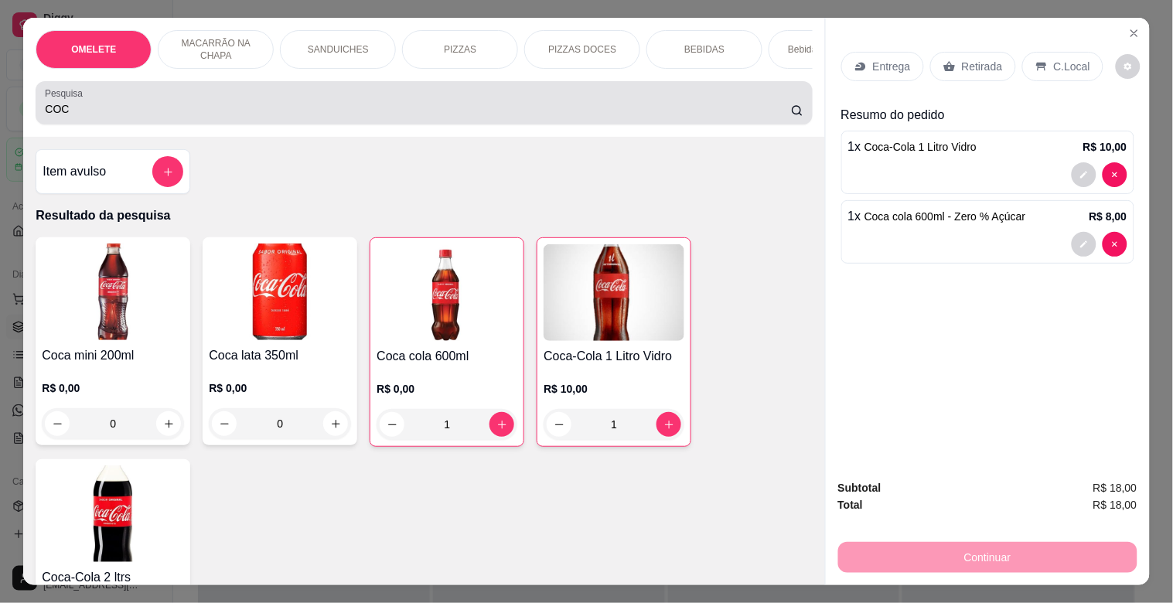
drag, startPoint x: 161, startPoint y: 97, endPoint x: 0, endPoint y: 95, distance: 160.9
click at [0, 95] on div "OMELETE MACARRÃO NA CHAPA SANDUICHES PIZZAS PIZZAS DOCES BEBIDAS Bebidas Alcoól…" at bounding box center [586, 301] width 1173 height 603
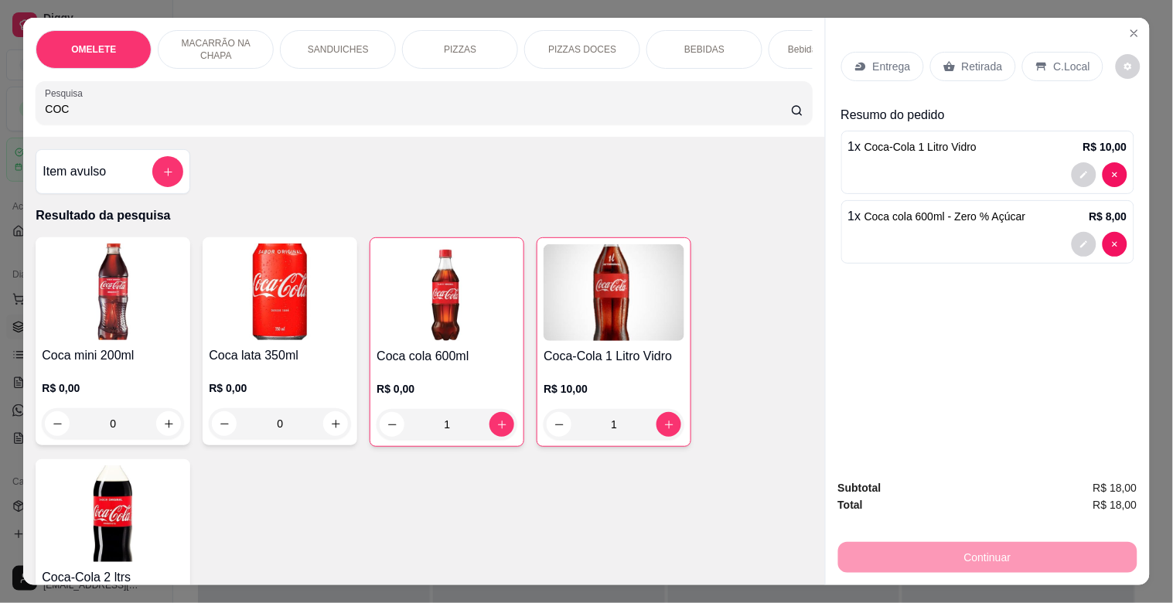
drag, startPoint x: 73, startPoint y: 121, endPoint x: 0, endPoint y: 111, distance: 73.4
click at [0, 111] on div "OMELETE MACARRÃO NA CHAPA SANDUICHES PIZZAS PIZZAS DOCES BEBIDAS Bebidas Alcoól…" at bounding box center [586, 301] width 1173 height 603
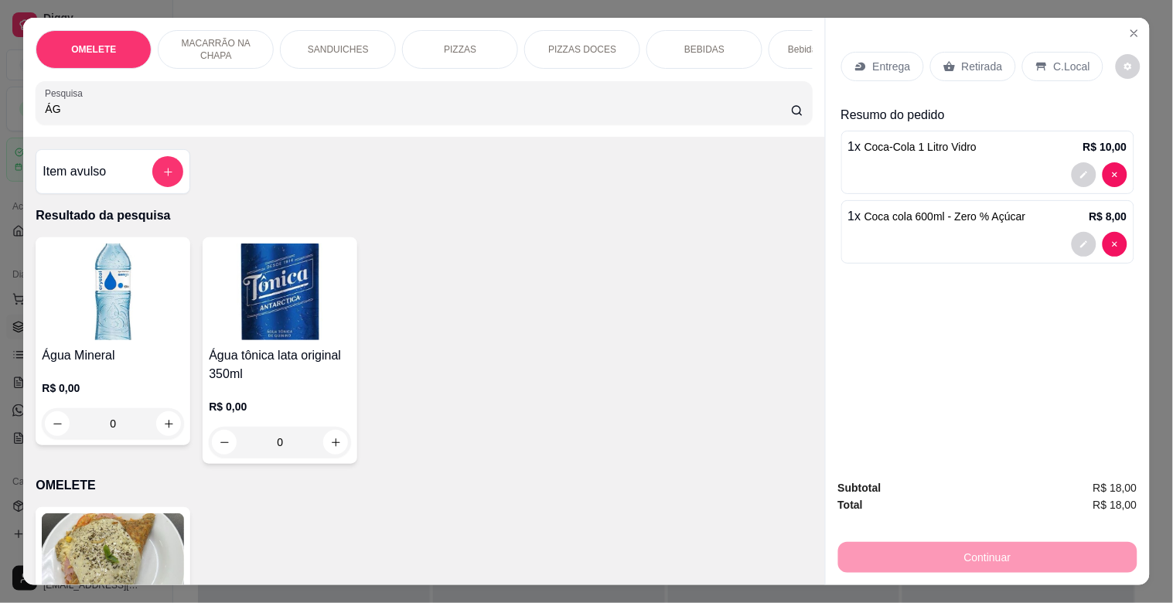
type input "ÁG"
click at [55, 340] on img at bounding box center [113, 292] width 142 height 97
drag, startPoint x: 82, startPoint y: 120, endPoint x: 16, endPoint y: 120, distance: 65.7
click at [23, 120] on div "OMELETE MACARRÃO NA CHAPA SANDUICHES PIZZAS PIZZAS DOCES BEBIDAS Bebidas Alcoól…" at bounding box center [423, 77] width 801 height 119
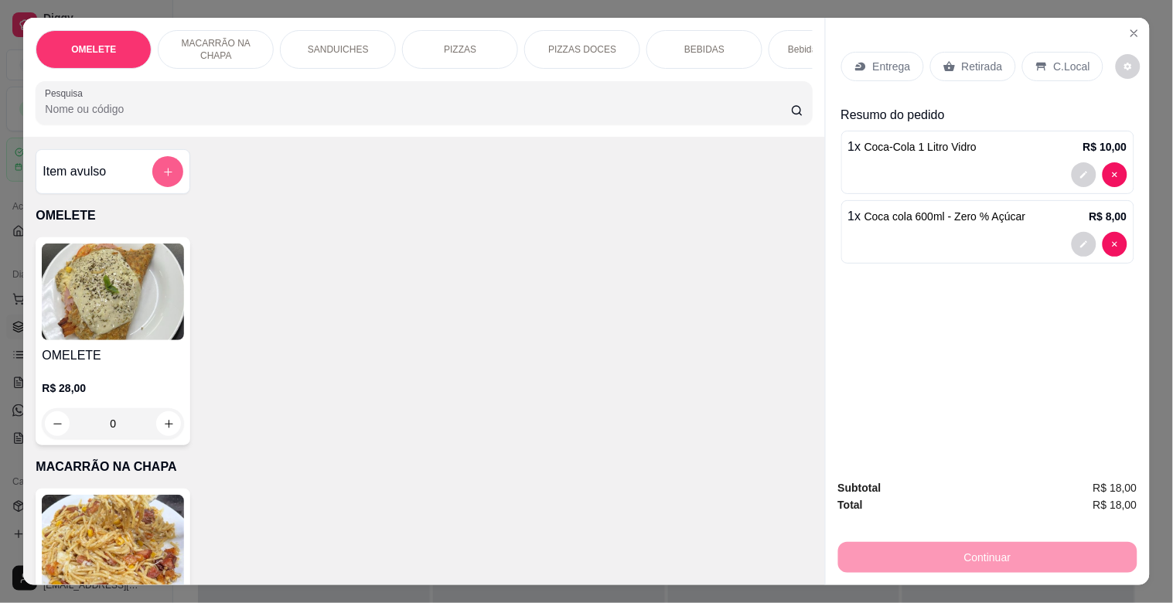
click at [169, 176] on button "add-separate-item" at bounding box center [167, 171] width 31 height 31
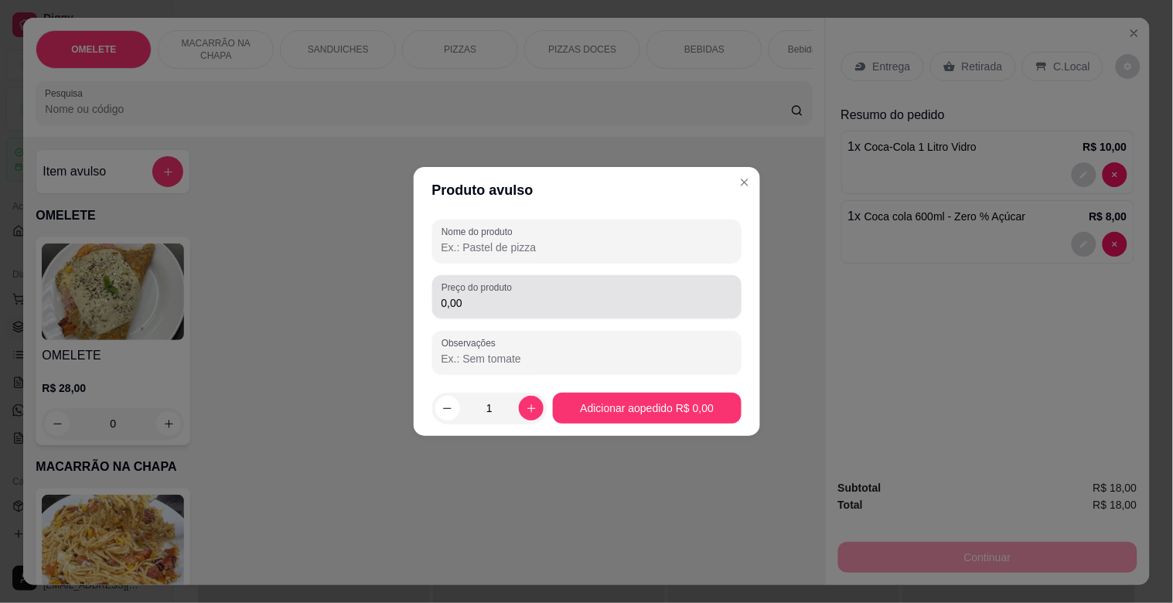
click at [495, 288] on label "Preço do produto" at bounding box center [480, 287] width 76 height 13
click at [495, 295] on input "0,00" at bounding box center [587, 302] width 291 height 15
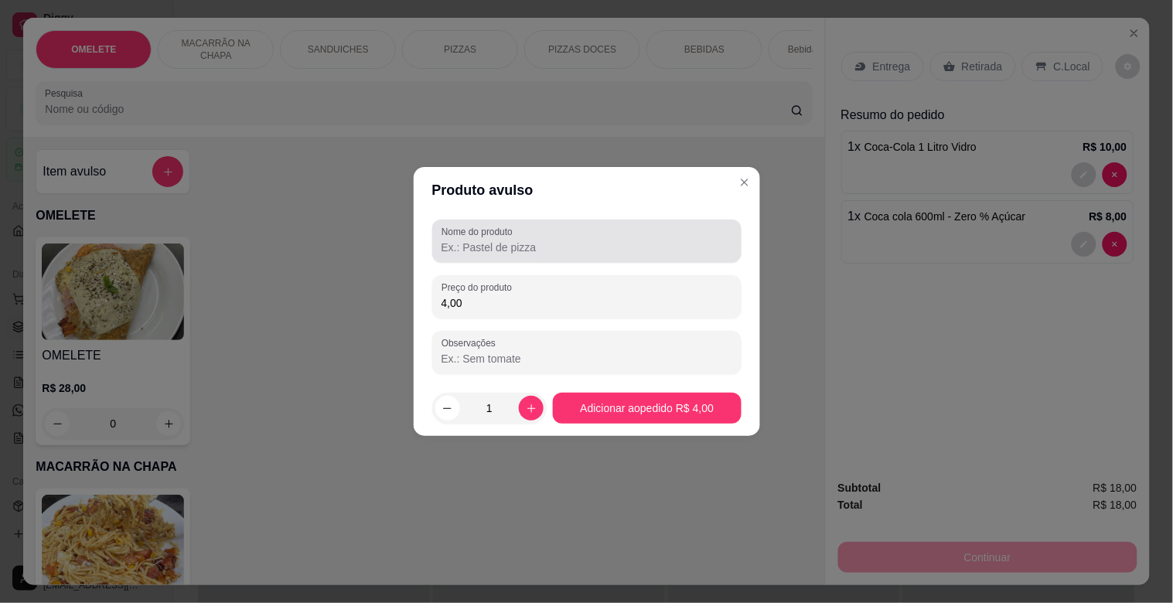
type input "4,00"
click at [538, 258] on div "Nome do produto" at bounding box center [586, 241] width 309 height 43
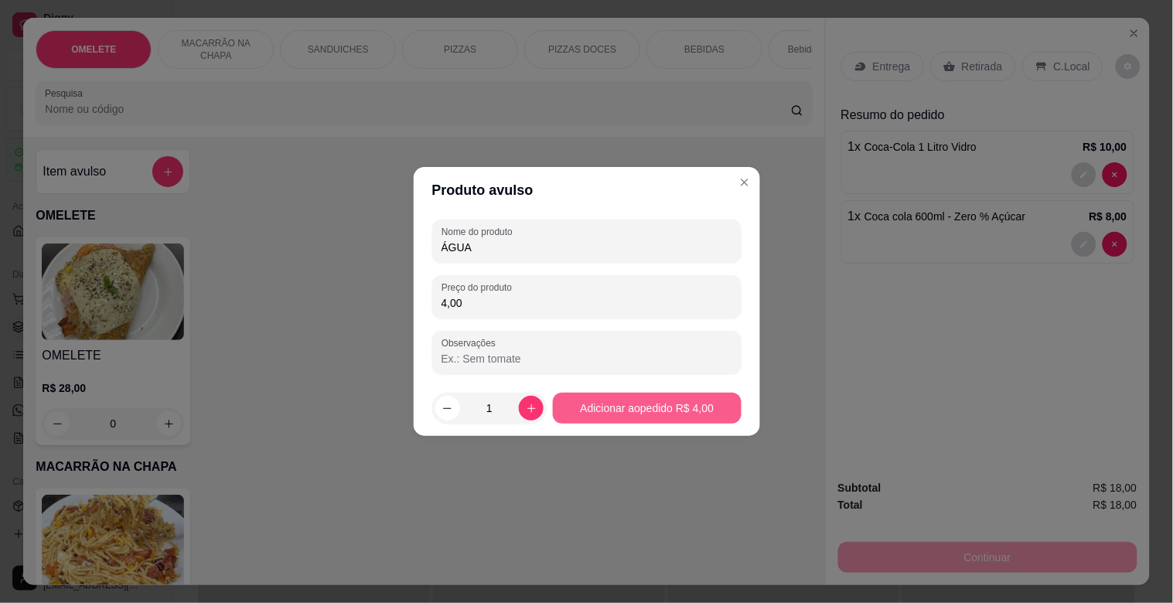
type input "ÁGUA"
click at [671, 412] on div "OMELETE R$ 28,00 0" at bounding box center [424, 341] width 777 height 208
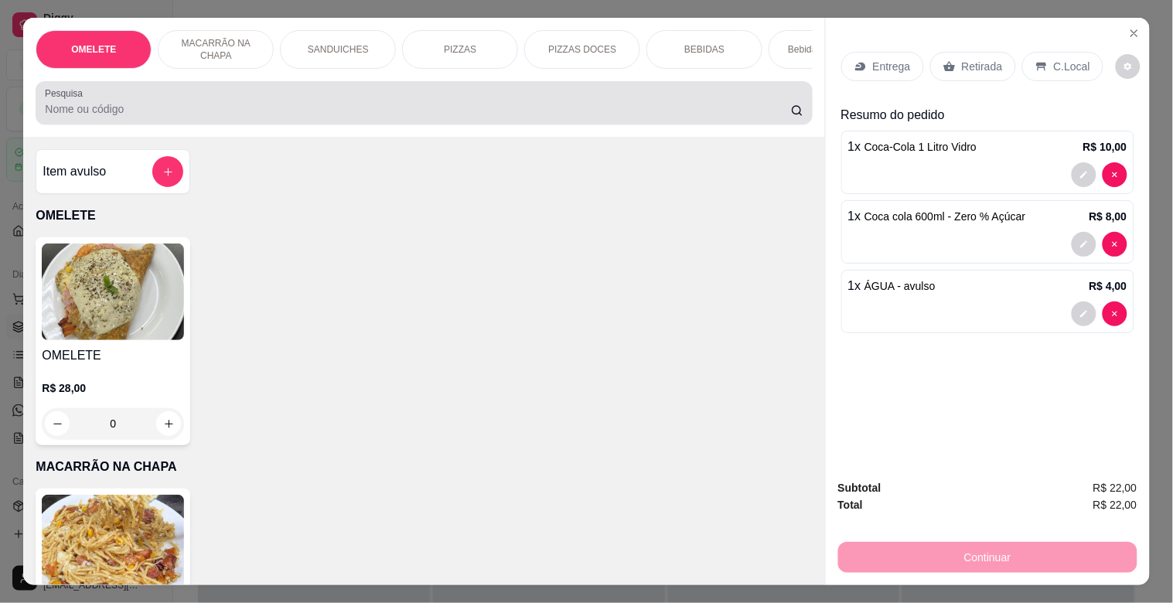
click at [235, 117] on input "Pesquisa" at bounding box center [418, 108] width 746 height 15
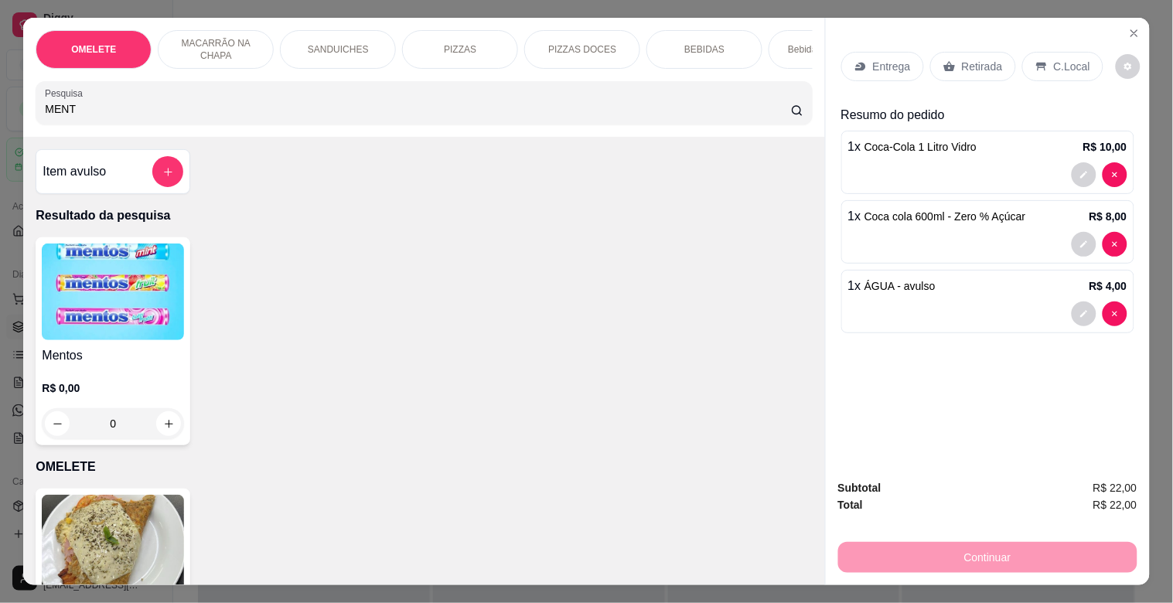
type input "MENT"
click at [143, 265] on img at bounding box center [113, 292] width 142 height 97
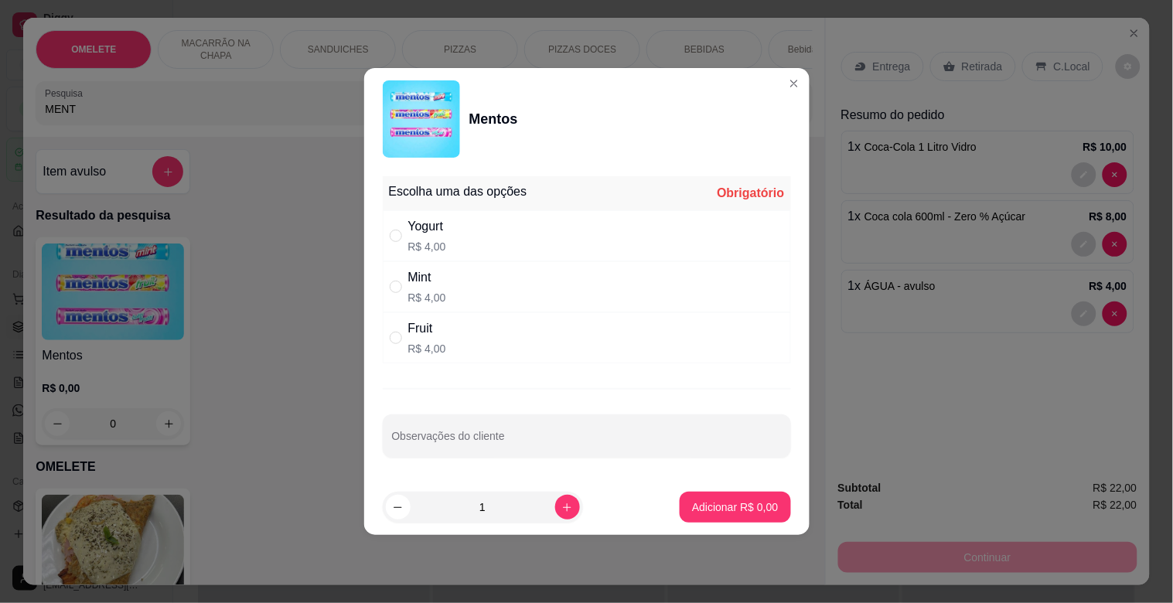
click at [473, 245] on div "Yogurt R$ 4,00" at bounding box center [587, 235] width 408 height 51
radio input "true"
click at [736, 499] on button "Adicionar R$ 4,00" at bounding box center [735, 507] width 111 height 31
type input "1"
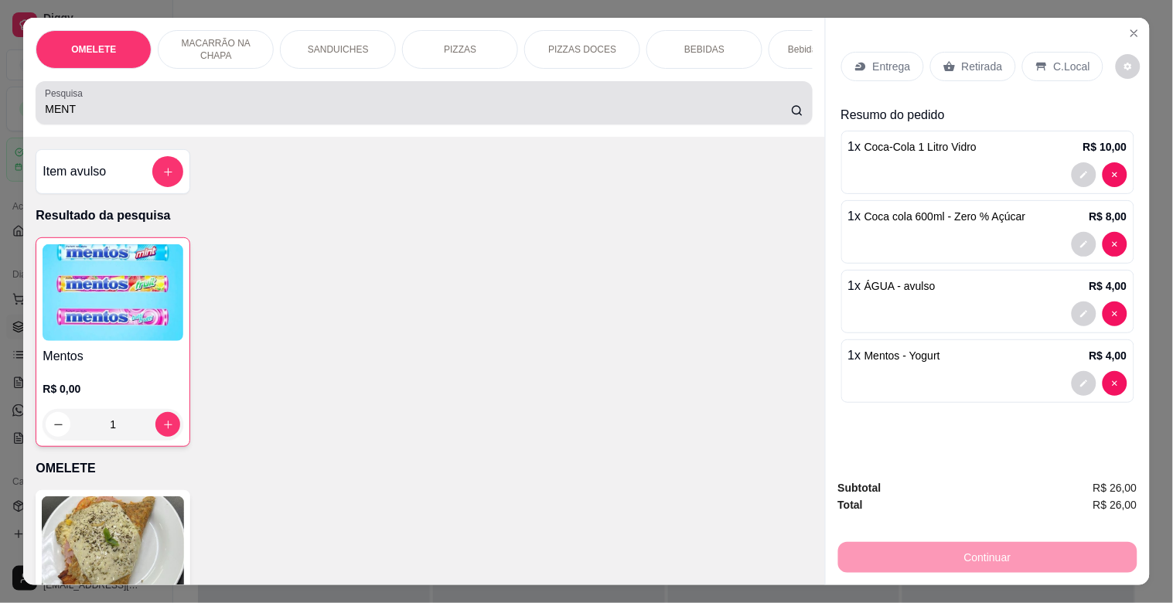
drag, startPoint x: 76, startPoint y: 105, endPoint x: 0, endPoint y: 124, distance: 78.0
click at [0, 122] on div "OMELETE MACARRÃO NA CHAPA SANDUICHES PIZZAS PIZZAS DOCES BEBIDAS Bebidas Alcoól…" at bounding box center [586, 301] width 1173 height 603
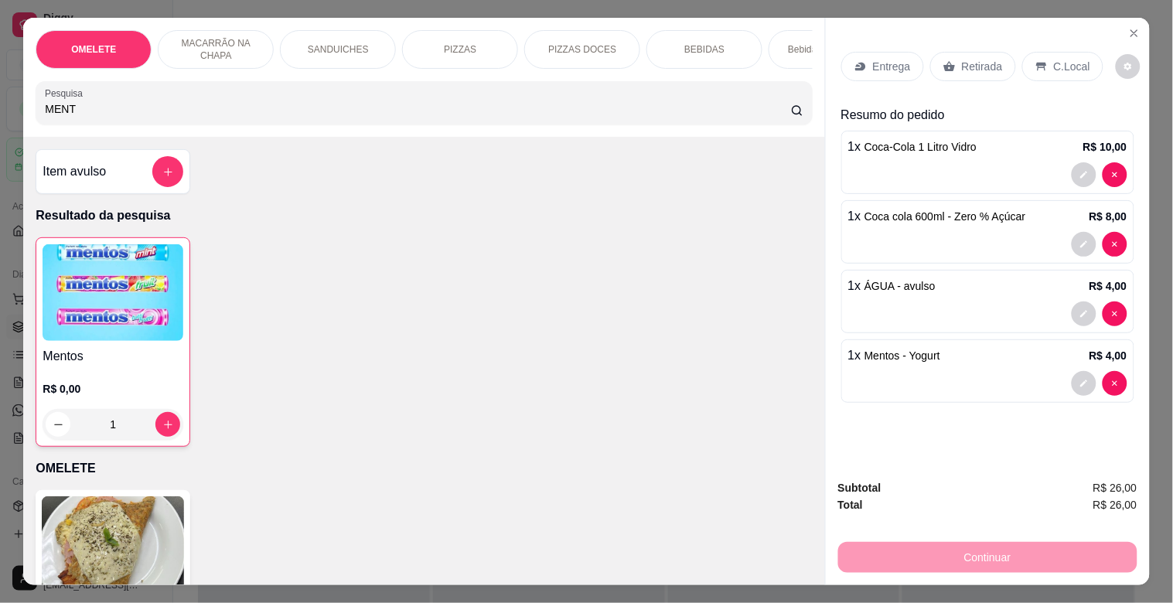
drag, startPoint x: 86, startPoint y: 111, endPoint x: 0, endPoint y: 111, distance: 85.9
click at [0, 111] on div "OMELETE MACARRÃO NA CHAPA SANDUICHES PIZZAS PIZZAS DOCES BEBIDAS Bebidas Alcoól…" at bounding box center [586, 301] width 1173 height 603
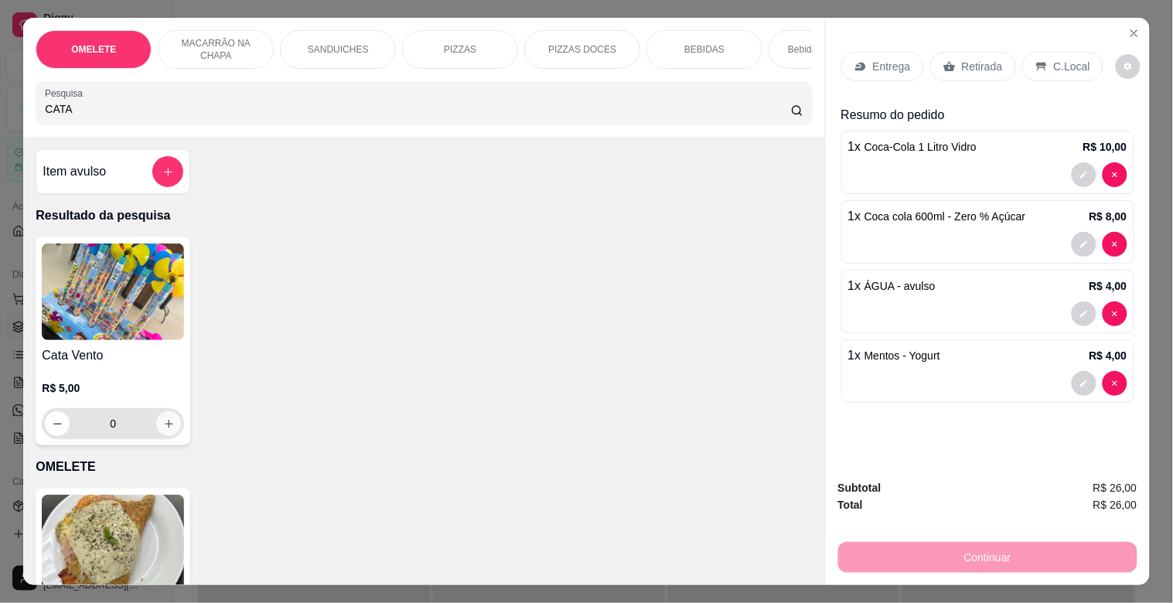
type input "CATA"
click at [163, 428] on icon "increase-product-quantity" at bounding box center [169, 424] width 12 height 12
type input "1"
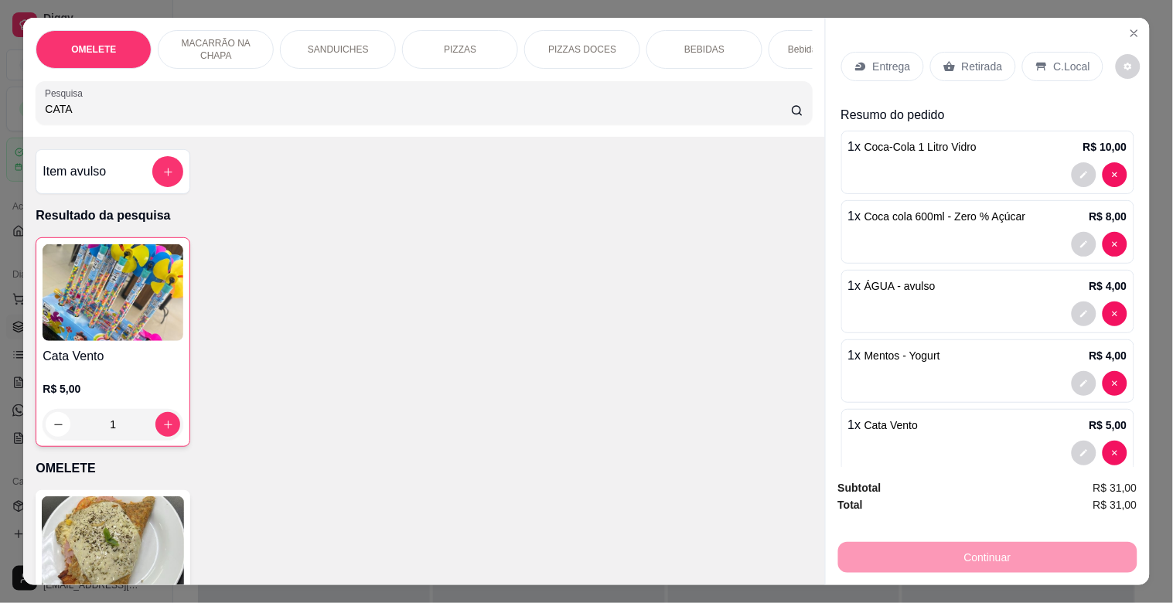
drag, startPoint x: 75, startPoint y: 112, endPoint x: 0, endPoint y: 97, distance: 76.6
click at [0, 97] on div "OMELETE MACARRÃO NA CHAPA SANDUICHES PIZZAS PIZZAS DOCES BEBIDAS Bebidas Alcoól…" at bounding box center [586, 301] width 1173 height 603
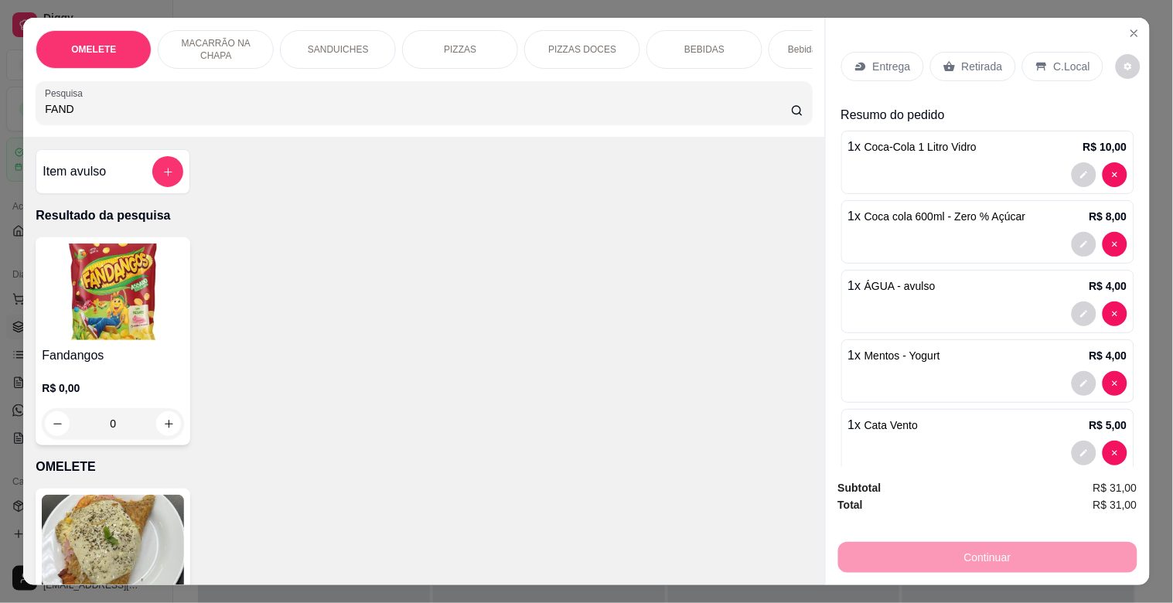
type input "FAND"
click at [108, 291] on img at bounding box center [113, 292] width 142 height 97
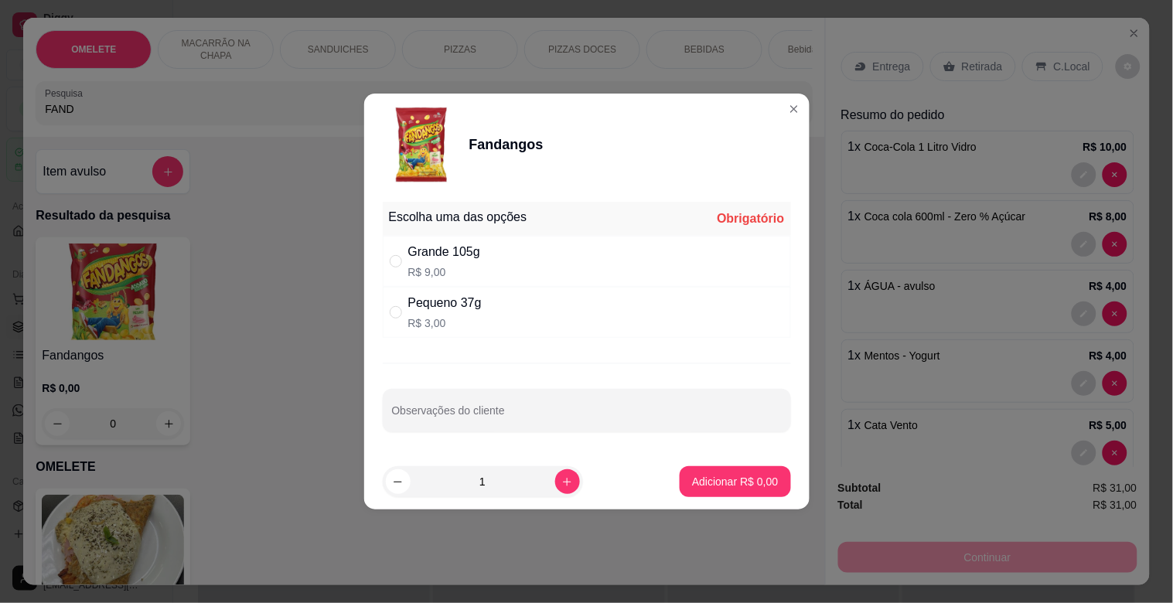
drag, startPoint x: 472, startPoint y: 312, endPoint x: 659, endPoint y: 380, distance: 199.2
click at [473, 312] on div "Pequeno 37g" at bounding box center [444, 303] width 73 height 19
radio input "true"
click at [769, 481] on button "Adicionar R$ 3,00" at bounding box center [735, 481] width 111 height 31
type input "1"
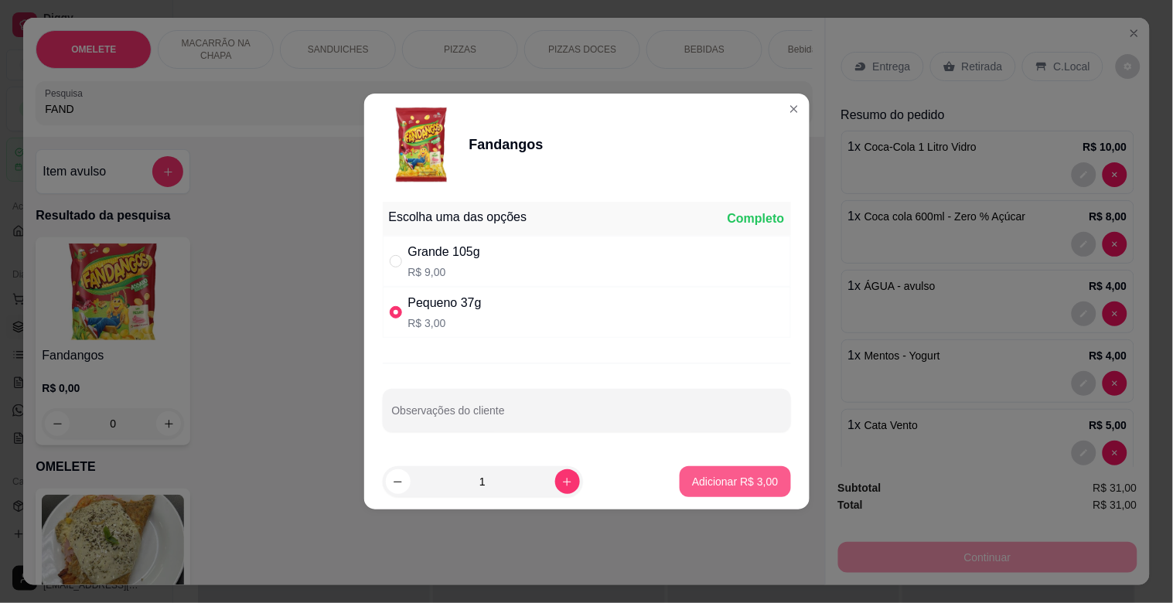
type input "1"
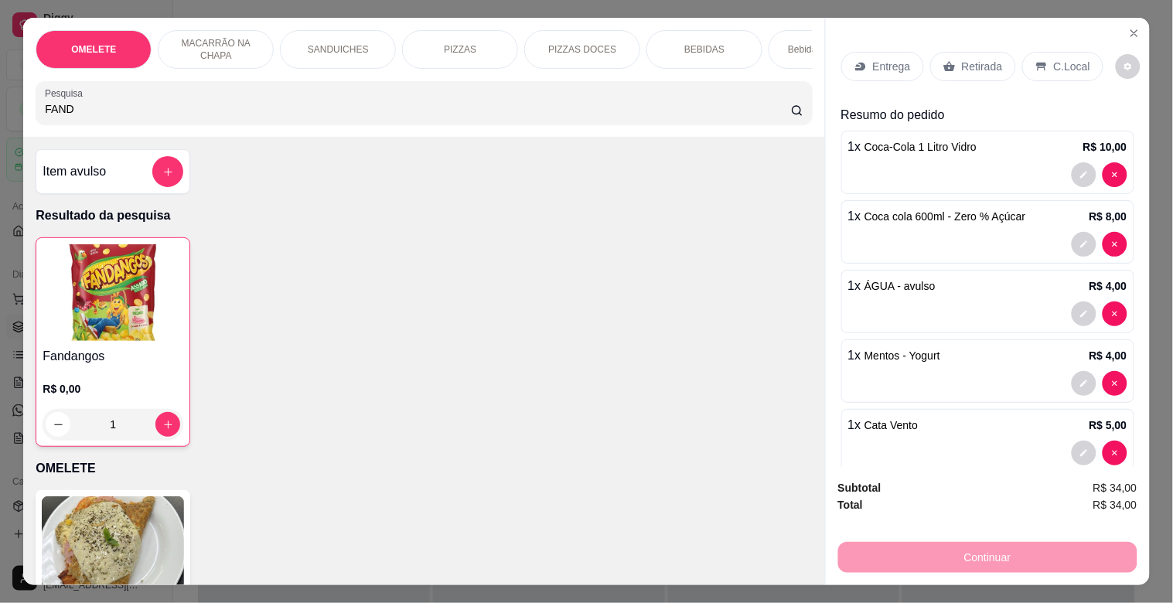
drag, startPoint x: 43, startPoint y: 107, endPoint x: 2, endPoint y: 107, distance: 41.0
click at [5, 107] on div "OMELETE MACARRÃO NA CHAPA SANDUICHES PIZZAS PIZZAS DOCES BEBIDAS Bebidas Alcoól…" at bounding box center [586, 301] width 1173 height 603
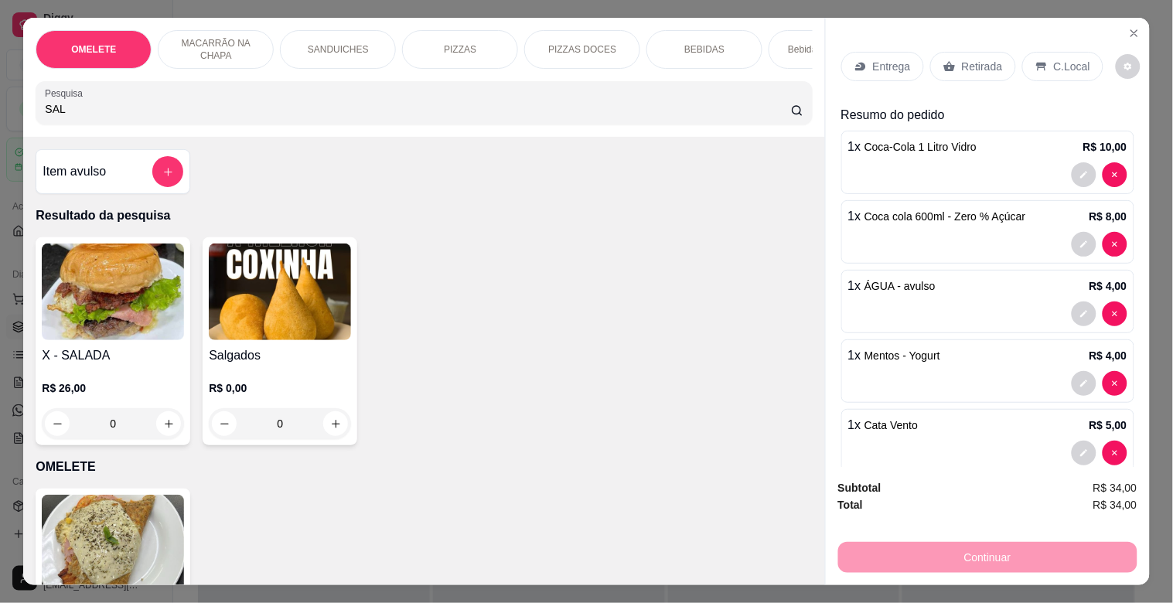
type input "SAL"
click at [284, 333] on img at bounding box center [280, 292] width 142 height 97
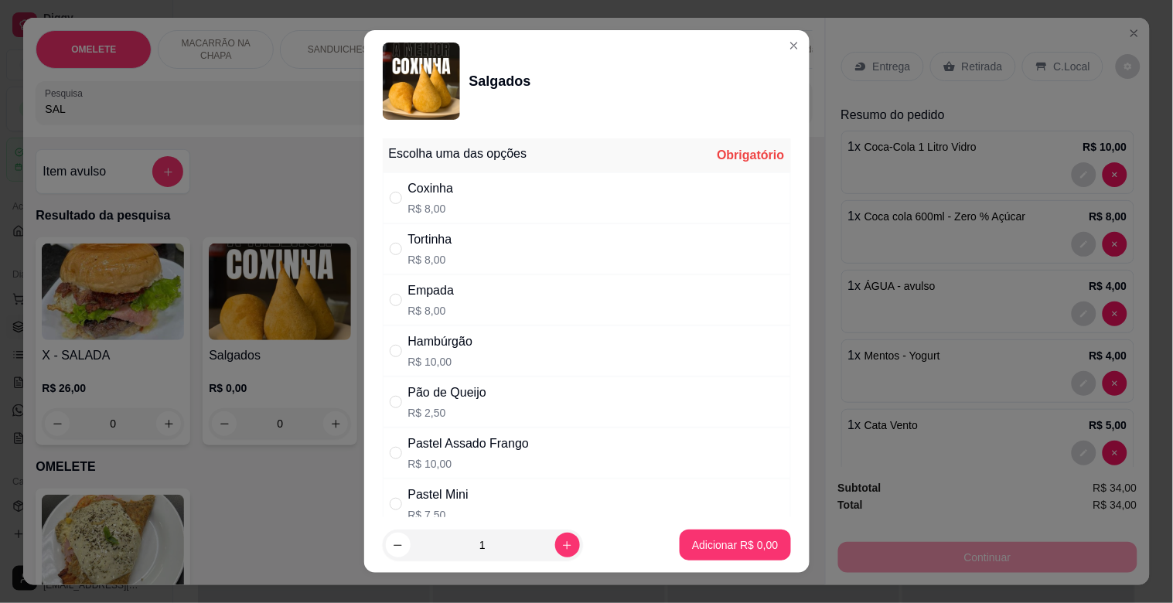
click at [480, 412] on p "R$ 2,50" at bounding box center [447, 412] width 78 height 15
radio input "true"
click at [733, 531] on button "Adicionar R$ 2,50" at bounding box center [735, 546] width 108 height 30
type input "1"
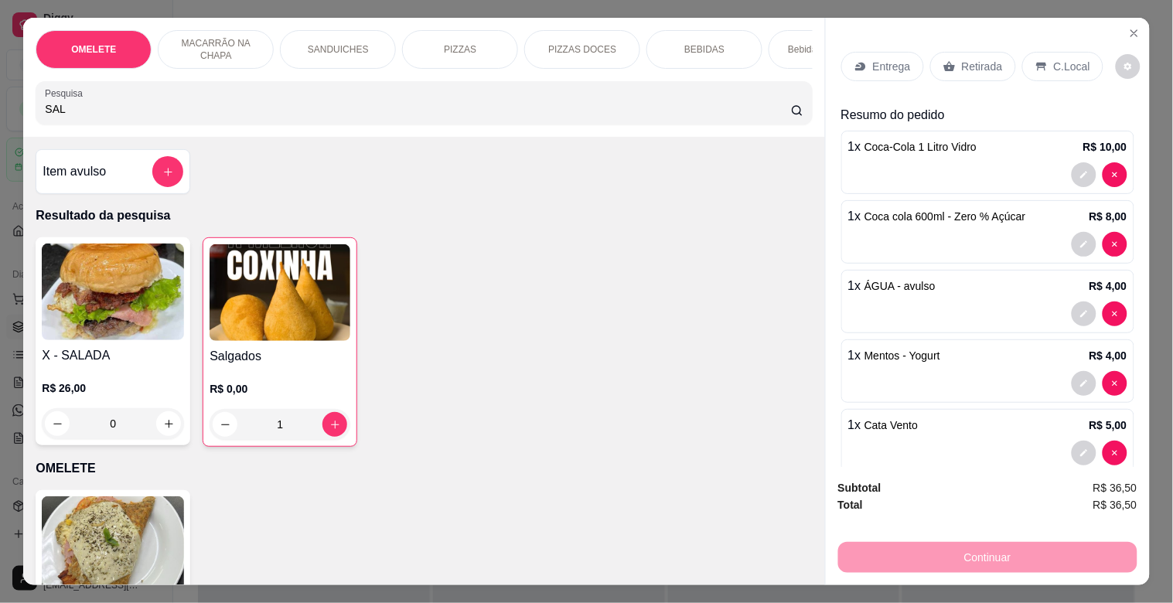
drag, startPoint x: 79, startPoint y: 121, endPoint x: 0, endPoint y: 119, distance: 78.9
click at [0, 112] on div "OMELETE MACARRÃO NA CHAPA SANDUICHES PIZZAS PIZZAS DOCES BEBIDAS Bebidas Alcoól…" at bounding box center [586, 301] width 1173 height 603
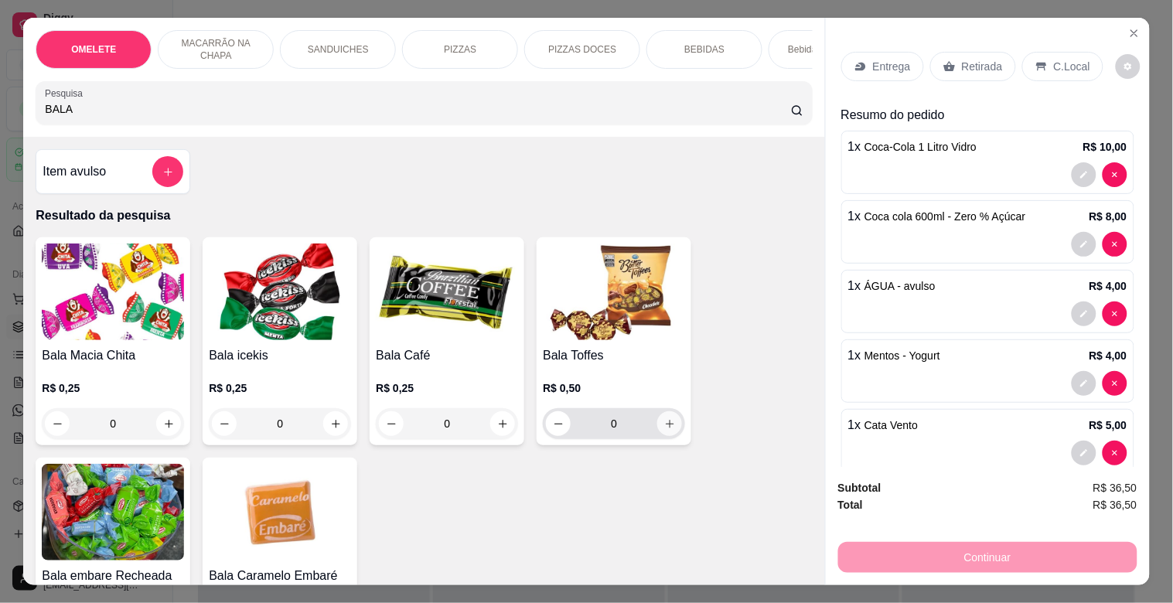
type input "BALA"
click at [657, 435] on button "increase-product-quantity" at bounding box center [669, 424] width 25 height 25
type input "1"
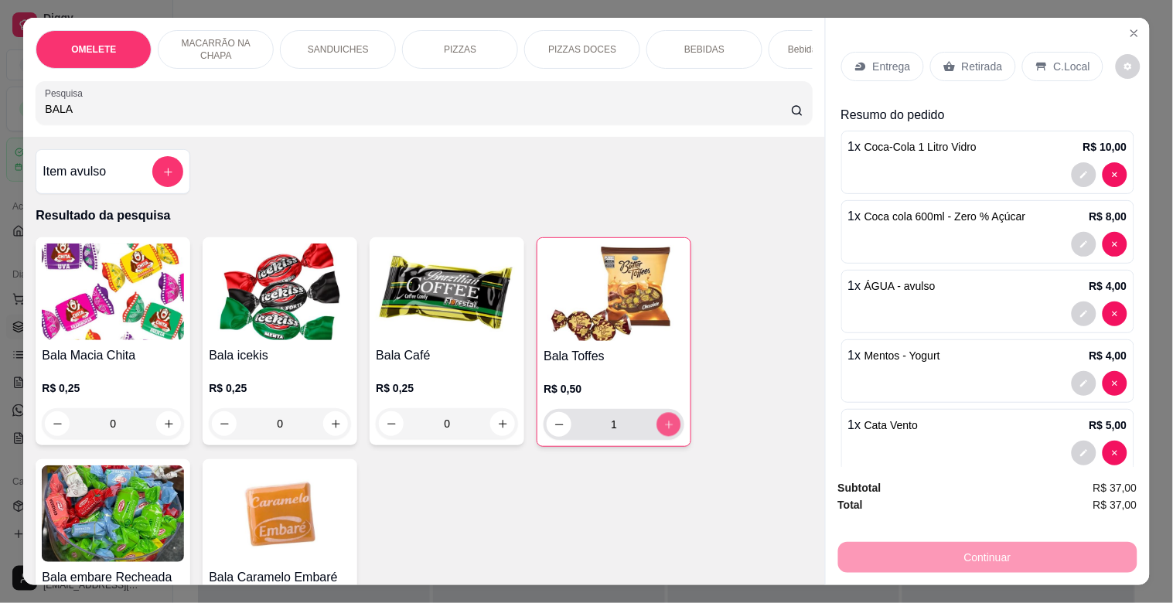
click at [657, 435] on button "increase-product-quantity" at bounding box center [669, 425] width 24 height 24
click at [664, 431] on icon "increase-product-quantity" at bounding box center [670, 425] width 12 height 12
type input "4"
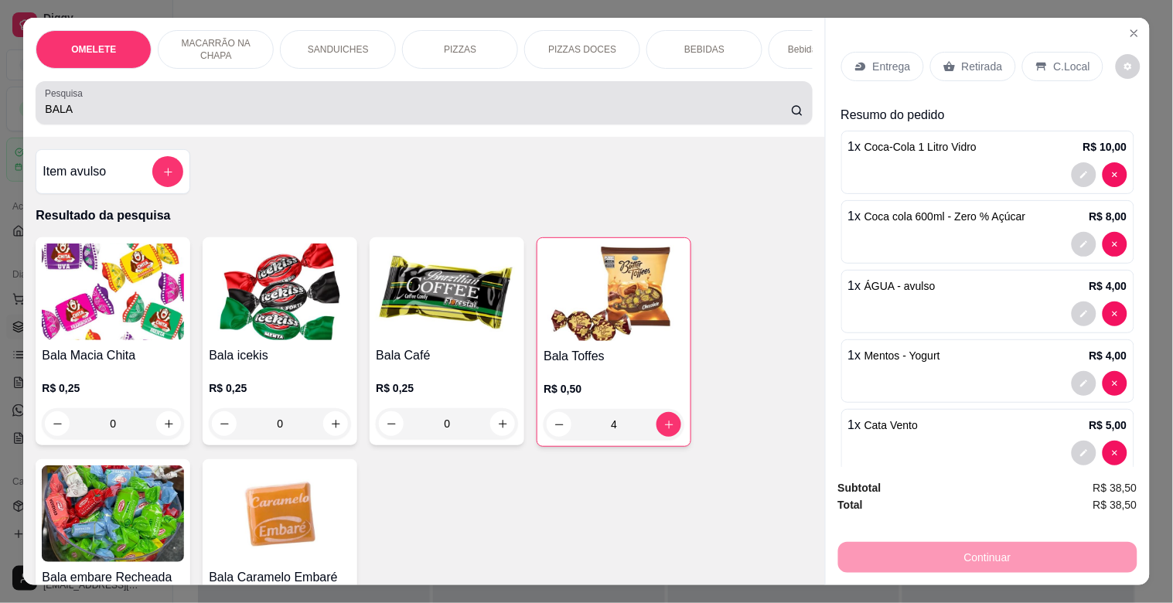
drag, startPoint x: 88, startPoint y: 110, endPoint x: 0, endPoint y: 110, distance: 88.2
click at [0, 110] on div "OMELETE MACARRÃO NA CHAPA SANDUICHES PIZZAS PIZZAS DOCES BEBIDAS Bebidas Alcoól…" at bounding box center [586, 301] width 1173 height 603
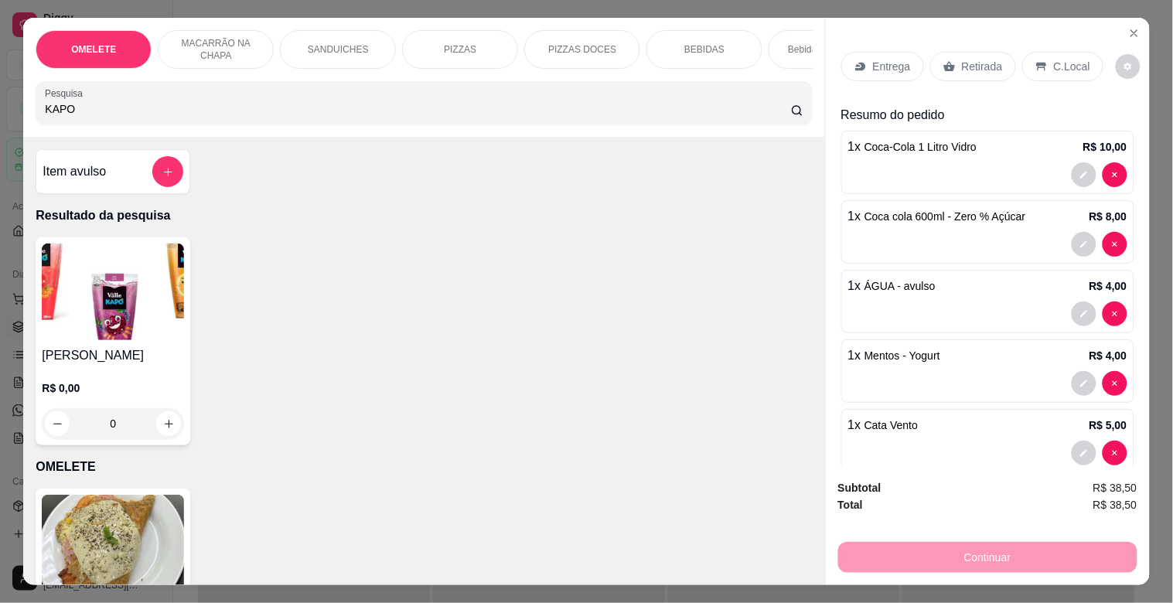
type input "KAPO"
click at [82, 330] on img at bounding box center [113, 292] width 142 height 97
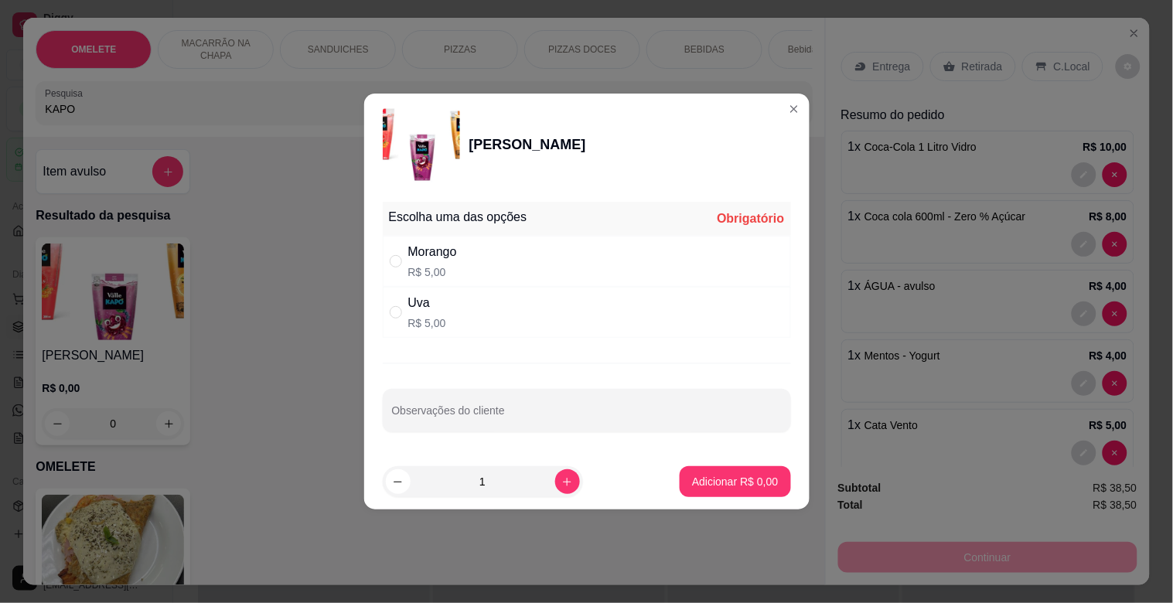
click at [465, 312] on div "Uva R$ 5,00" at bounding box center [587, 312] width 408 height 51
radio input "true"
click at [735, 475] on p "Adicionar R$ 5,00" at bounding box center [735, 481] width 86 height 15
type input "1"
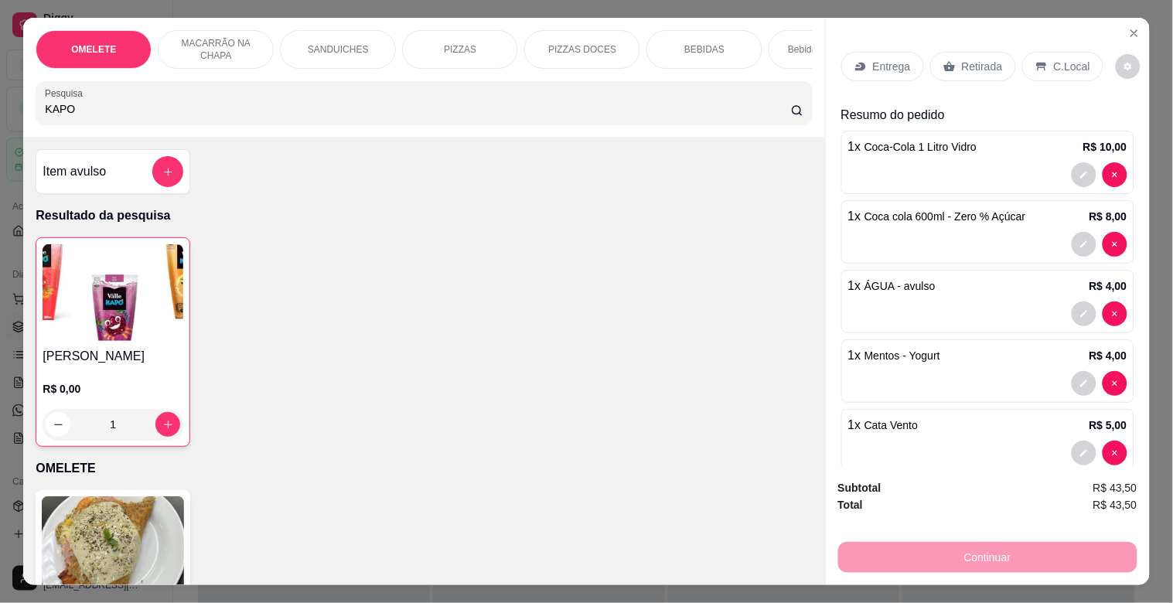
click at [1036, 60] on icon at bounding box center [1042, 66] width 12 height 12
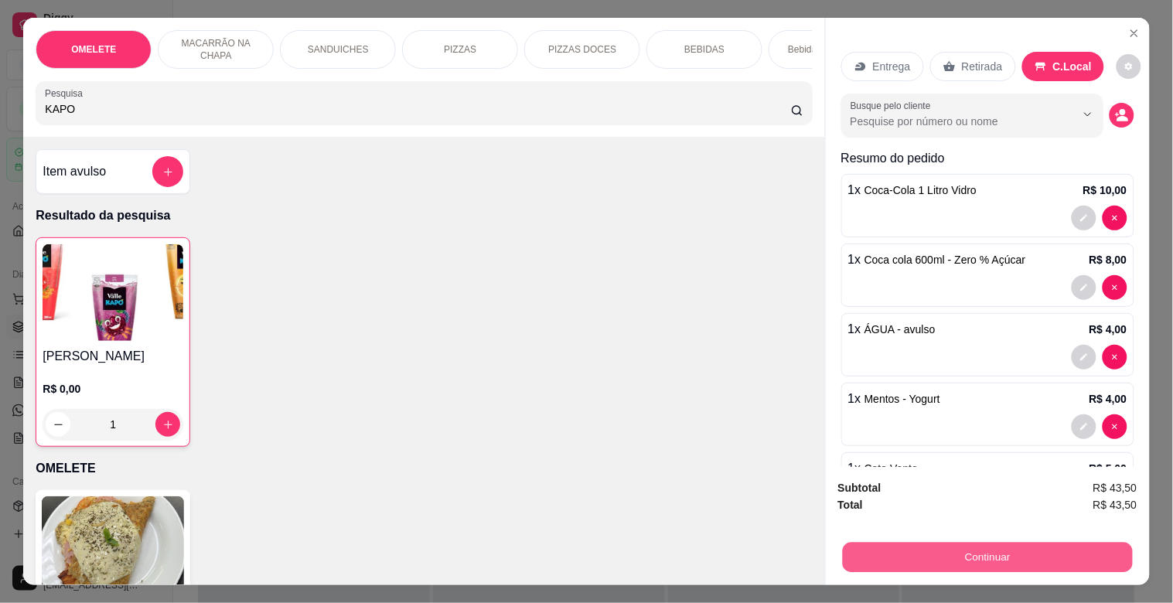
click at [934, 549] on button "Continuar" at bounding box center [987, 557] width 290 height 30
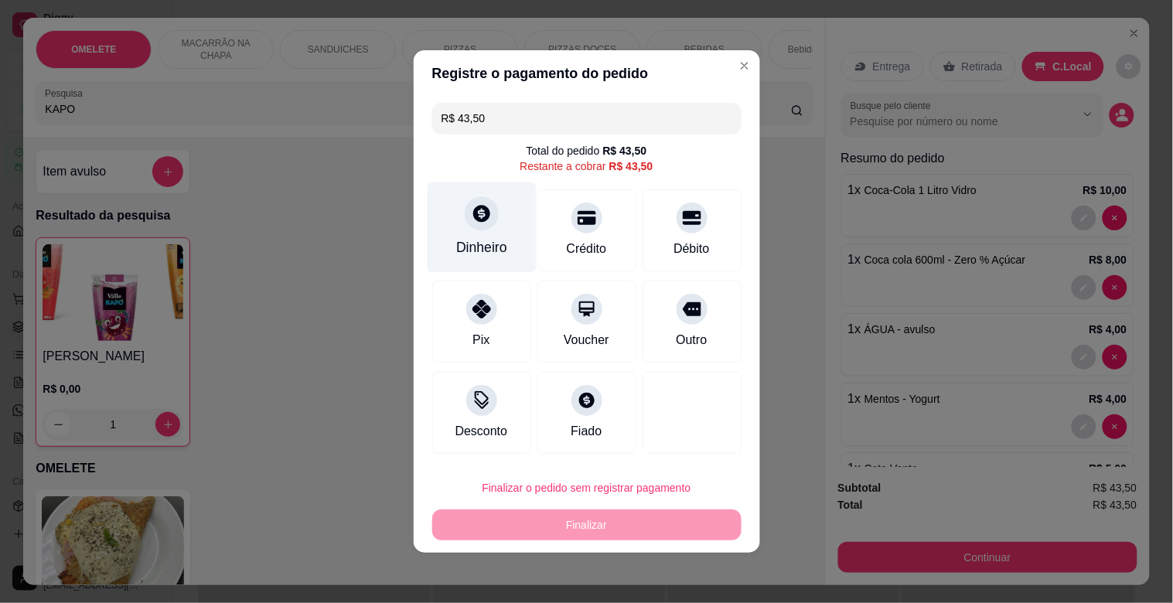
click at [500, 241] on div "Dinheiro" at bounding box center [481, 247] width 51 height 20
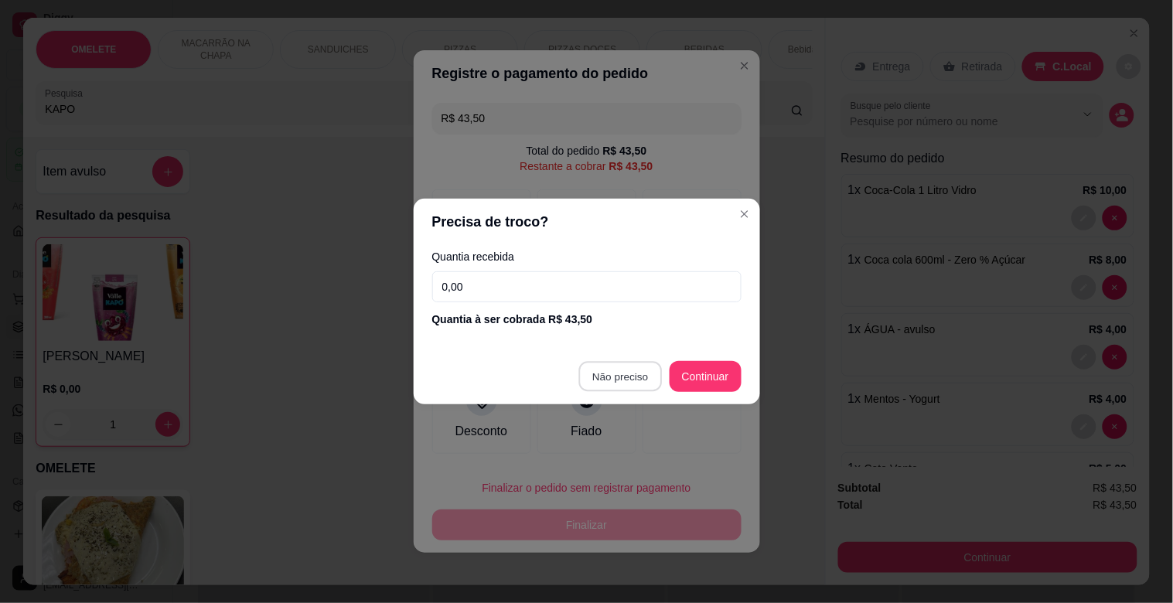
type input "R$ 0,00"
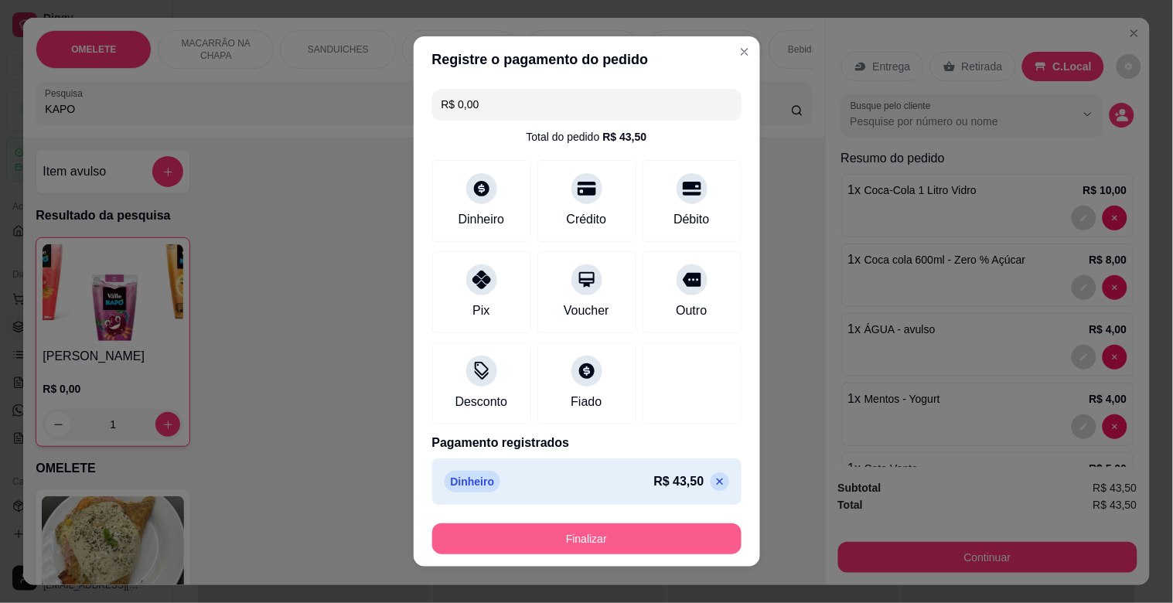
click at [598, 538] on button "Finalizar" at bounding box center [586, 539] width 309 height 31
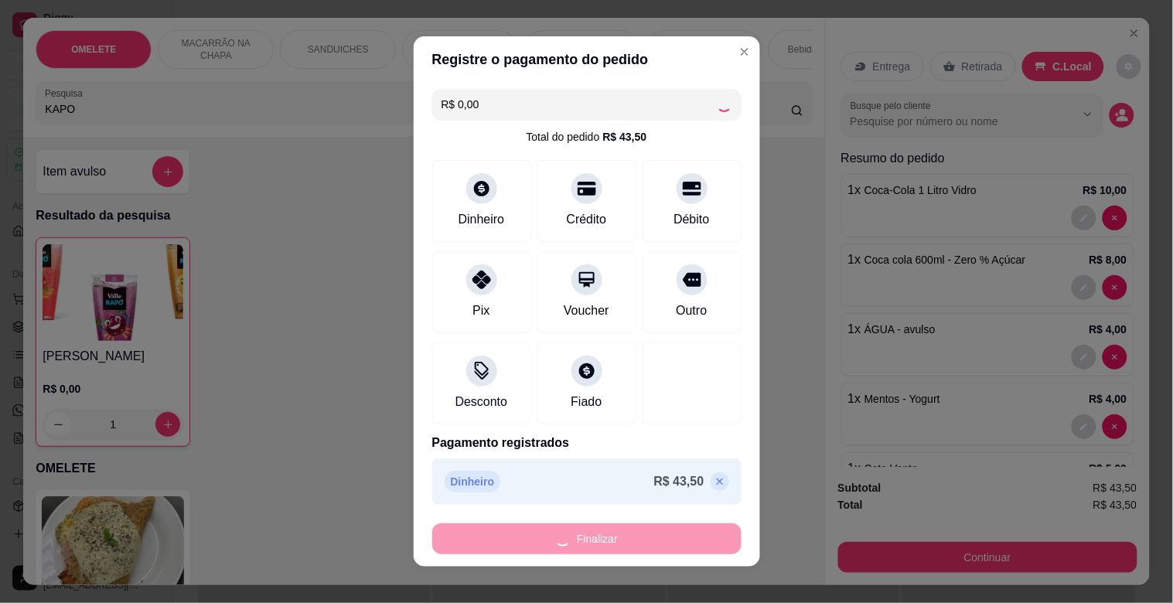
type input "0"
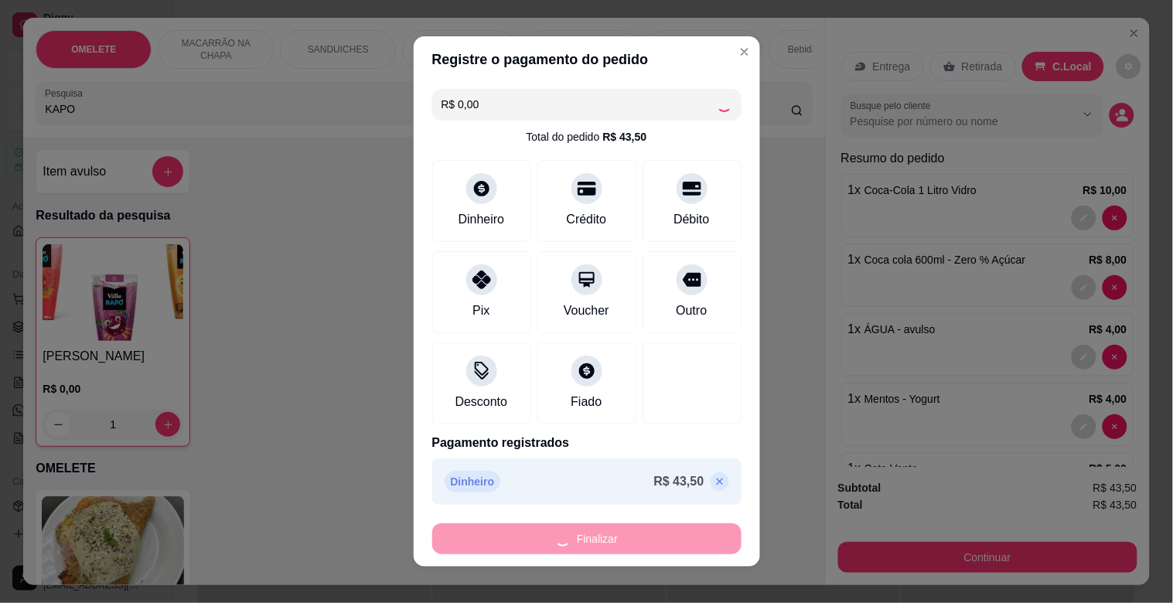
type input "0"
type input "-R$ 43,50"
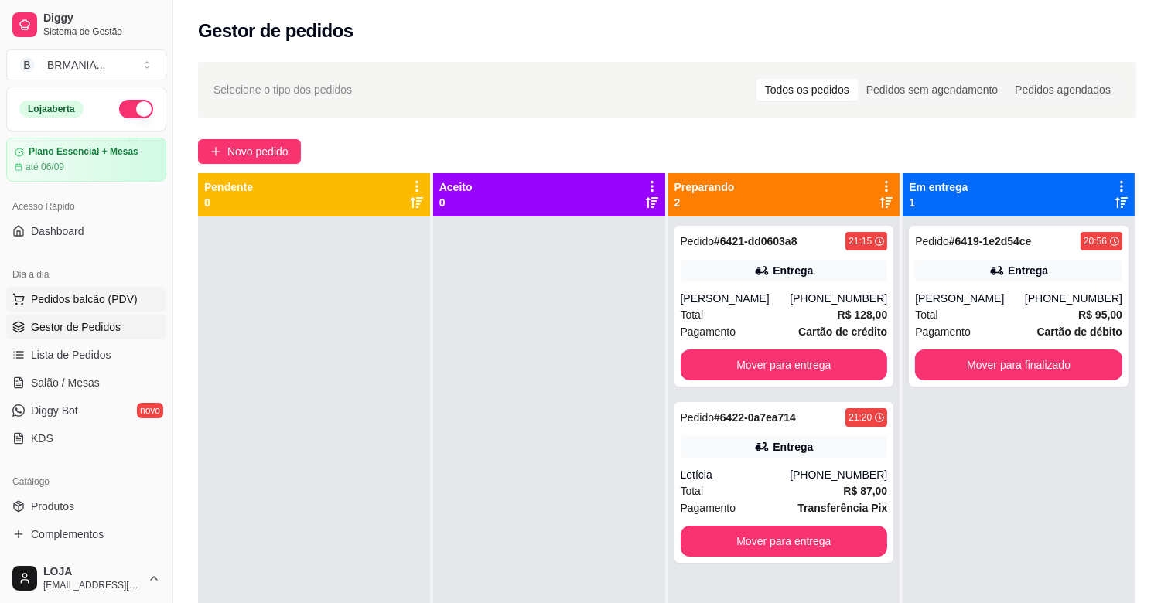
click at [56, 302] on span "Pedidos balcão (PDV)" at bounding box center [84, 299] width 107 height 15
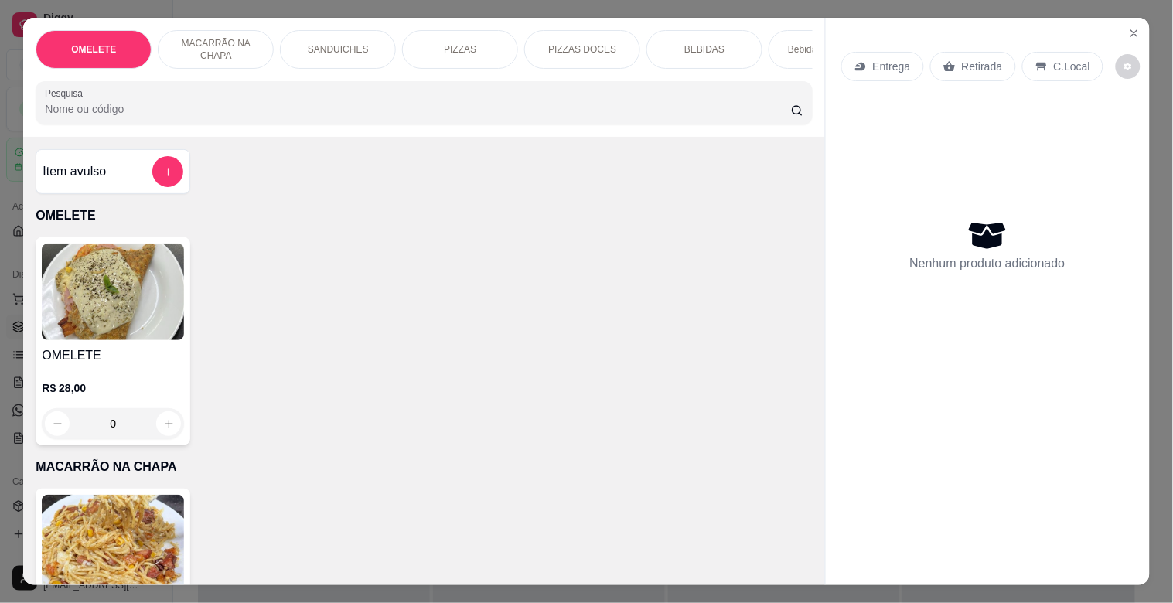
click at [291, 108] on input "Pesquisa" at bounding box center [418, 108] width 746 height 15
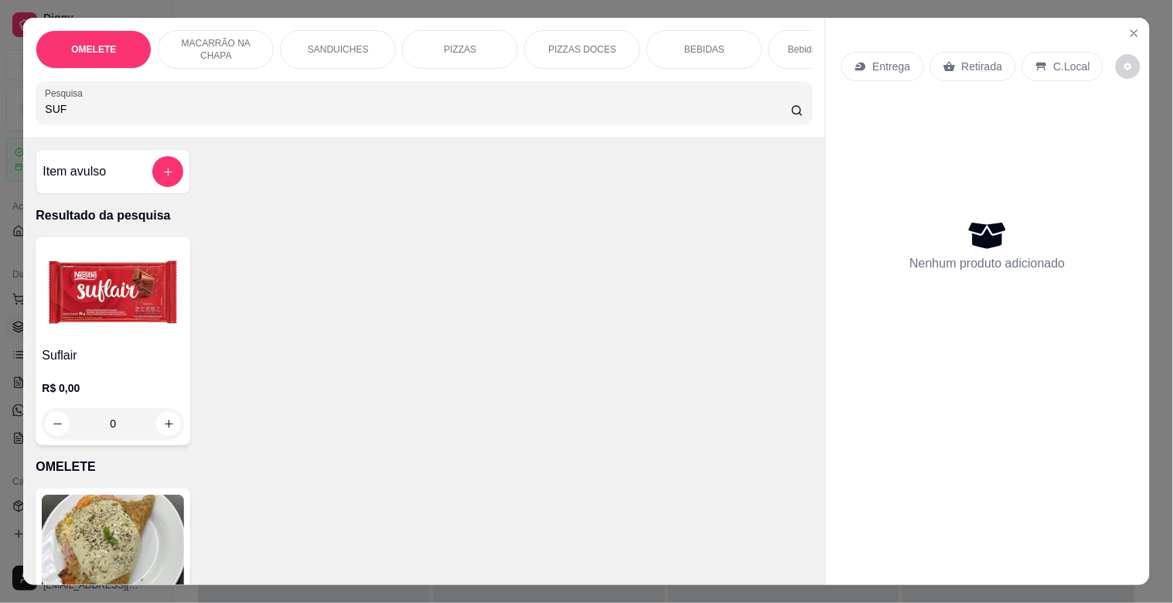
type input "SUF"
click at [64, 315] on img at bounding box center [113, 292] width 142 height 97
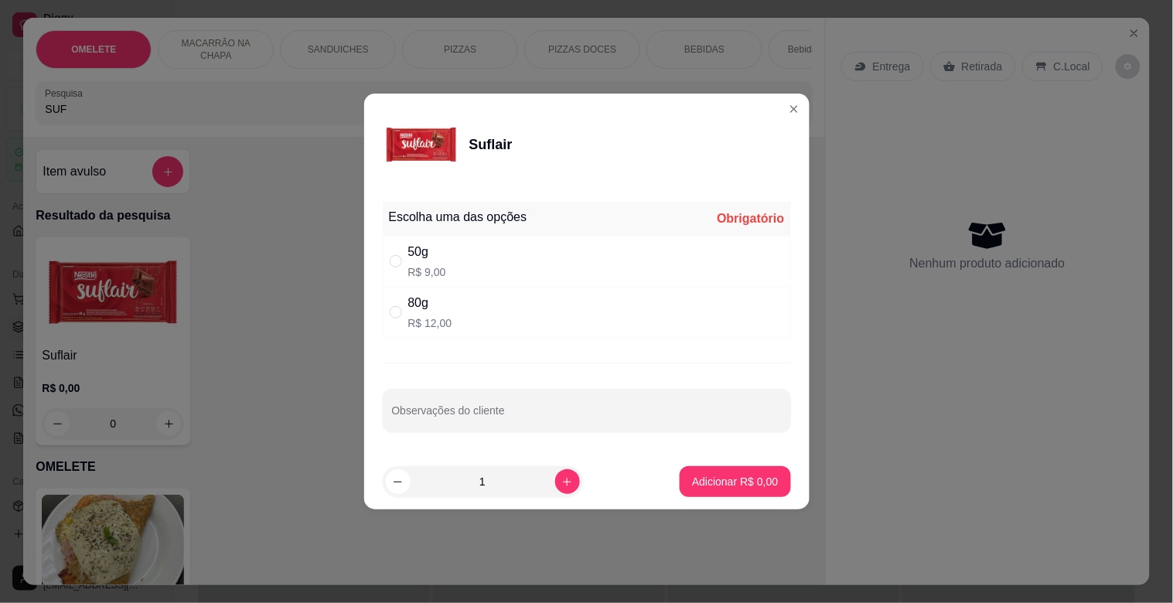
click at [459, 259] on div "50g R$ 9,00" at bounding box center [587, 261] width 408 height 51
radio input "true"
click at [728, 493] on button "Adicionar R$ 9,00" at bounding box center [735, 482] width 108 height 30
type input "1"
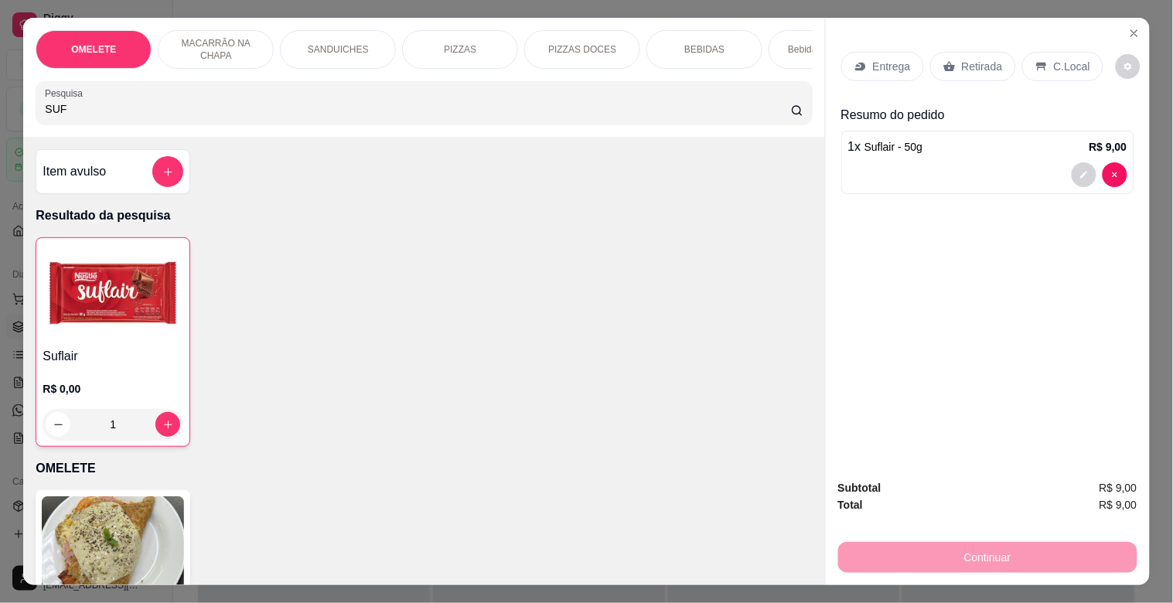
drag, startPoint x: 13, startPoint y: 120, endPoint x: 0, endPoint y: 120, distance: 13.1
click at [0, 120] on div "OMELETE MACARRÃO NA CHAPA SANDUICHES PIZZAS PIZZAS DOCES BEBIDAS Bebidas Alcoól…" at bounding box center [586, 301] width 1173 height 603
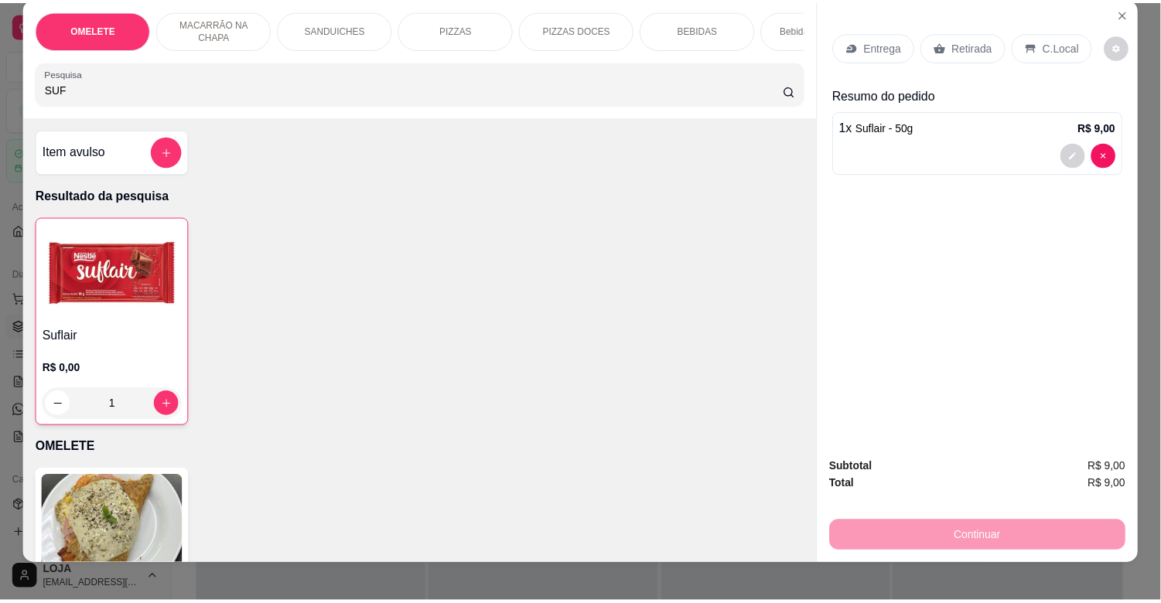
scroll to position [37, 0]
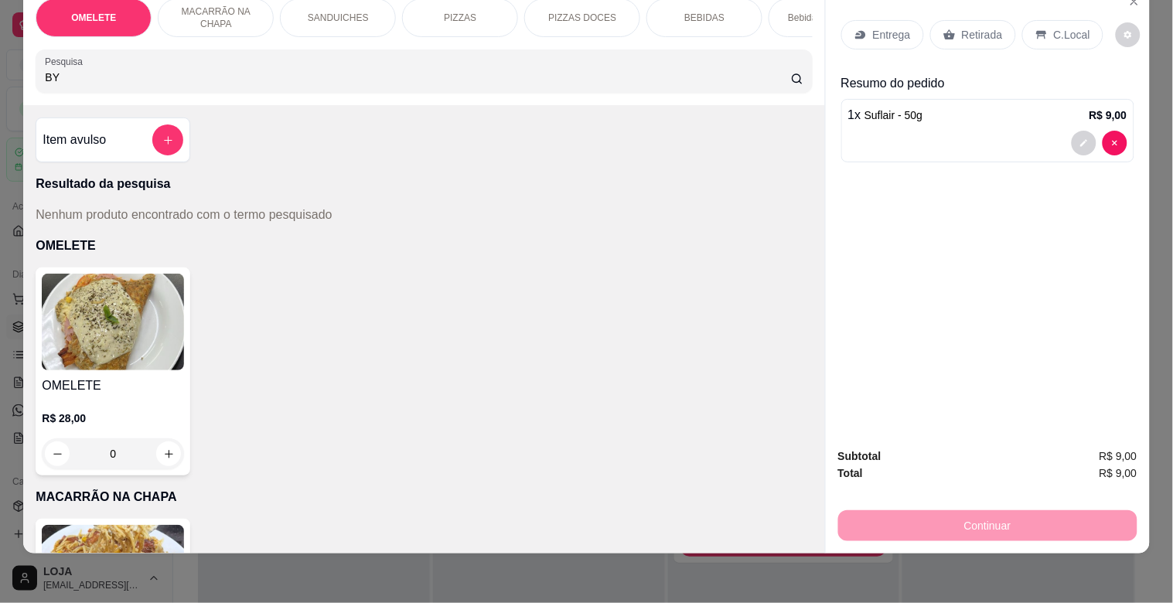
type input "B"
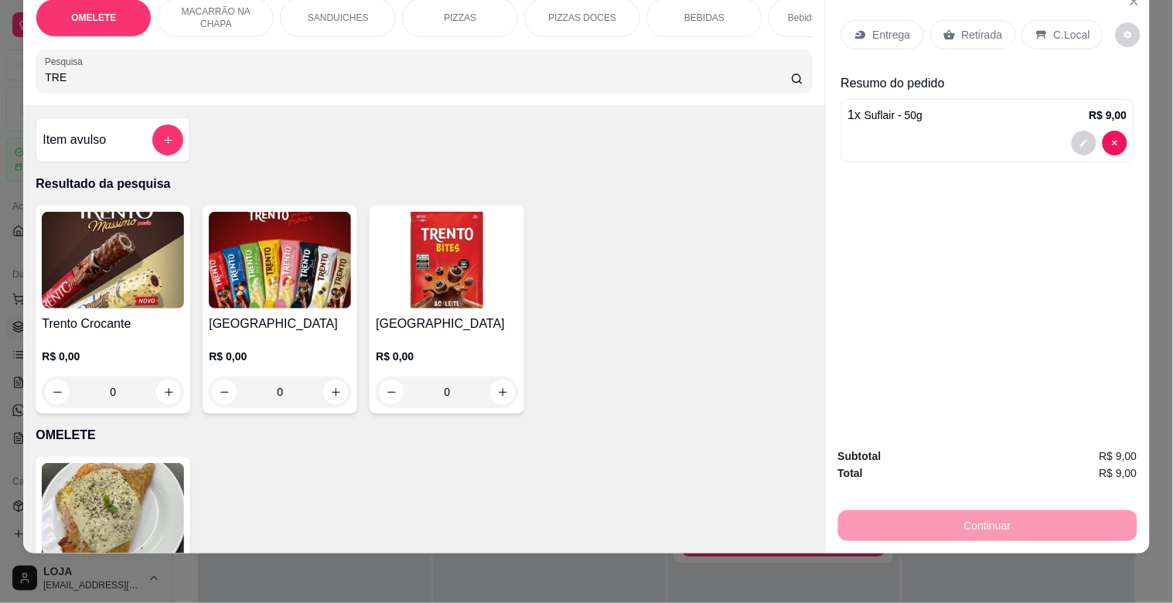
type input "TRE"
click at [402, 284] on img at bounding box center [447, 260] width 142 height 97
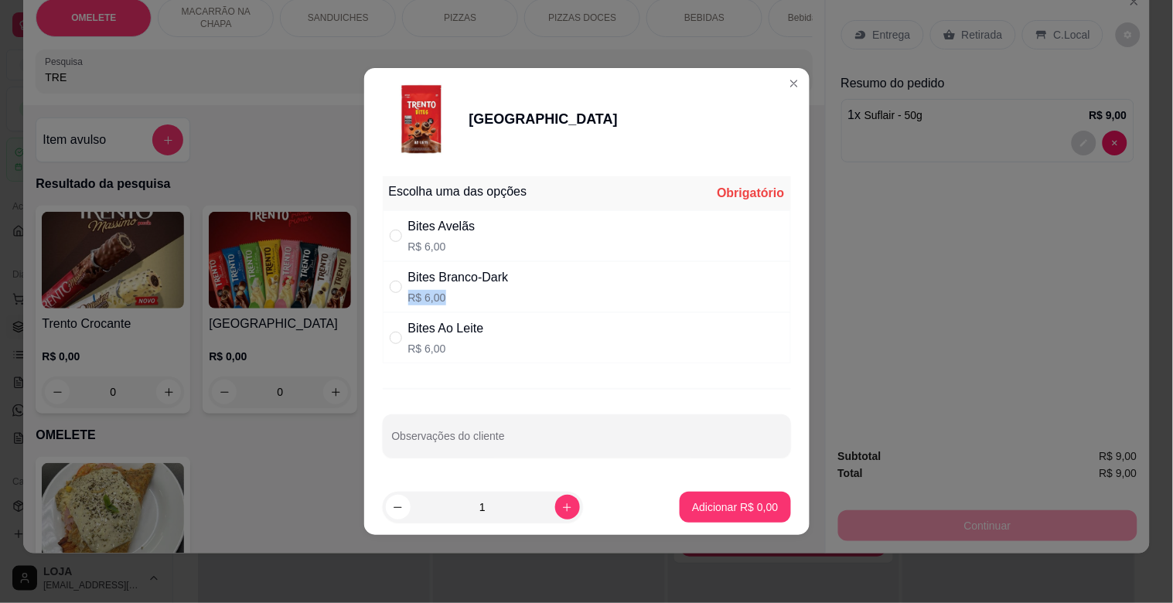
click at [518, 285] on div "Bites Branco-Dark R$ 6,00" at bounding box center [587, 286] width 408 height 51
radio input "true"
click at [705, 496] on button "Adicionar R$ 6,00" at bounding box center [735, 507] width 111 height 31
click at [705, 496] on div "OMELETE R$ 28,00 0" at bounding box center [424, 561] width 777 height 208
type input "1"
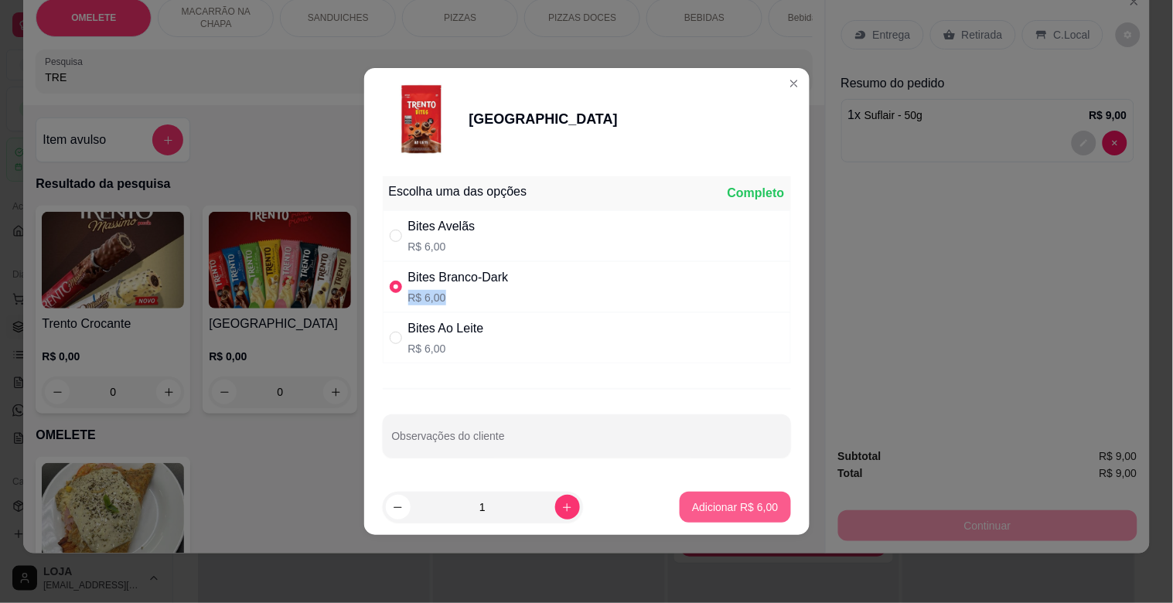
type input "1"
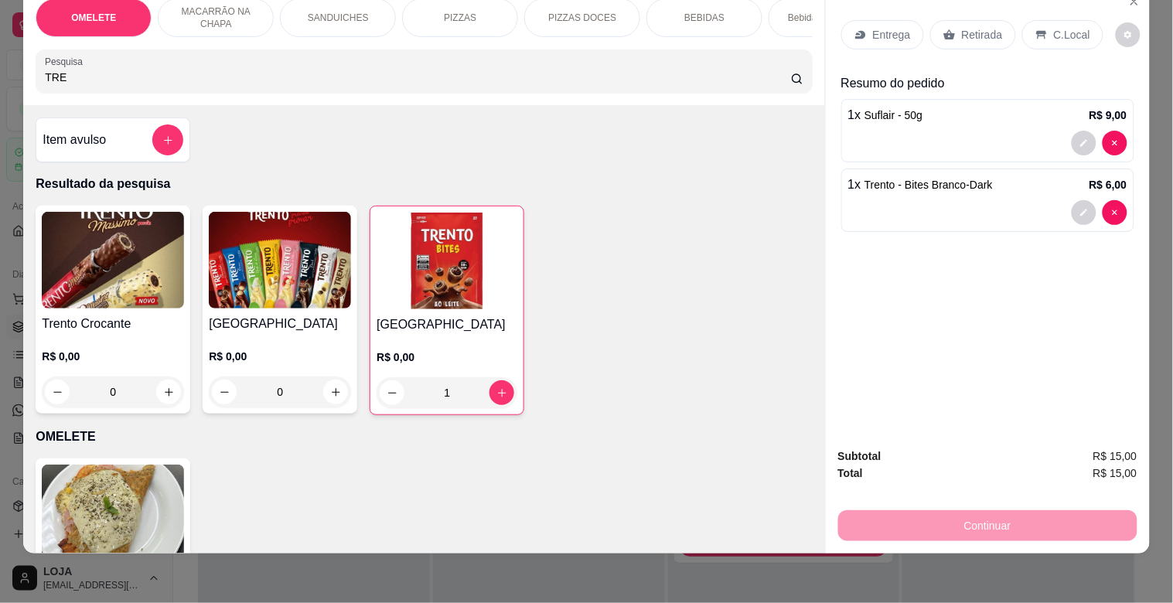
drag, startPoint x: 949, startPoint y: 12, endPoint x: 946, endPoint y: 42, distance: 29.6
click at [950, 20] on div "Retirada" at bounding box center [974, 34] width 86 height 29
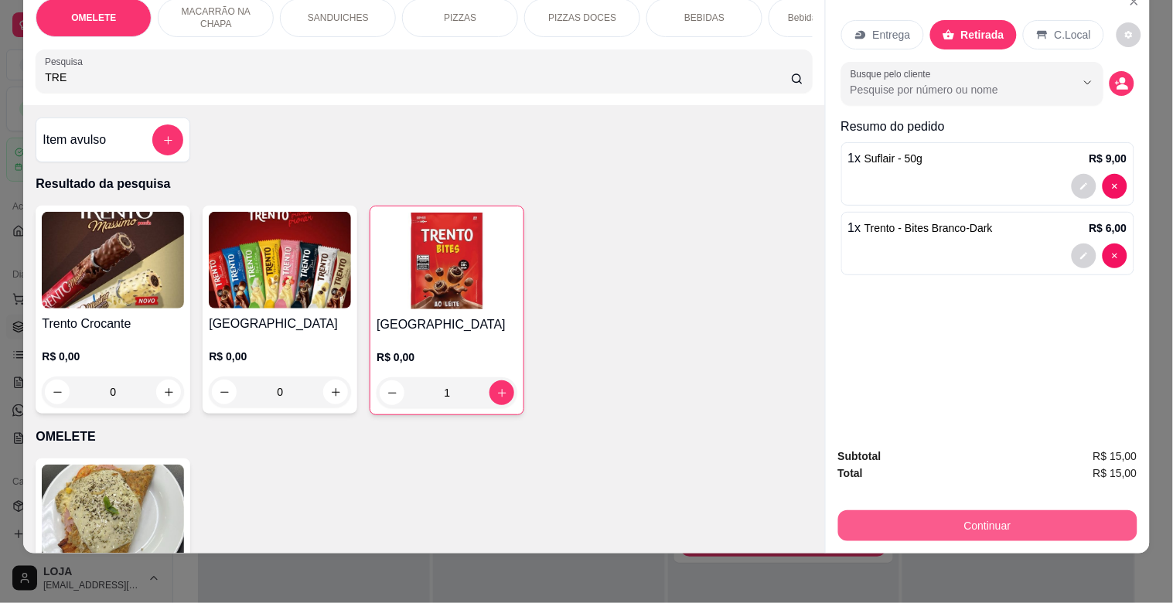
click at [1004, 511] on button "Continuar" at bounding box center [987, 526] width 299 height 31
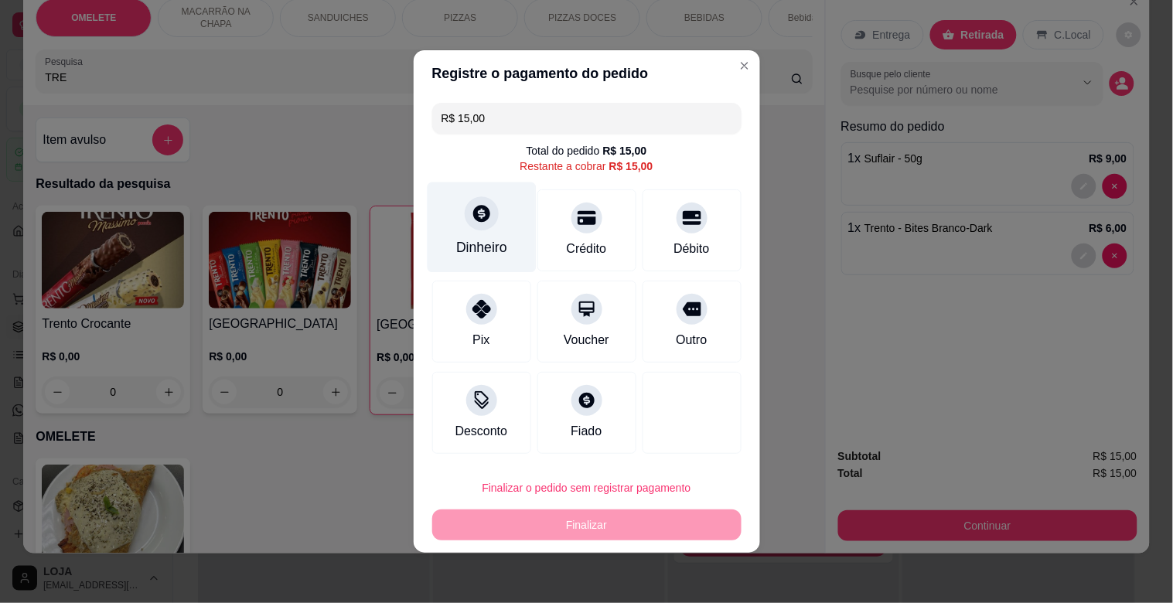
click at [511, 237] on div "Dinheiro" at bounding box center [481, 228] width 109 height 91
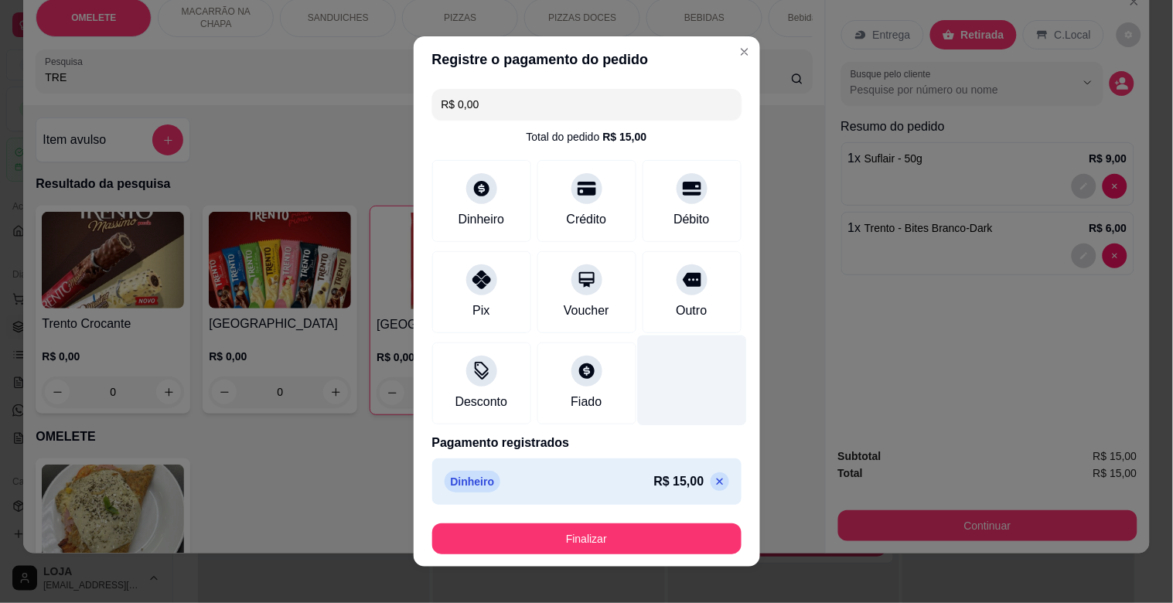
type input "R$ 0,00"
click at [606, 531] on button "Finalizar" at bounding box center [586, 539] width 309 height 31
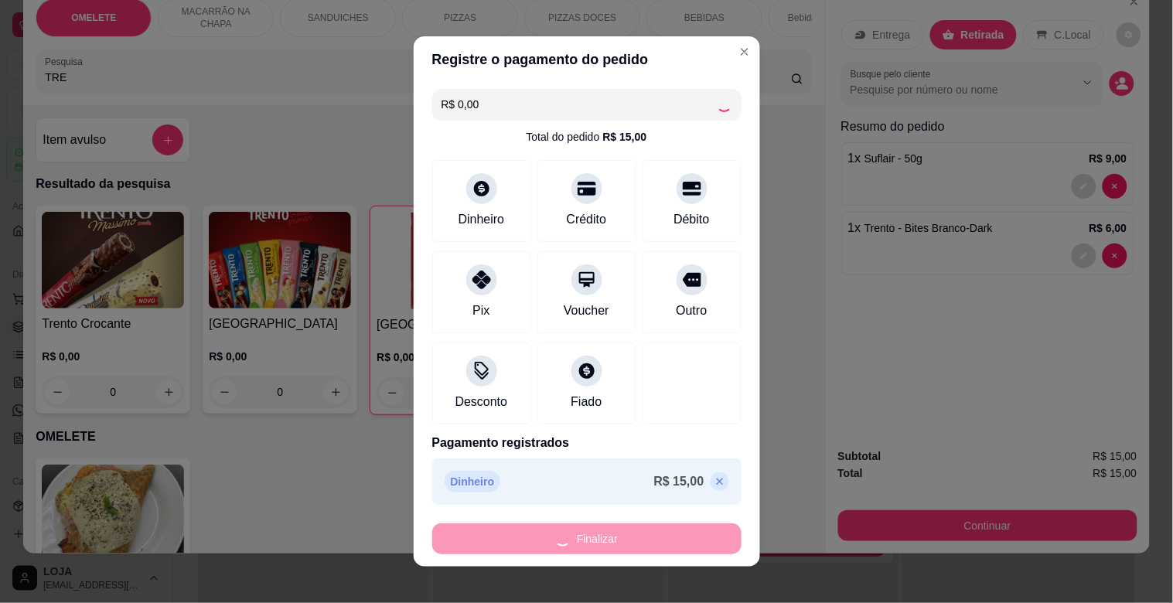
type input "0"
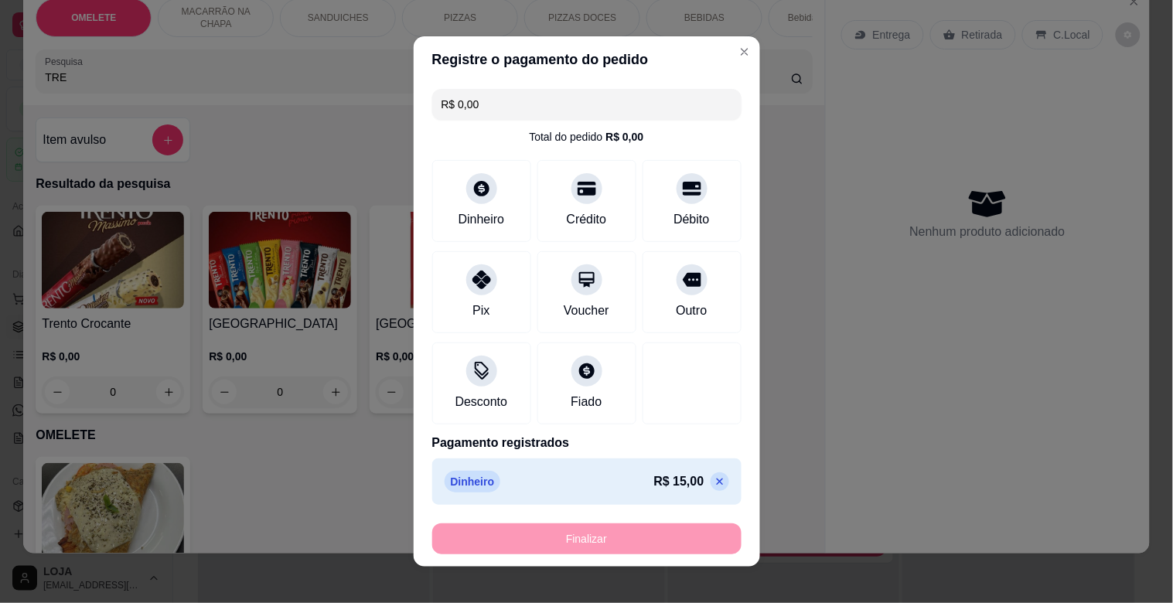
type input "-R$ 15,00"
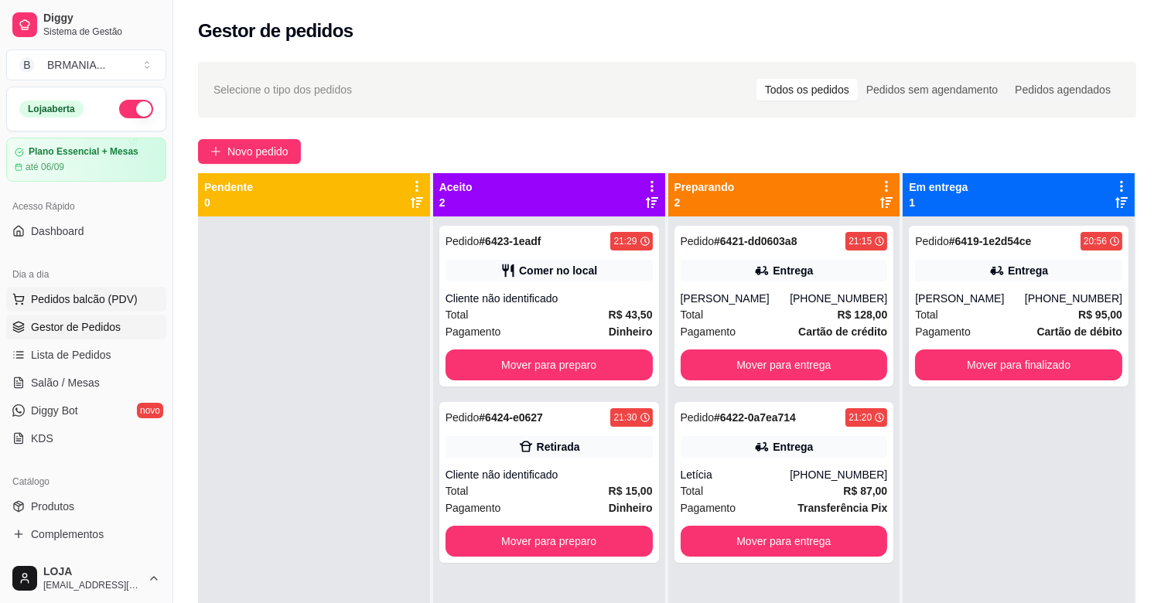
click at [74, 299] on span "Pedidos balcão (PDV)" at bounding box center [84, 299] width 107 height 15
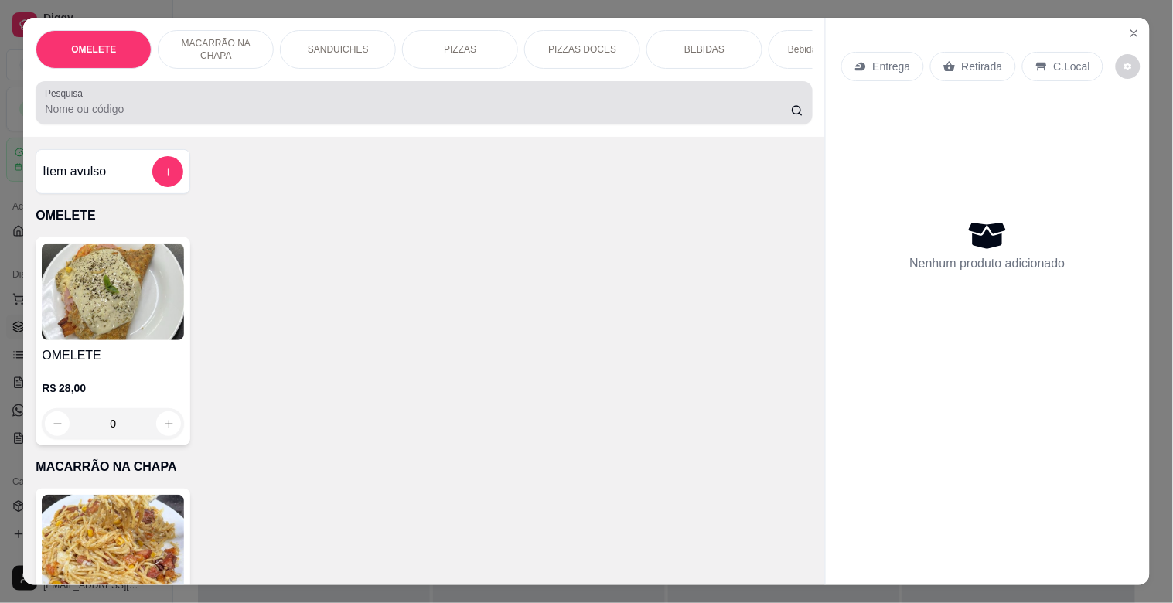
click at [162, 99] on div at bounding box center [424, 102] width 758 height 31
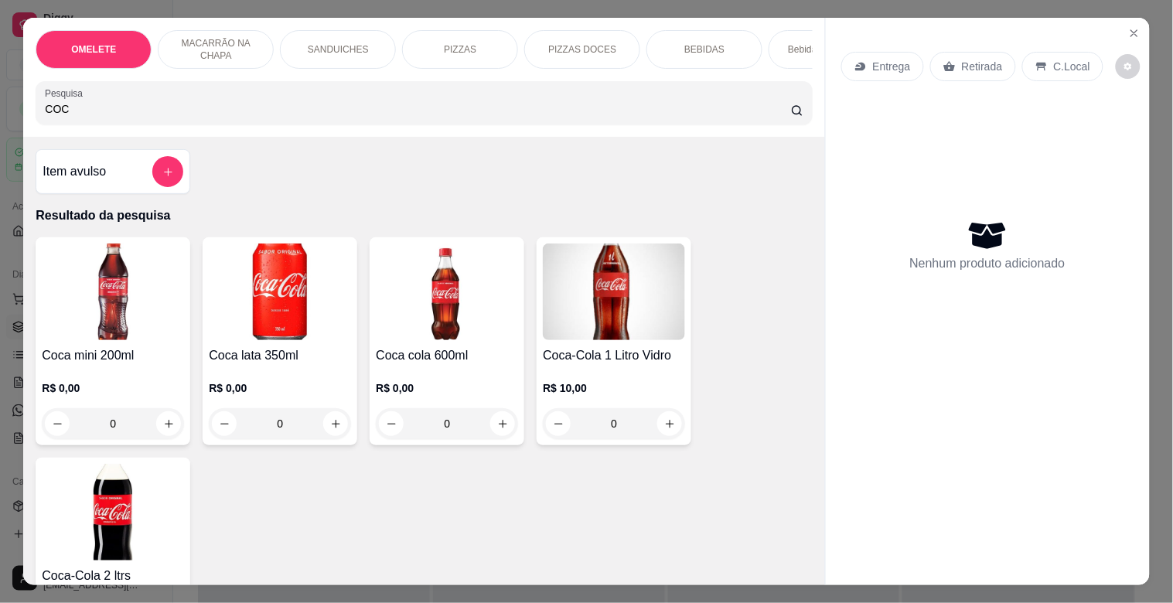
type input "COC"
click at [60, 340] on img at bounding box center [113, 292] width 142 height 97
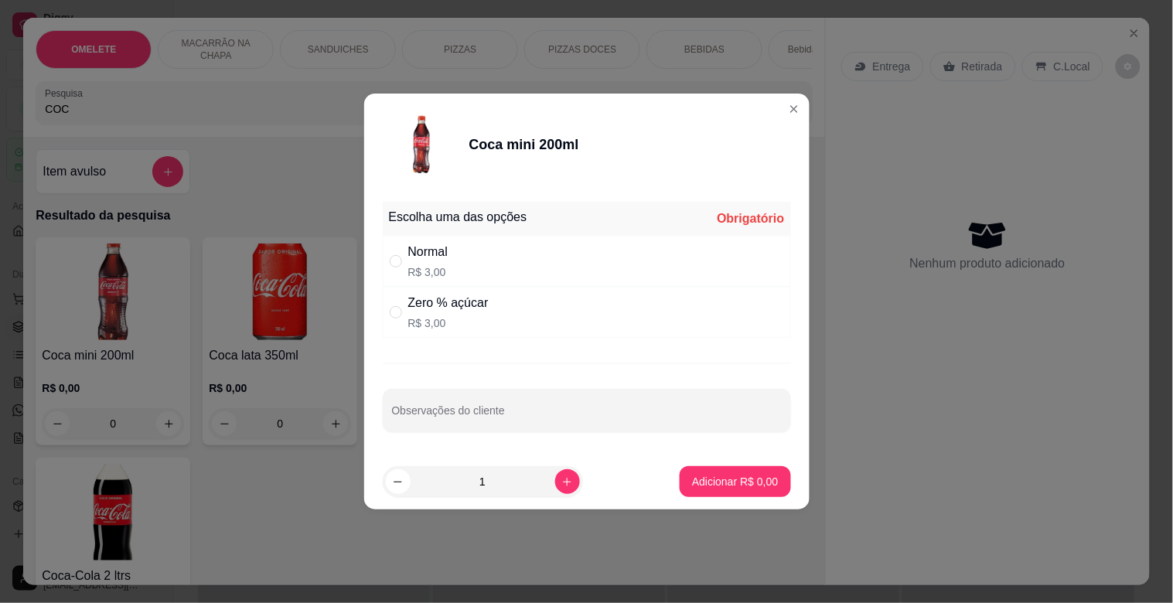
click at [428, 243] on div "Normal" at bounding box center [428, 252] width 40 height 19
radio input "true"
click at [680, 476] on button "Adicionar R$ 3,00" at bounding box center [735, 481] width 111 height 31
type input "1"
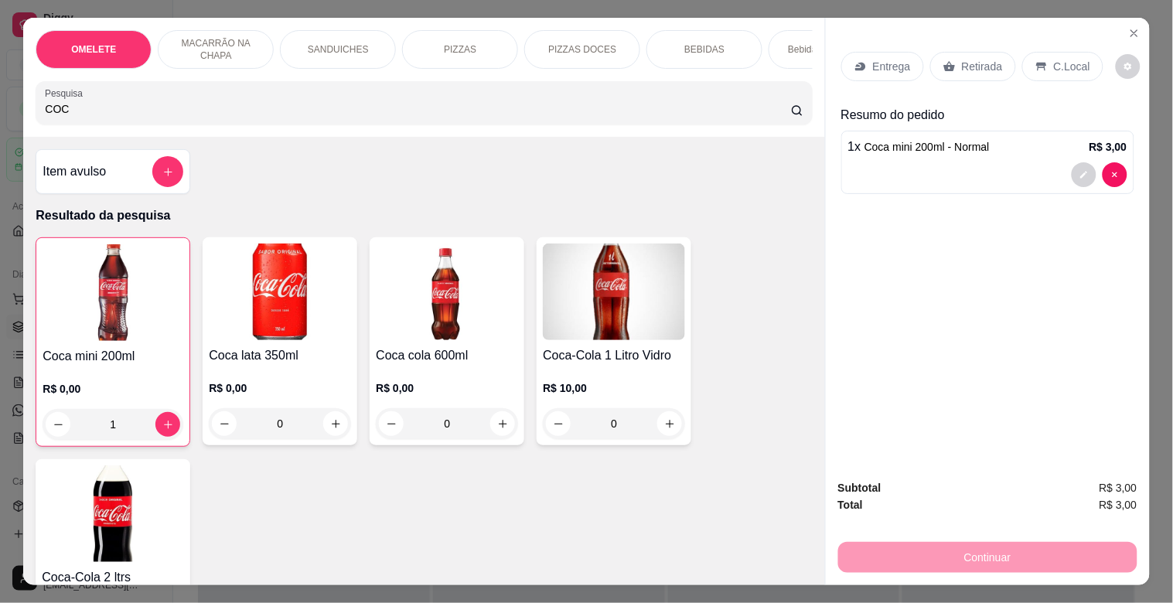
drag, startPoint x: 65, startPoint y: 116, endPoint x: 0, endPoint y: 116, distance: 65.0
click at [0, 116] on div "OMELETE MACARRÃO NA CHAPA SANDUICHES PIZZAS PIZZAS DOCES BEBIDAS Bebidas Alcoól…" at bounding box center [586, 301] width 1173 height 603
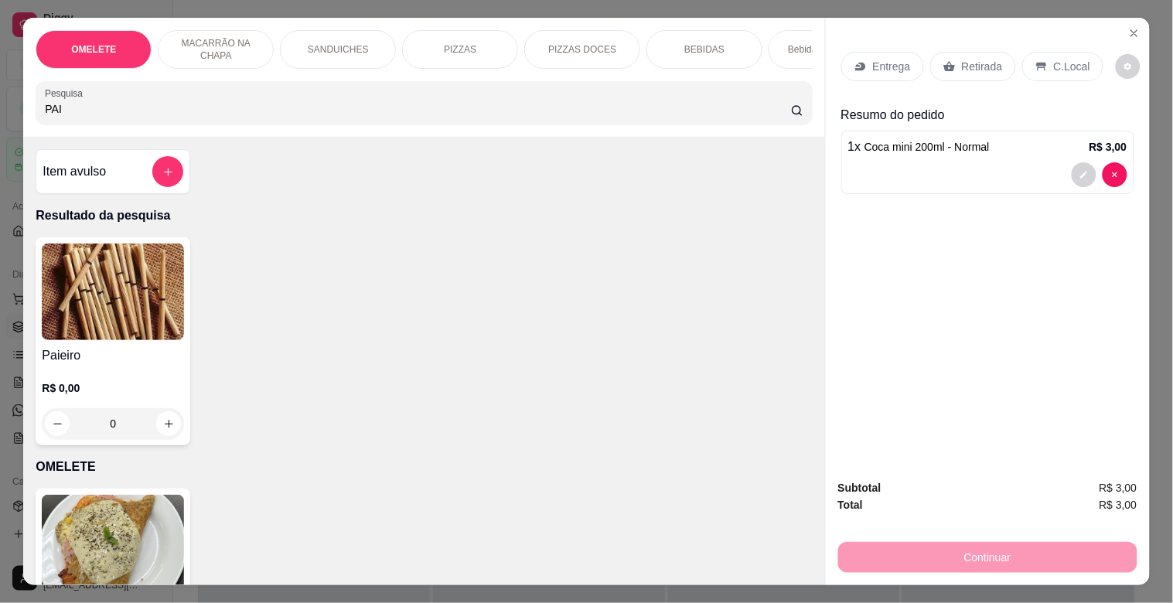
type input "PAI"
click at [86, 311] on img at bounding box center [113, 292] width 142 height 97
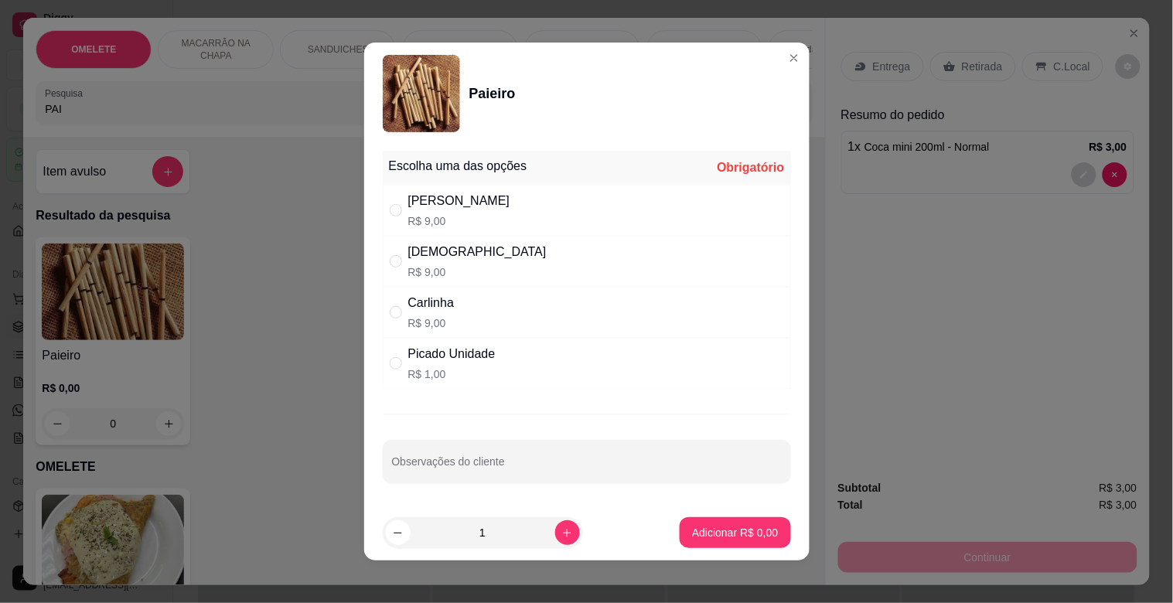
click at [438, 217] on p "R$ 9,00" at bounding box center [459, 220] width 102 height 15
click at [450, 305] on div "[PERSON_NAME] R$ 9,00" at bounding box center [587, 312] width 408 height 51
radio input "false"
radio input "true"
click at [729, 531] on p "Adicionar R$ 9,00" at bounding box center [735, 532] width 86 height 15
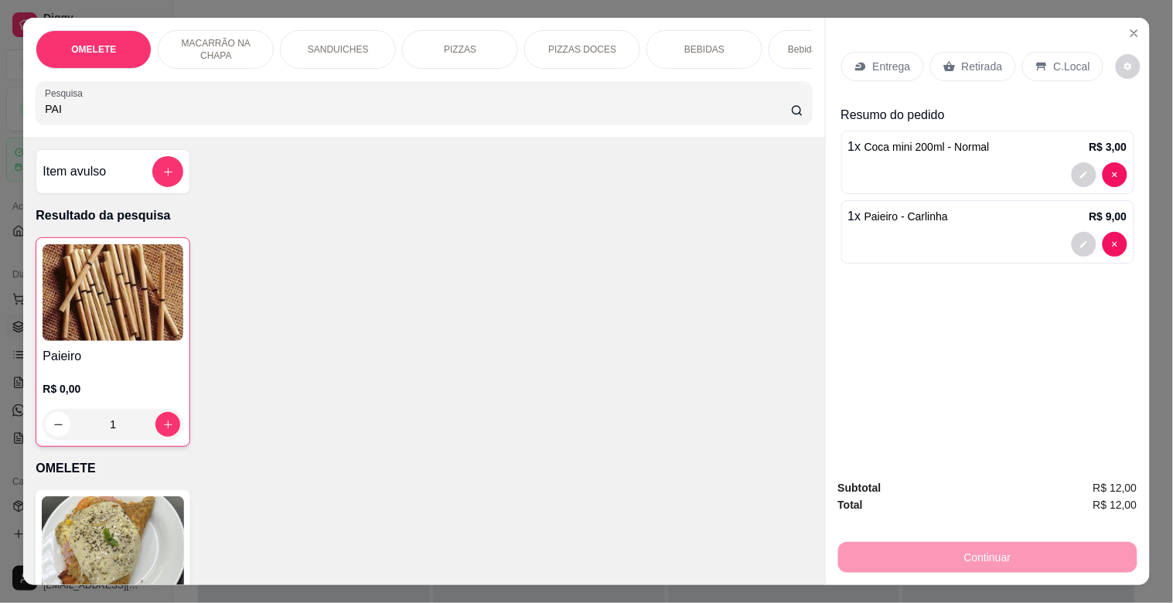
type input "1"
click at [954, 54] on div "Retirada" at bounding box center [974, 66] width 86 height 29
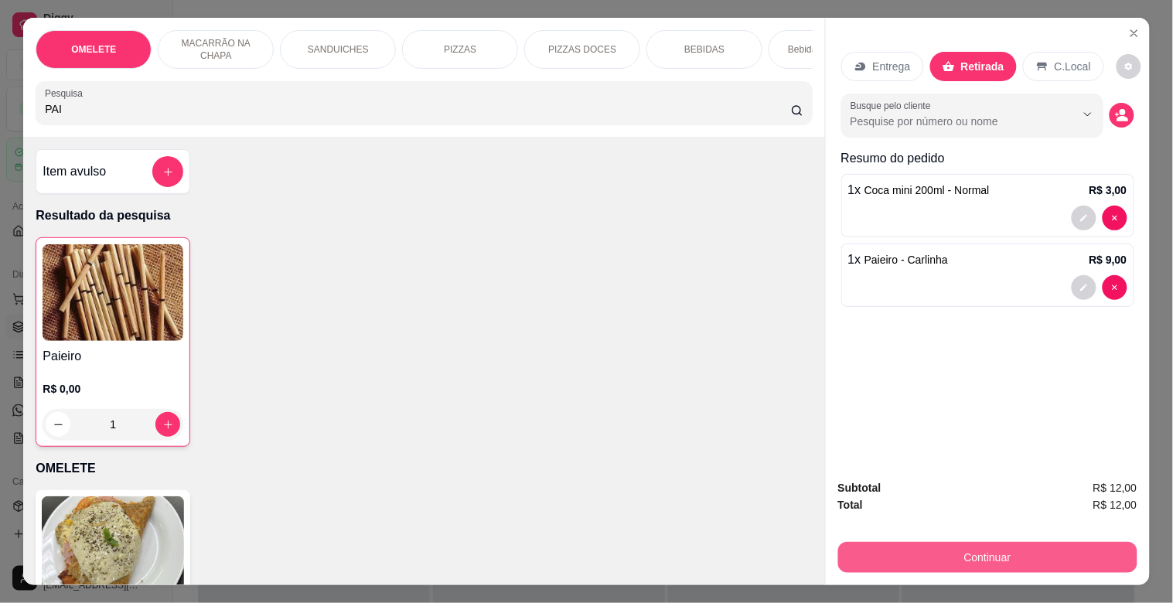
click at [985, 552] on button "Continuar" at bounding box center [987, 557] width 299 height 31
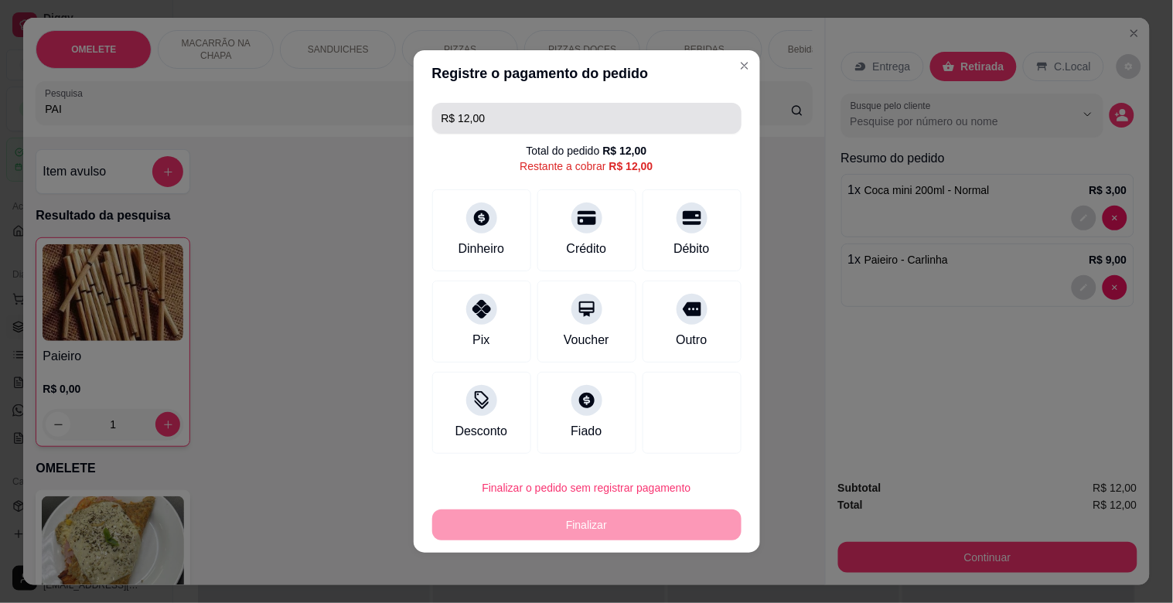
drag, startPoint x: 266, startPoint y: 87, endPoint x: 172, endPoint y: 70, distance: 95.9
click at [258, 86] on div "Registre o pagamento do pedido R$ 12,00 Total do pedido R$ 12,00 Restante a cob…" at bounding box center [586, 301] width 1173 height 603
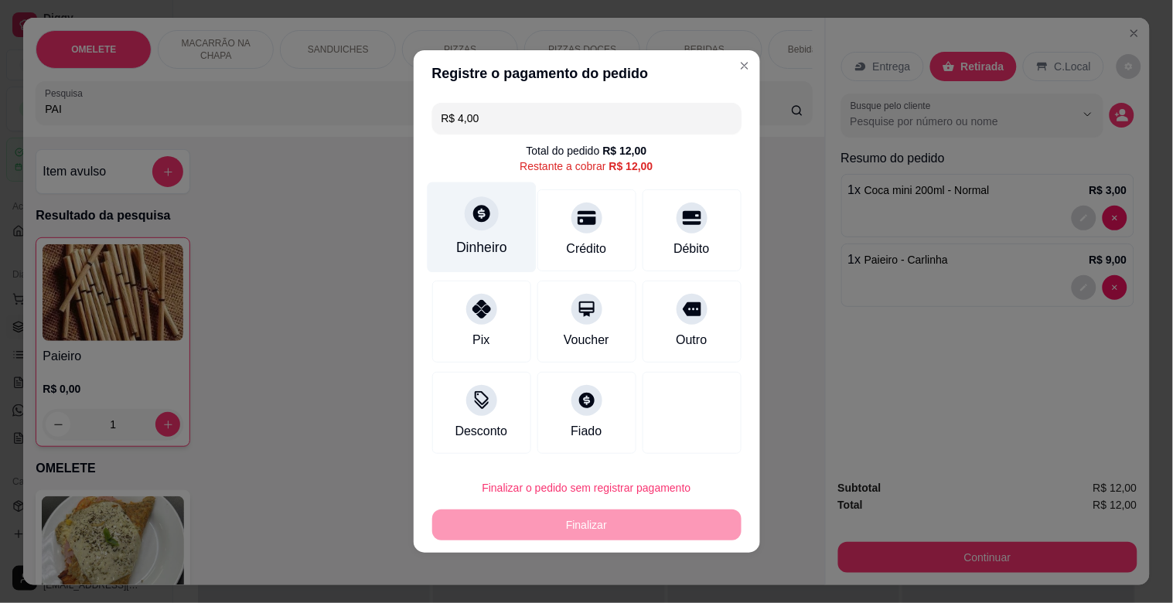
click at [500, 248] on div "Dinheiro" at bounding box center [481, 247] width 51 height 20
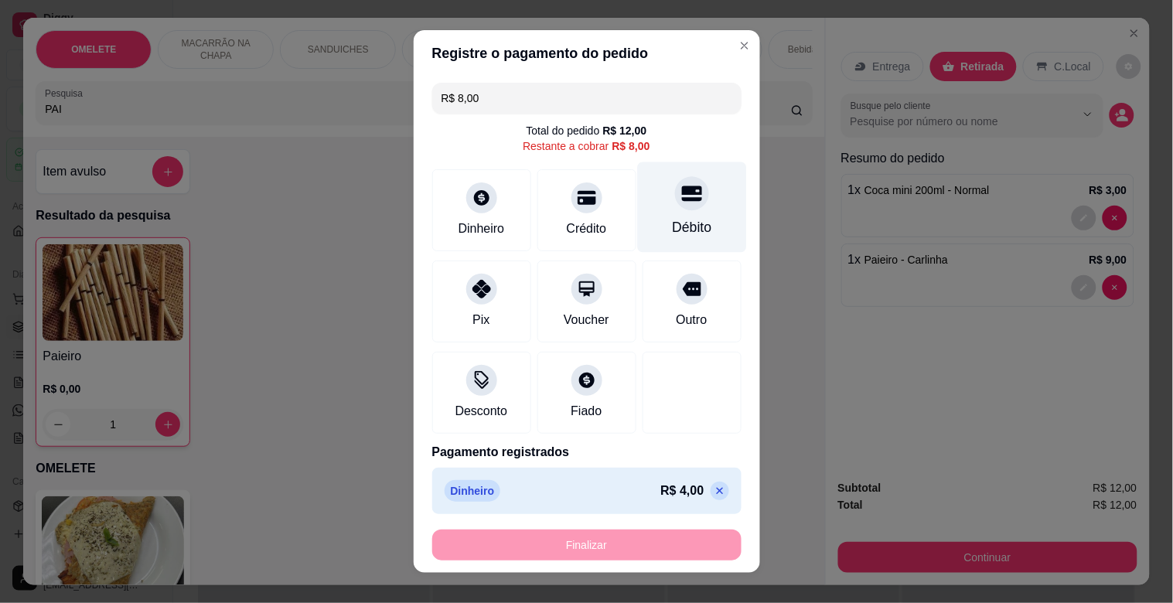
click at [672, 225] on div "Débito" at bounding box center [691, 227] width 39 height 20
type input "R$ 0,00"
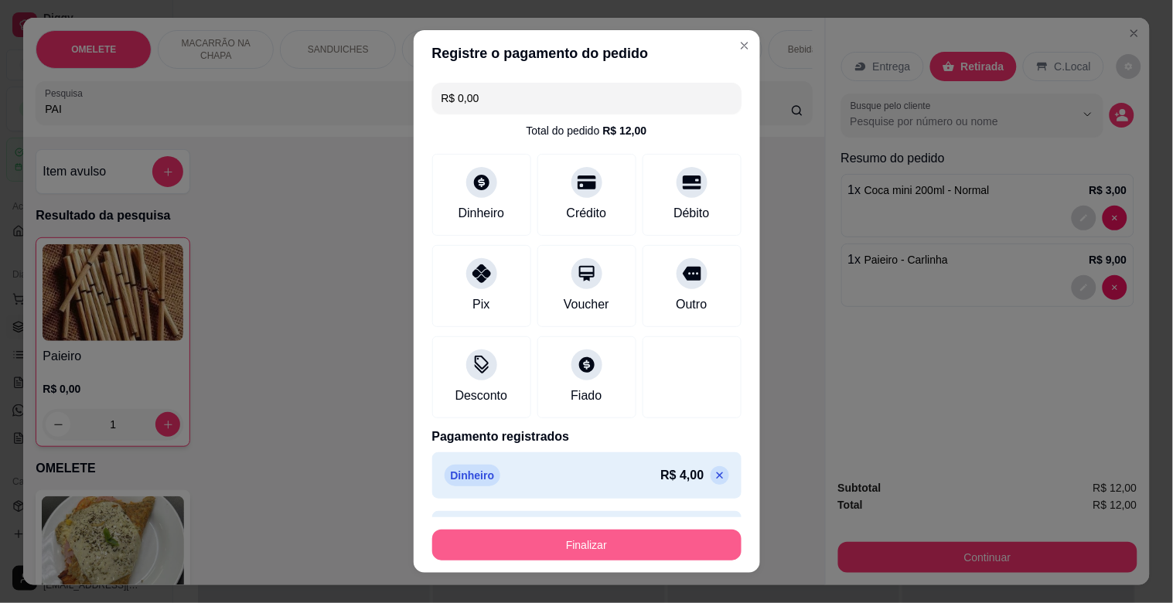
click at [574, 540] on button "Finalizar" at bounding box center [586, 545] width 309 height 31
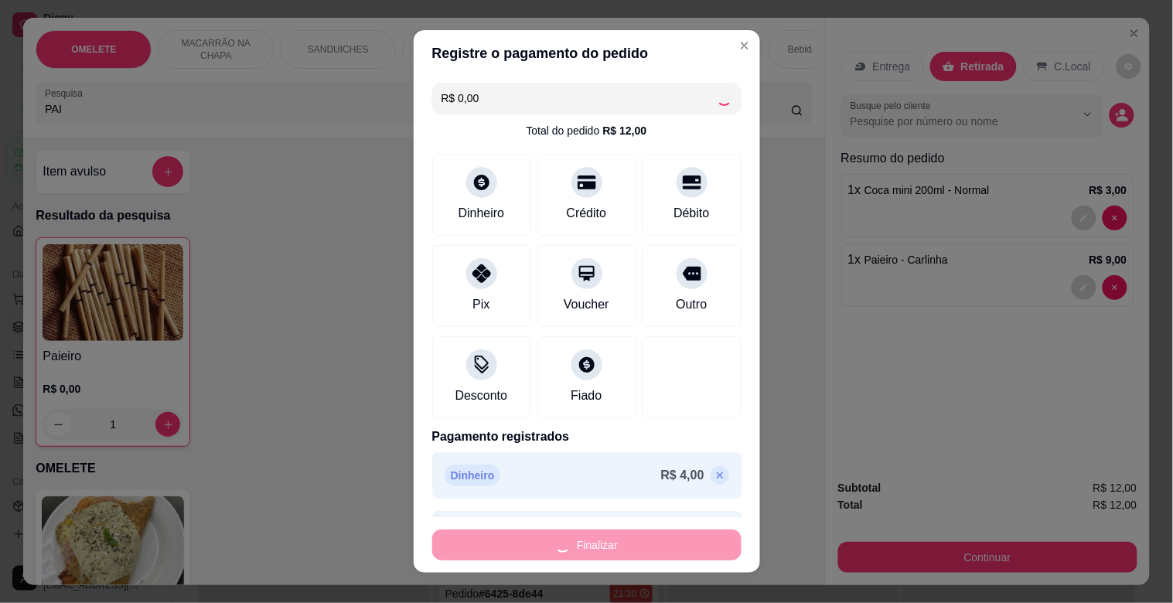
type input "0"
type input "-R$ 12,00"
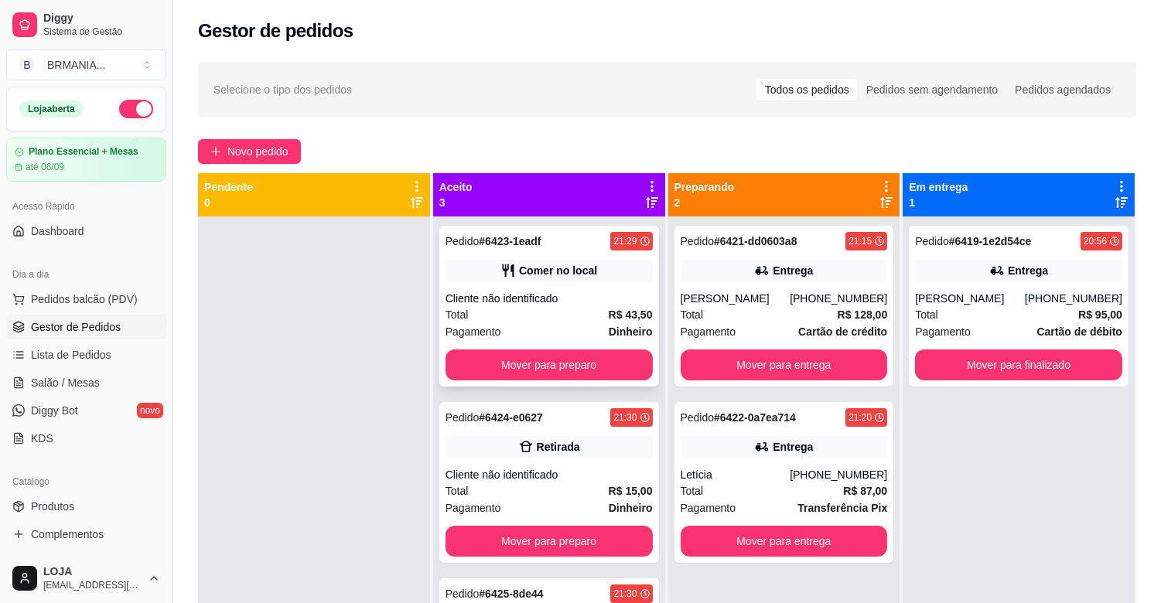
click at [573, 269] on div "Comer no local" at bounding box center [558, 270] width 78 height 15
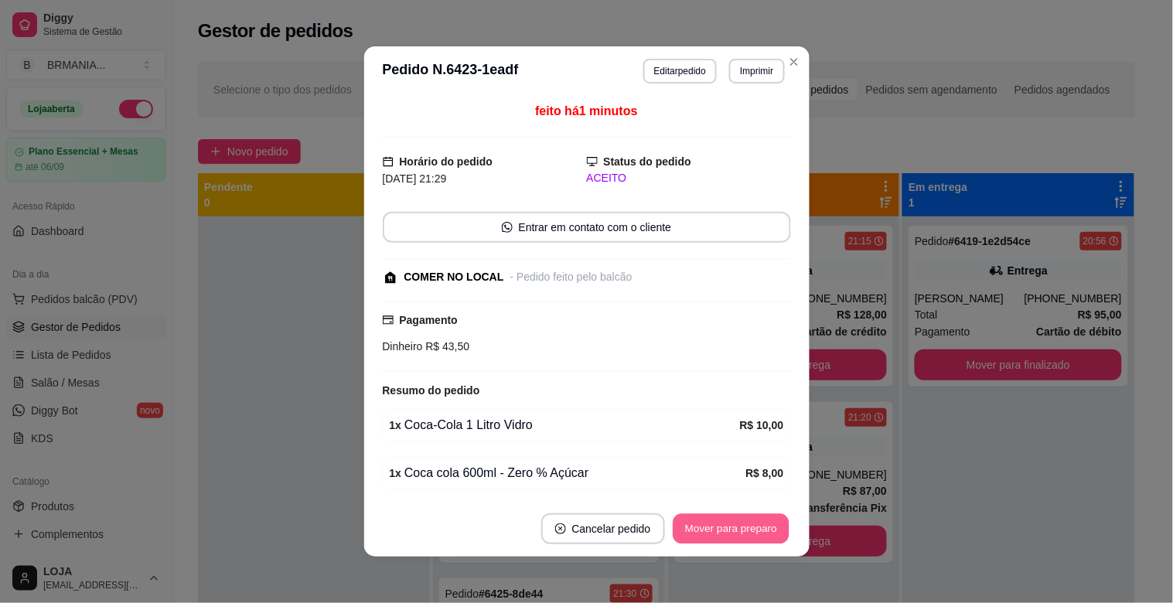
click at [705, 524] on button "Mover para preparo" at bounding box center [731, 529] width 116 height 30
click at [705, 526] on button "Mover para preparo" at bounding box center [731, 529] width 120 height 31
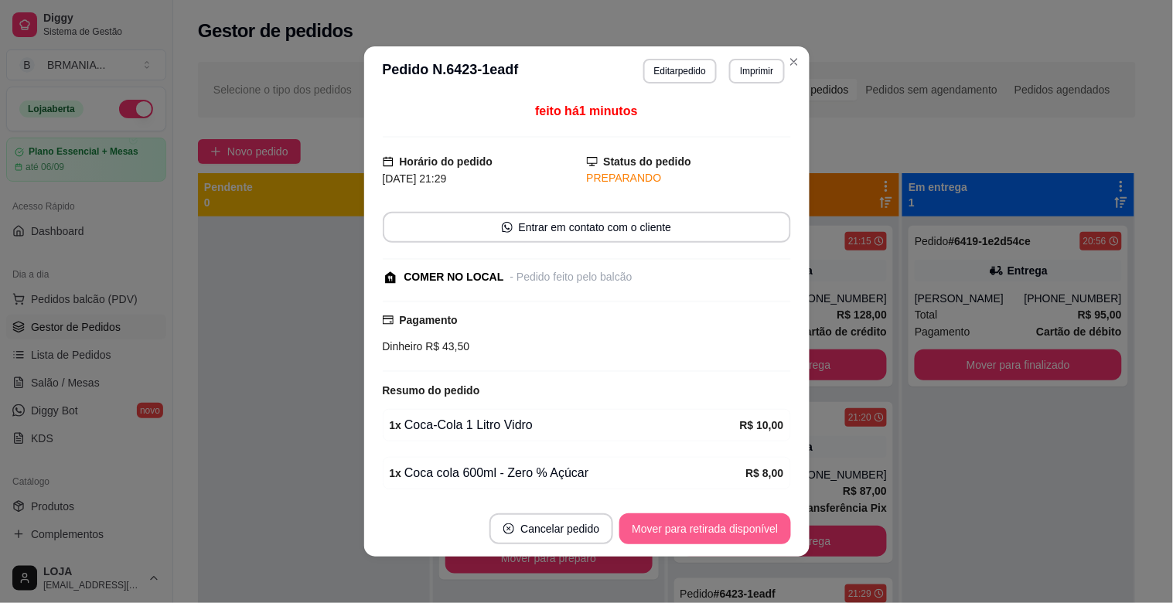
click at [705, 526] on button "Mover para retirada disponível" at bounding box center [705, 529] width 171 height 31
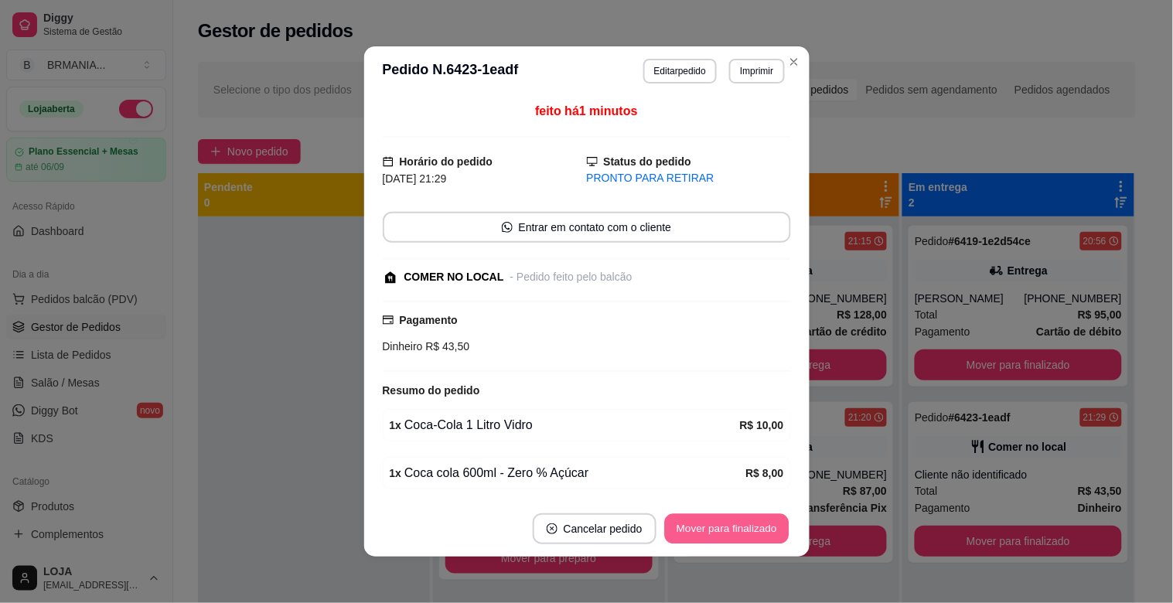
click at [725, 527] on button "Mover para finalizado" at bounding box center [726, 529] width 125 height 30
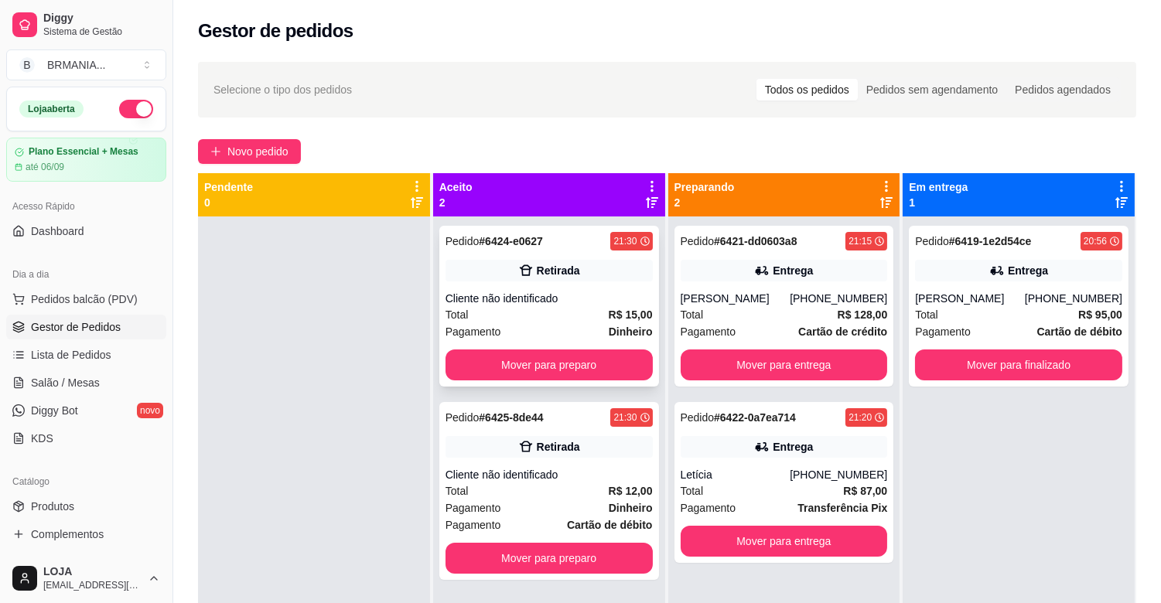
click at [505, 308] on div "Total R$ 15,00" at bounding box center [549, 314] width 207 height 17
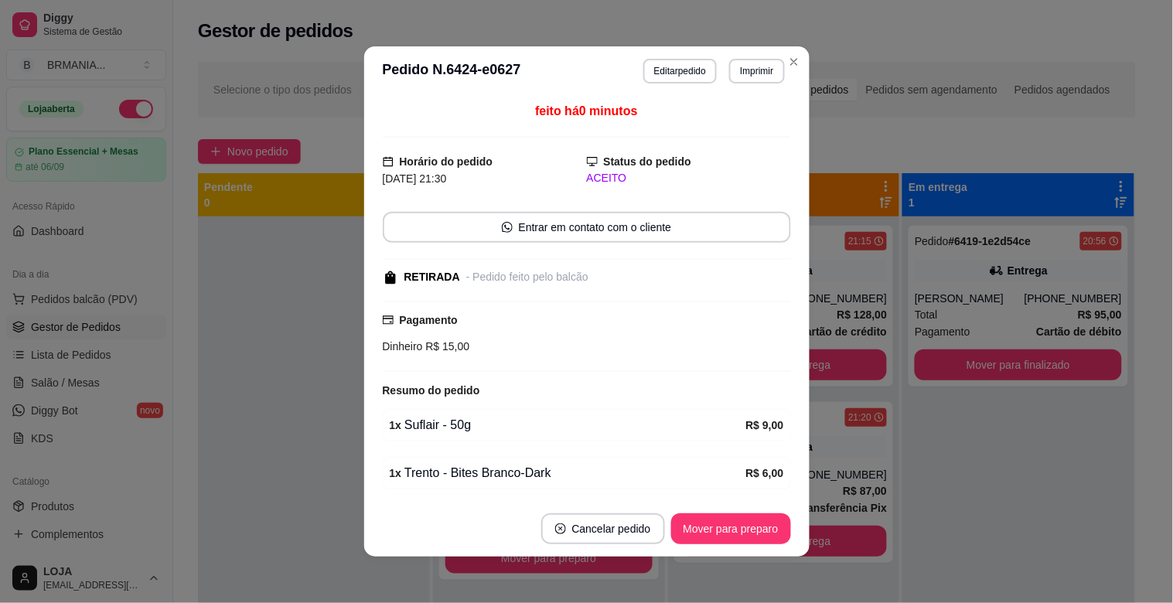
click at [707, 528] on button "Mover para preparo" at bounding box center [731, 529] width 120 height 31
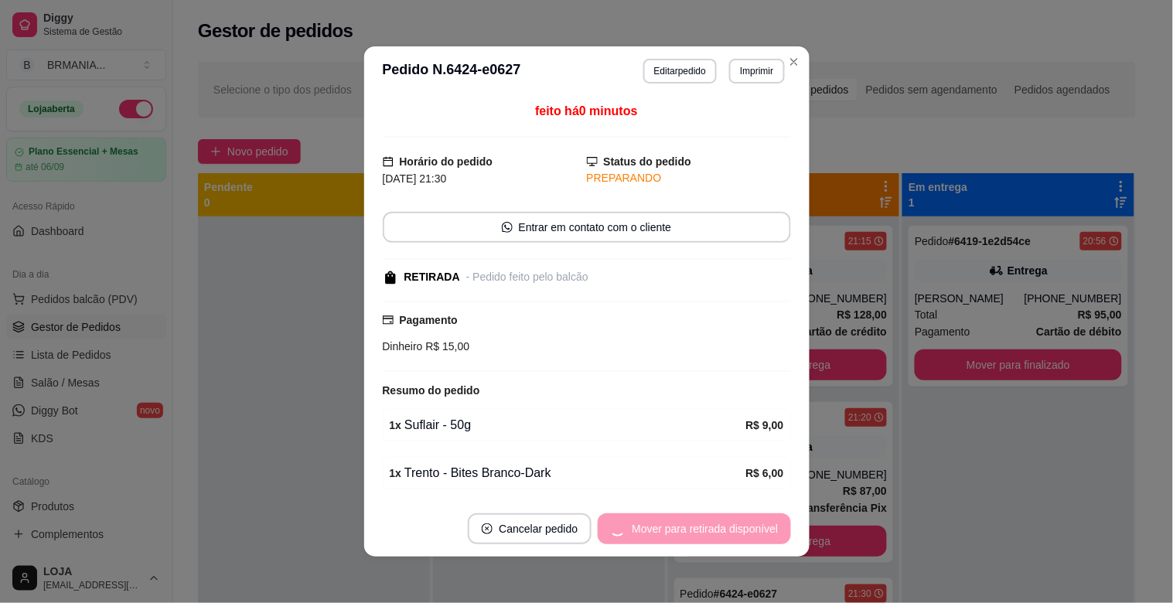
click at [707, 527] on div "Mover para retirada disponível" at bounding box center [694, 529] width 193 height 31
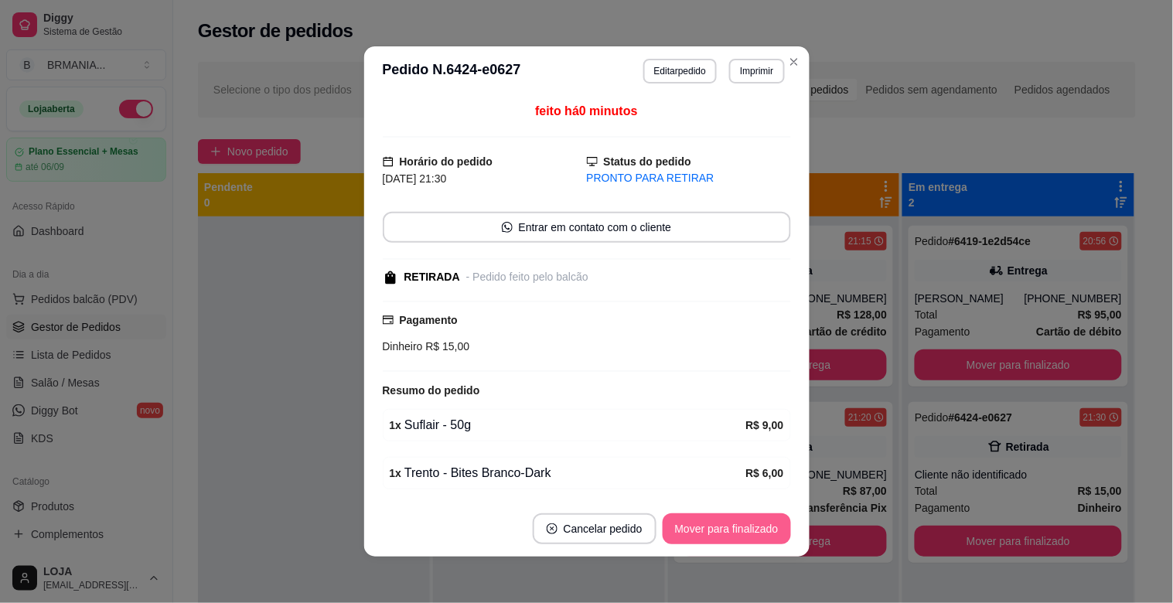
click at [707, 527] on button "Mover para finalizado" at bounding box center [727, 529] width 128 height 31
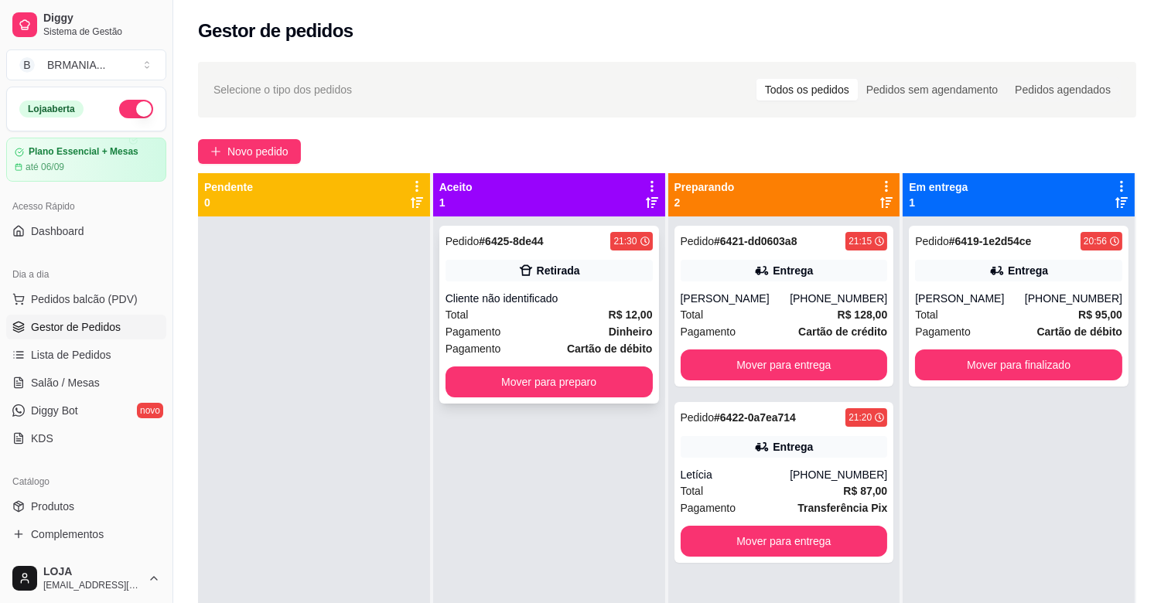
click at [563, 310] on div "Total R$ 12,00" at bounding box center [549, 314] width 207 height 17
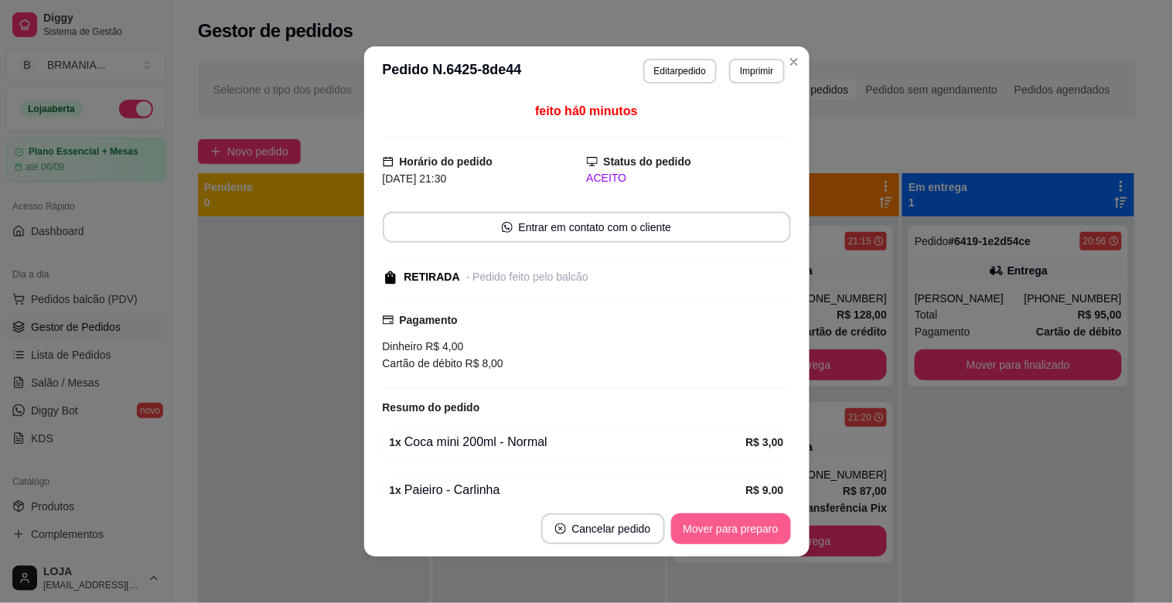
click at [739, 529] on button "Mover para preparo" at bounding box center [731, 529] width 120 height 31
click at [739, 529] on div "Mover para preparo" at bounding box center [731, 529] width 120 height 31
click at [746, 528] on button "Mover para retirada disponível" at bounding box center [705, 529] width 171 height 31
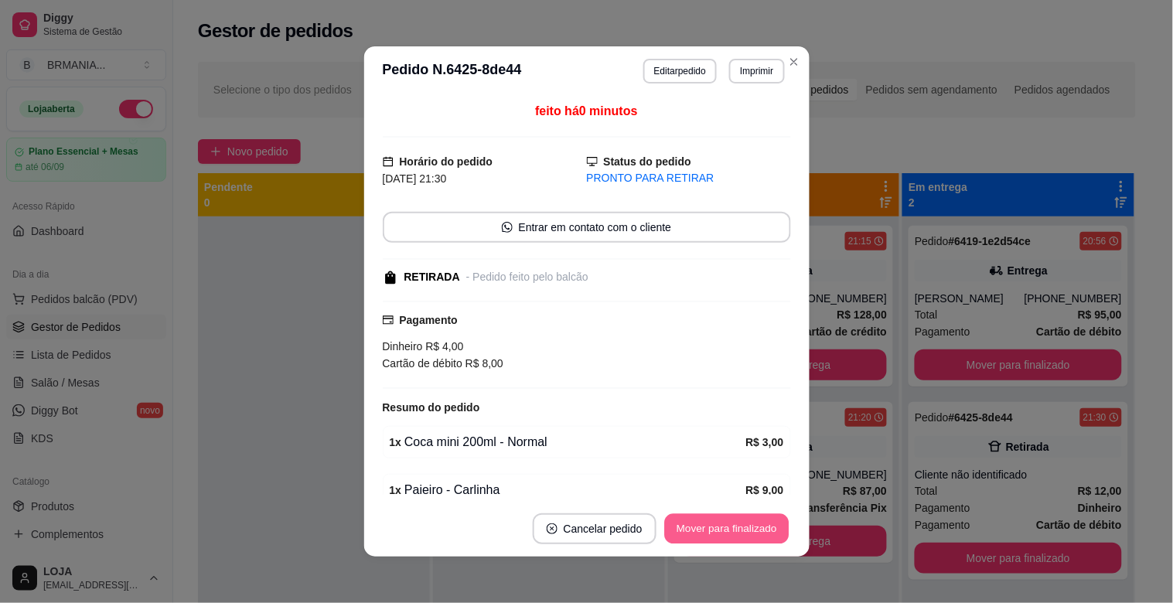
click at [746, 528] on button "Mover para finalizado" at bounding box center [726, 529] width 125 height 30
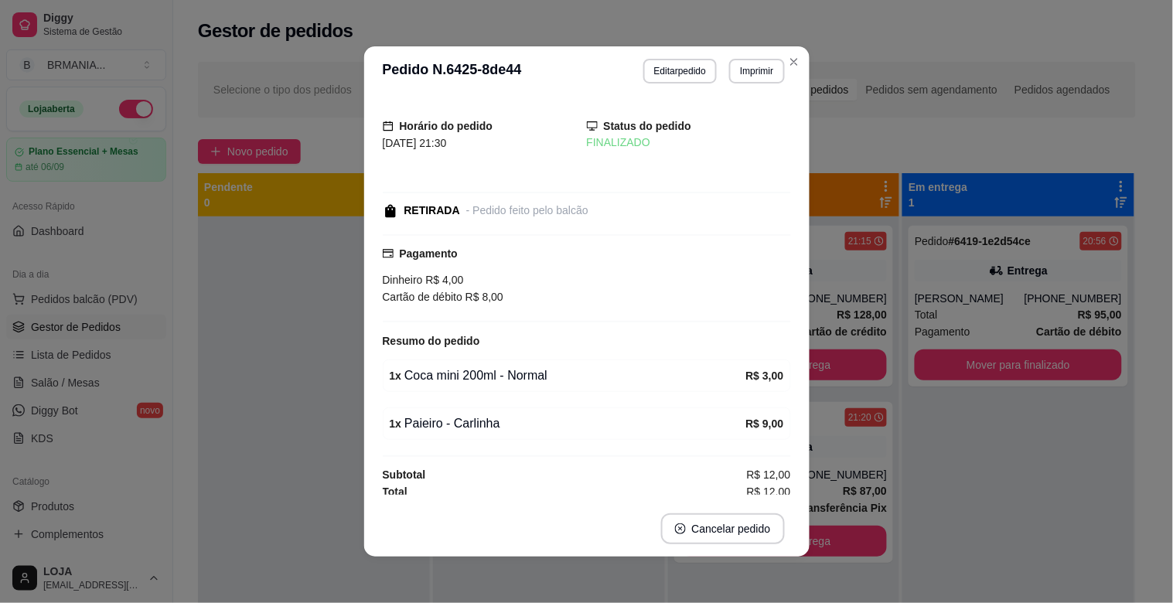
click at [746, 527] on button "Cancelar pedido" at bounding box center [723, 529] width 124 height 31
click at [698, 486] on button "não" at bounding box center [691, 490] width 60 height 29
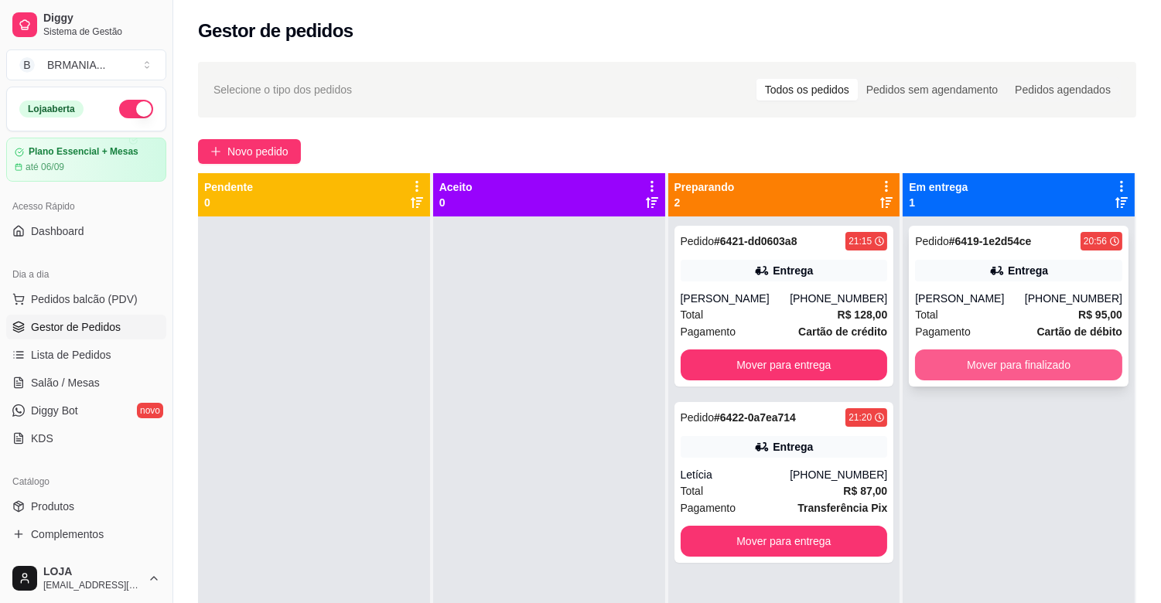
click at [977, 359] on button "Mover para finalizado" at bounding box center [1018, 365] width 207 height 31
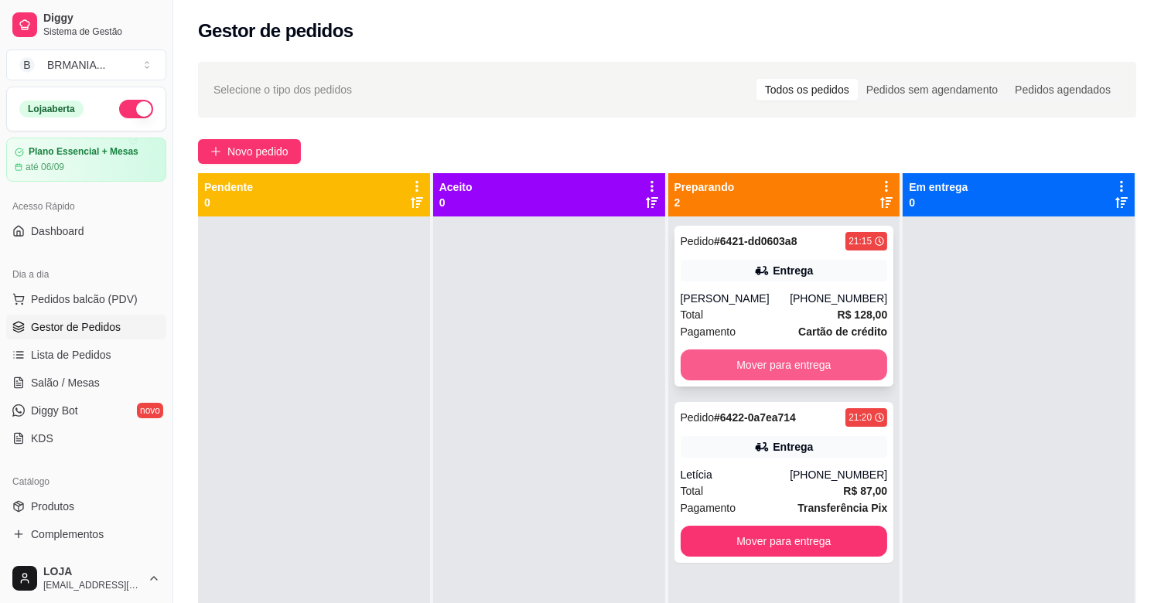
click at [791, 356] on button "Mover para entrega" at bounding box center [784, 365] width 207 height 31
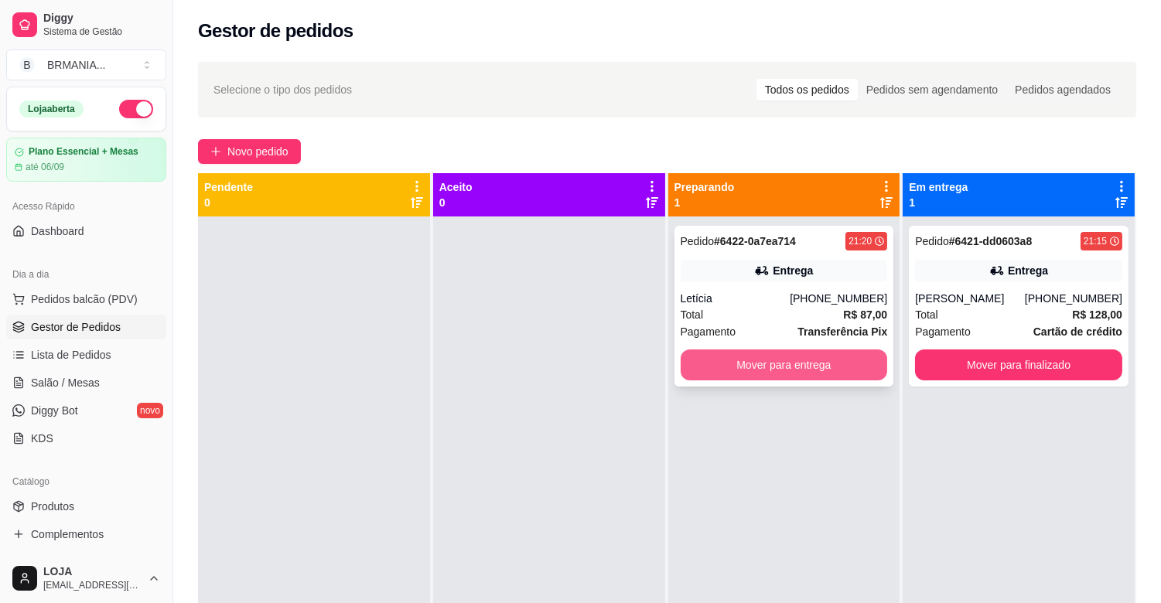
click at [756, 356] on button "Mover para entrega" at bounding box center [784, 365] width 207 height 31
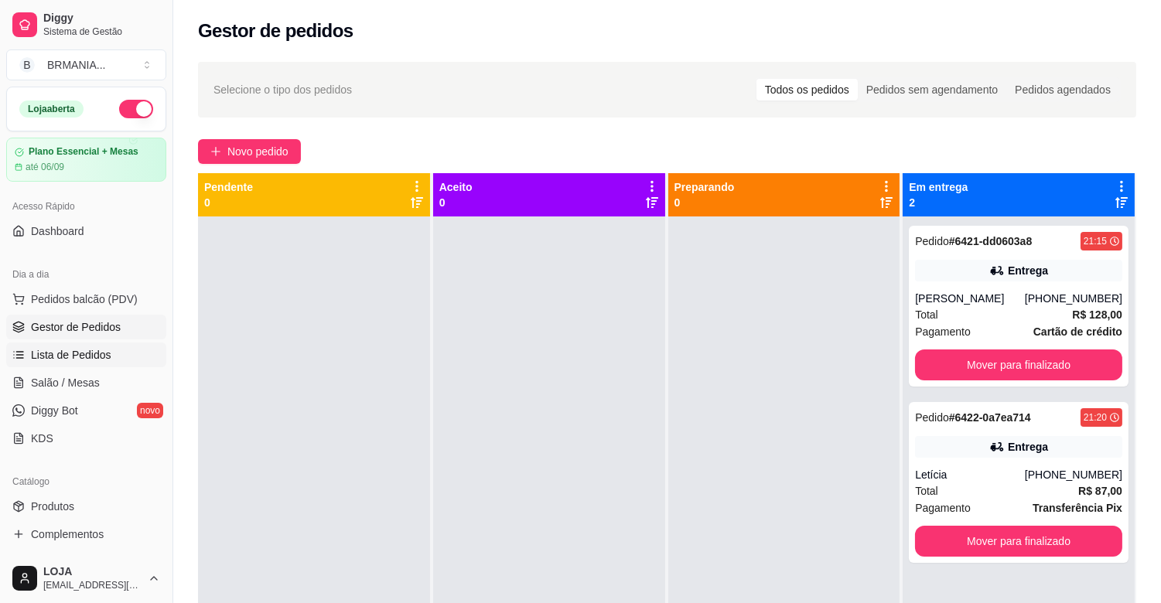
click at [76, 354] on span "Lista de Pedidos" at bounding box center [71, 354] width 80 height 15
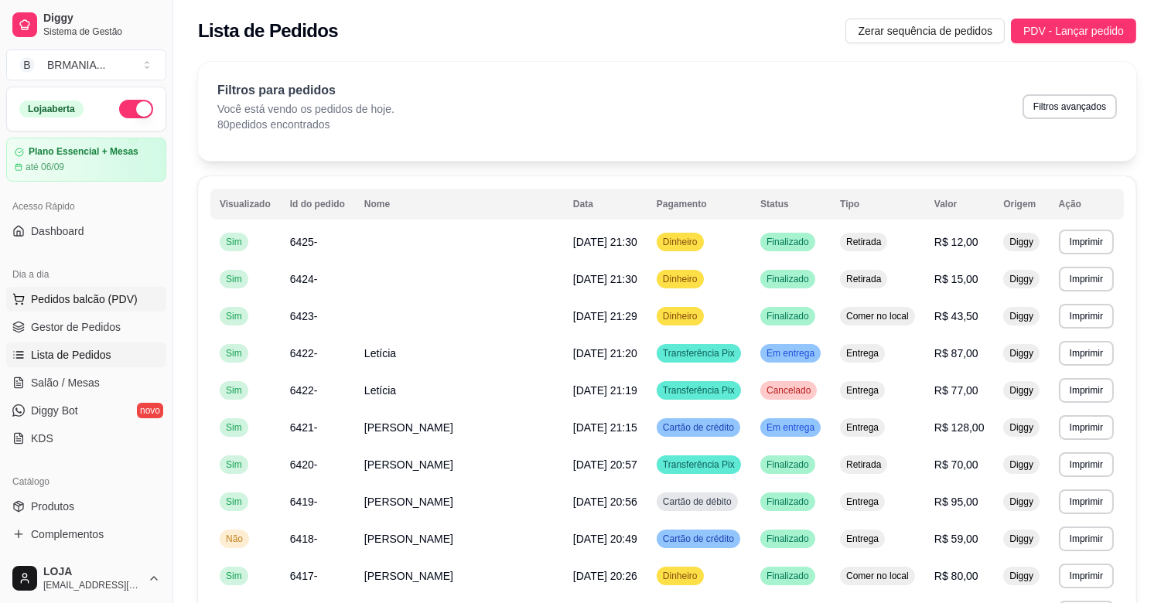
click at [121, 303] on span "Pedidos balcão (PDV)" at bounding box center [84, 299] width 107 height 15
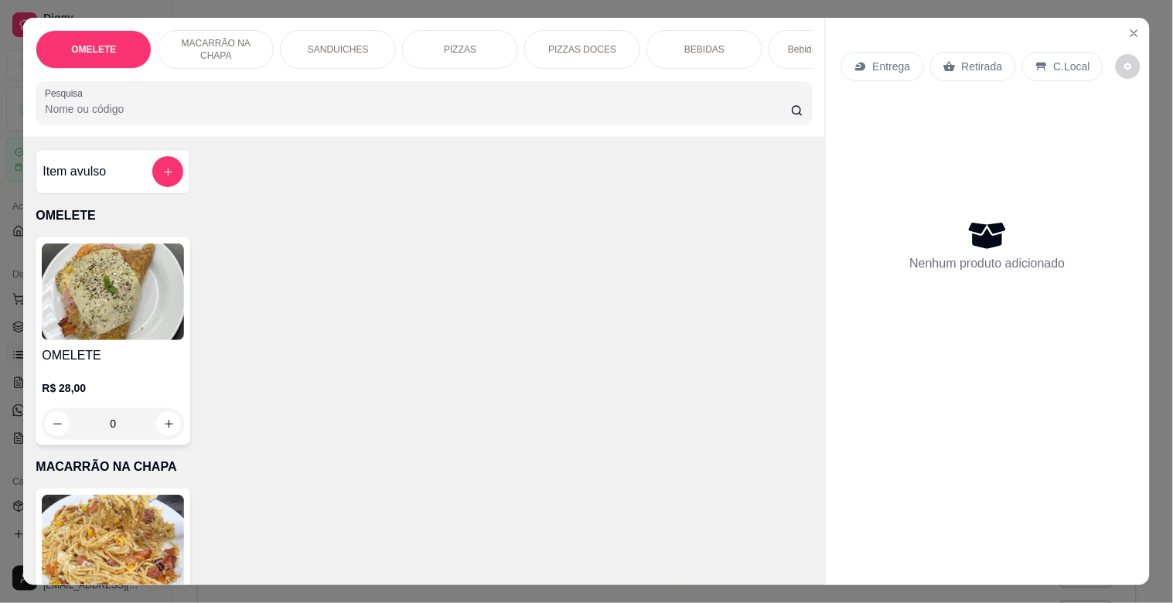
click at [456, 116] on input "Pesquisa" at bounding box center [418, 108] width 746 height 15
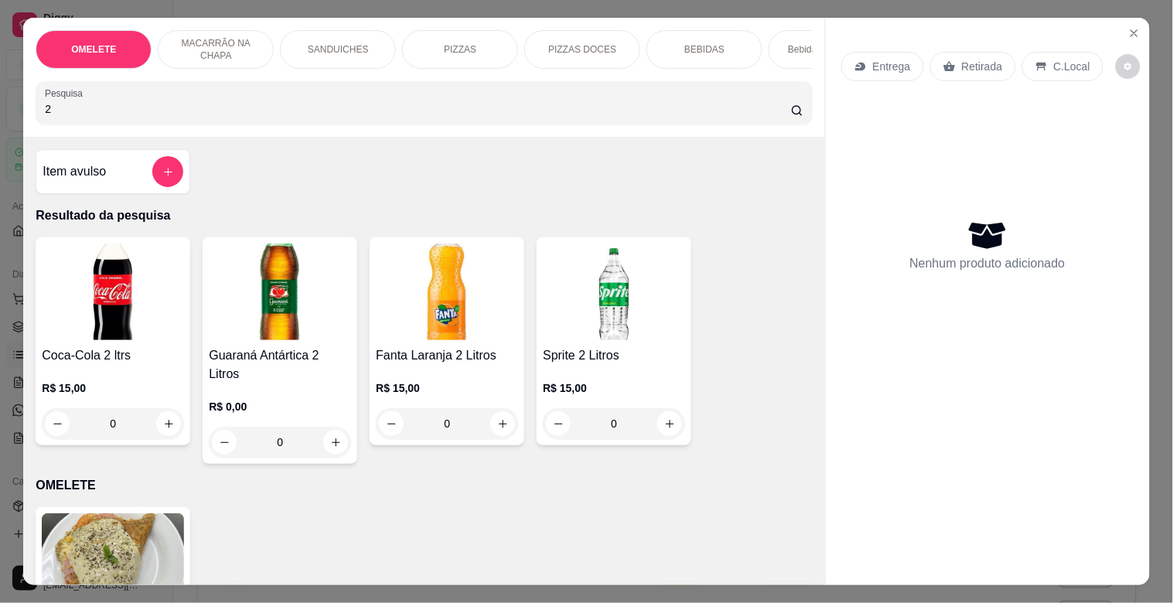
type input "2"
click at [149, 333] on img at bounding box center [113, 292] width 142 height 97
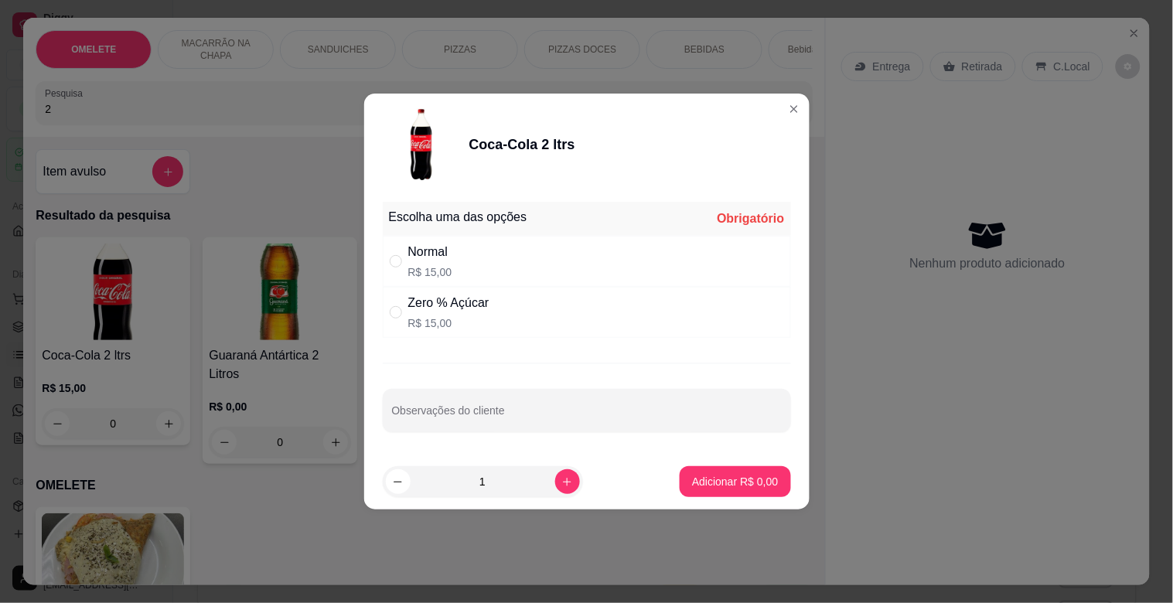
click at [498, 260] on div "Normal R$ 15,00" at bounding box center [587, 261] width 408 height 51
radio input "true"
click at [702, 483] on p "Adicionar R$ 15,00" at bounding box center [732, 481] width 92 height 15
type input "1"
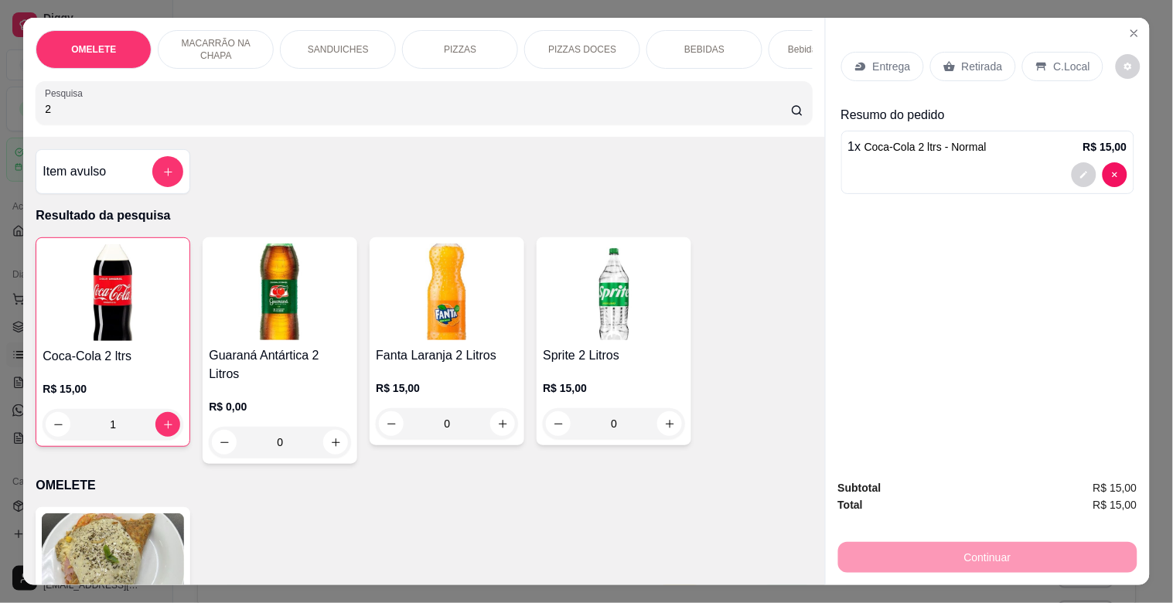
click at [963, 66] on p "Retirada" at bounding box center [982, 66] width 41 height 15
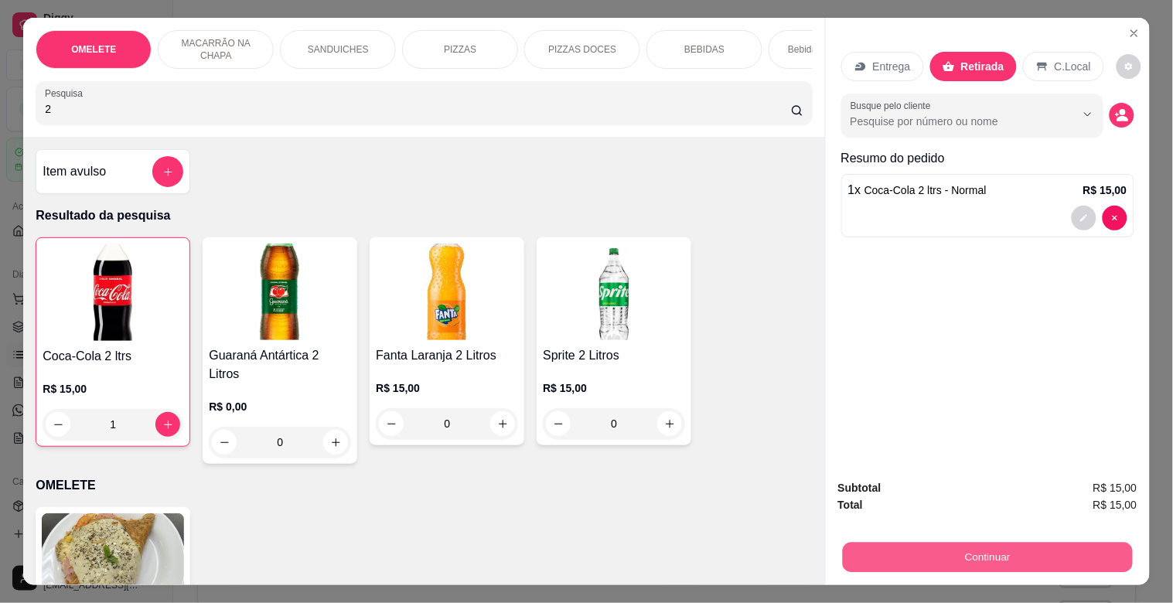
click at [941, 542] on button "Continuar" at bounding box center [987, 557] width 290 height 30
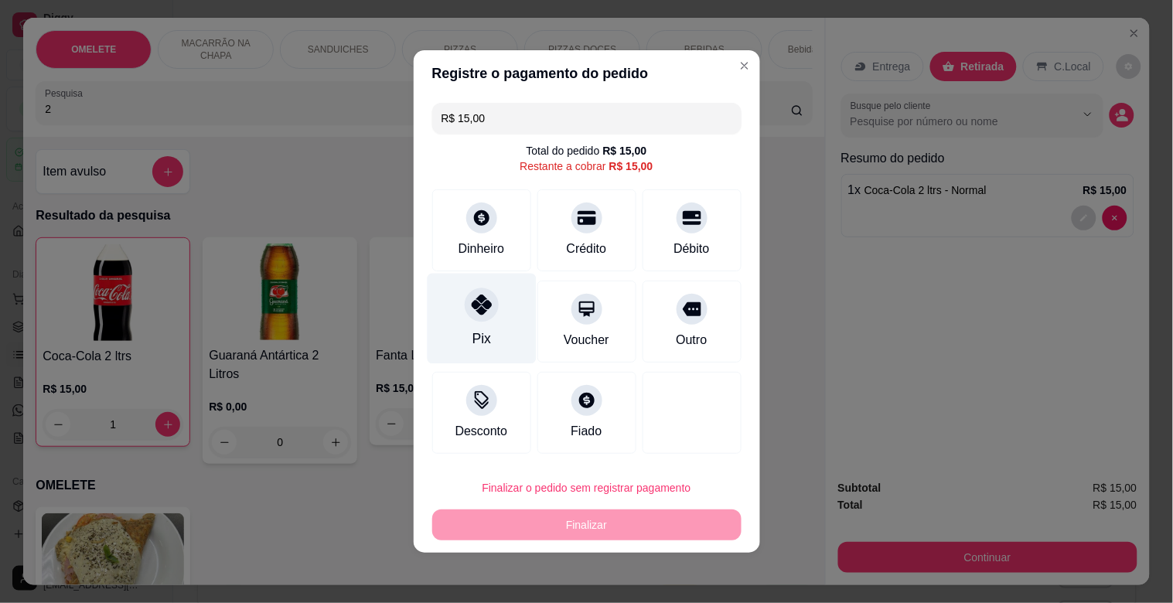
click at [473, 317] on div at bounding box center [482, 305] width 34 height 34
type input "R$ 0,00"
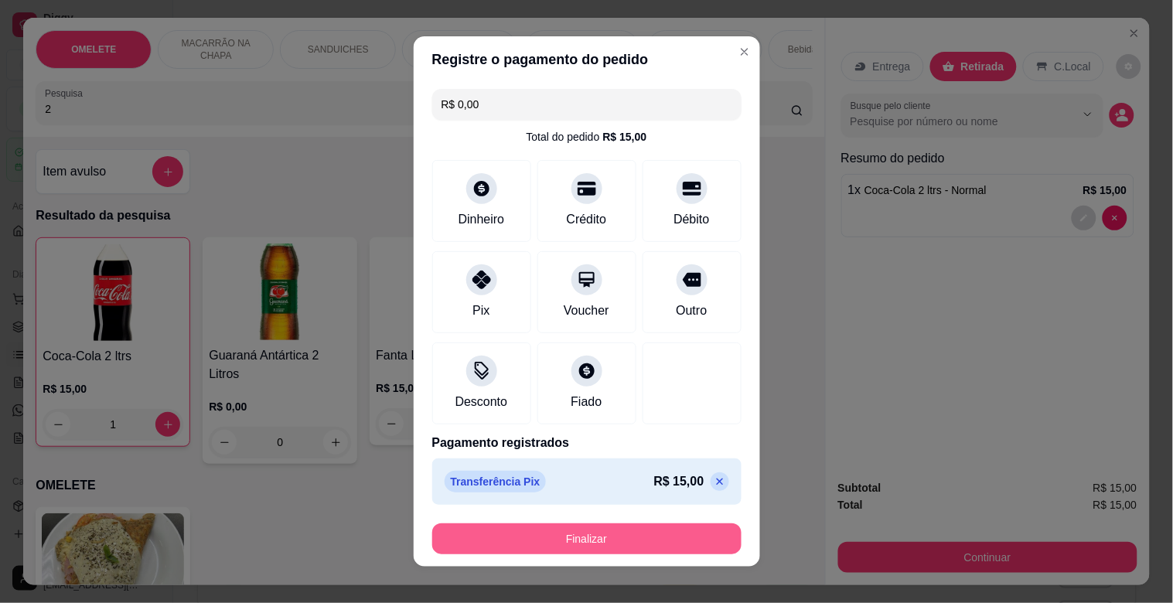
click at [532, 542] on button "Finalizar" at bounding box center [586, 539] width 309 height 31
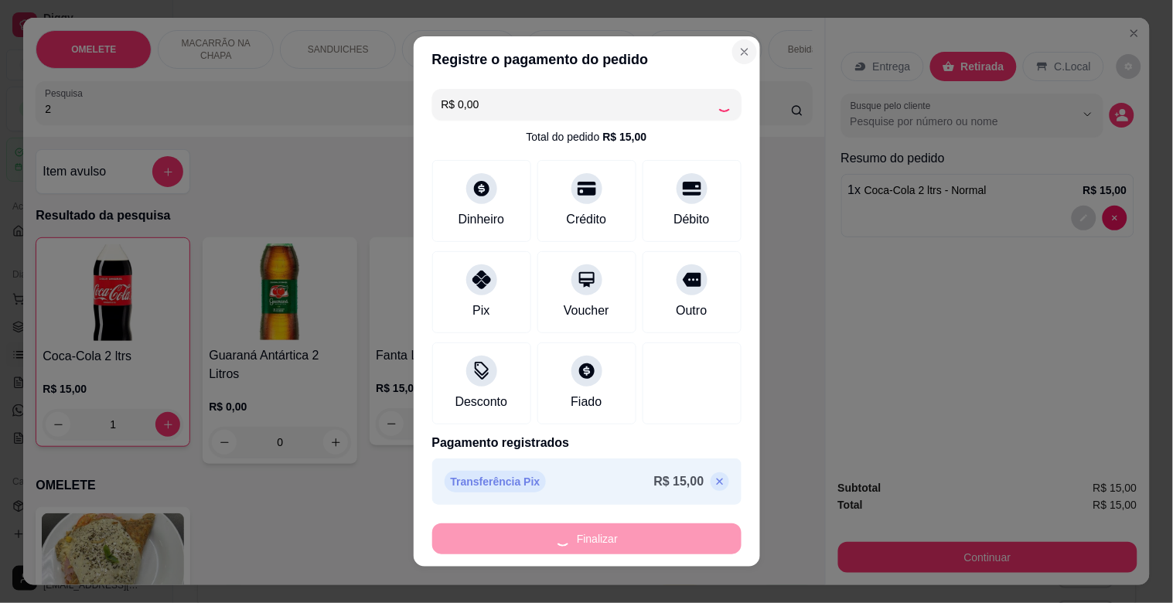
type input "0"
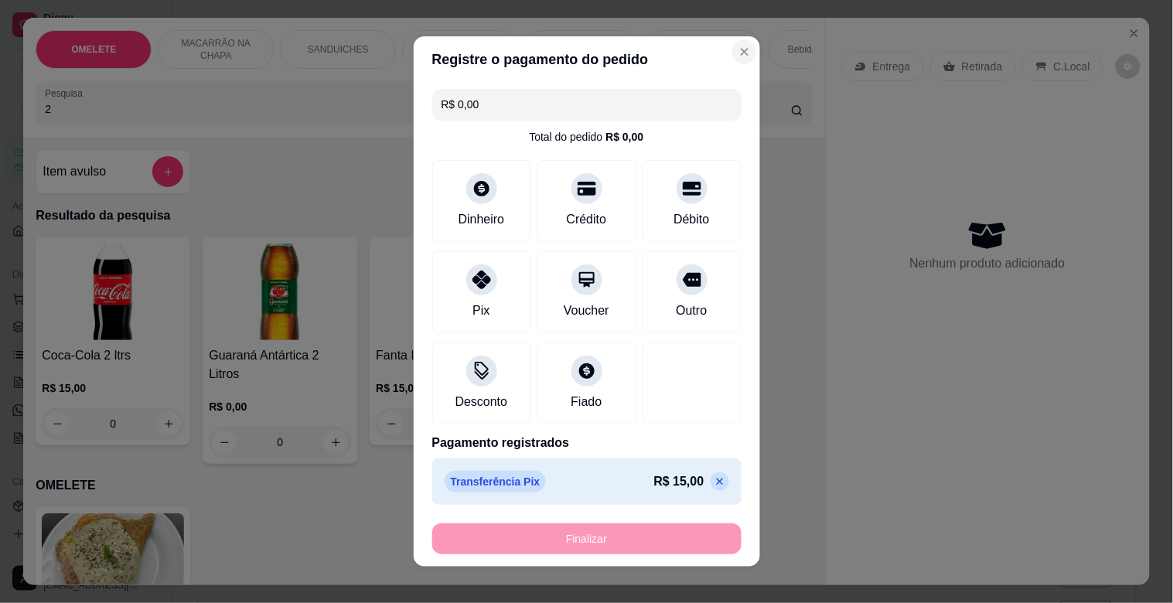
type input "-R$ 15,00"
click at [722, 49] on div "Lista de Pedidos Zerar sequência de pedidos PDV - Lançar pedido" at bounding box center [667, 26] width 988 height 53
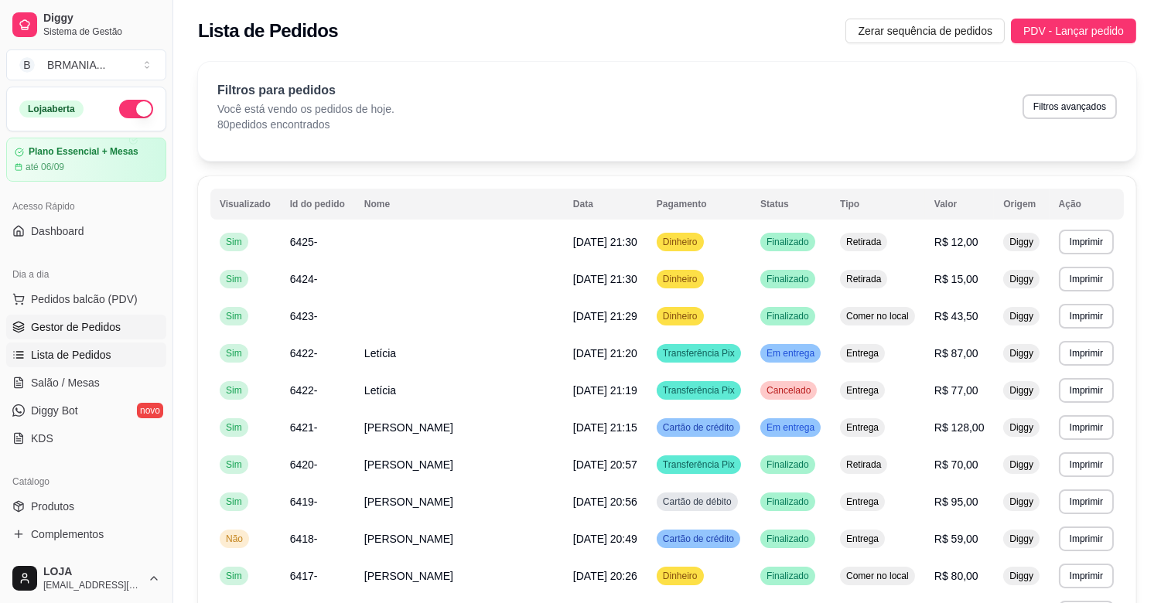
click at [104, 330] on span "Gestor de Pedidos" at bounding box center [76, 326] width 90 height 15
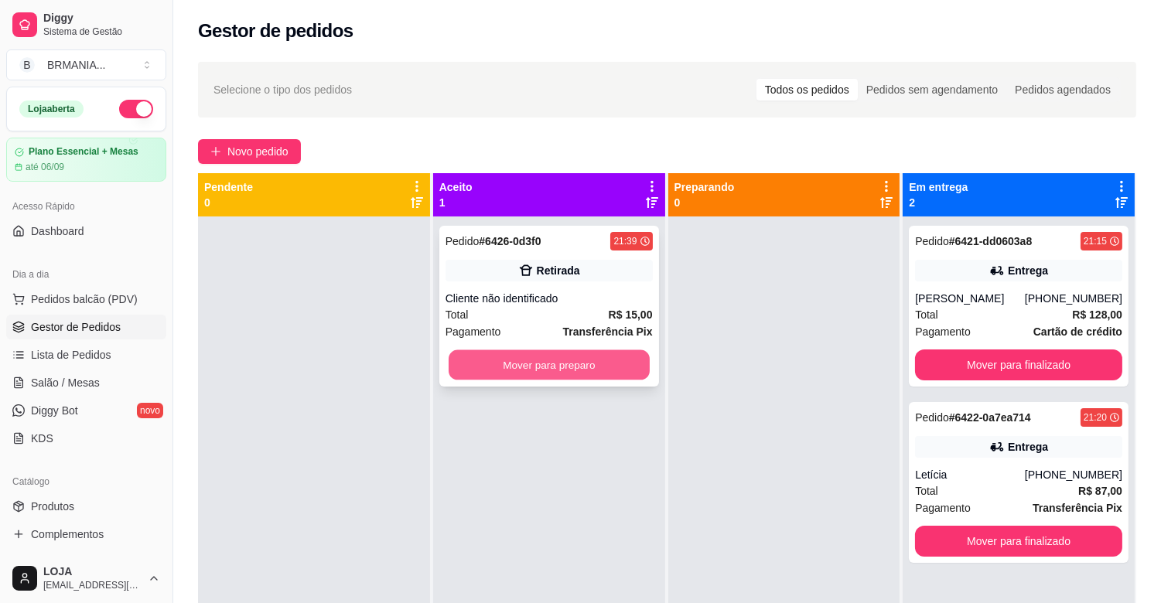
click at [562, 372] on button "Mover para preparo" at bounding box center [549, 365] width 201 height 30
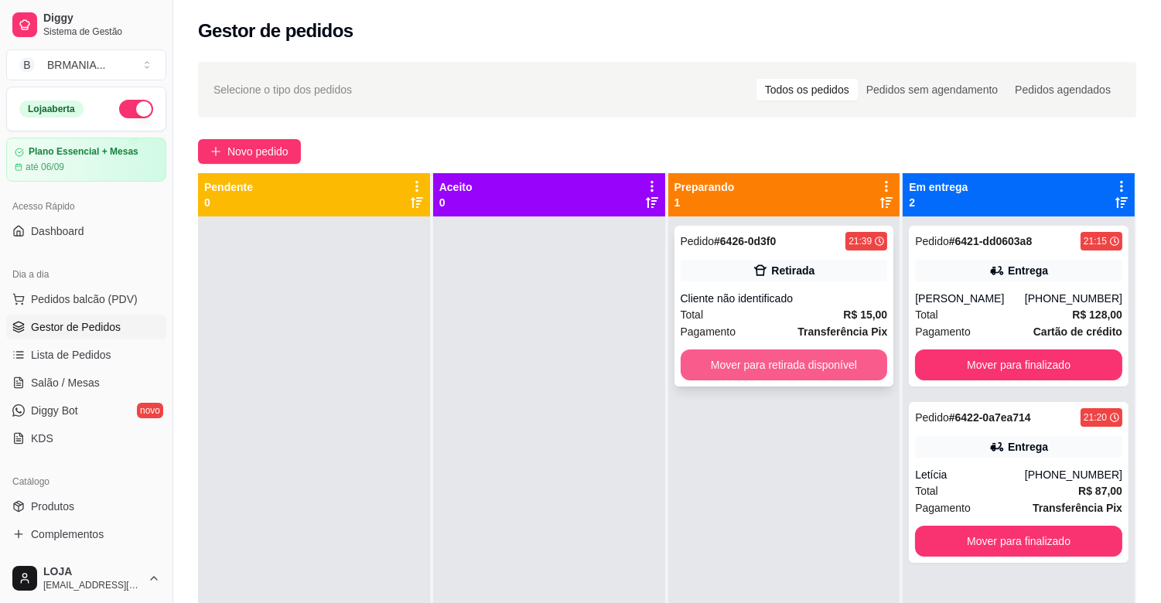
click at [745, 369] on button "Mover para retirada disponível" at bounding box center [784, 365] width 207 height 31
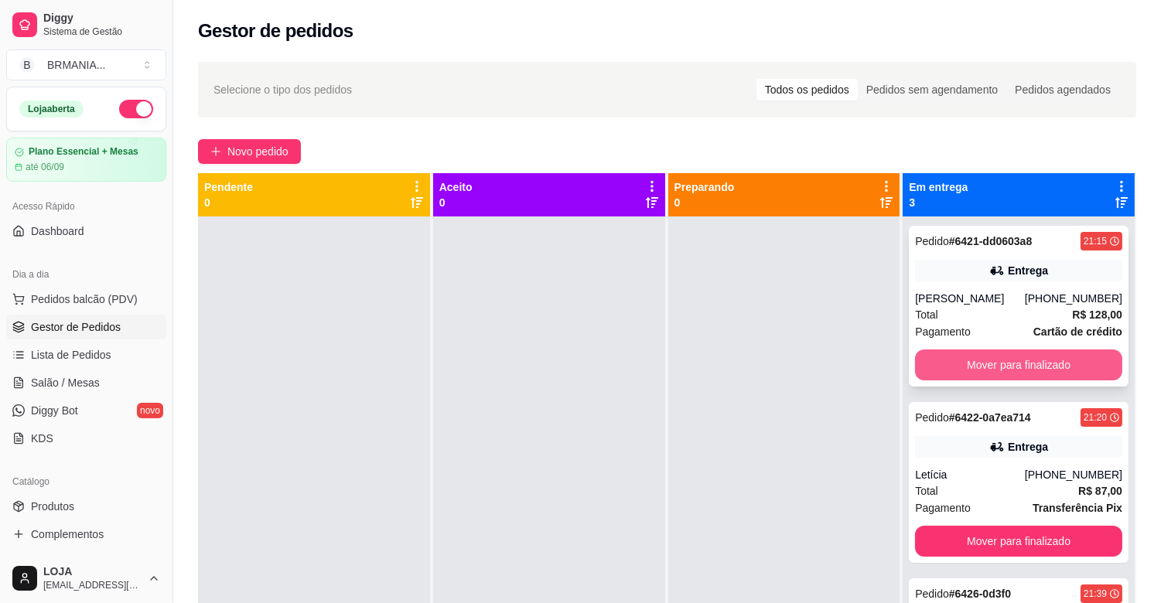
click at [1000, 357] on button "Mover para finalizado" at bounding box center [1018, 365] width 207 height 31
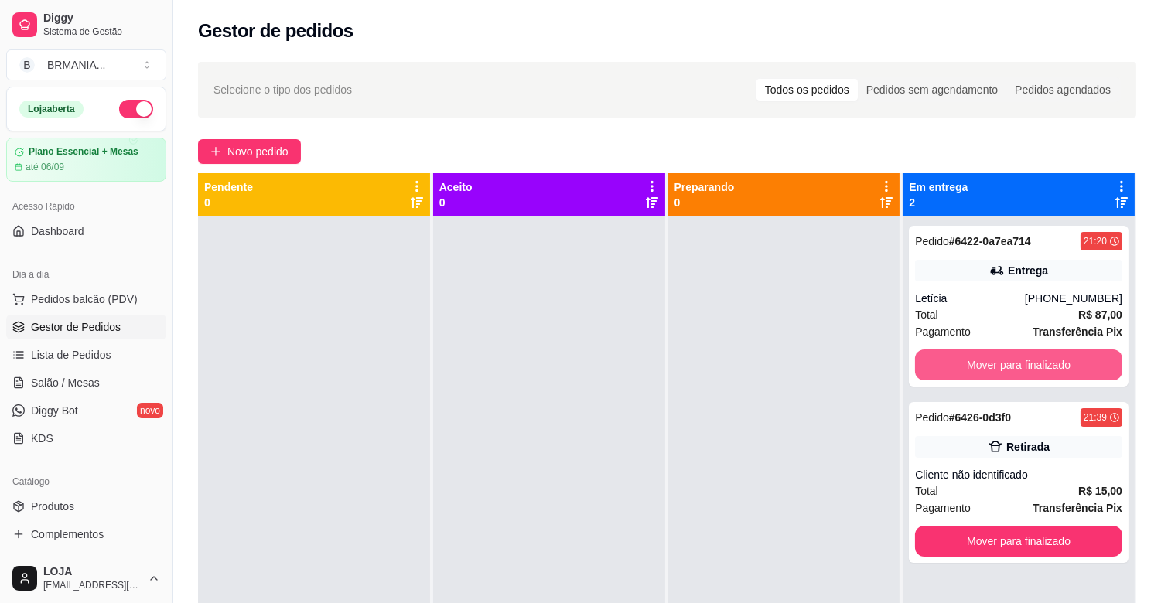
click at [1000, 357] on button "Mover para finalizado" at bounding box center [1018, 365] width 207 height 31
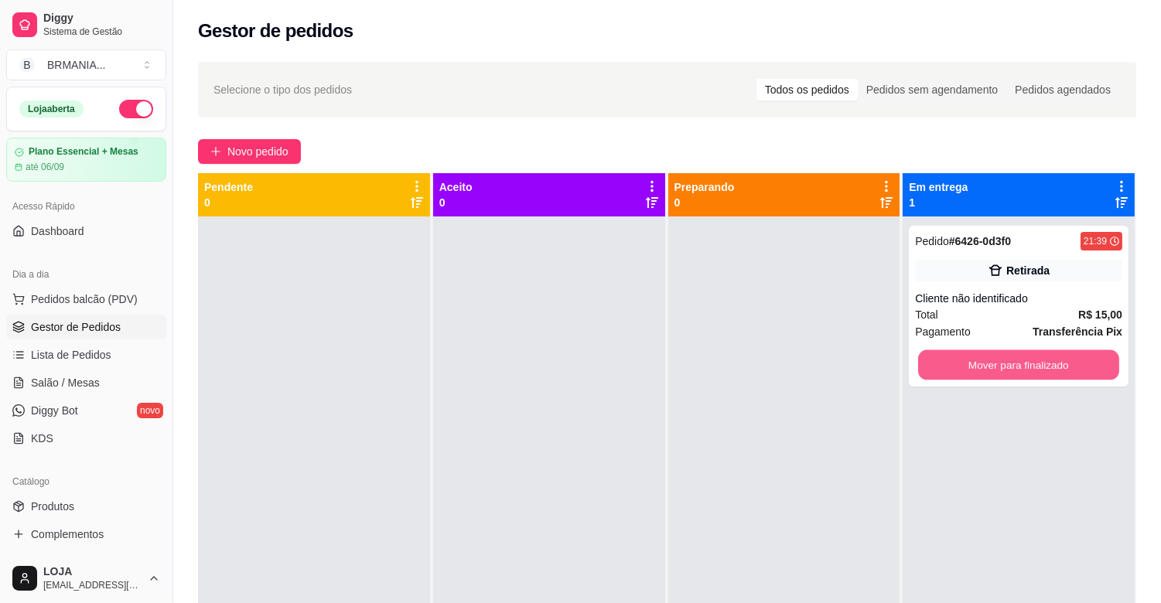
click at [1001, 357] on button "Mover para finalizado" at bounding box center [1018, 365] width 201 height 30
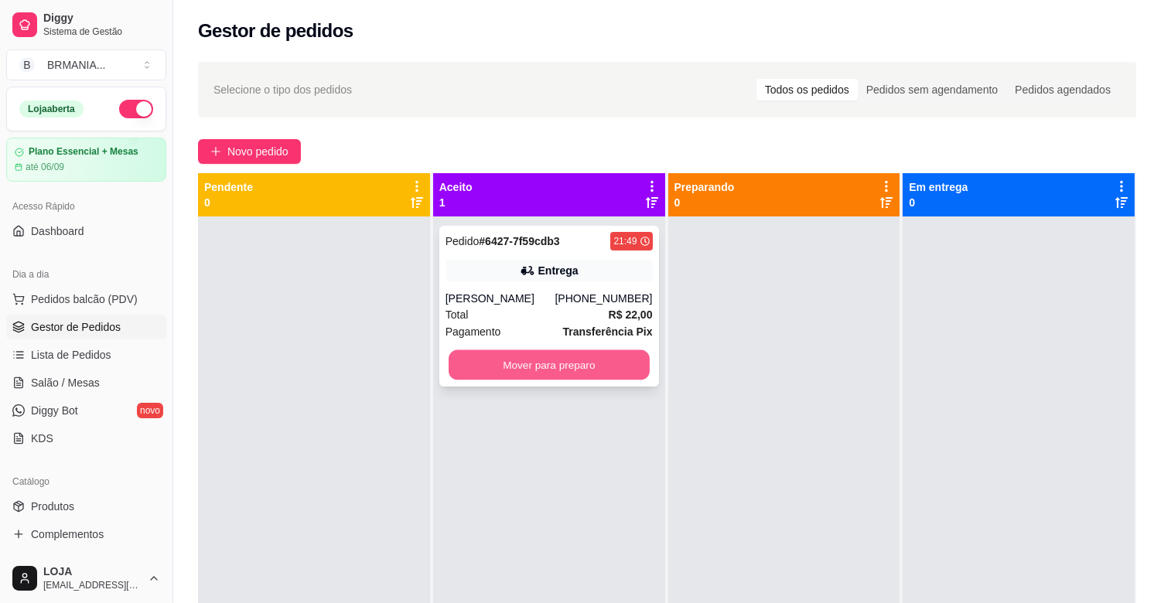
click at [561, 360] on button "Mover para preparo" at bounding box center [549, 365] width 201 height 30
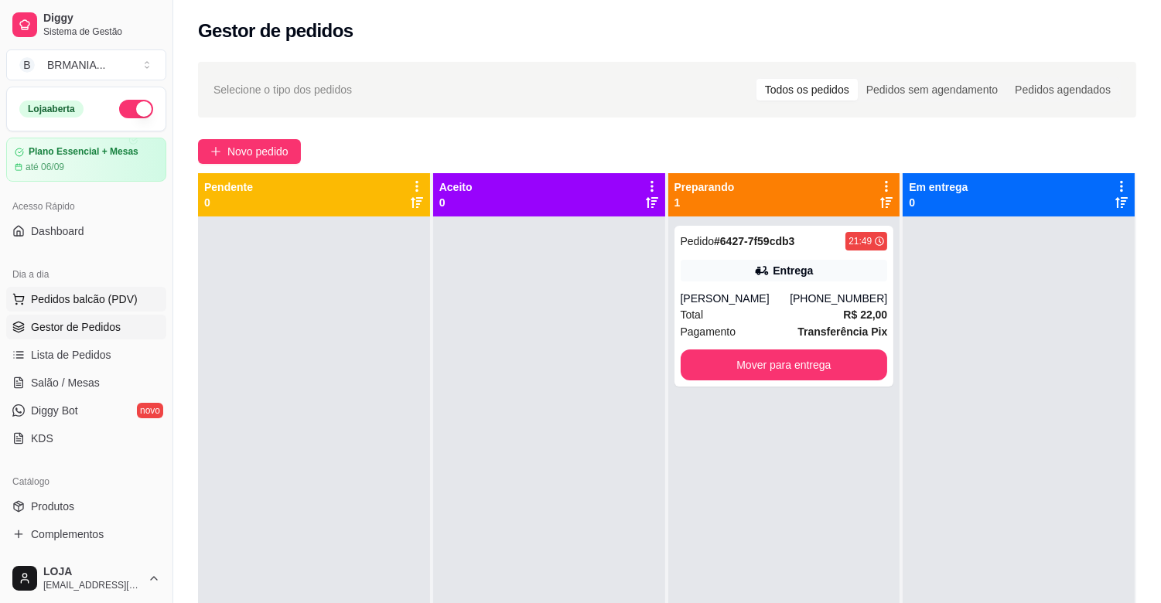
click at [79, 306] on span "Pedidos balcão (PDV)" at bounding box center [84, 299] width 107 height 15
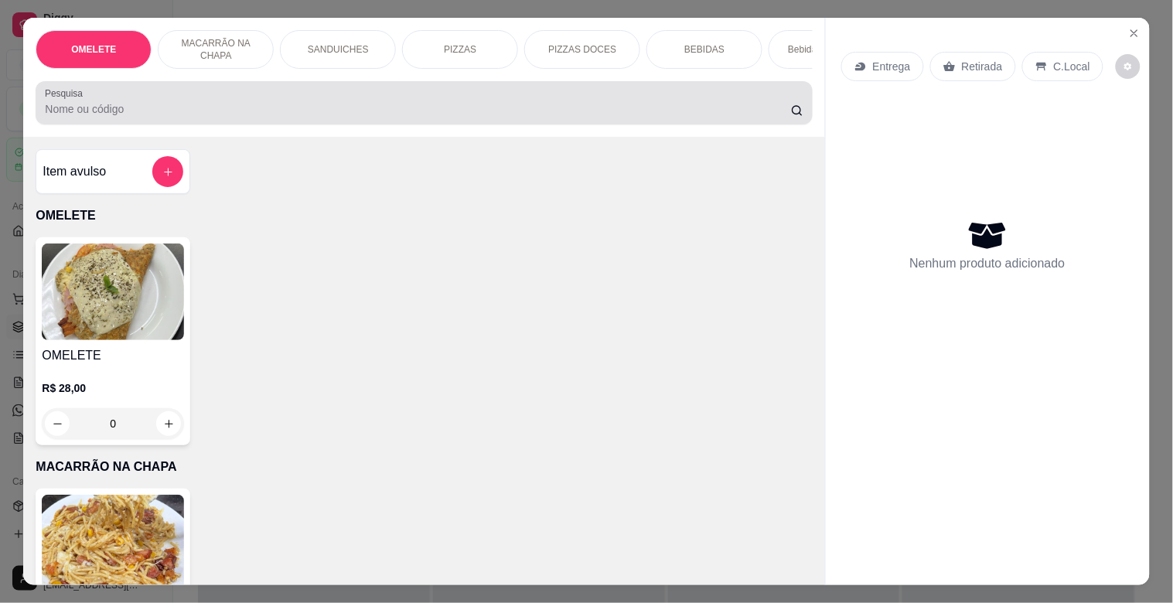
click at [256, 117] on input "Pesquisa" at bounding box center [418, 108] width 746 height 15
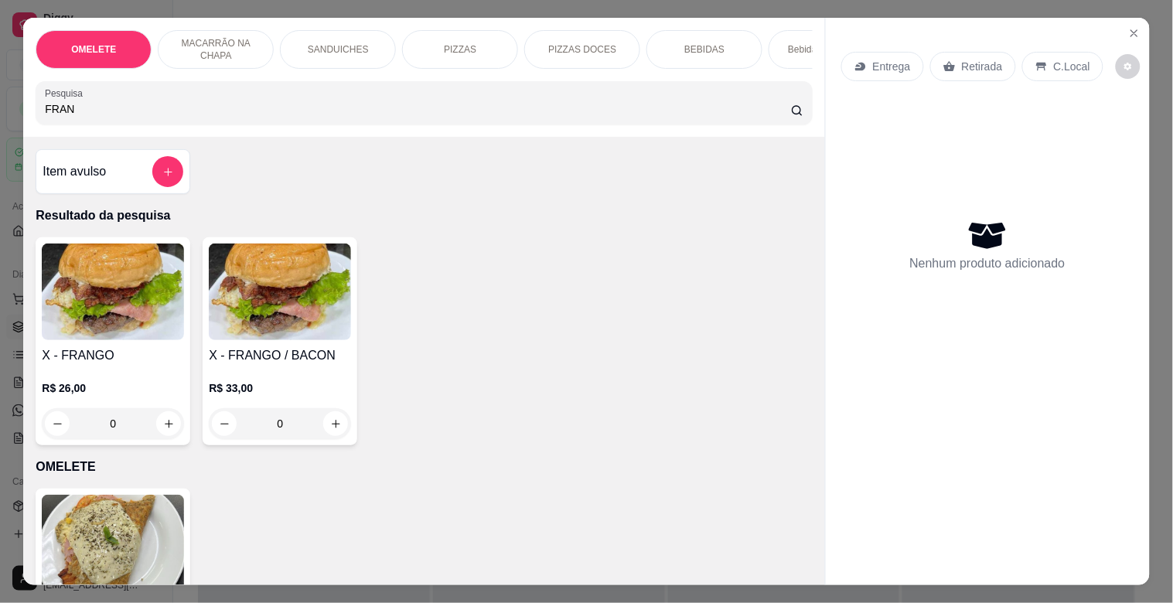
type input "FRAN"
click at [23, 338] on div "Item avulso Resultado da pesquisa X - FRANGO R$ 26,00 0 X - FRANGO / BACON R$ 3…" at bounding box center [423, 361] width 801 height 448
click at [70, 338] on img at bounding box center [113, 292] width 142 height 97
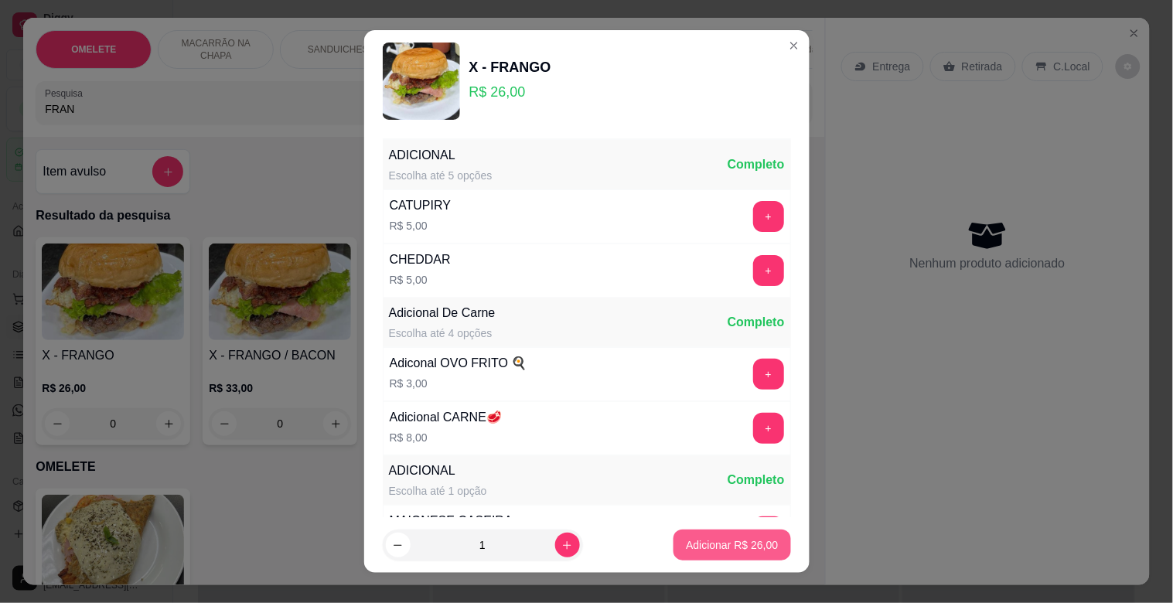
click at [708, 537] on button "Adicionar R$ 26,00" at bounding box center [732, 545] width 117 height 31
type input "1"
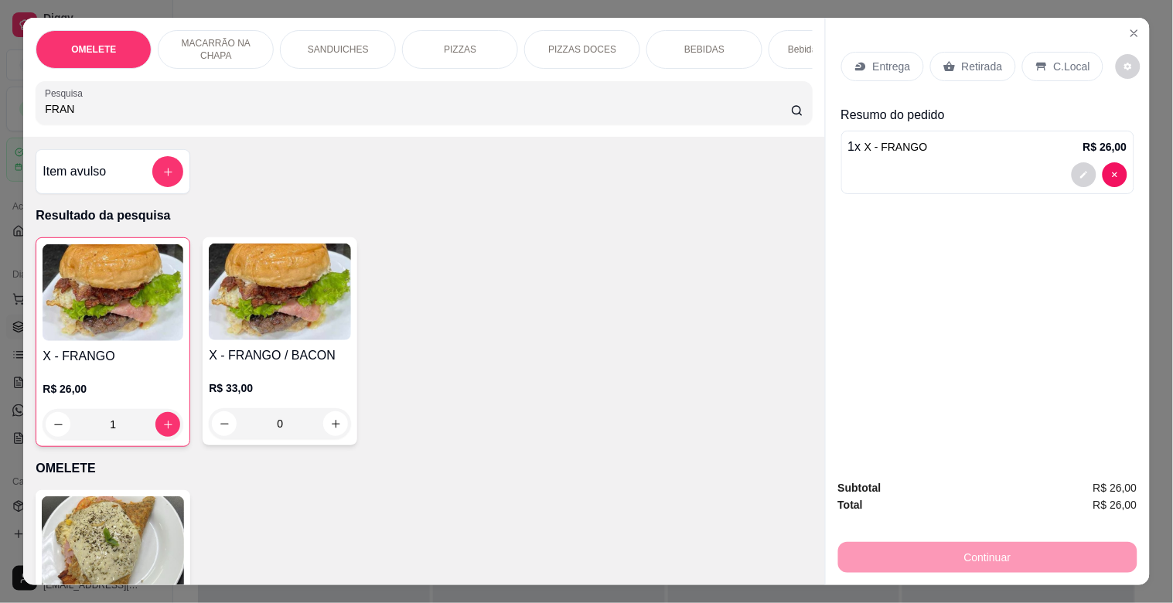
drag, startPoint x: 51, startPoint y: 118, endPoint x: 0, endPoint y: 93, distance: 56.7
click at [0, 93] on div "OMELETE MACARRÃO NA CHAPA SANDUICHES PIZZAS PIZZAS DOCES BEBIDAS Bebidas Alcoól…" at bounding box center [586, 301] width 1173 height 603
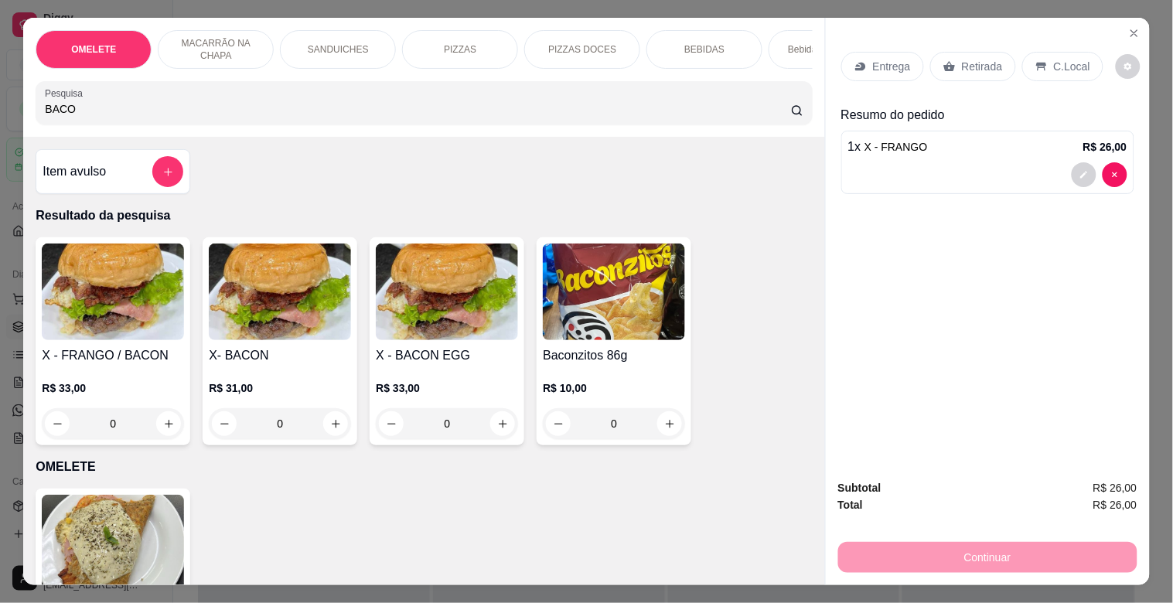
type input "BACO"
click at [234, 338] on img at bounding box center [280, 292] width 142 height 97
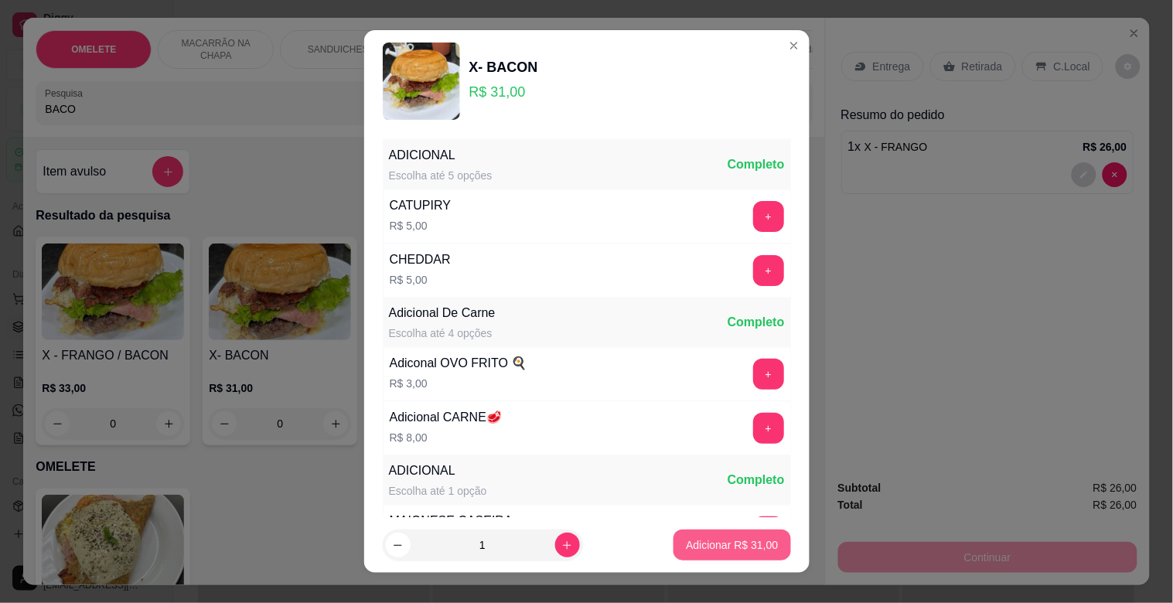
click at [748, 545] on p "Adicionar R$ 31,00" at bounding box center [732, 545] width 92 height 15
type input "1"
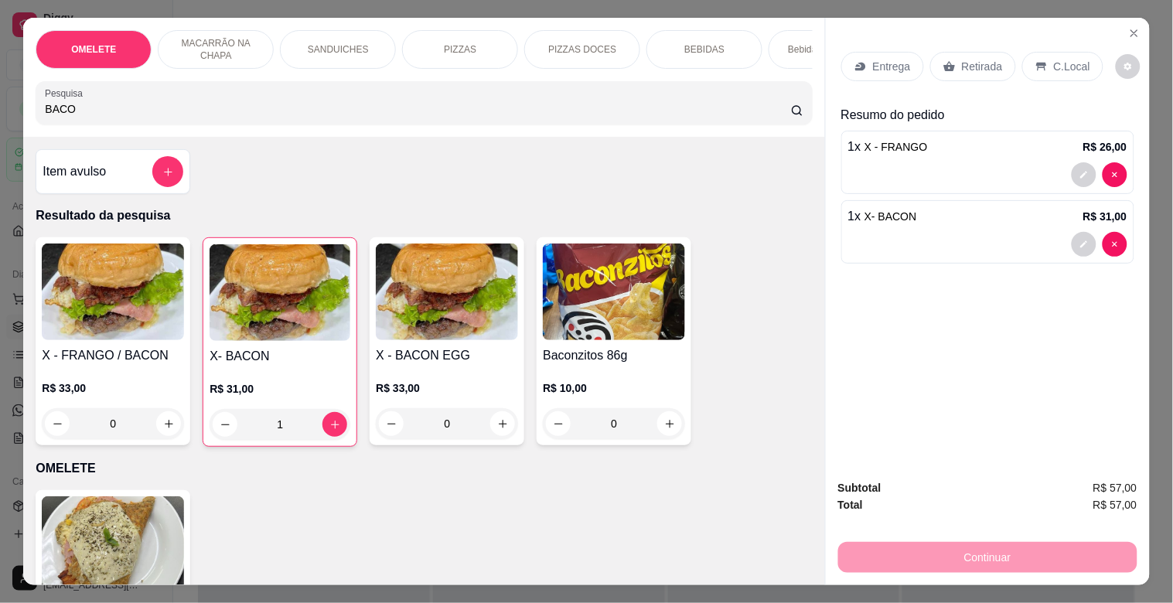
click at [968, 60] on p "Retirada" at bounding box center [982, 66] width 41 height 15
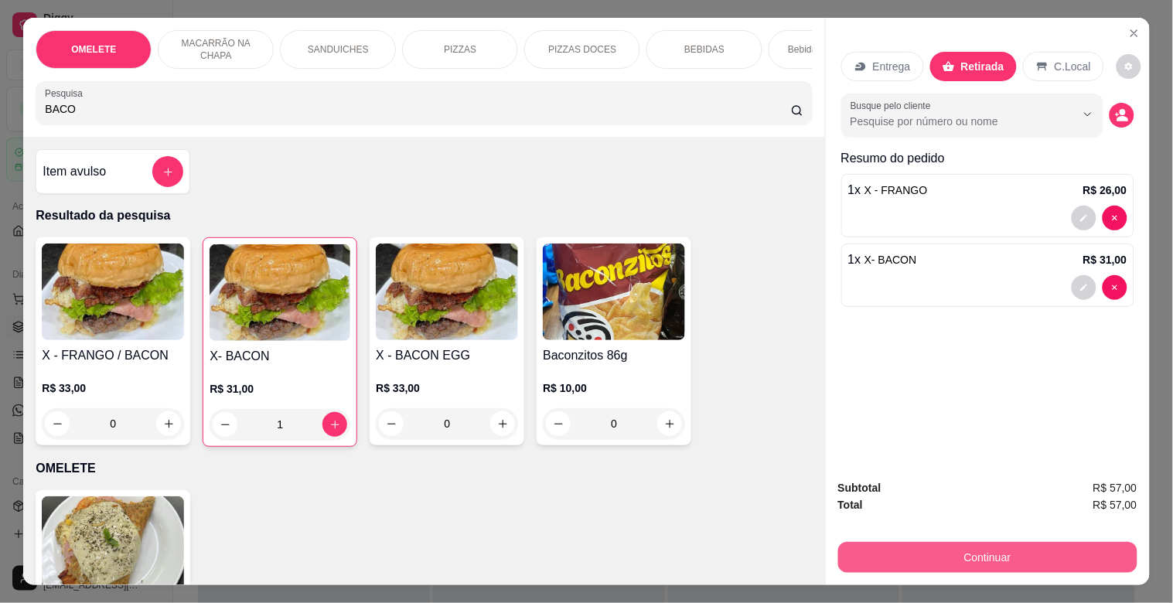
click at [1003, 559] on button "Continuar" at bounding box center [987, 557] width 299 height 31
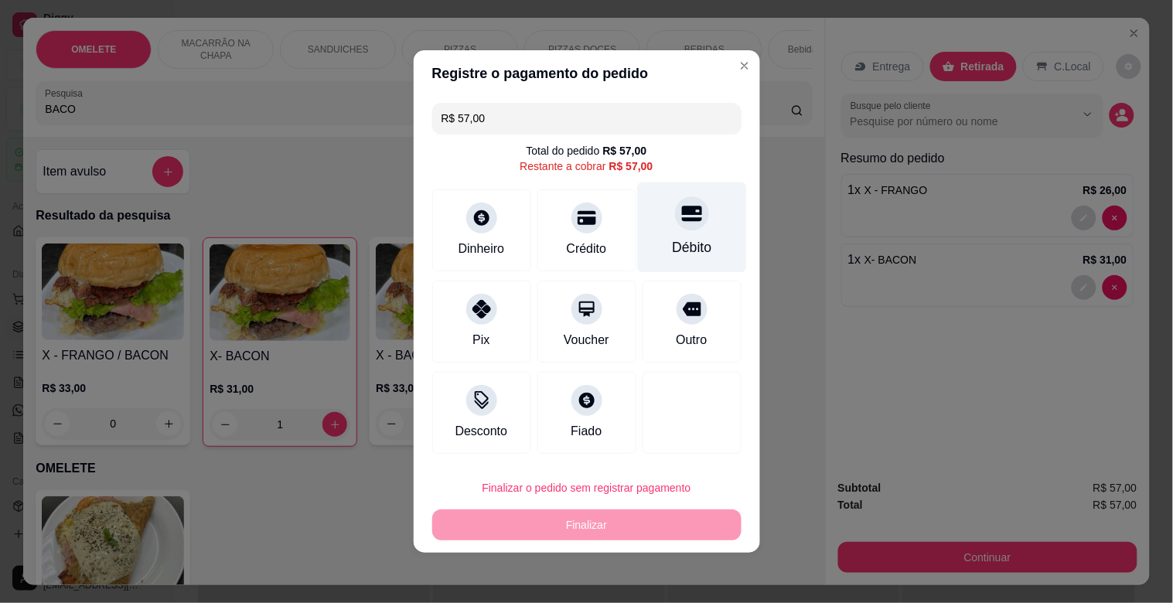
click at [678, 206] on div at bounding box center [692, 213] width 34 height 34
type input "R$ 0,00"
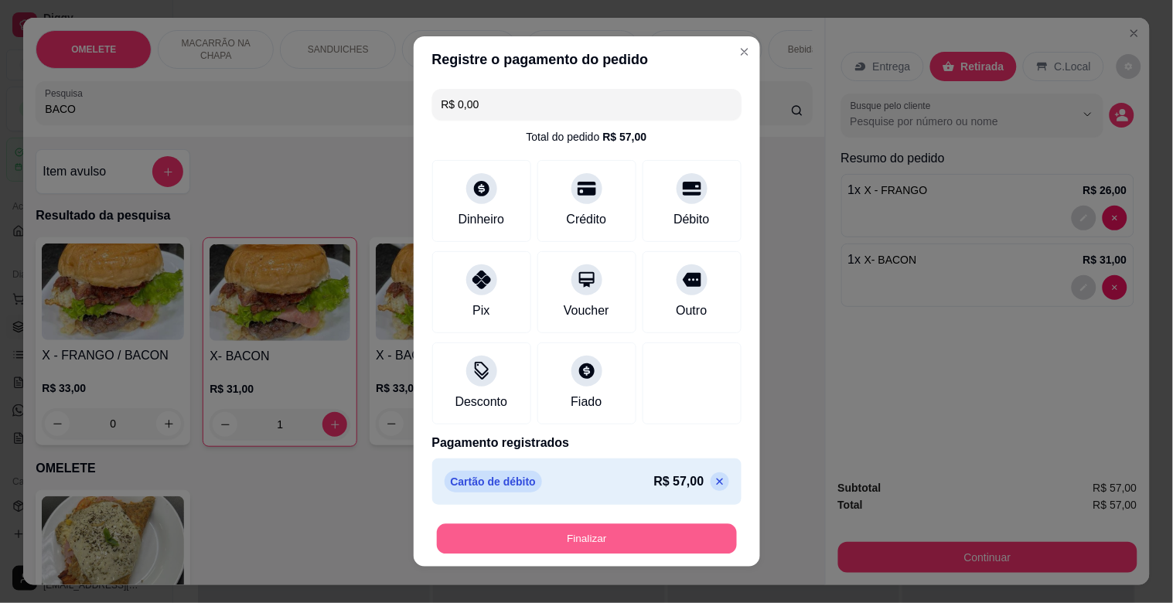
click at [624, 536] on button "Finalizar" at bounding box center [587, 539] width 300 height 30
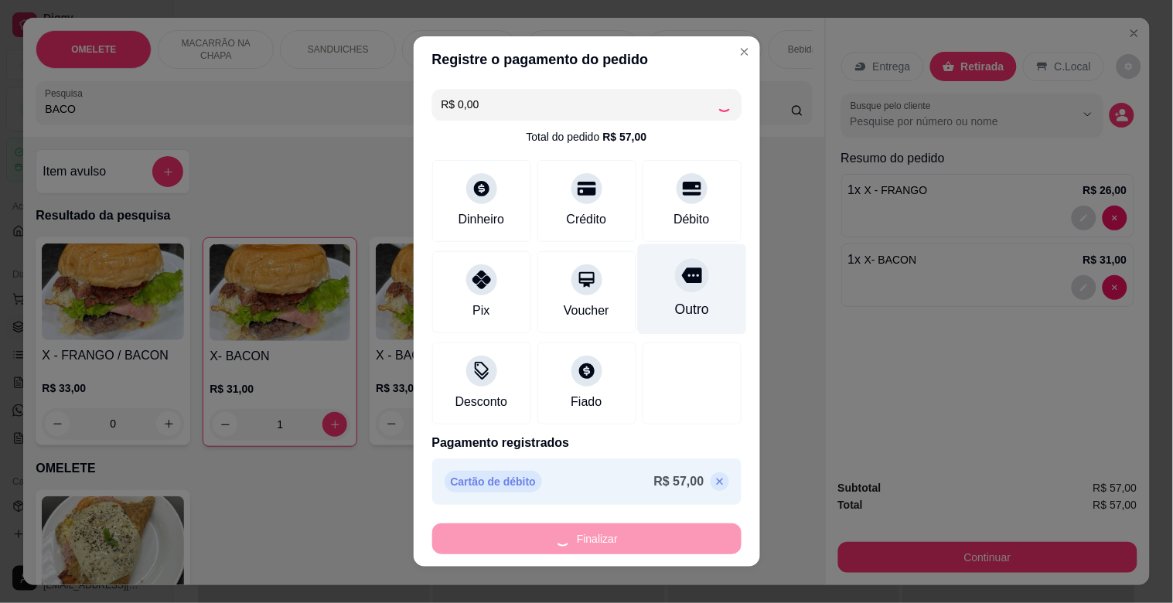
type input "0"
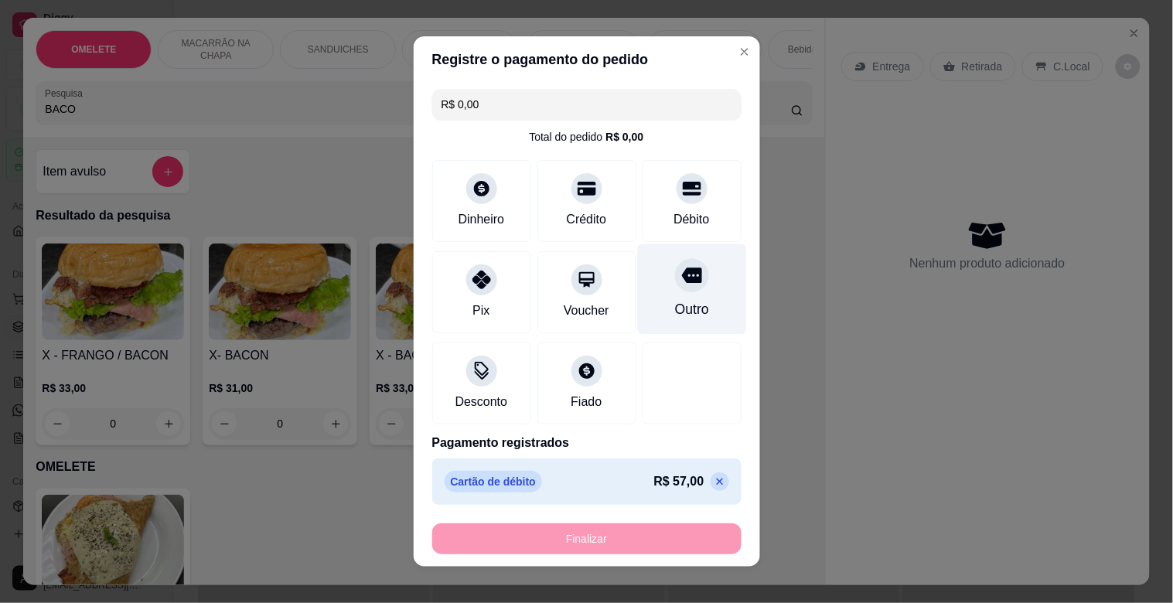
type input "-R$ 57,00"
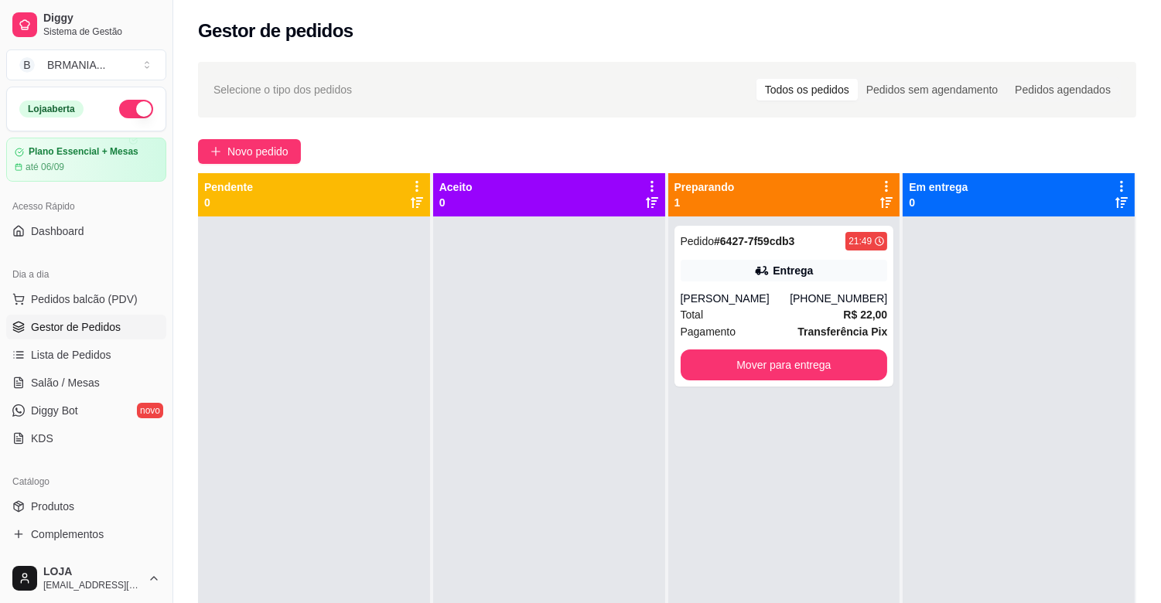
click at [551, 374] on div at bounding box center [549, 518] width 232 height 603
click at [107, 343] on link "Lista de Pedidos" at bounding box center [86, 355] width 160 height 25
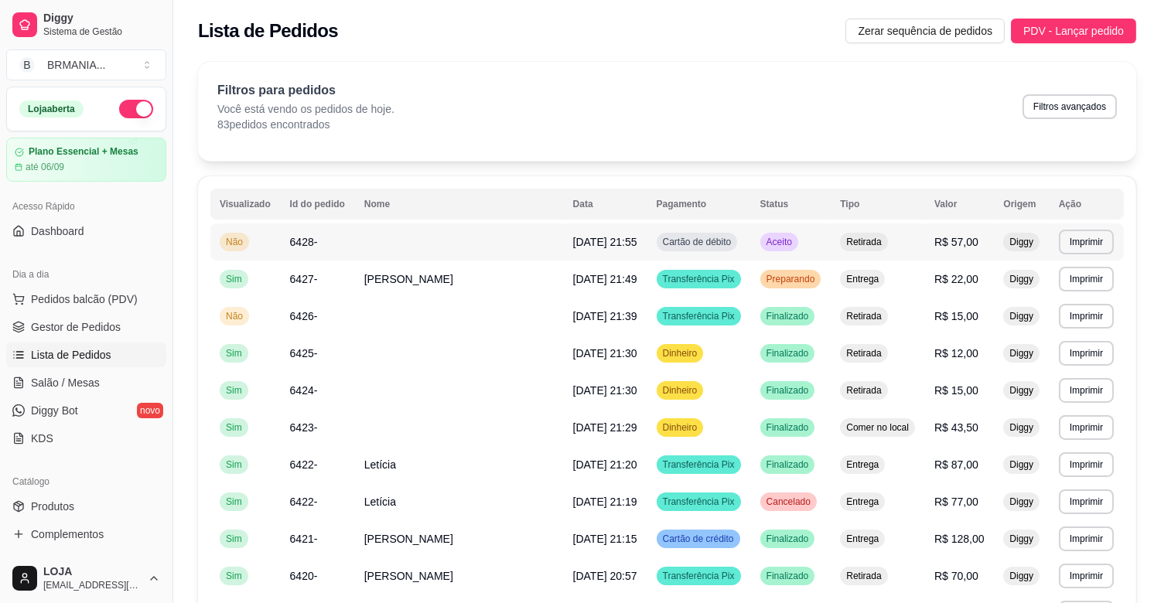
click at [463, 244] on td at bounding box center [459, 242] width 209 height 37
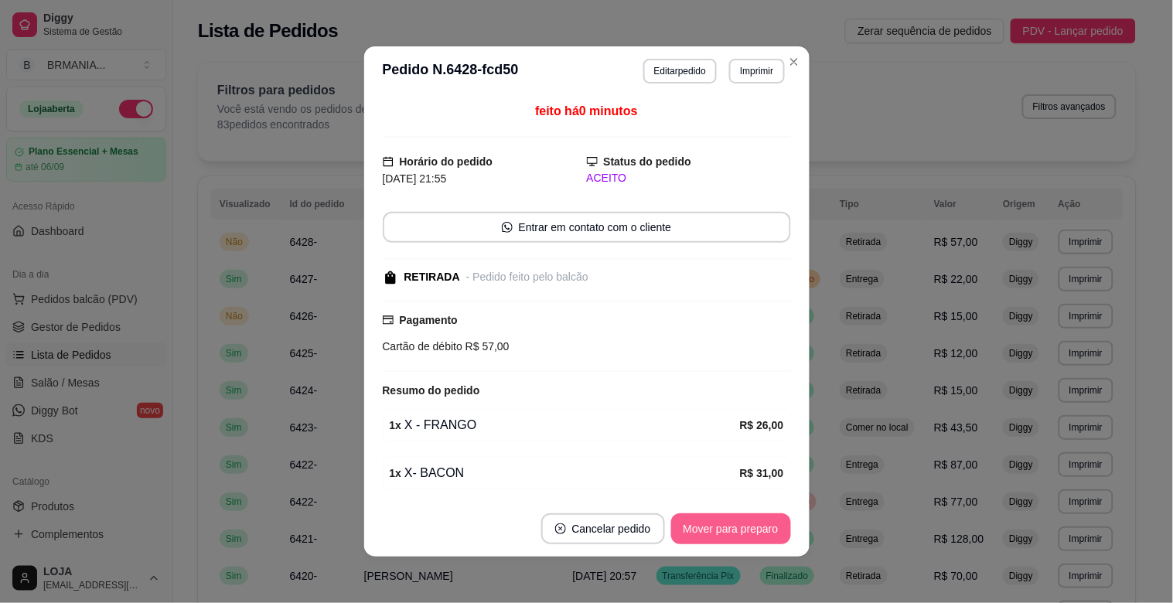
click at [751, 526] on button "Mover para preparo" at bounding box center [731, 529] width 120 height 31
click at [751, 526] on button "Mover para retirada disponível" at bounding box center [705, 529] width 171 height 31
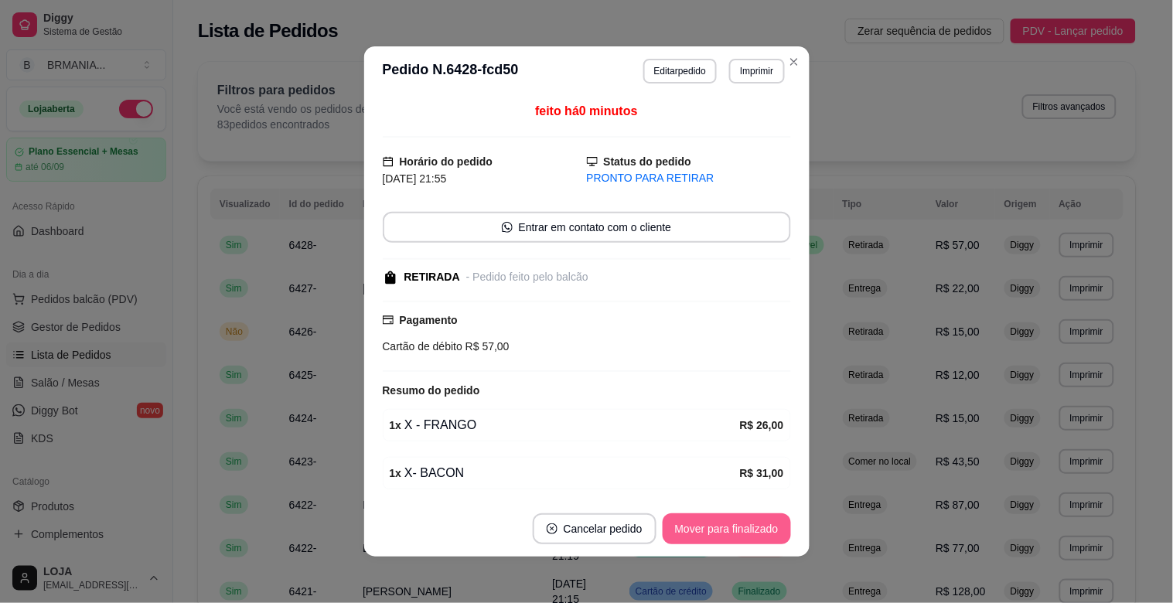
click at [751, 526] on button "Mover para finalizado" at bounding box center [727, 529] width 128 height 31
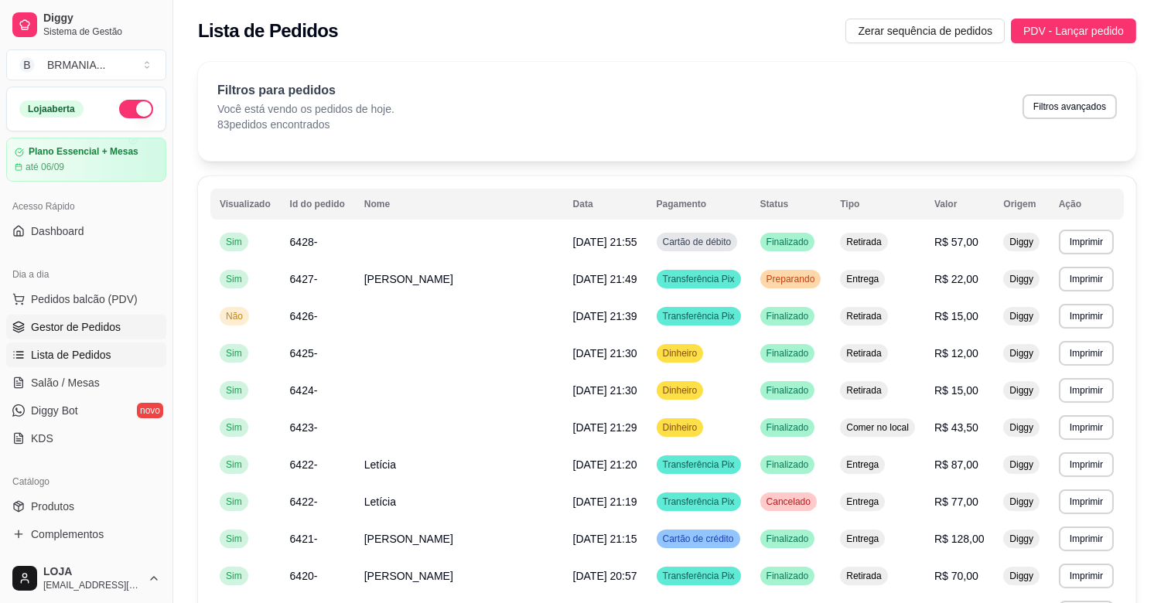
click at [121, 323] on link "Gestor de Pedidos" at bounding box center [86, 327] width 160 height 25
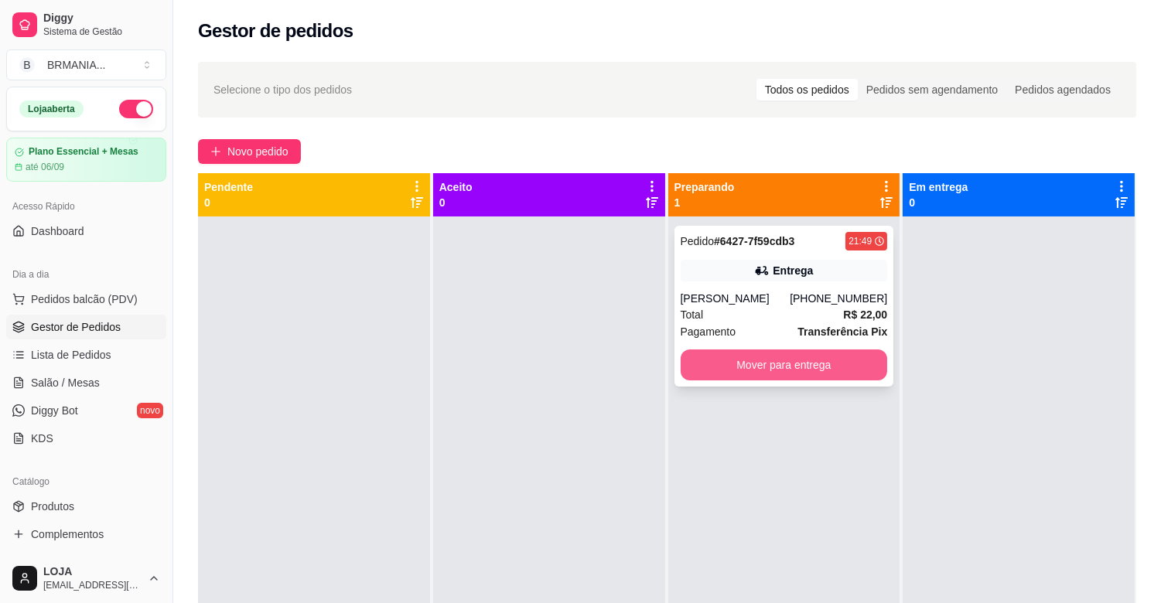
click at [767, 372] on button "Mover para entrega" at bounding box center [784, 365] width 207 height 31
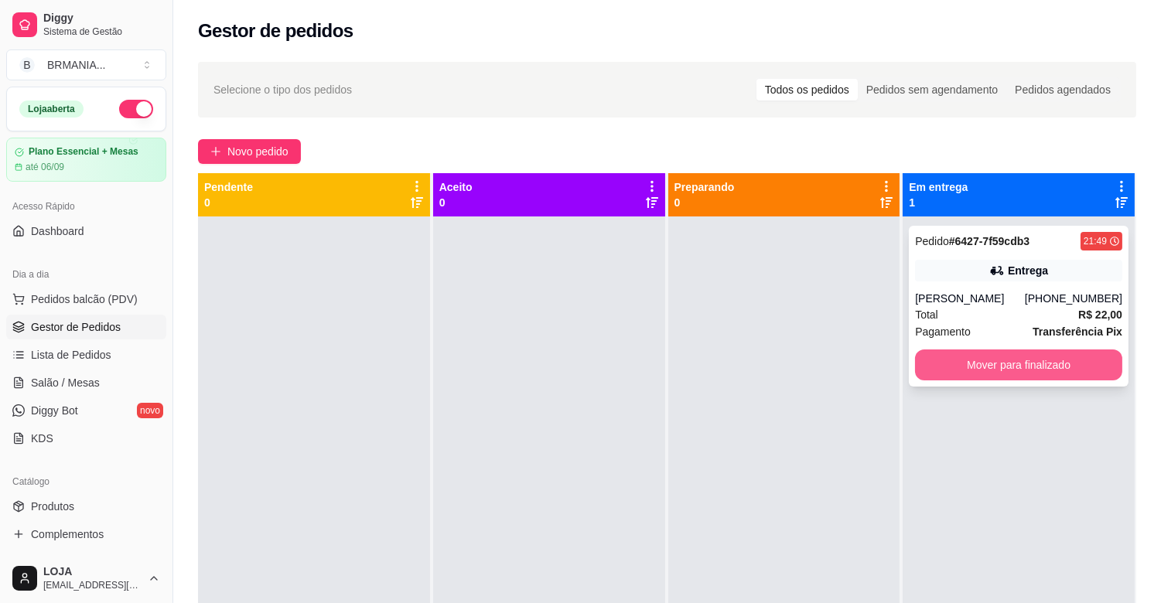
click at [1023, 375] on button "Mover para finalizado" at bounding box center [1018, 365] width 207 height 31
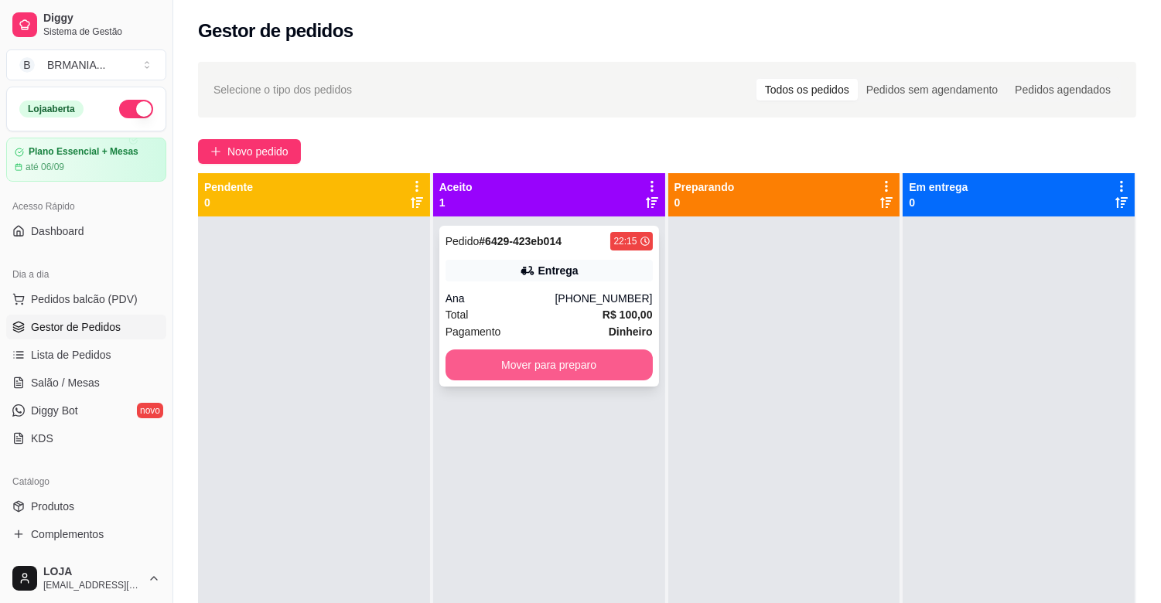
click at [553, 362] on button "Mover para preparo" at bounding box center [549, 365] width 207 height 31
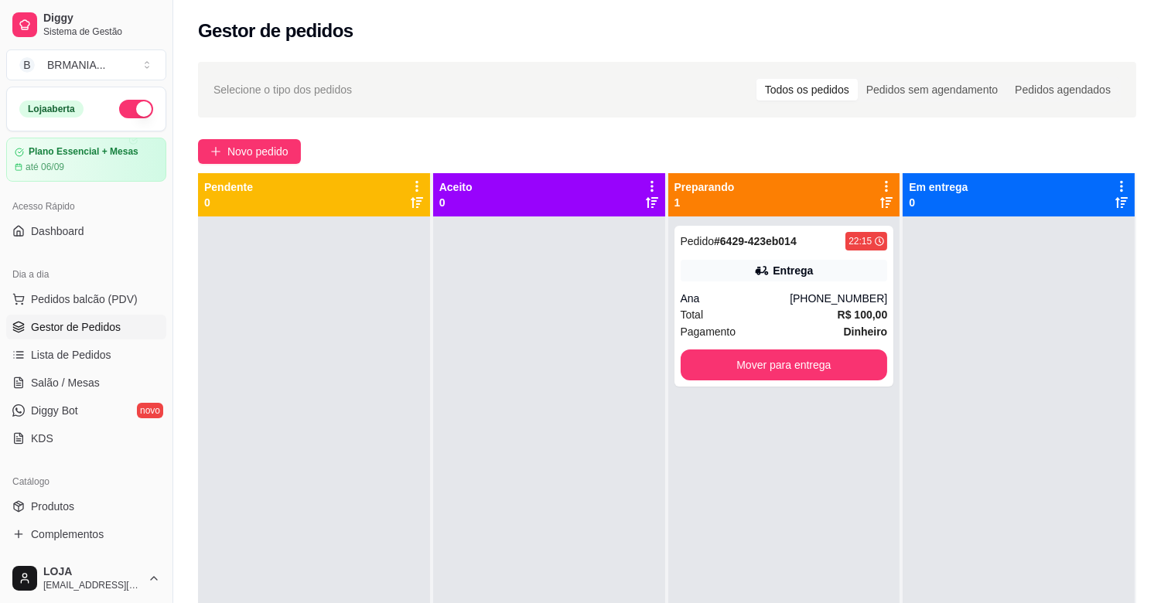
drag, startPoint x: 70, startPoint y: 282, endPoint x: 68, endPoint y: 295, distance: 14.0
click at [68, 281] on div "Dia a dia" at bounding box center [86, 274] width 160 height 25
click at [70, 297] on span "Pedidos balcão (PDV)" at bounding box center [84, 299] width 107 height 15
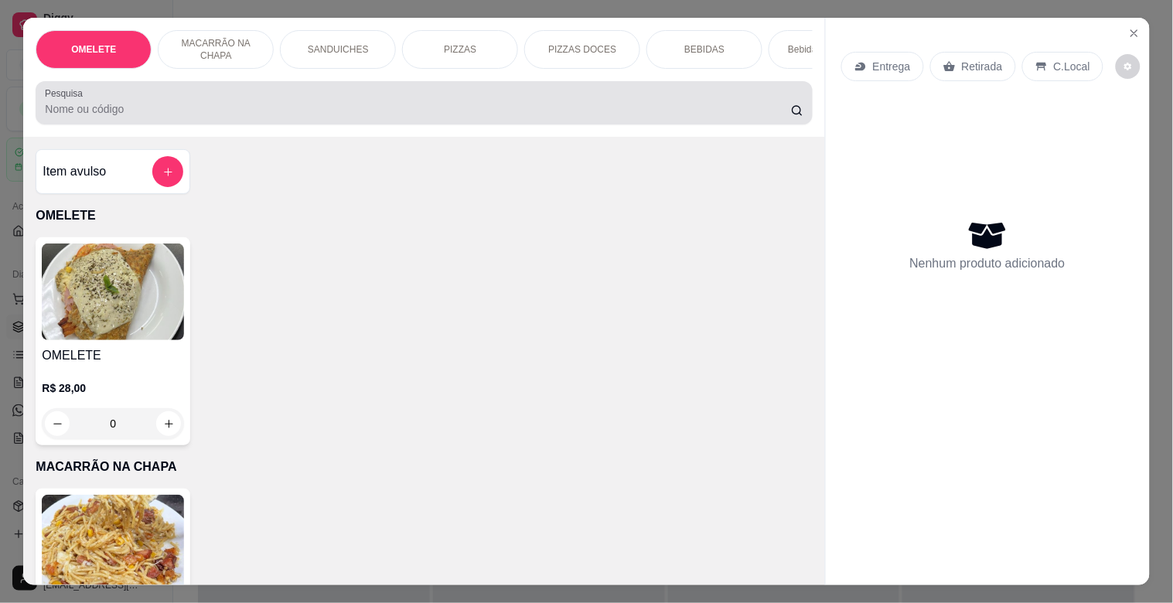
click at [319, 117] on input "Pesquisa" at bounding box center [418, 108] width 746 height 15
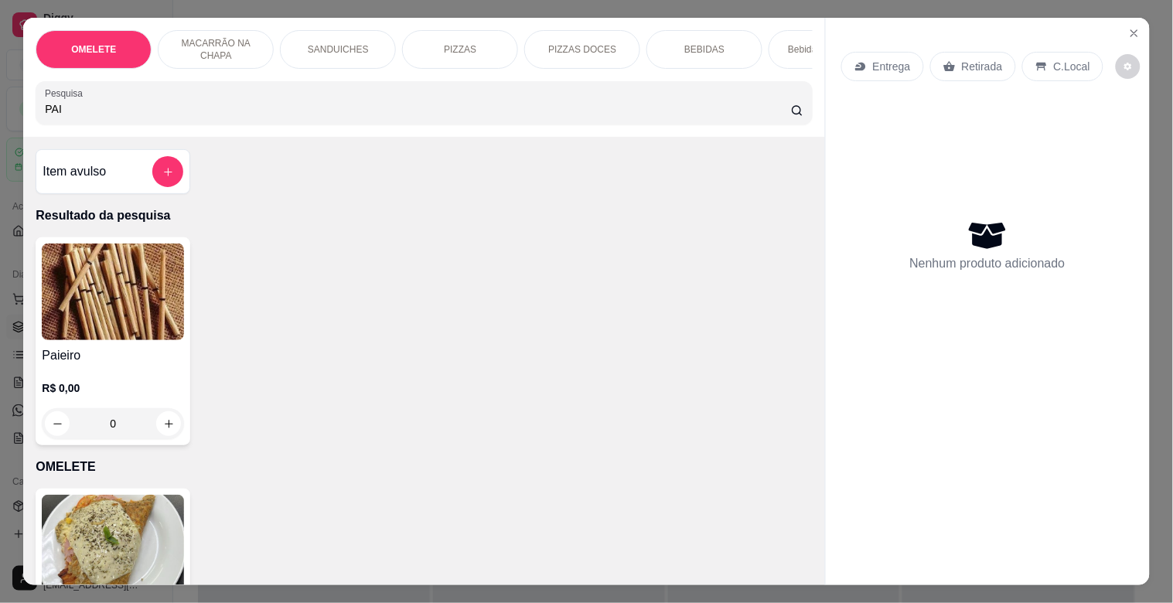
type input "PAI"
click at [85, 292] on img at bounding box center [113, 292] width 142 height 97
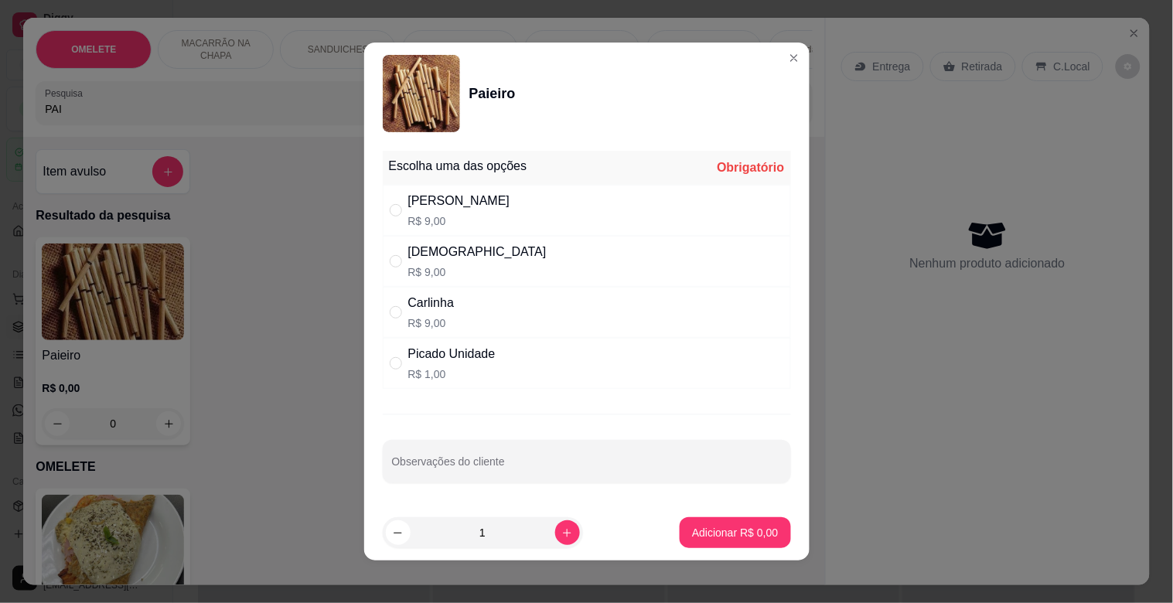
click at [552, 194] on div "[PERSON_NAME]$ 9,00" at bounding box center [587, 210] width 408 height 51
radio input "true"
click at [712, 531] on p "Adicionar R$ 9,00" at bounding box center [736, 532] width 84 height 15
type input "1"
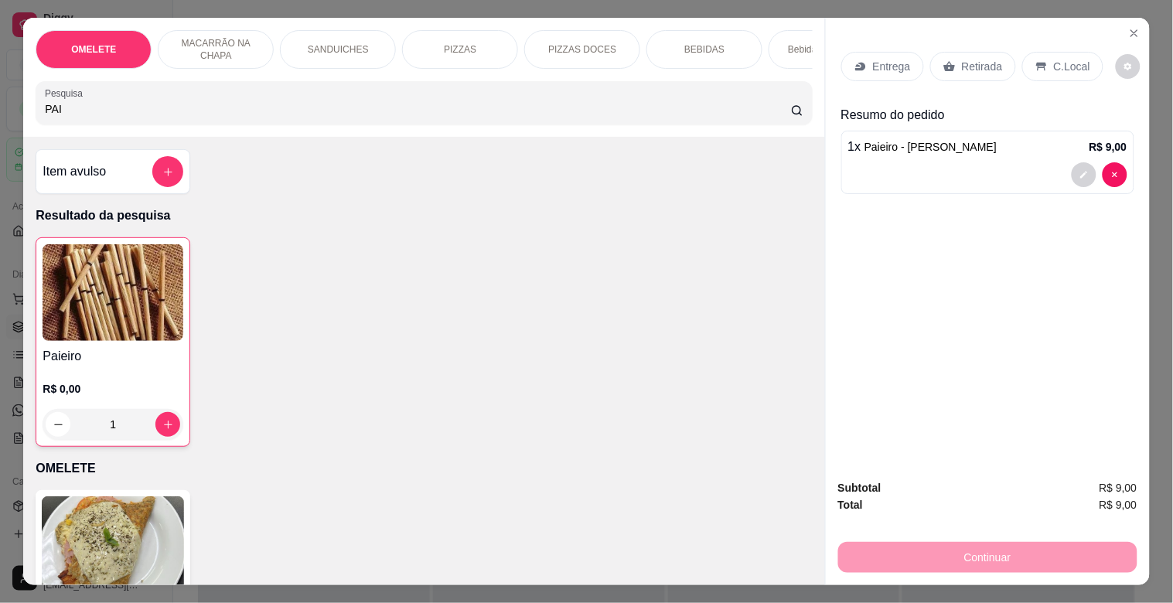
click at [962, 59] on p "Retirada" at bounding box center [982, 66] width 41 height 15
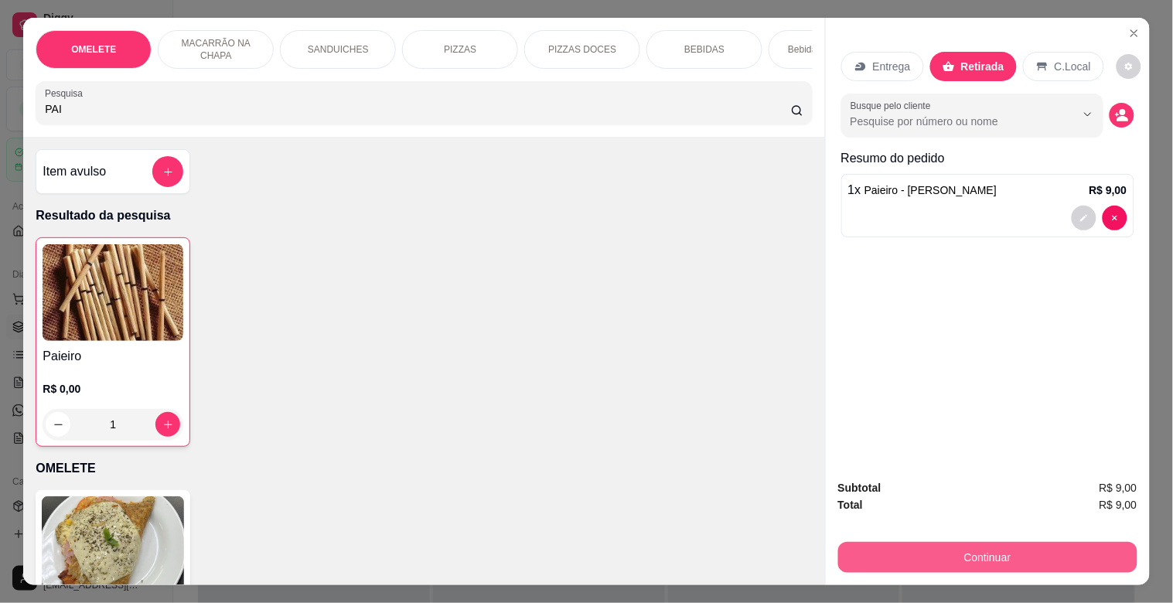
click at [999, 542] on button "Continuar" at bounding box center [987, 557] width 299 height 31
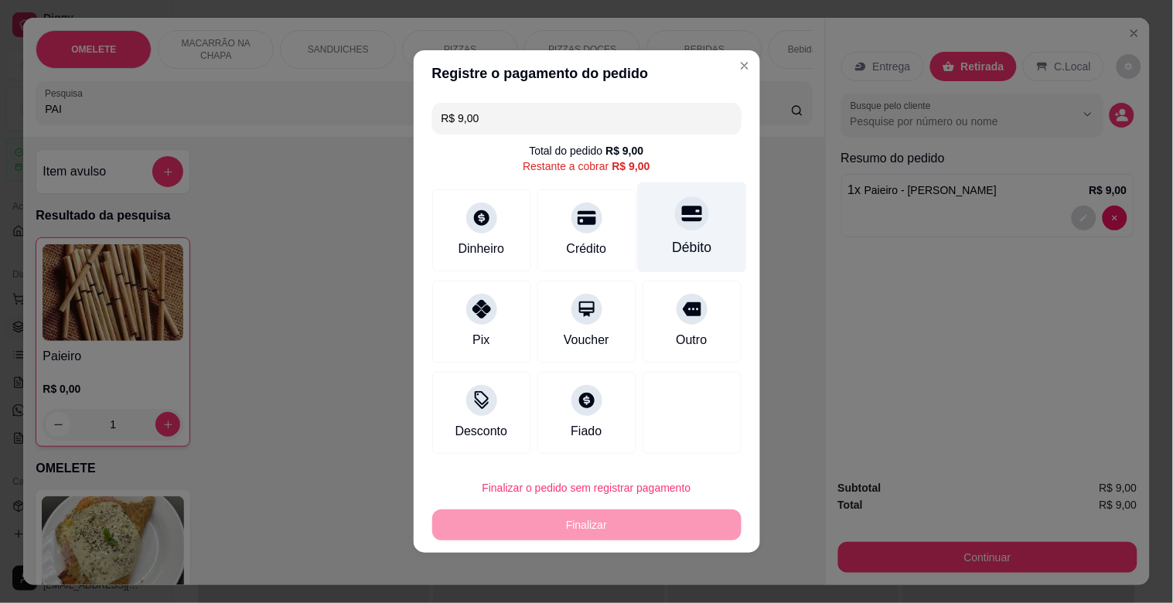
click at [681, 199] on div "Débito" at bounding box center [691, 228] width 109 height 91
type input "R$ 0,00"
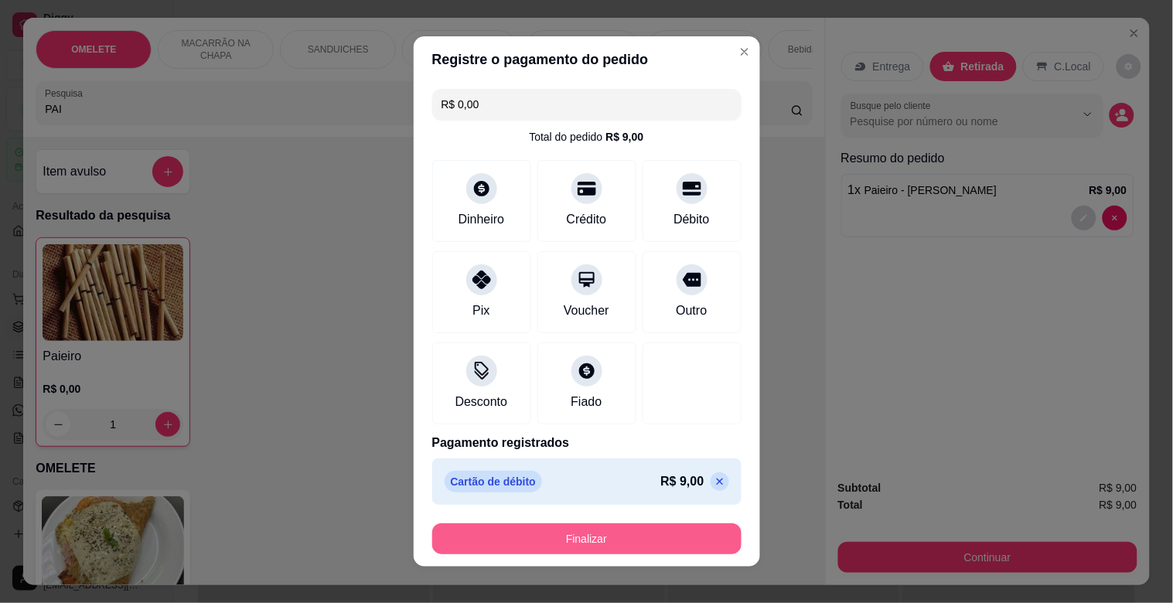
click at [603, 534] on button "Finalizar" at bounding box center [586, 539] width 309 height 31
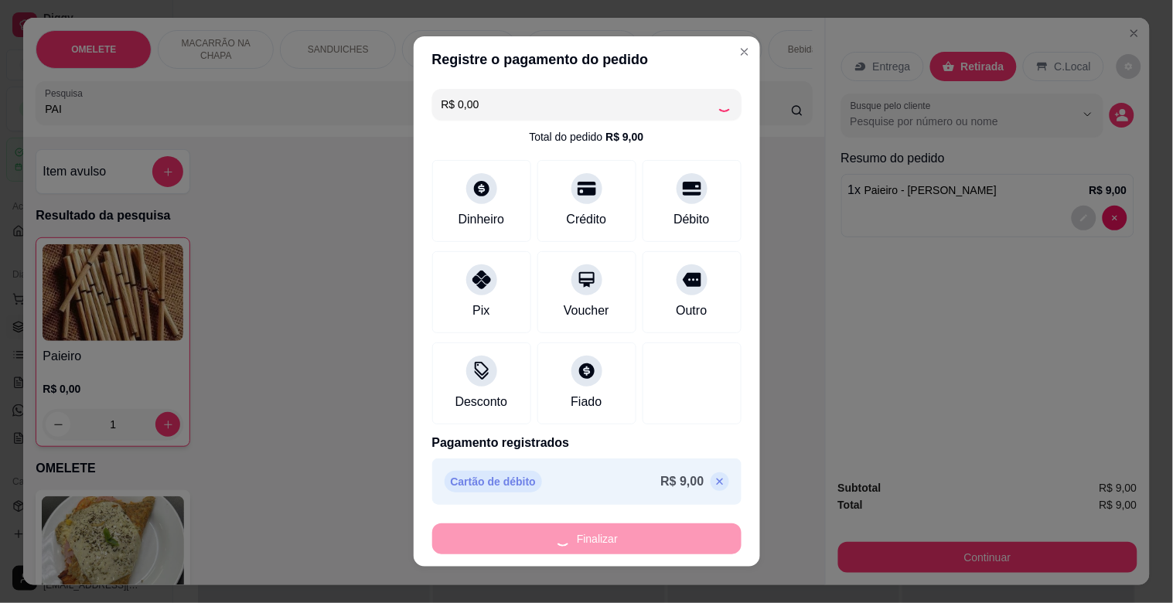
type input "0"
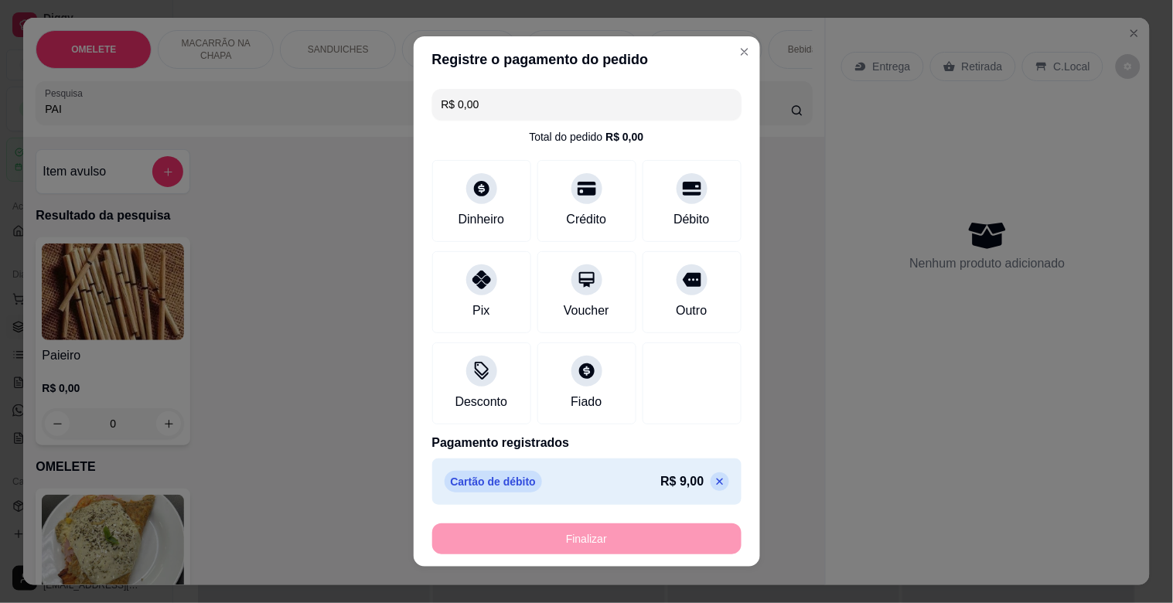
type input "-R$ 9,00"
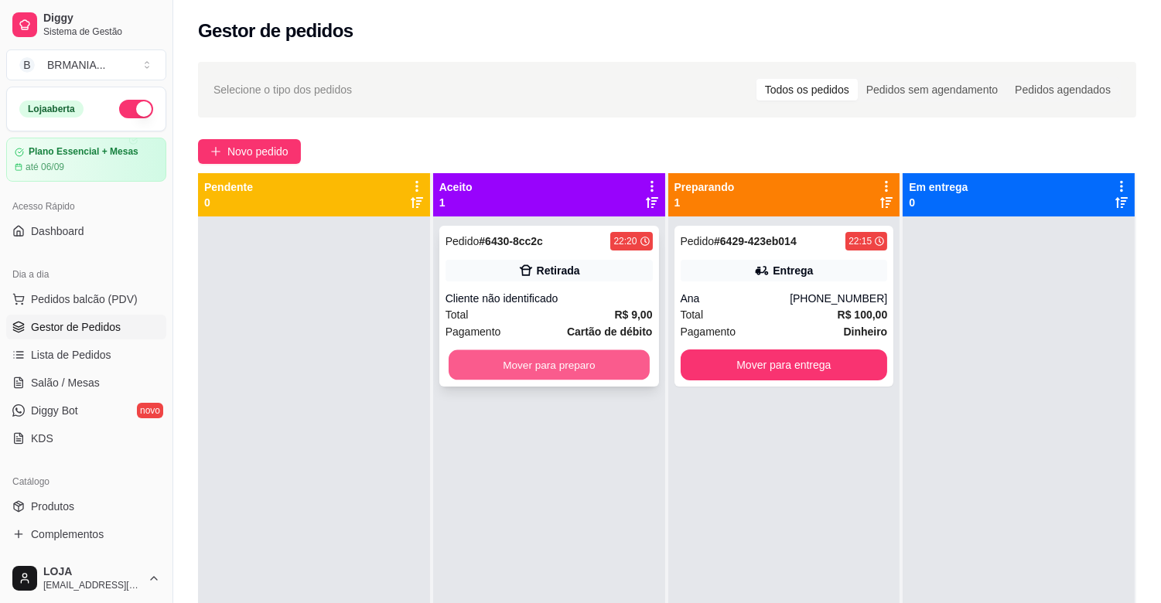
click at [623, 362] on button "Mover para preparo" at bounding box center [549, 365] width 201 height 30
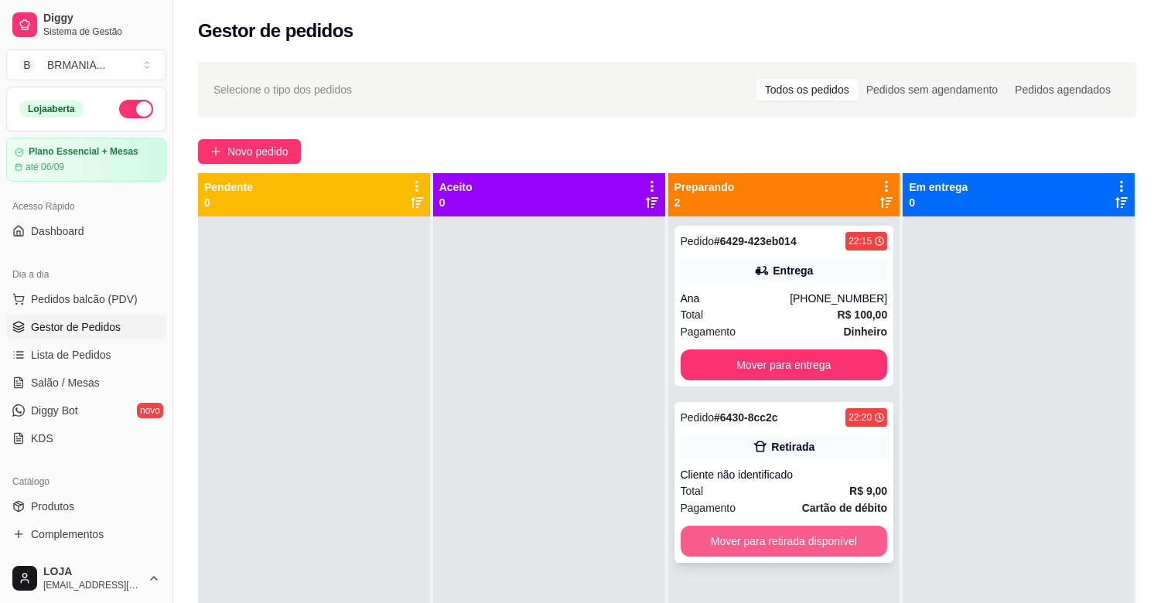
click at [847, 538] on button "Mover para retirada disponível" at bounding box center [784, 541] width 207 height 31
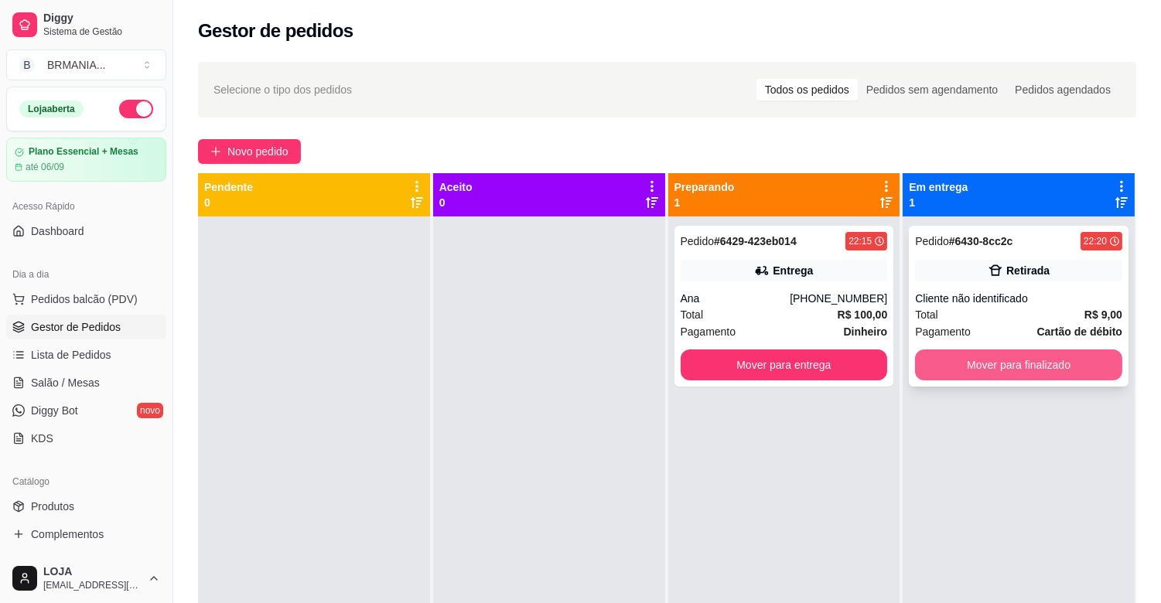
click at [1050, 367] on button "Mover para finalizado" at bounding box center [1018, 365] width 207 height 31
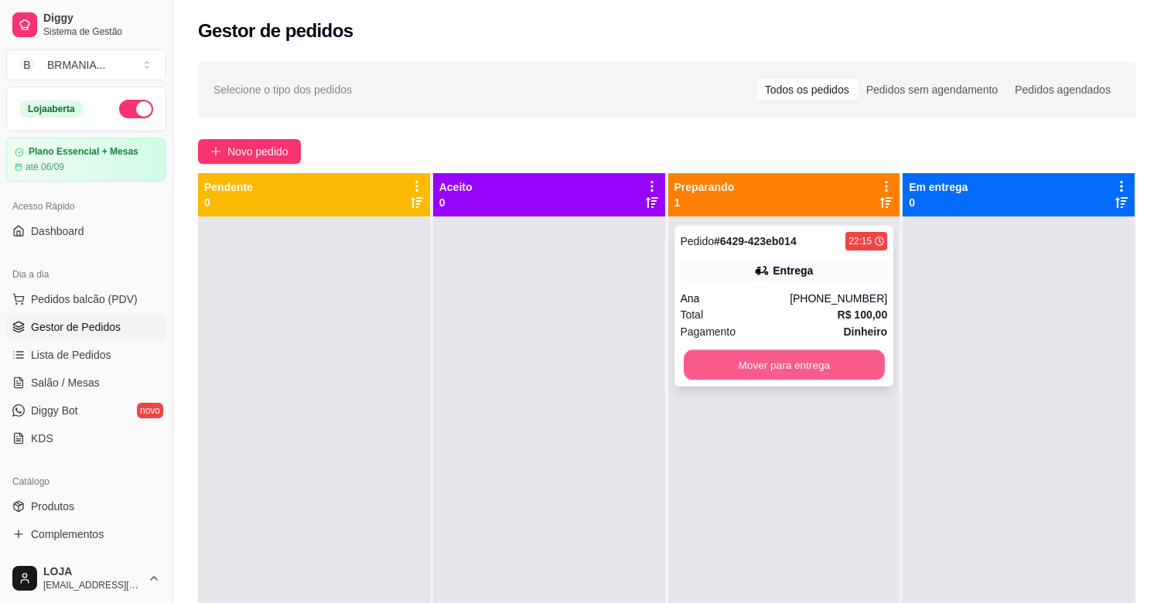
click at [776, 370] on button "Mover para entrega" at bounding box center [784, 365] width 201 height 30
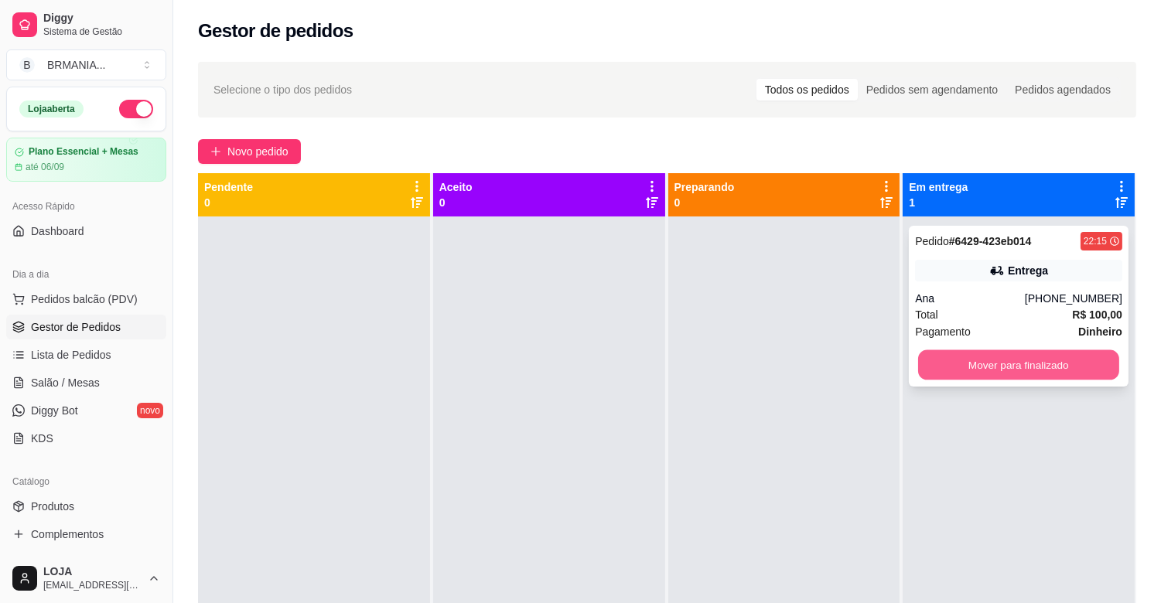
click at [951, 356] on button "Mover para finalizado" at bounding box center [1018, 365] width 201 height 30
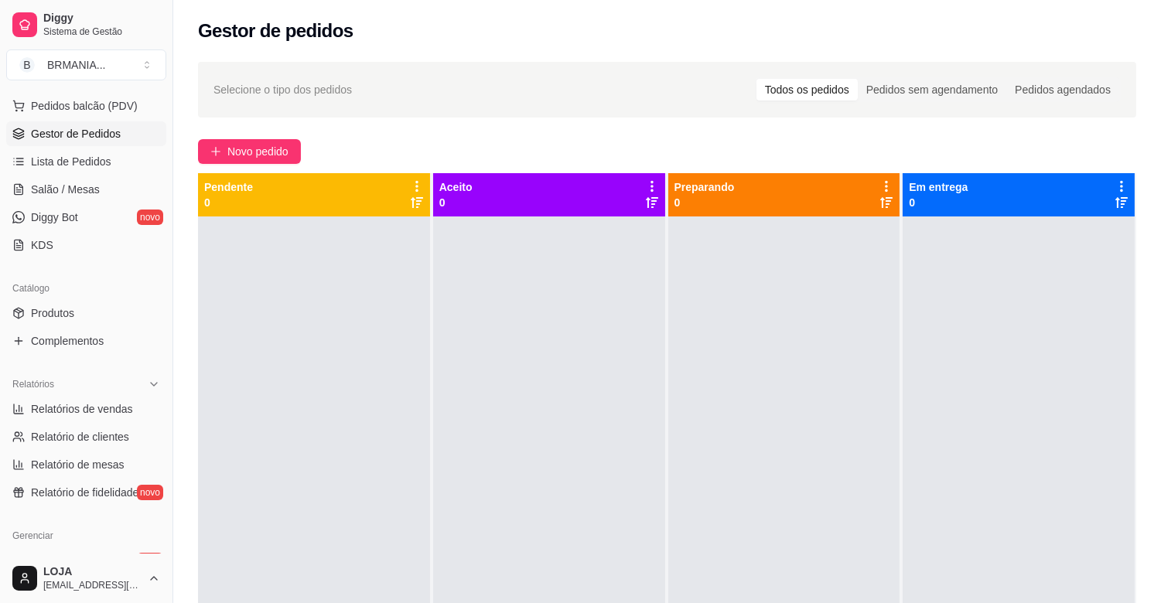
scroll to position [266, 0]
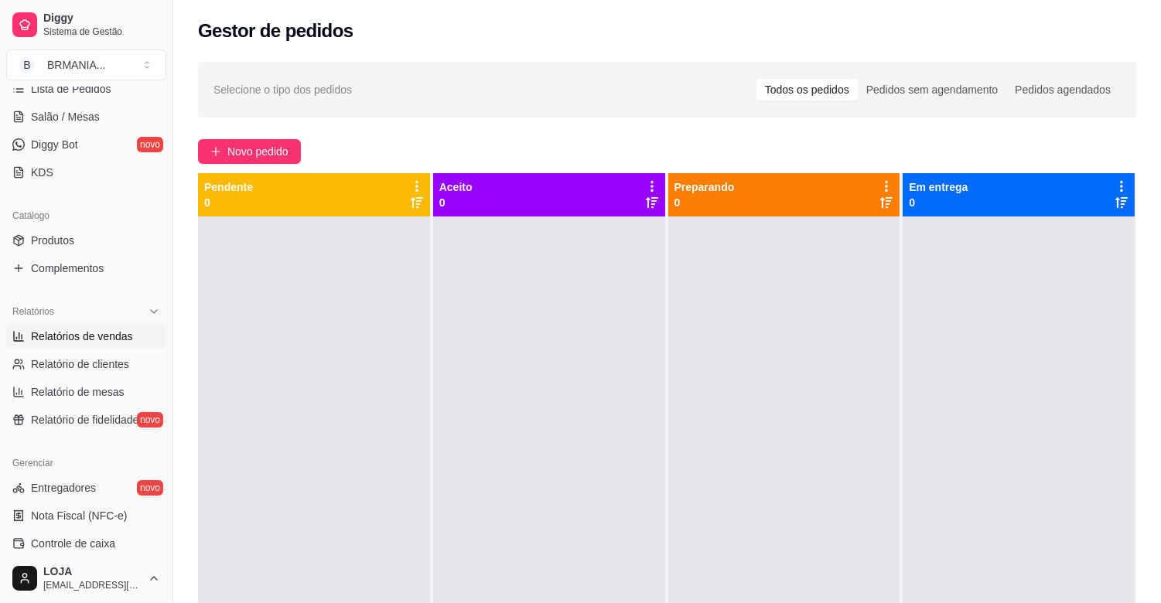
click at [119, 336] on span "Relatórios de vendas" at bounding box center [82, 336] width 102 height 15
